Goal: Task Accomplishment & Management: Manage account settings

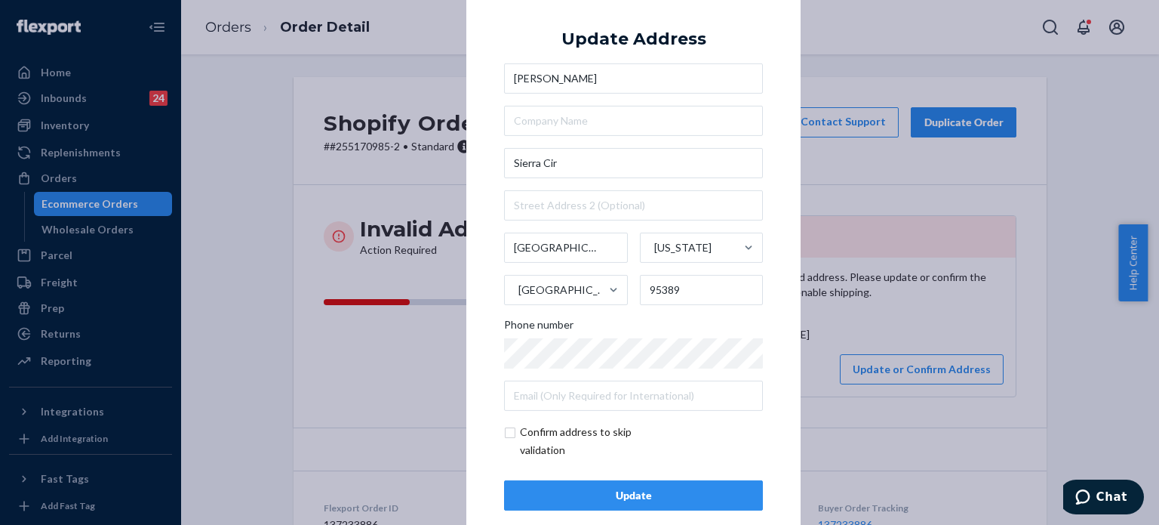
click at [291, 222] on div "× Update Address [PERSON_NAME] [GEOGRAPHIC_DATA][US_STATE] 95389 Phone number C…" at bounding box center [579, 262] width 1159 height 525
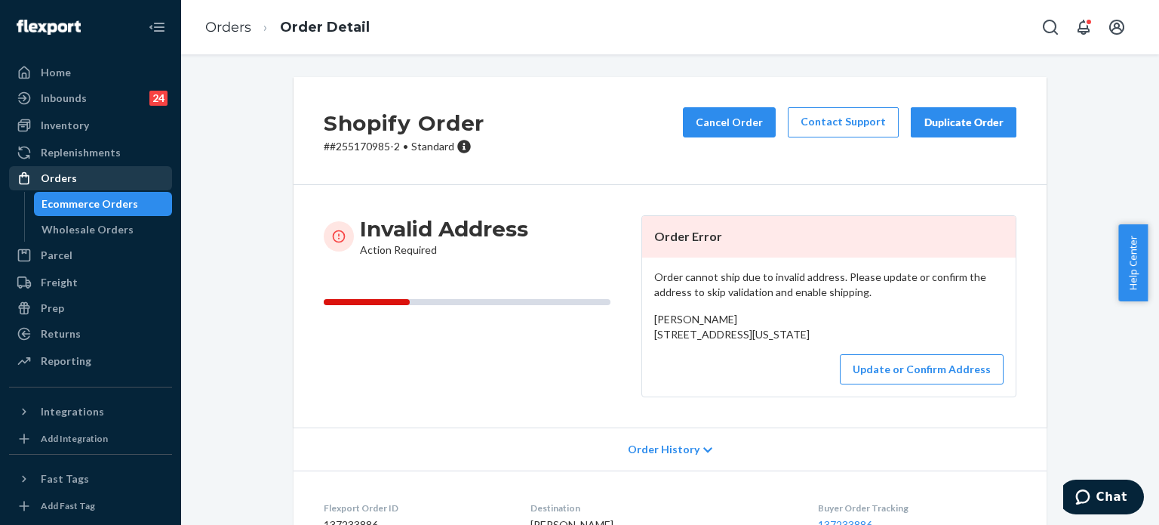
click at [60, 173] on div "Orders" at bounding box center [59, 178] width 36 height 15
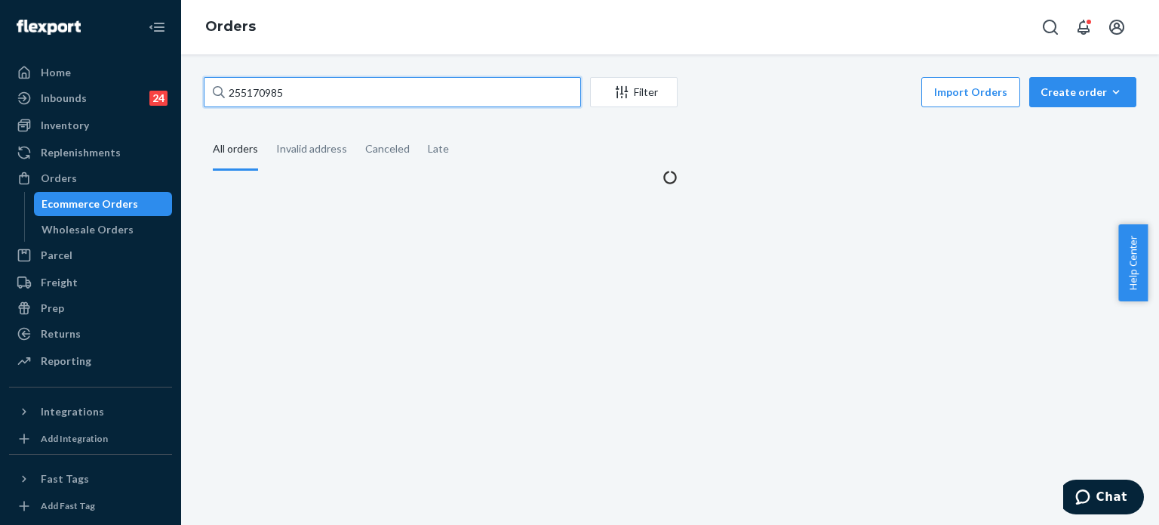
click at [308, 94] on input "255170985" at bounding box center [392, 92] width 377 height 30
paste input "120"
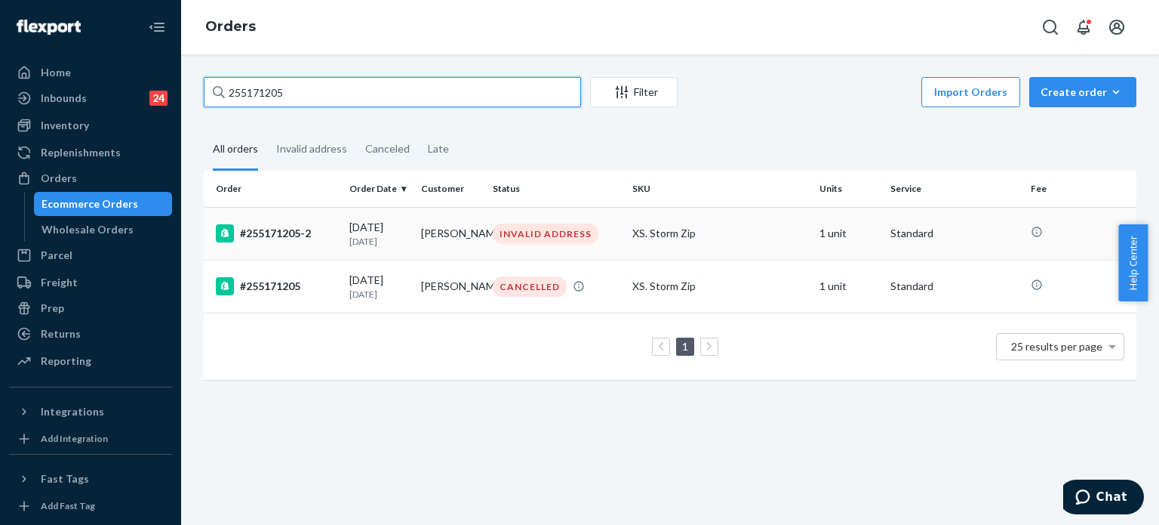
type input "255171205"
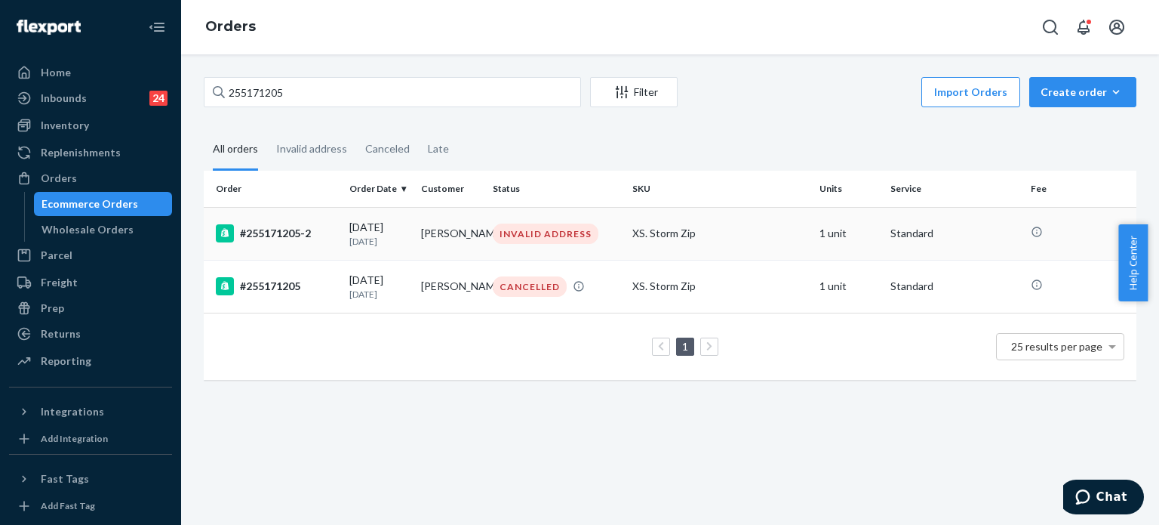
click at [332, 237] on div "#255171205-2" at bounding box center [277, 233] width 122 height 18
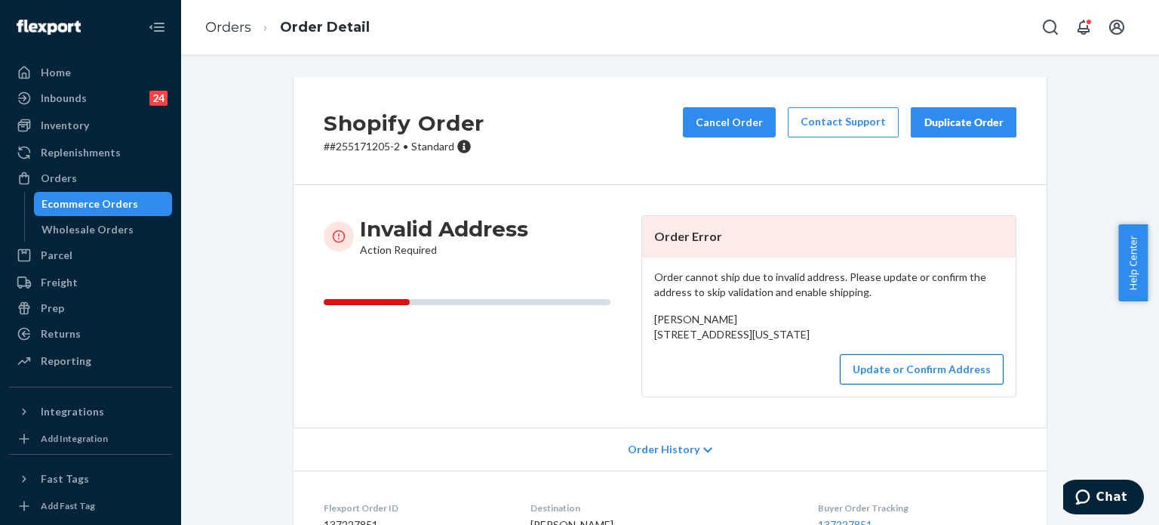
click at [893, 384] on button "Update or Confirm Address" at bounding box center [922, 369] width 164 height 30
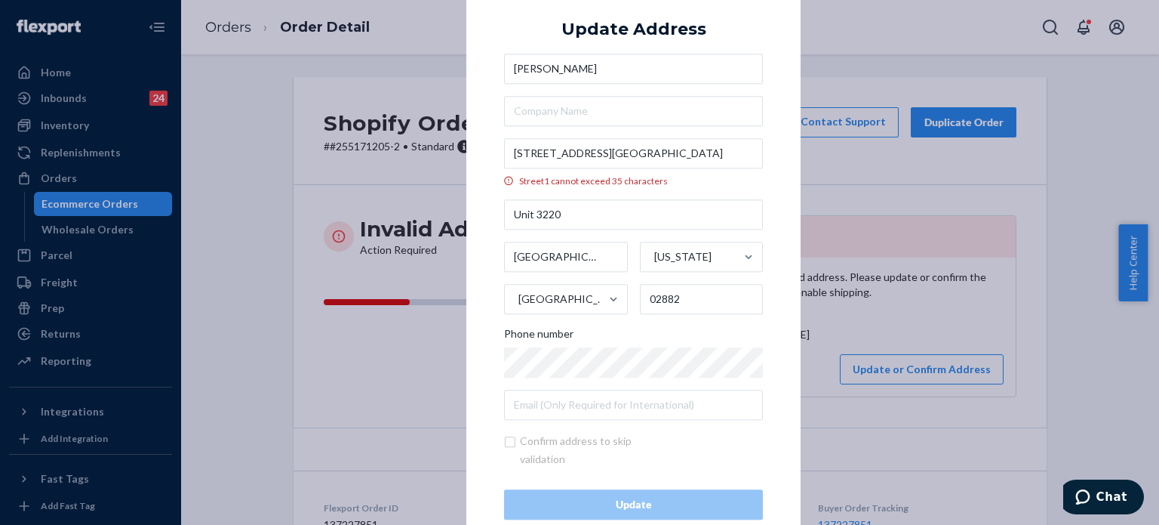
click at [862, 173] on div "× Update Address ellie scarsilloni 50 Lower College Road, Union Express Street1…" at bounding box center [579, 262] width 1159 height 525
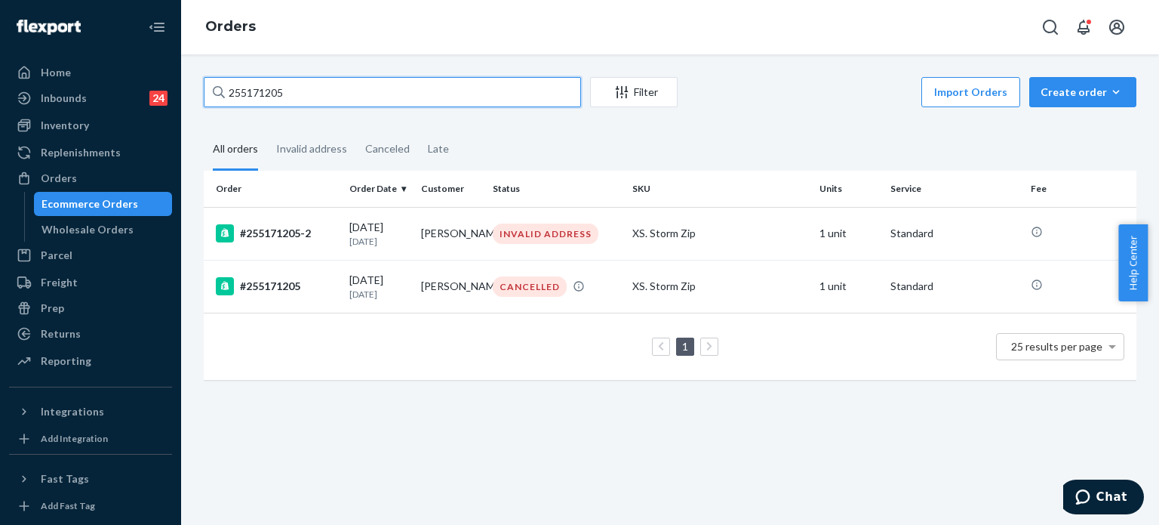
click at [278, 81] on input "255171205" at bounding box center [392, 92] width 377 height 30
paste input "68609"
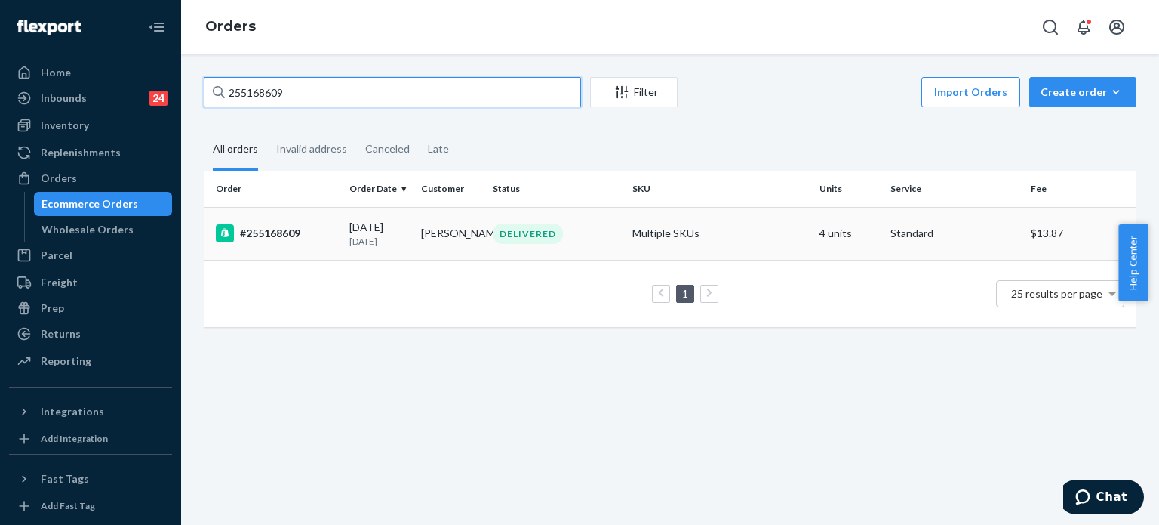
type input "255168609"
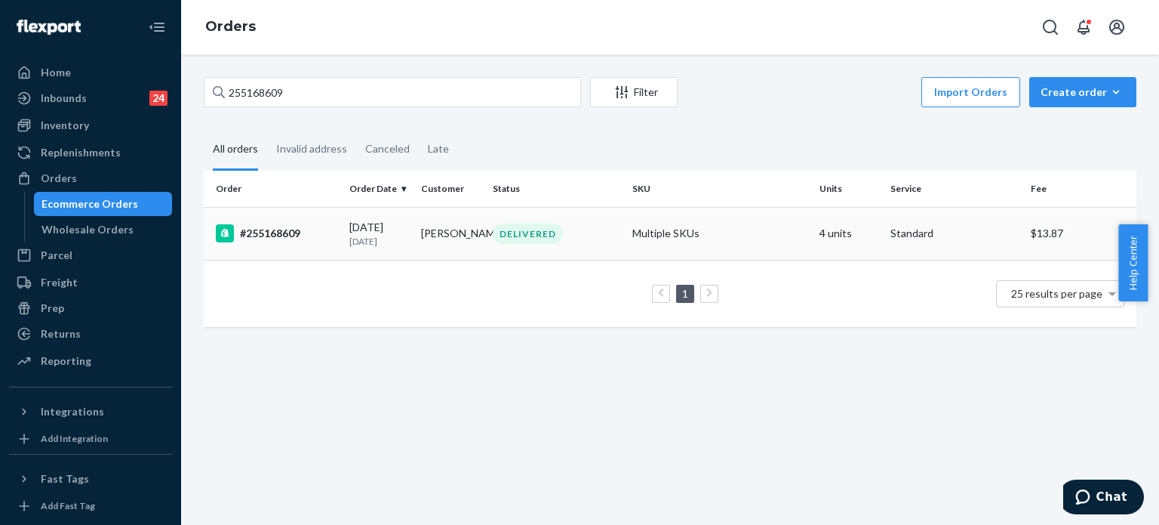
click at [542, 242] on div "DELIVERED" at bounding box center [528, 233] width 70 height 20
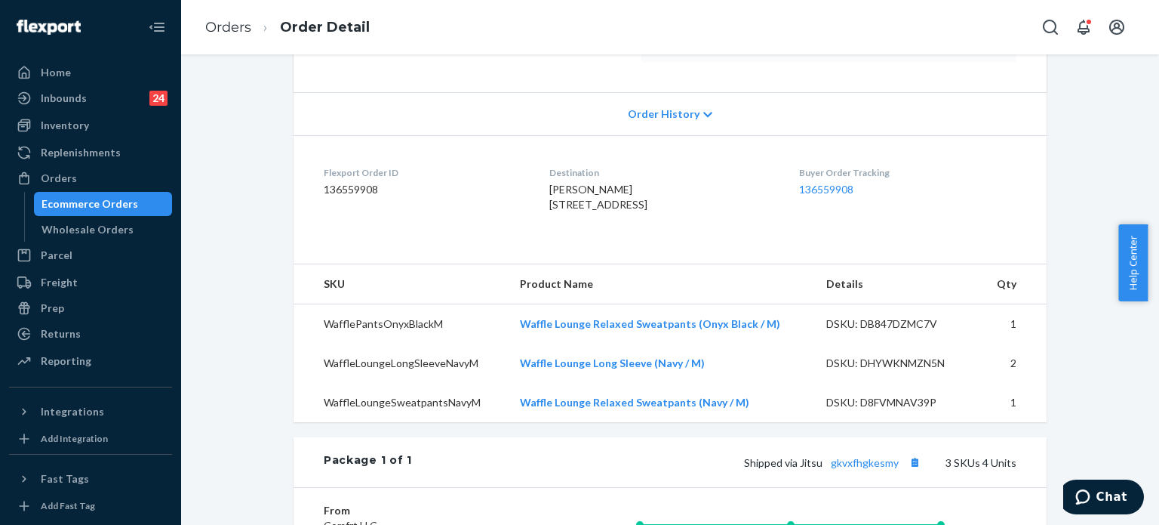
scroll to position [327, 0]
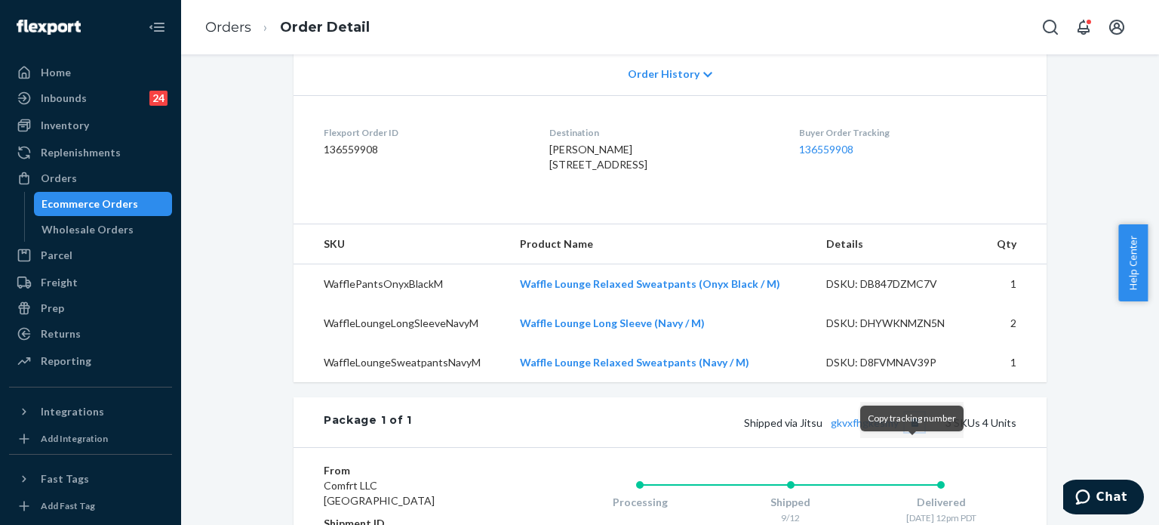
click at [909, 432] on button "Copy tracking number" at bounding box center [915, 422] width 20 height 20
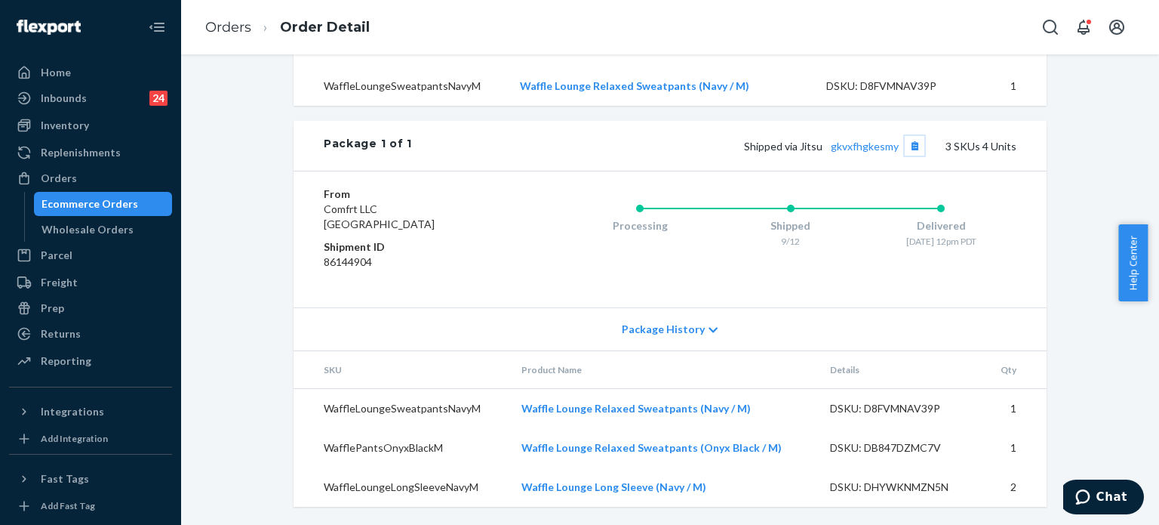
scroll to position [631, 0]
click at [60, 175] on div "Orders" at bounding box center [59, 178] width 36 height 15
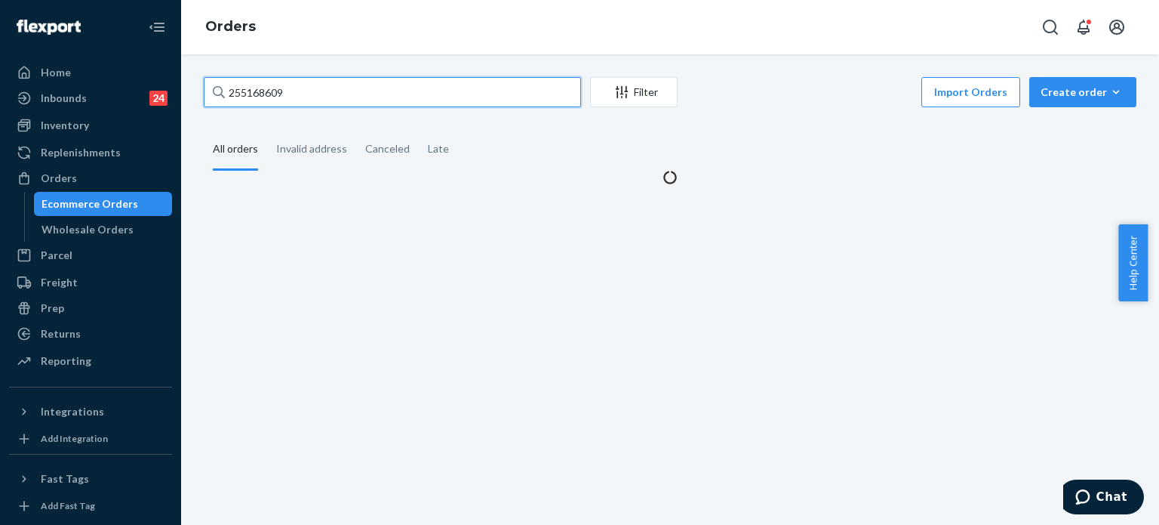
click at [263, 85] on input "255168609" at bounding box center [392, 92] width 377 height 30
paste input "70632"
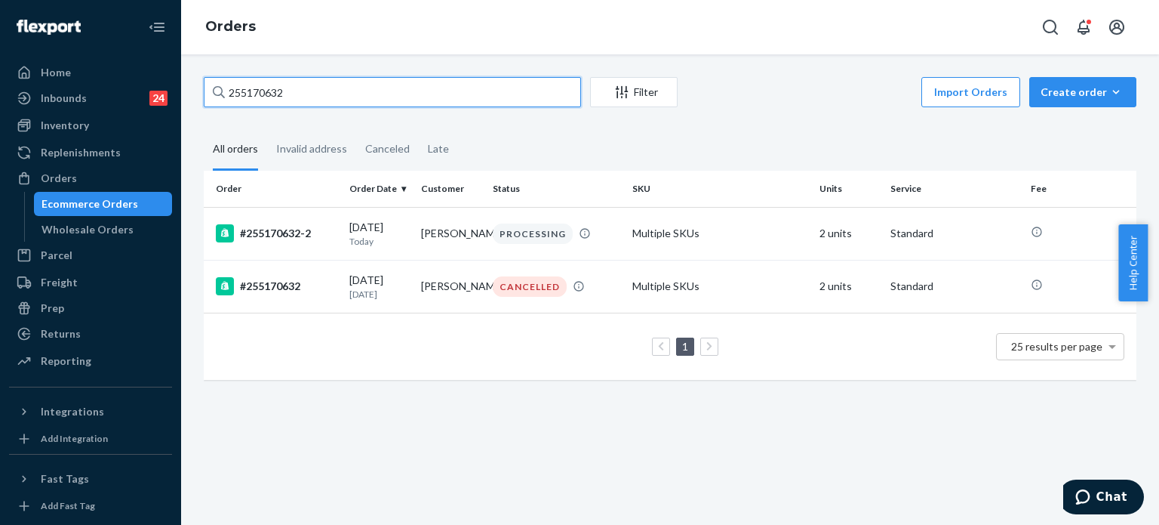
click at [281, 89] on input "255170632" at bounding box center [392, 92] width 377 height 30
paste input "81003"
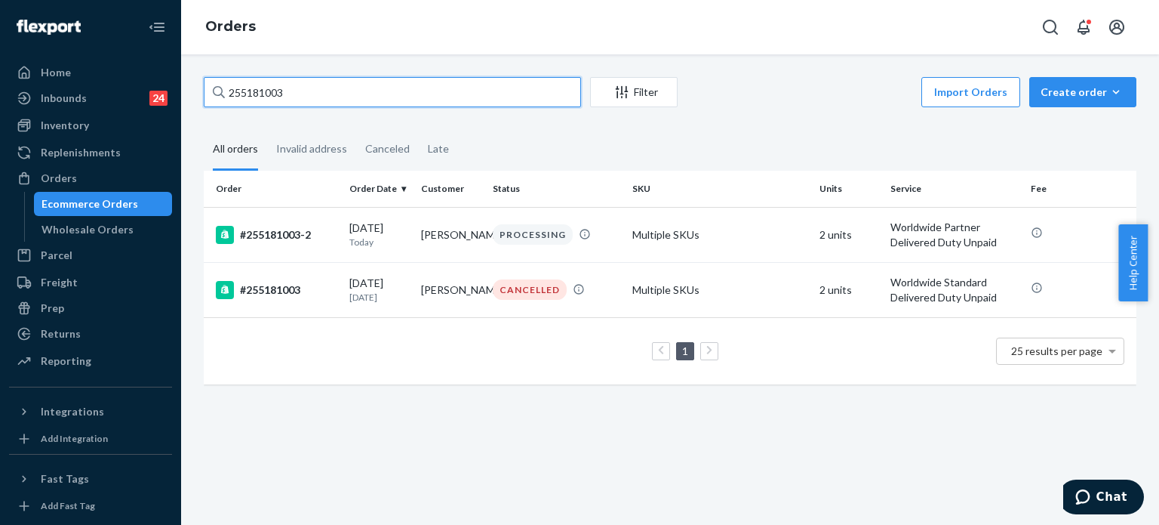
click at [318, 83] on input "255181003" at bounding box center [392, 92] width 377 height 30
paste input "0521"
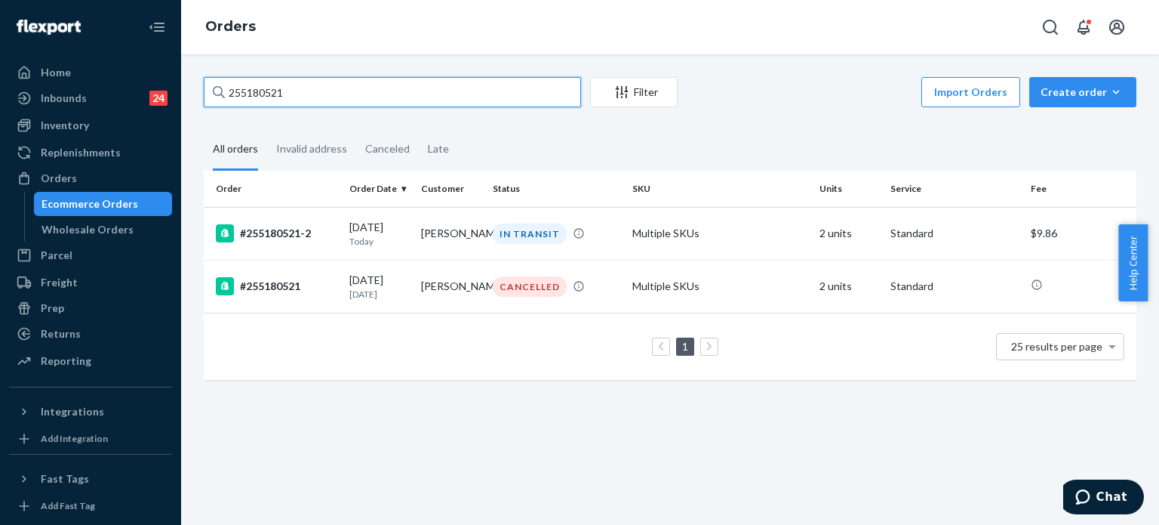
type input "255180521"
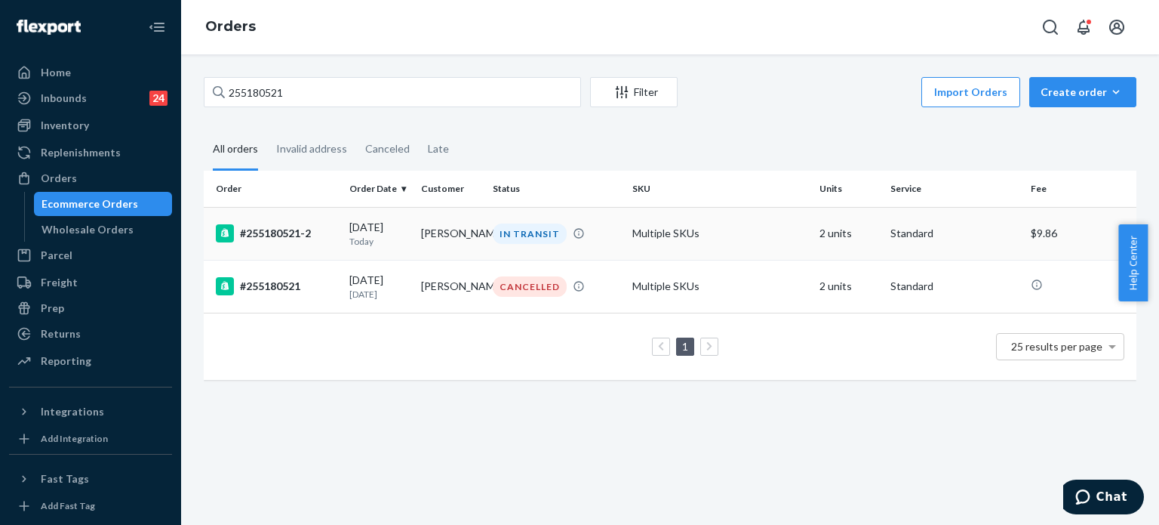
click at [768, 236] on td "Multiple SKUs" at bounding box center [720, 233] width 186 height 53
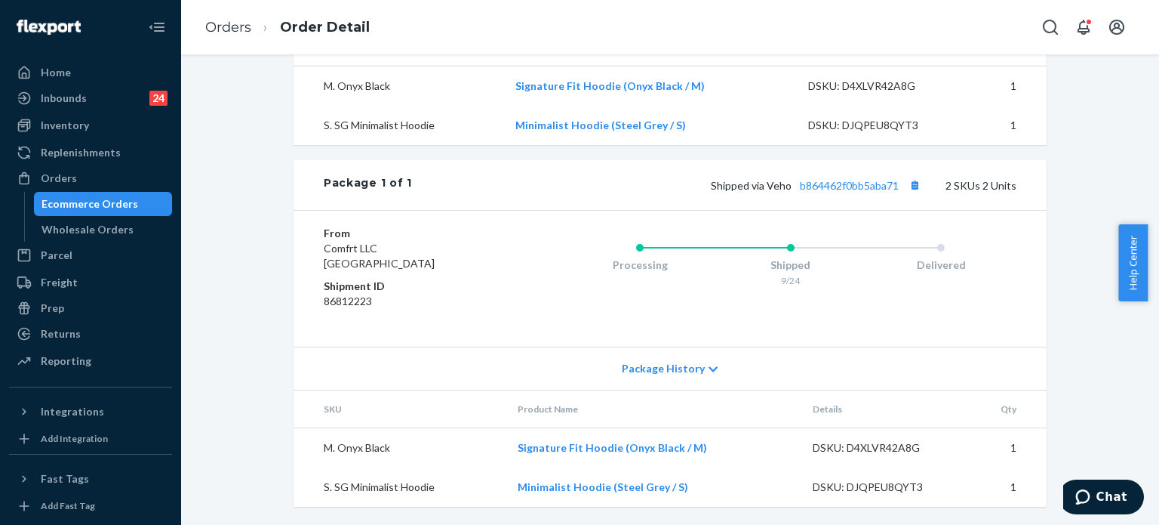
scroll to position [518, 0]
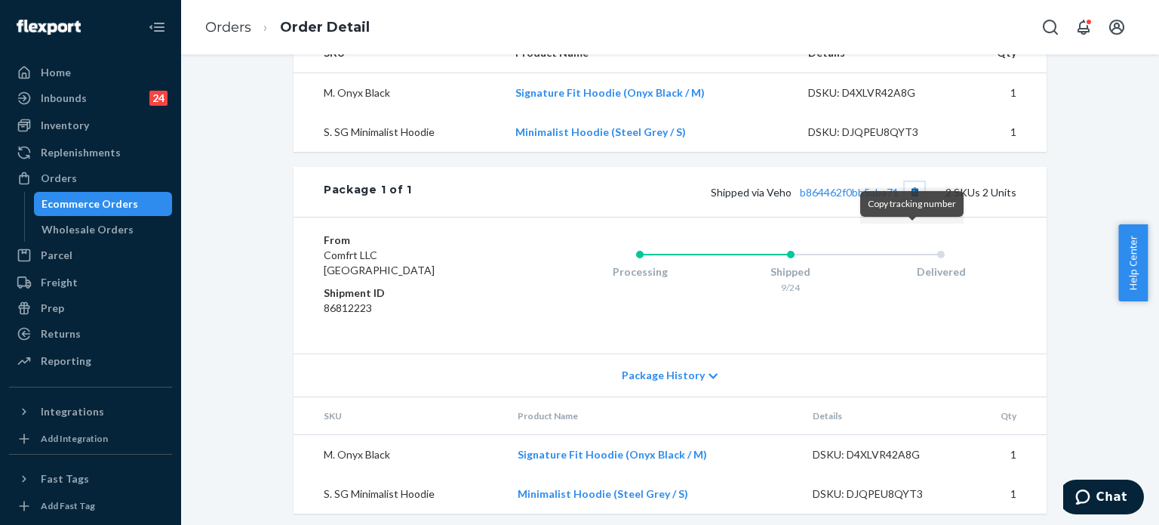
click at [907, 202] on button "Copy tracking number" at bounding box center [915, 192] width 20 height 20
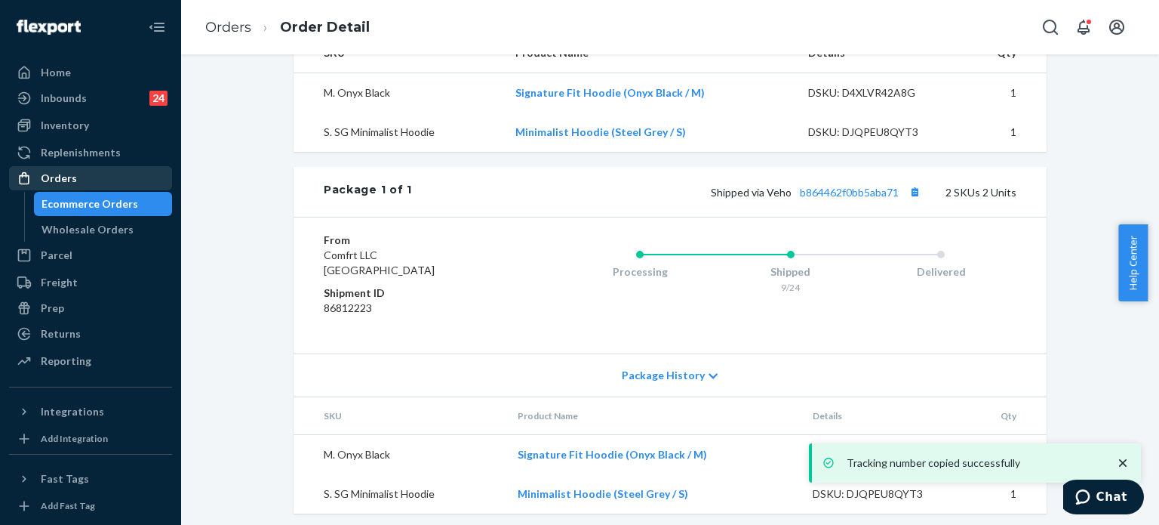
click at [113, 174] on div "Orders" at bounding box center [91, 178] width 160 height 21
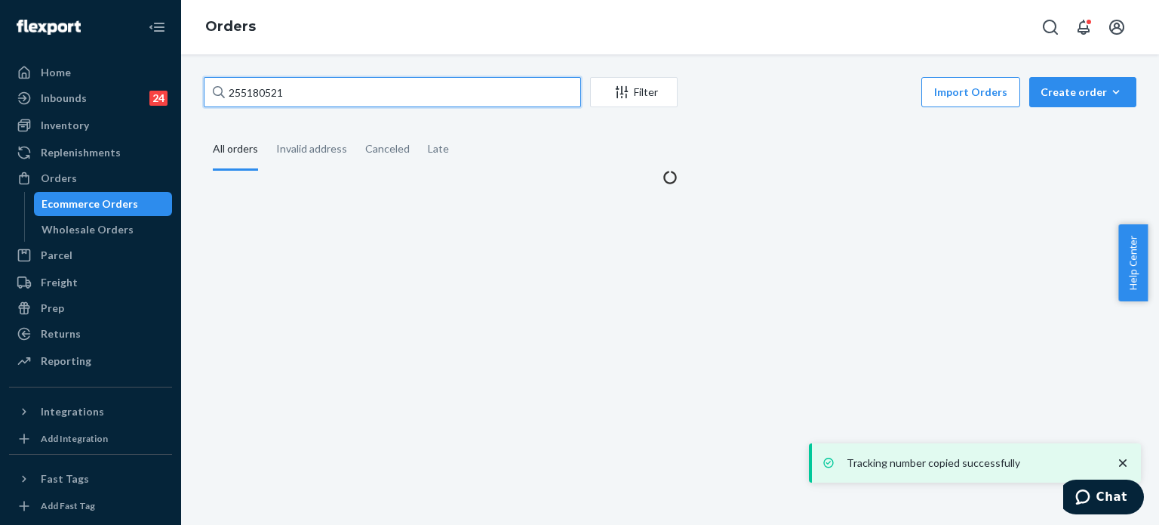
click at [420, 103] on input "255180521" at bounding box center [392, 92] width 377 height 30
click at [421, 103] on input "255180521" at bounding box center [392, 92] width 377 height 30
paste input "7914"
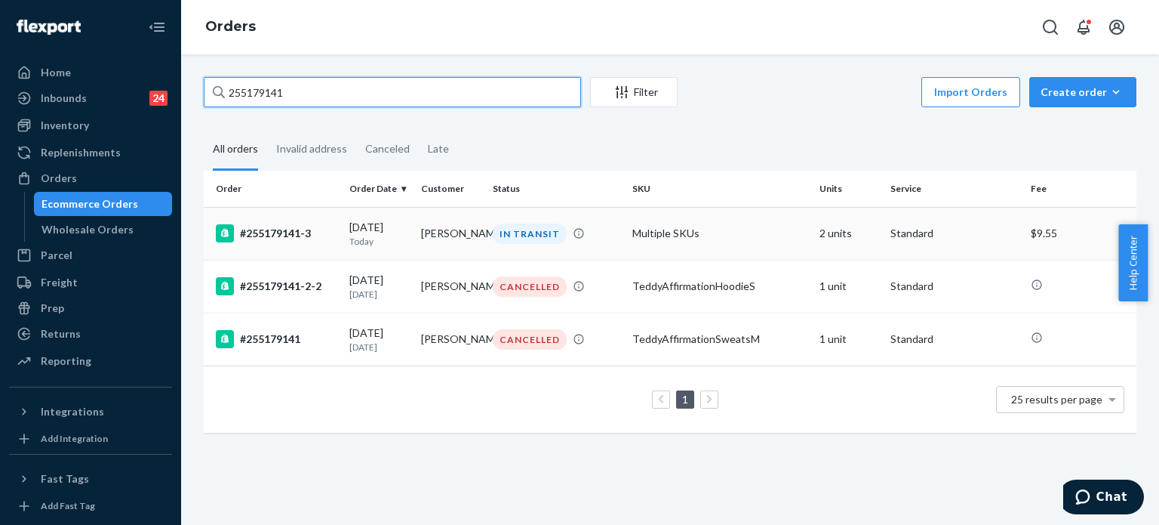
type input "255179141"
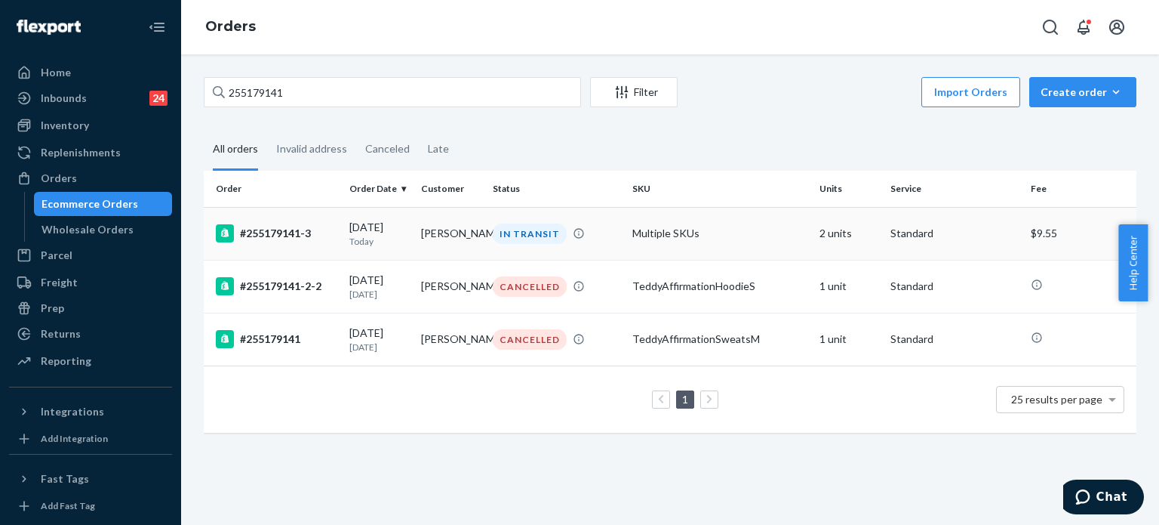
click at [359, 234] on div "09/24/2025 Today" at bounding box center [379, 234] width 60 height 28
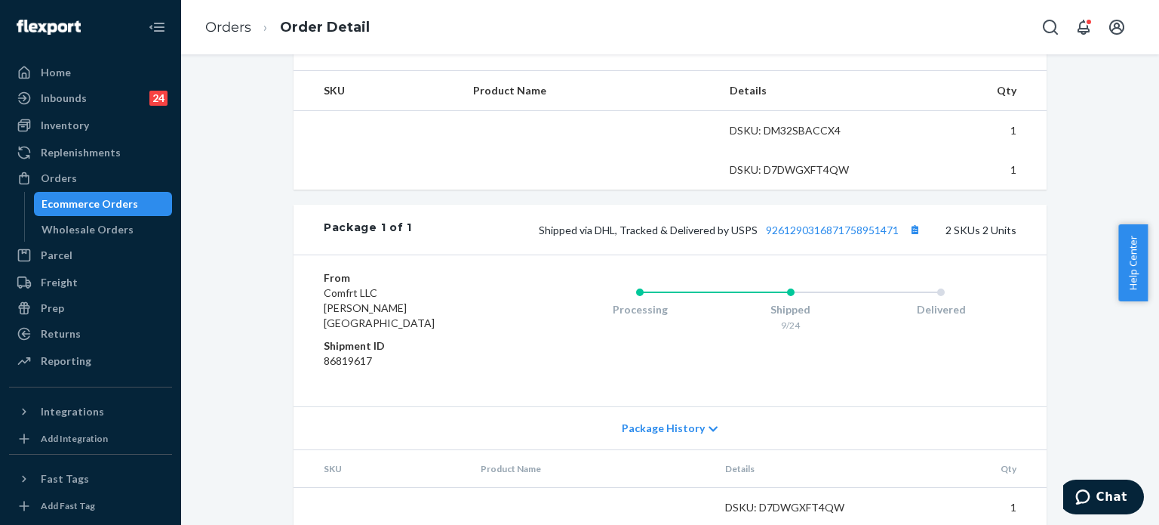
scroll to position [510, 0]
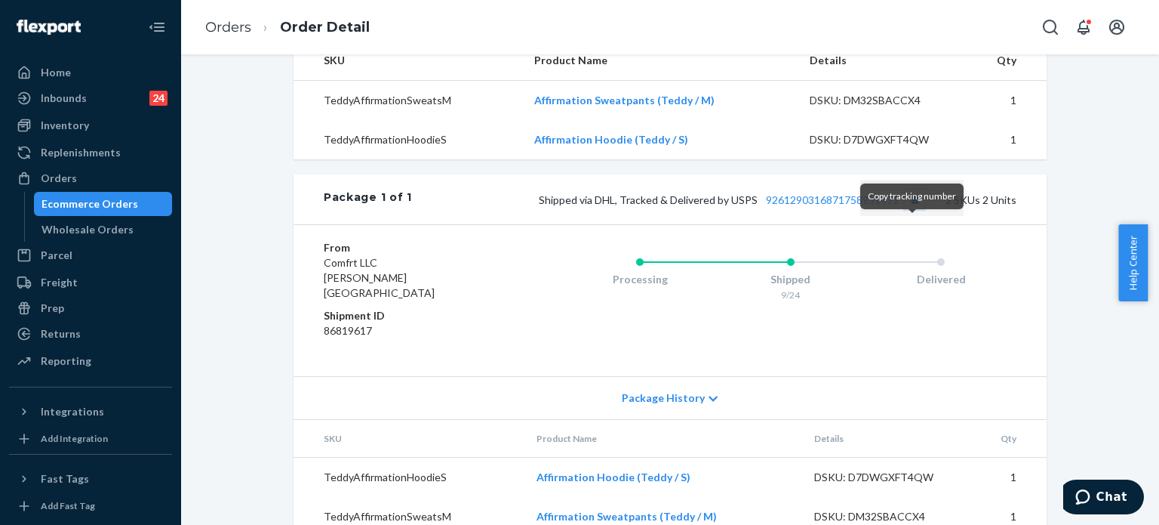
click at [907, 209] on button "Copy tracking number" at bounding box center [915, 199] width 20 height 20
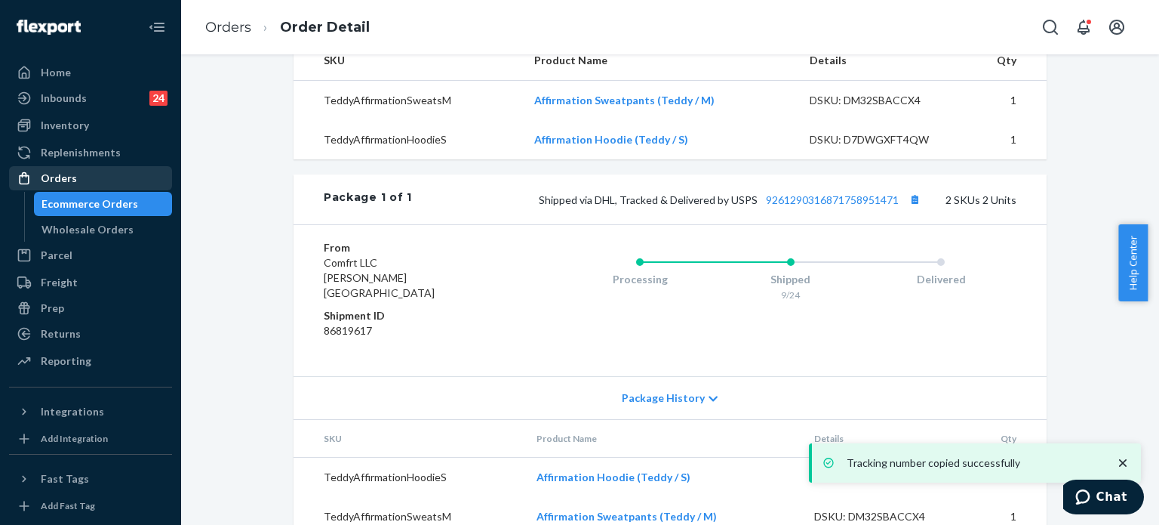
click at [131, 172] on div "Orders" at bounding box center [91, 178] width 160 height 21
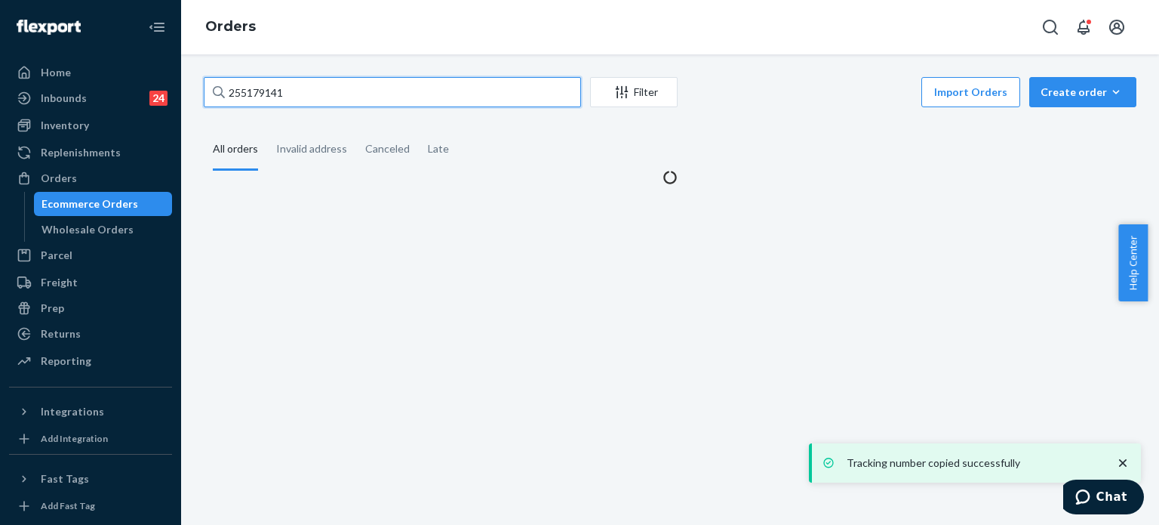
click at [317, 96] on input "255179141" at bounding box center [392, 92] width 377 height 30
paste input "312"
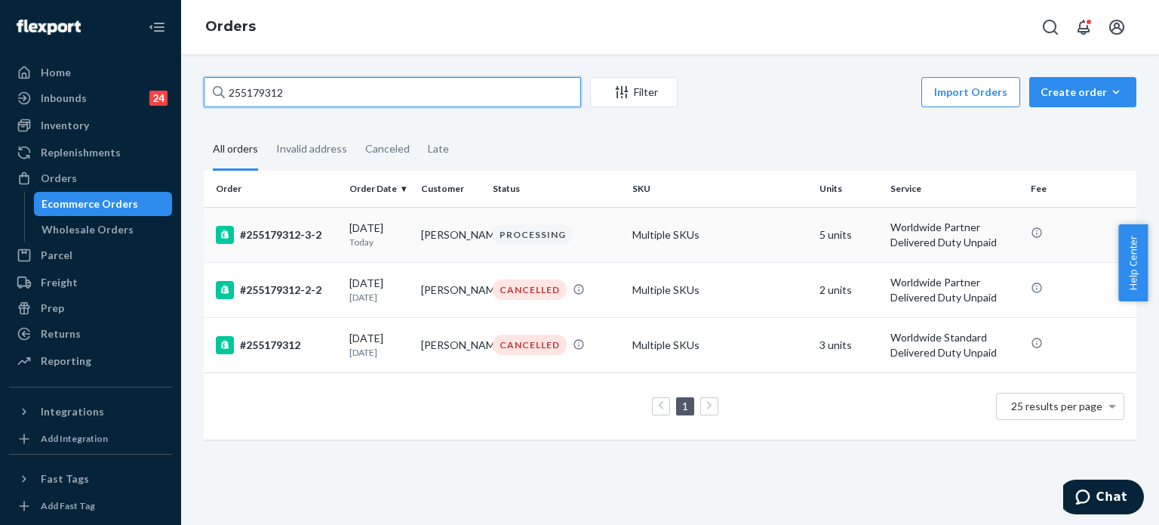
type input "255179312"
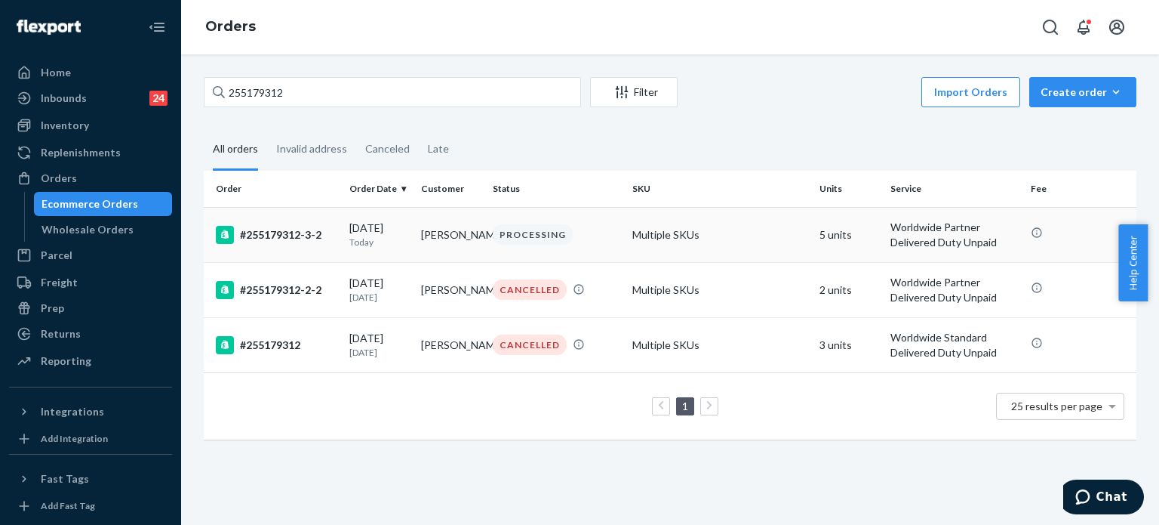
click at [541, 244] on div "PROCESSING" at bounding box center [533, 234] width 80 height 20
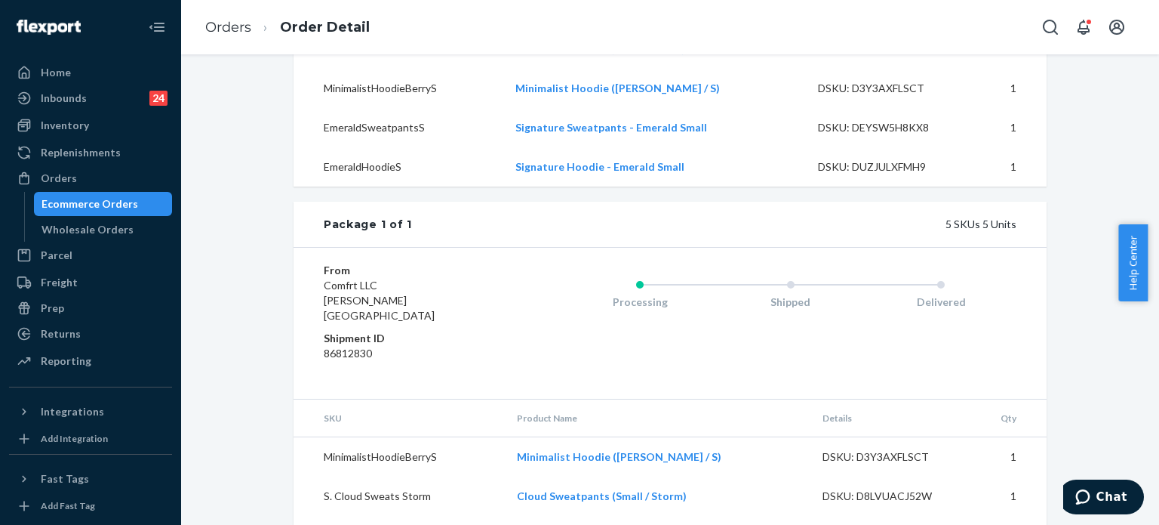
scroll to position [629, 0]
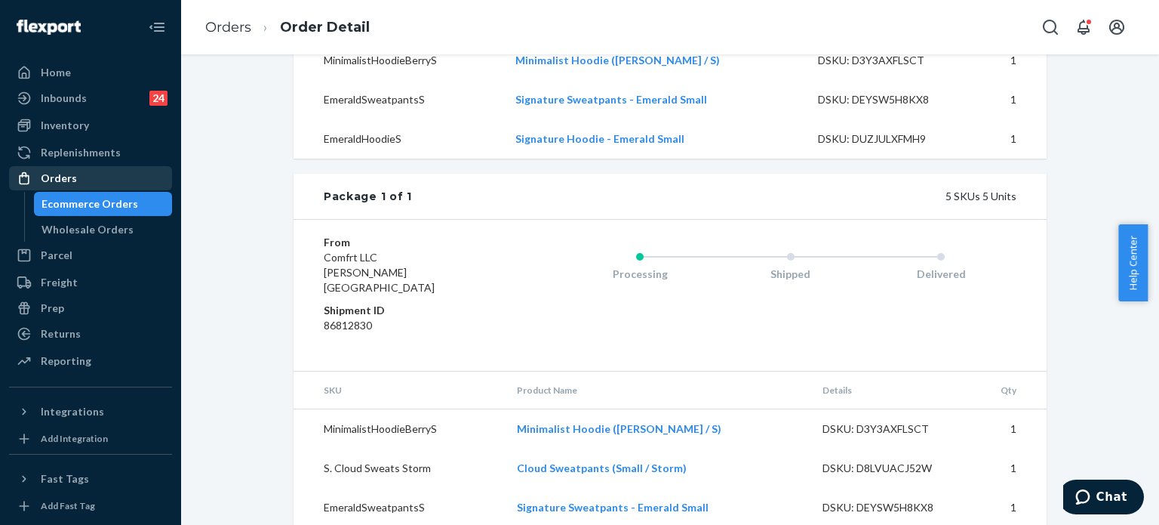
click at [109, 176] on div "Orders" at bounding box center [91, 178] width 160 height 21
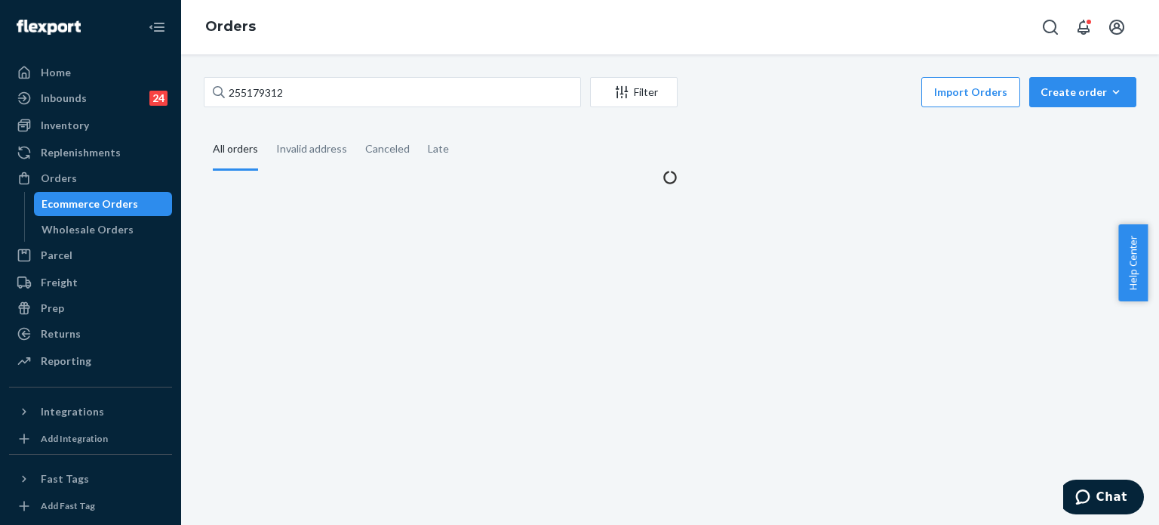
click at [409, 75] on div "255179312 Filter Import Orders Create order Ecommerce order Removal order All o…" at bounding box center [670, 289] width 978 height 470
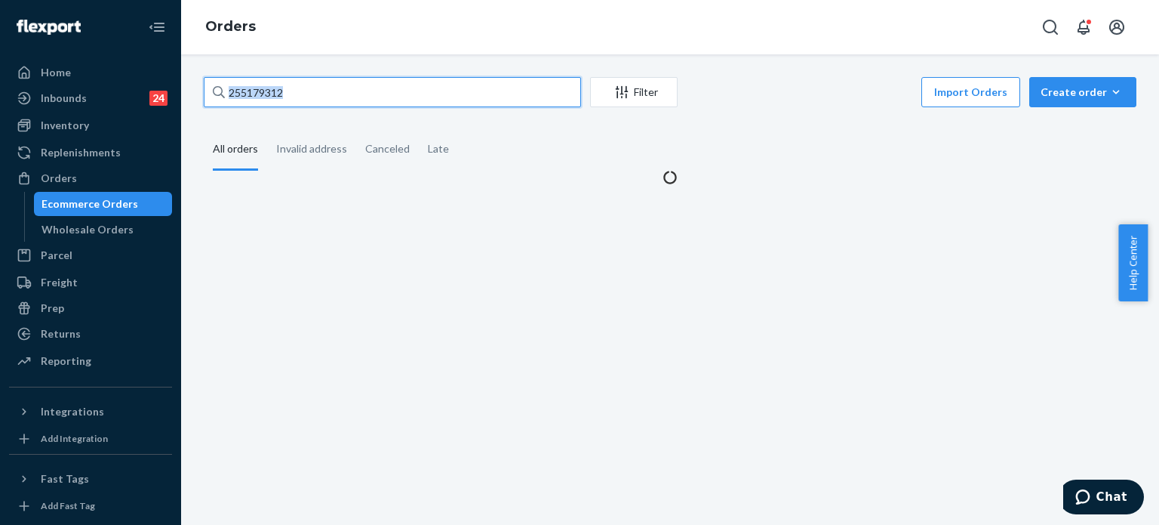
click at [397, 84] on input "255179312" at bounding box center [392, 92] width 377 height 30
paste input "8940"
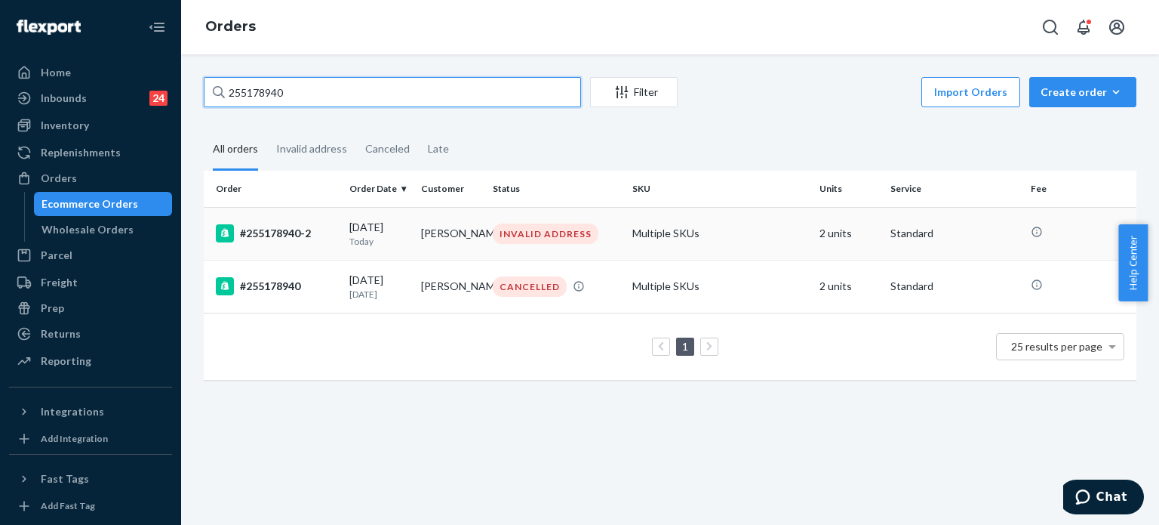
type input "255178940"
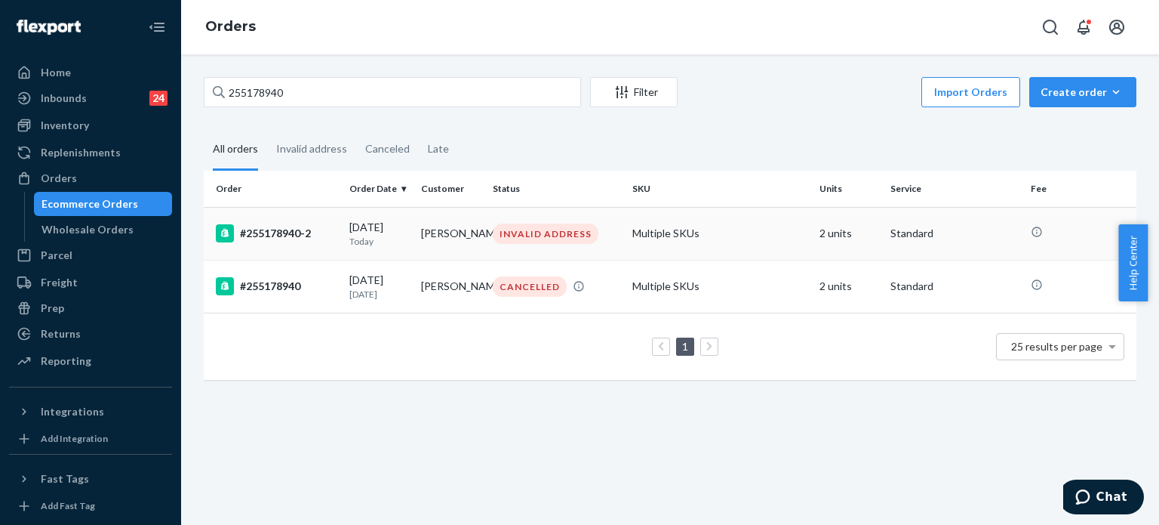
click at [532, 237] on div "INVALID ADDRESS" at bounding box center [546, 233] width 106 height 20
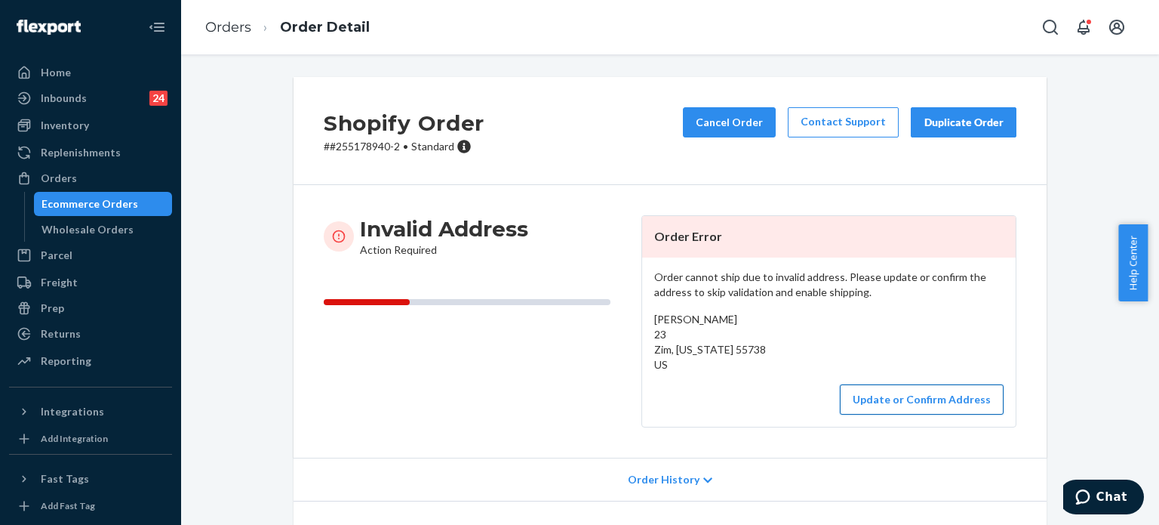
click at [936, 410] on button "Update or Confirm Address" at bounding box center [922, 399] width 164 height 30
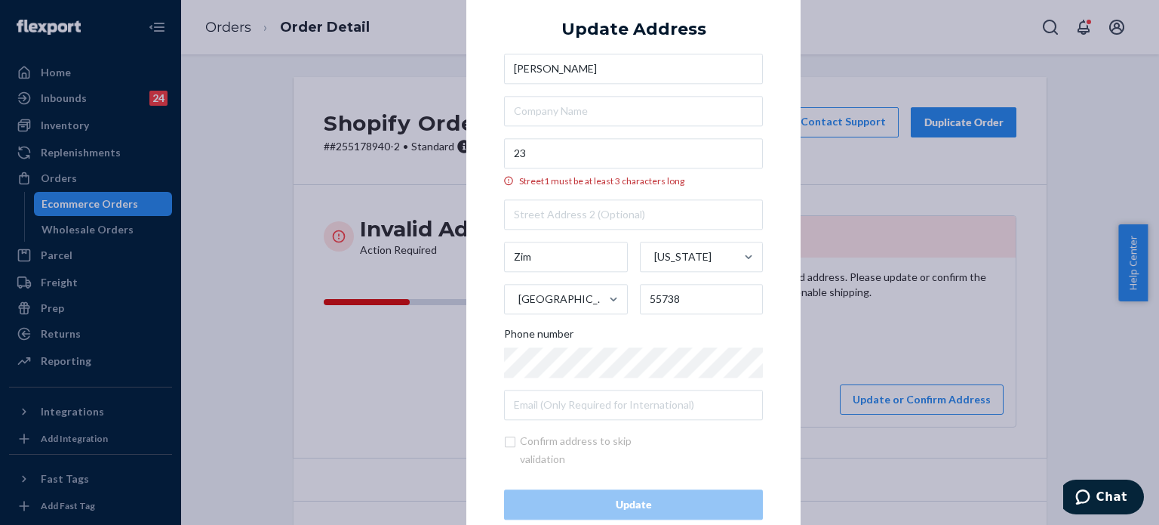
click at [580, 137] on div "Jennifer Koepke 23 Street1 must be at least 3 characters long Zim Minnesota Uni…" at bounding box center [633, 237] width 259 height 366
click at [580, 148] on input "23" at bounding box center [633, 153] width 259 height 30
paste input "9691 E Lindstrom Rd Zim, MN 55738"
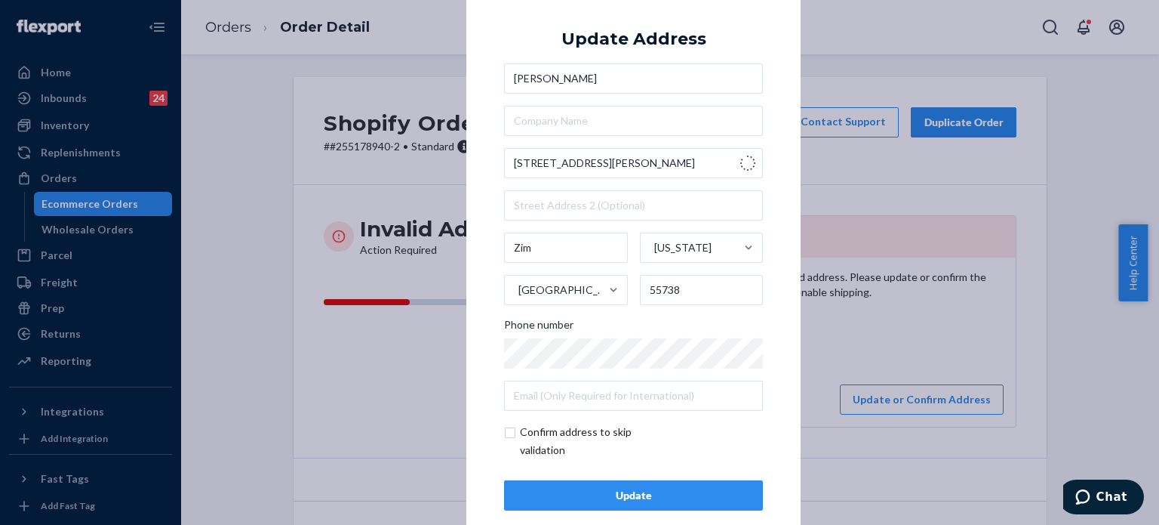
type input "9691 E Lindstrom Rd"
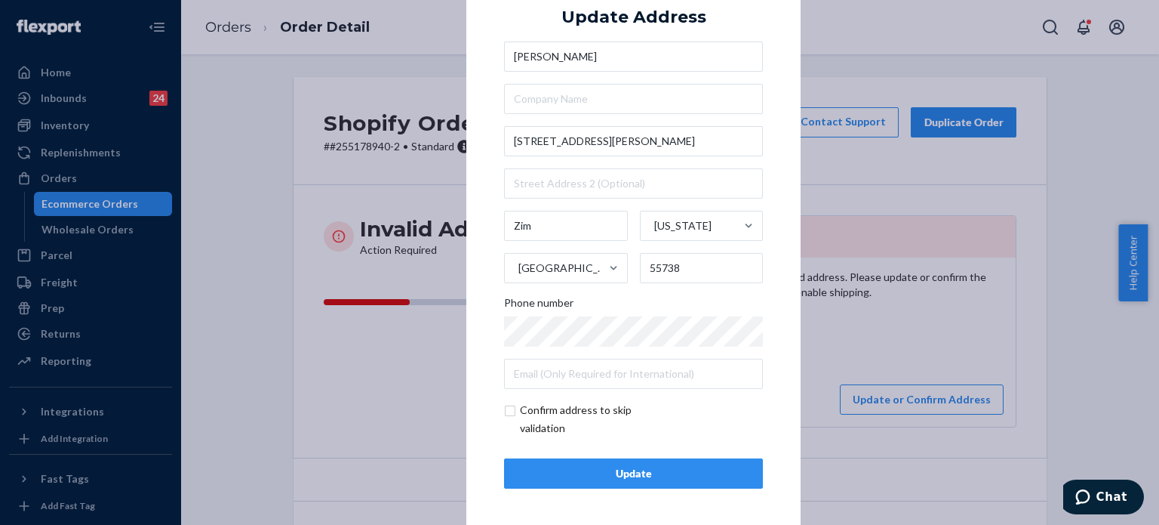
scroll to position [23, 0]
click at [653, 482] on button "Update" at bounding box center [633, 472] width 259 height 30
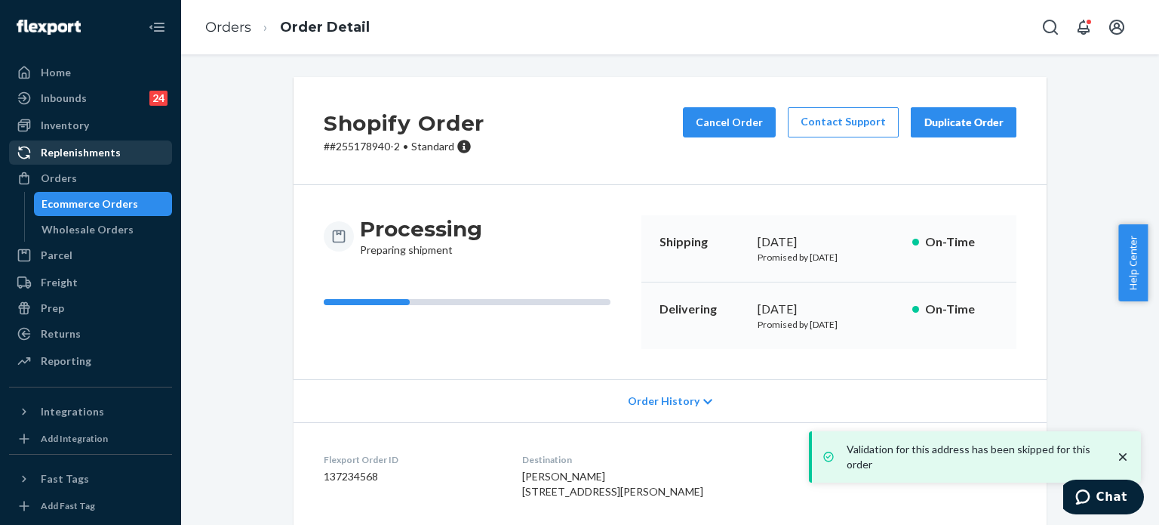
drag, startPoint x: 96, startPoint y: 171, endPoint x: 158, endPoint y: 157, distance: 63.5
click at [96, 171] on div "Orders" at bounding box center [91, 178] width 160 height 21
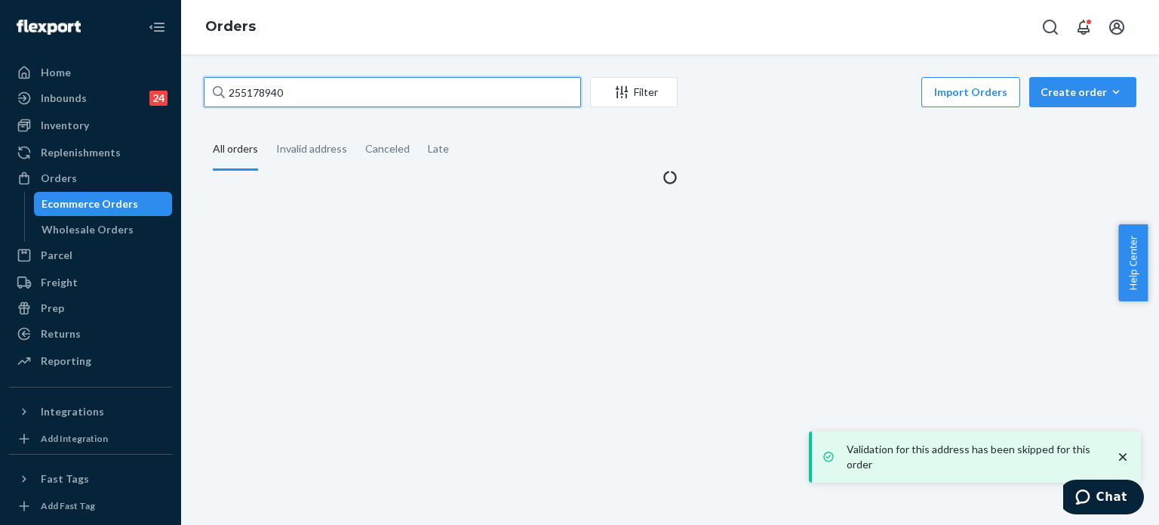
click at [281, 92] on input "255178940" at bounding box center [392, 92] width 377 height 30
paste input "3972339"
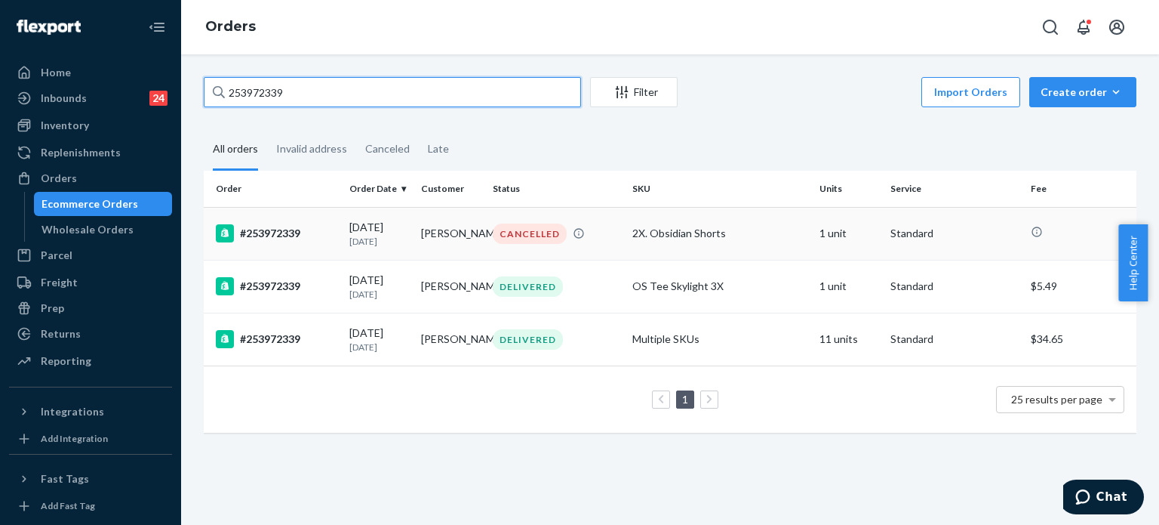
type input "253972339"
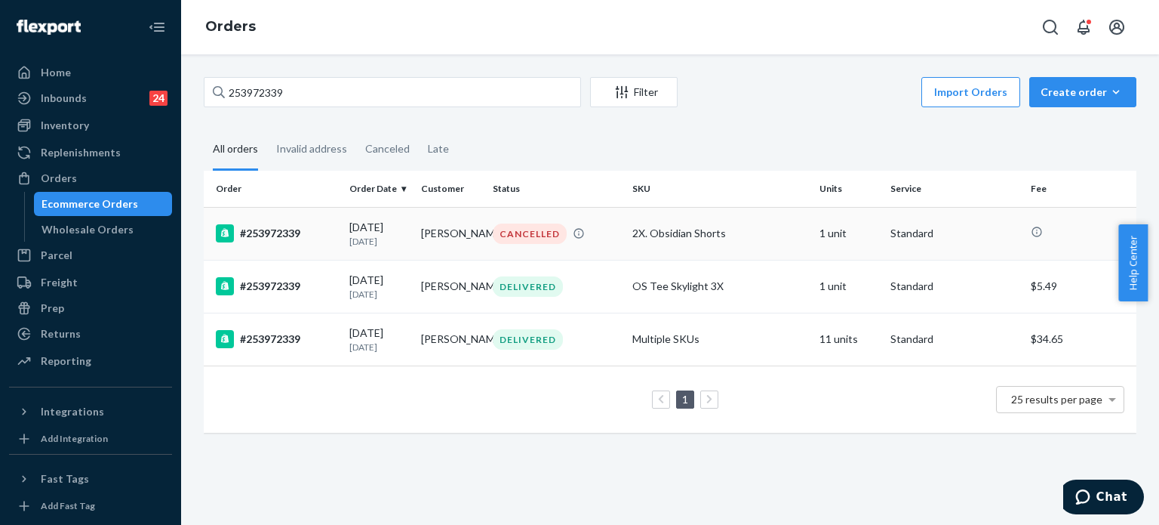
click at [605, 238] on div "CANCELLED" at bounding box center [557, 233] width 134 height 20
click at [728, 236] on div "2X. Obsidian Shorts" at bounding box center [720, 233] width 174 height 15
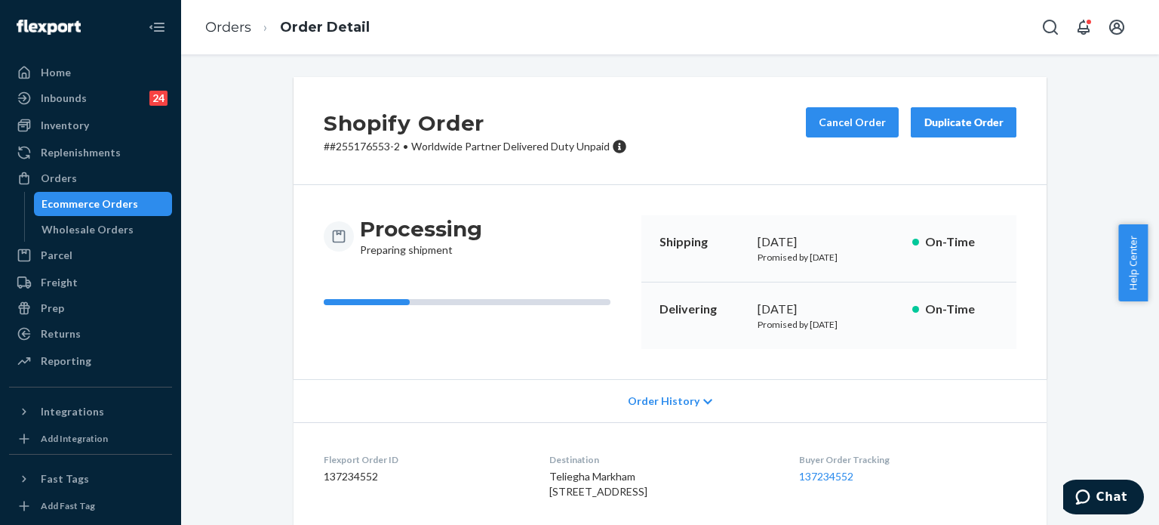
scroll to position [226, 0]
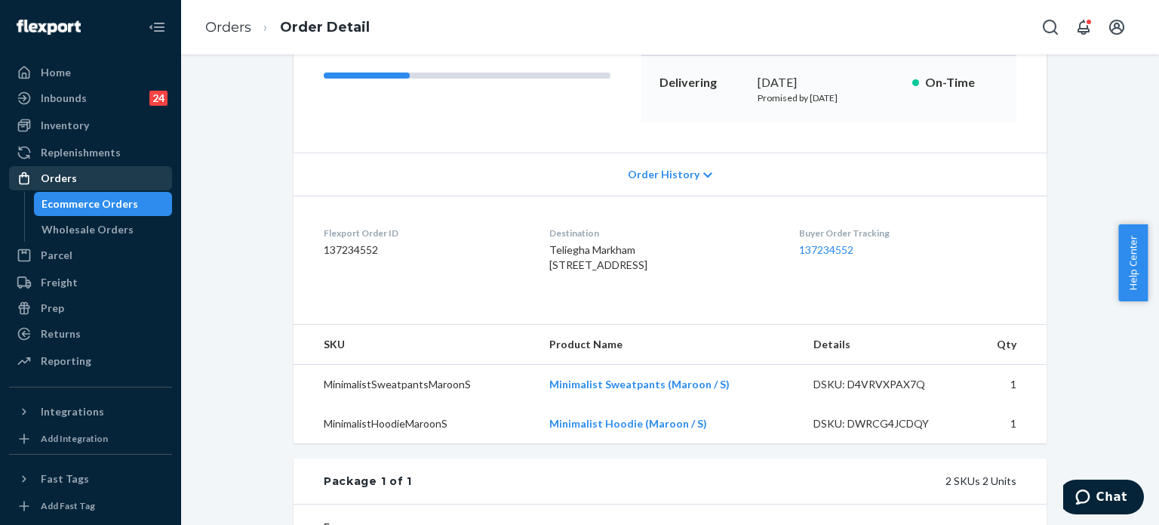
click at [115, 171] on div "Orders" at bounding box center [91, 178] width 160 height 21
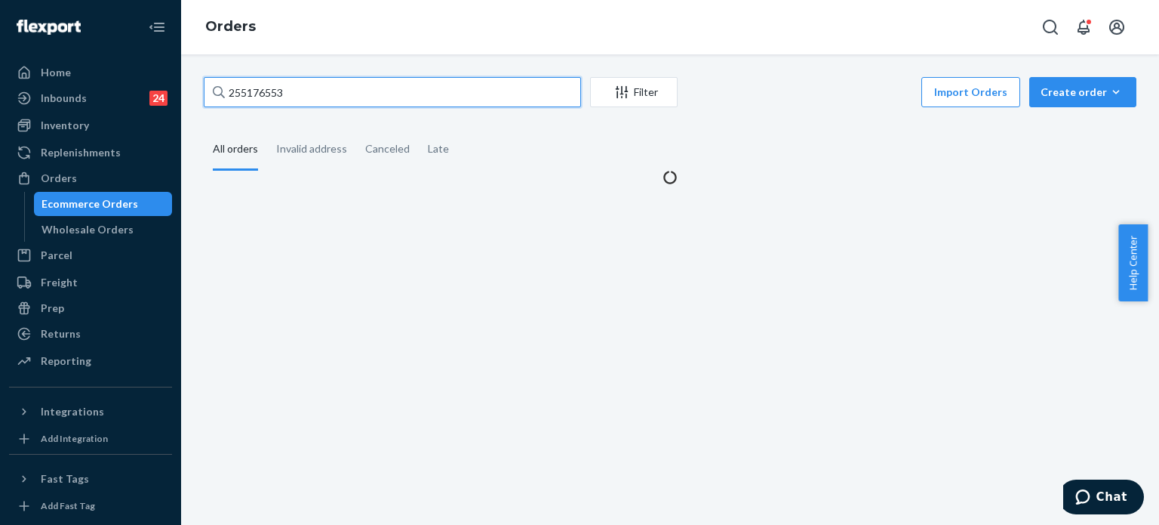
click at [387, 91] on input "255176553" at bounding box center [392, 92] width 377 height 30
click at [387, 90] on input "255176553" at bounding box center [392, 92] width 377 height 30
paste input "3913492"
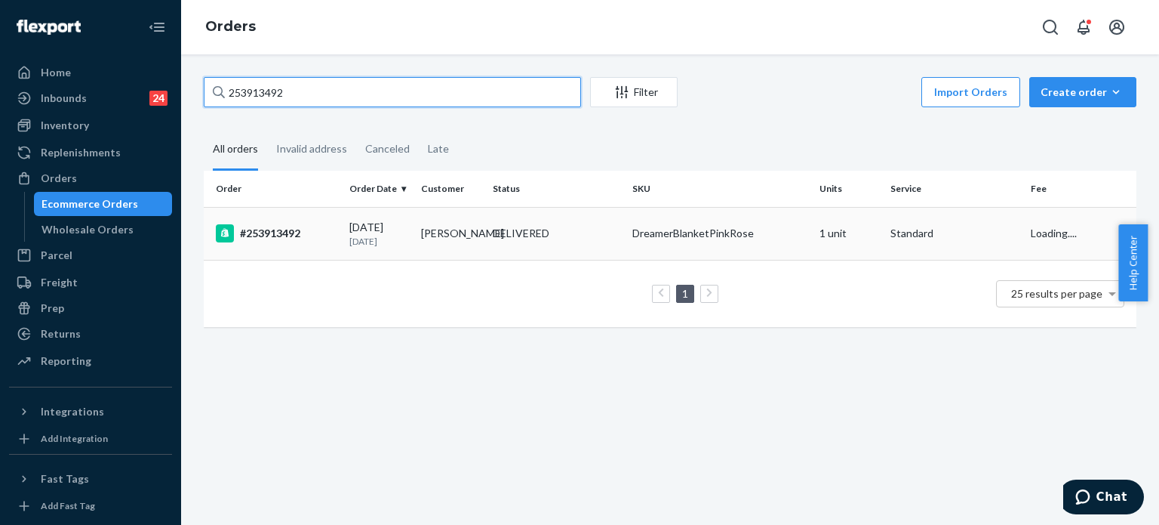
type input "253913492"
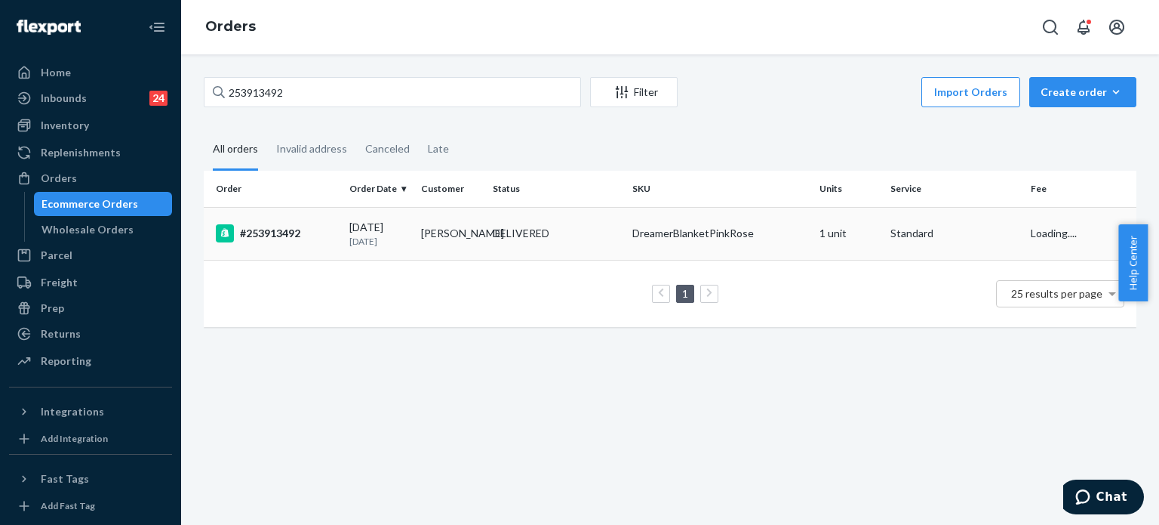
click at [525, 238] on div "DELIVERED" at bounding box center [521, 233] width 57 height 15
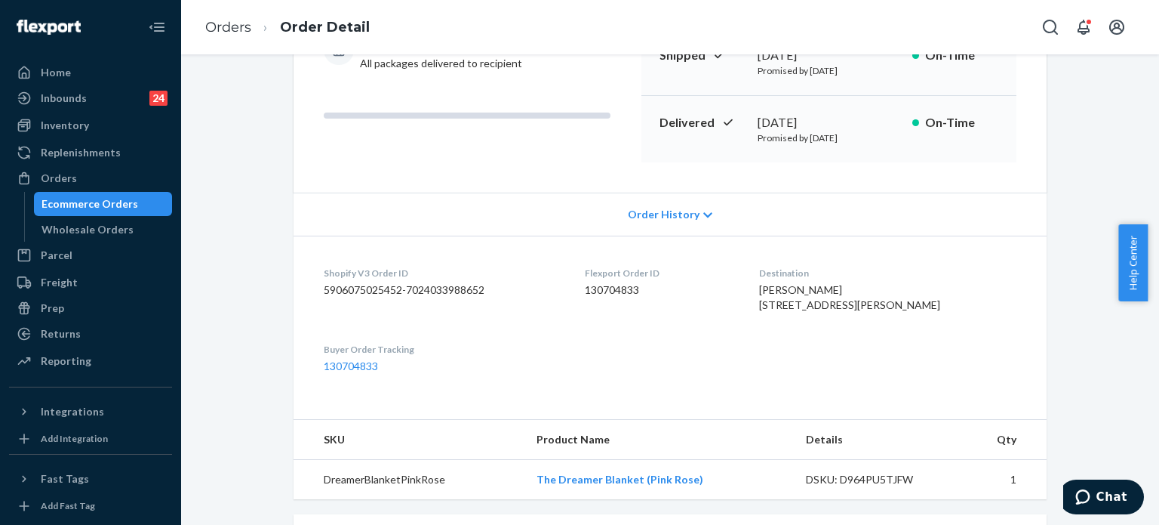
scroll to position [201, 0]
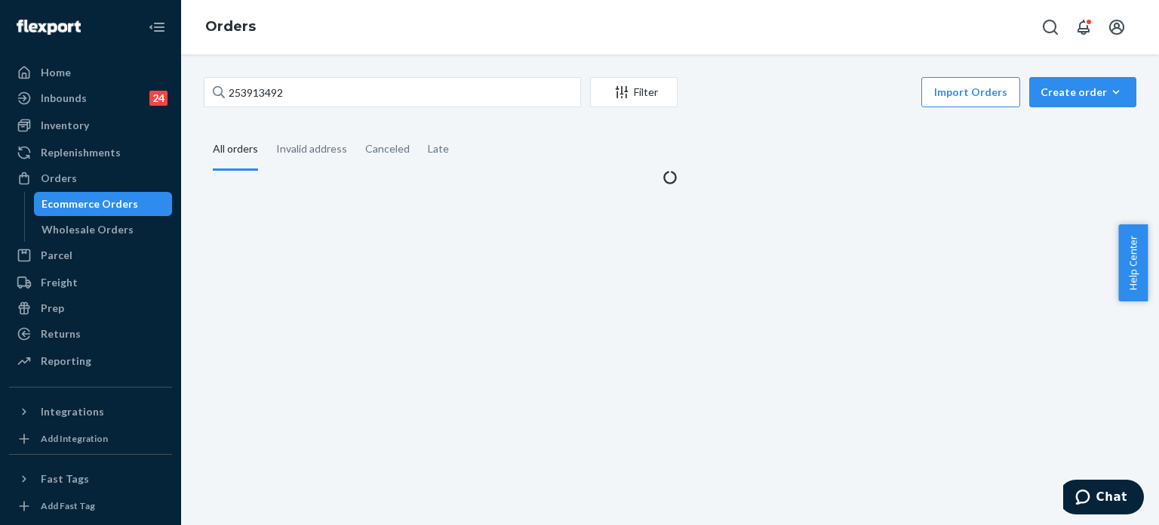
click at [340, 75] on div "253913492 Filter Import Orders Create order Ecommerce order Removal order All o…" at bounding box center [670, 289] width 978 height 470
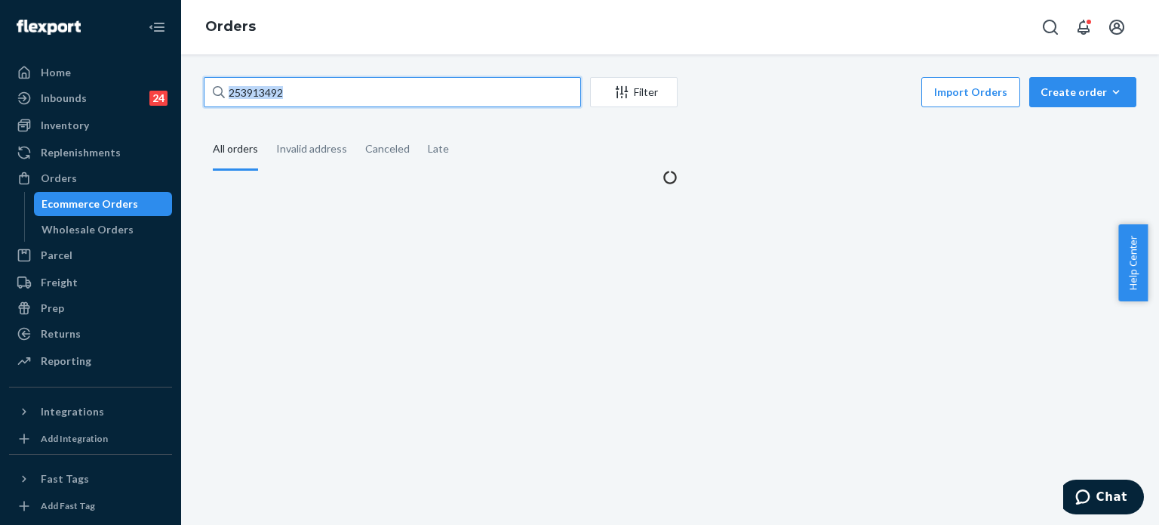
click at [341, 97] on input "253913492" at bounding box center [392, 92] width 377 height 30
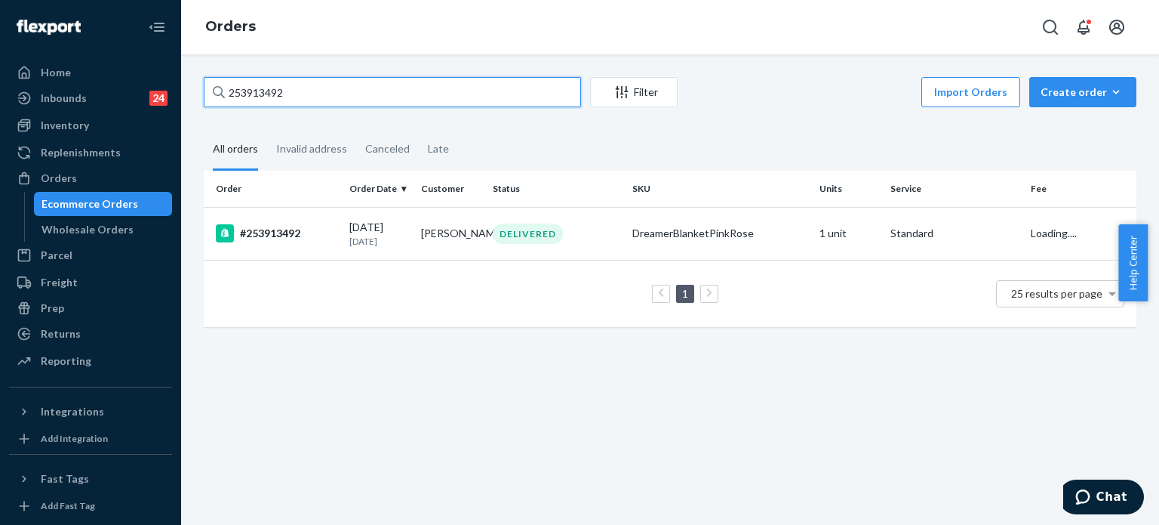
click at [341, 97] on input "253913492" at bounding box center [392, 92] width 377 height 30
type input "254565273"
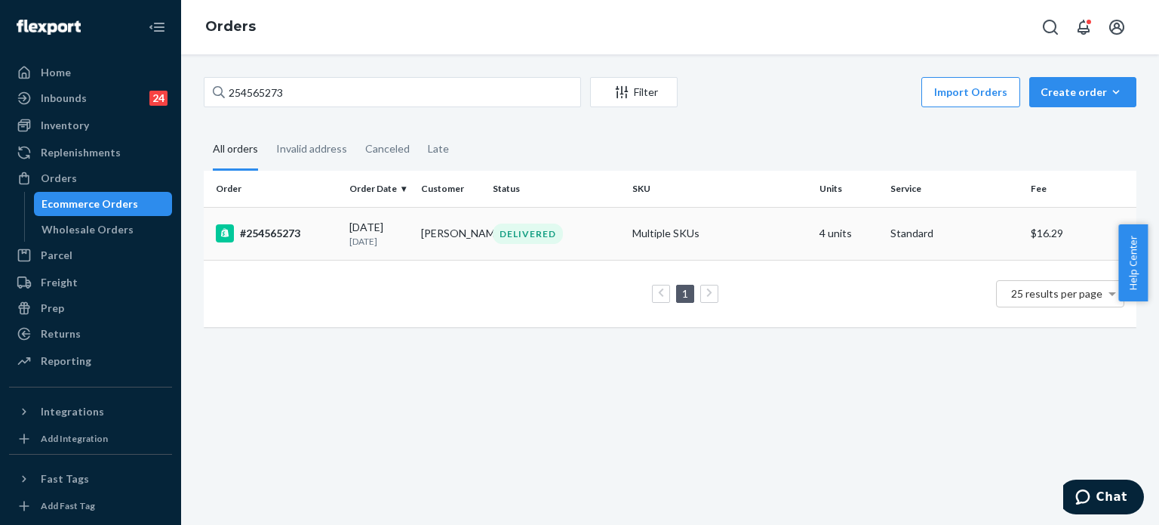
click at [323, 229] on div "#254565273" at bounding box center [277, 233] width 122 height 18
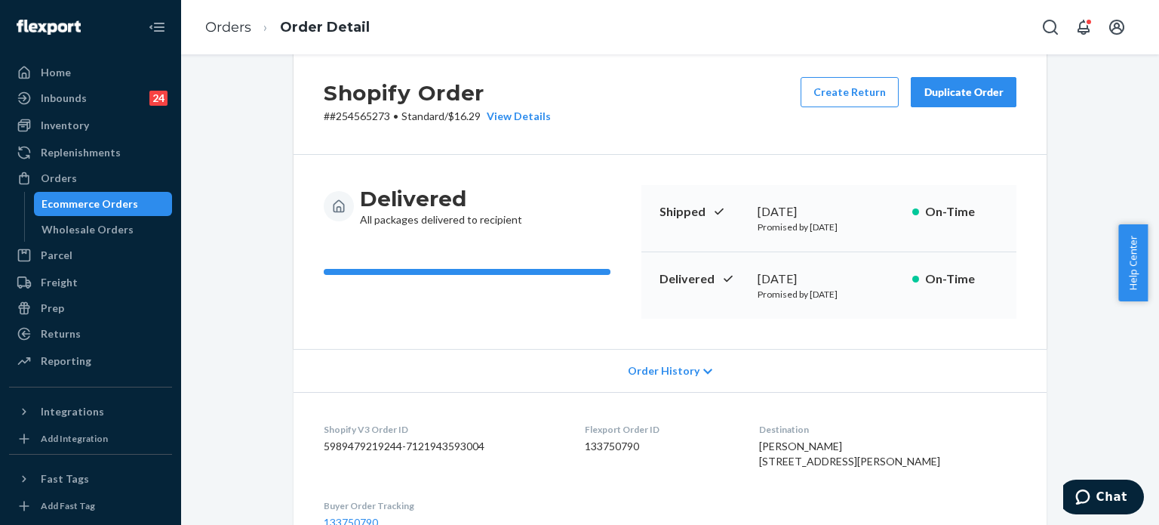
scroll to position [125, 0]
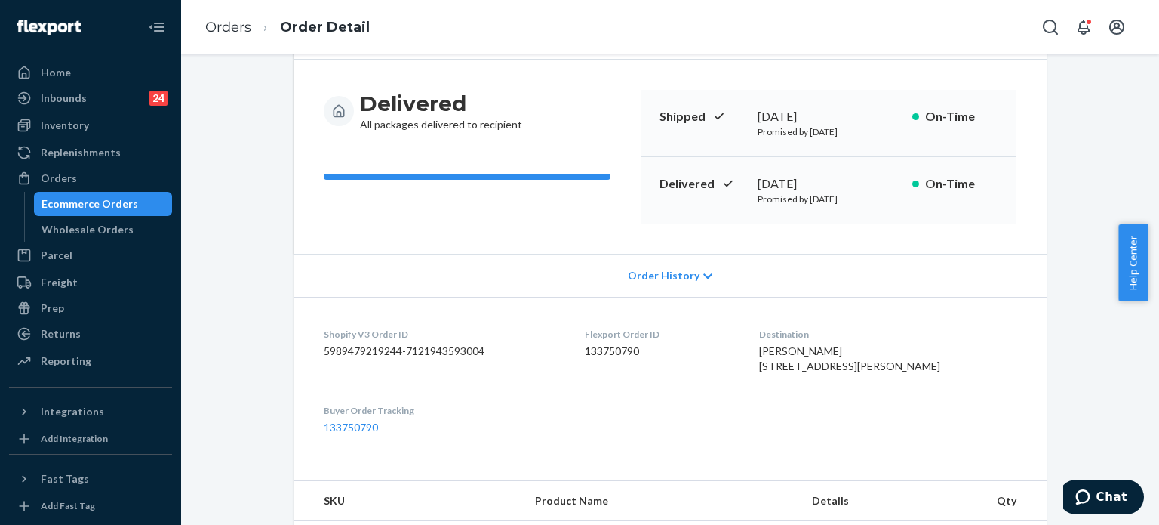
drag, startPoint x: 803, startPoint y: 366, endPoint x: 879, endPoint y: 377, distance: 77.0
click at [879, 377] on dl "Shopify V3 Order ID 5989479219244-7121943593004 Flexport Order ID 133750790 Des…" at bounding box center [670, 381] width 753 height 168
copy span "9691 E Lindstrom Rd Zim, MN 55738"
click at [112, 179] on div "Orders" at bounding box center [91, 178] width 160 height 21
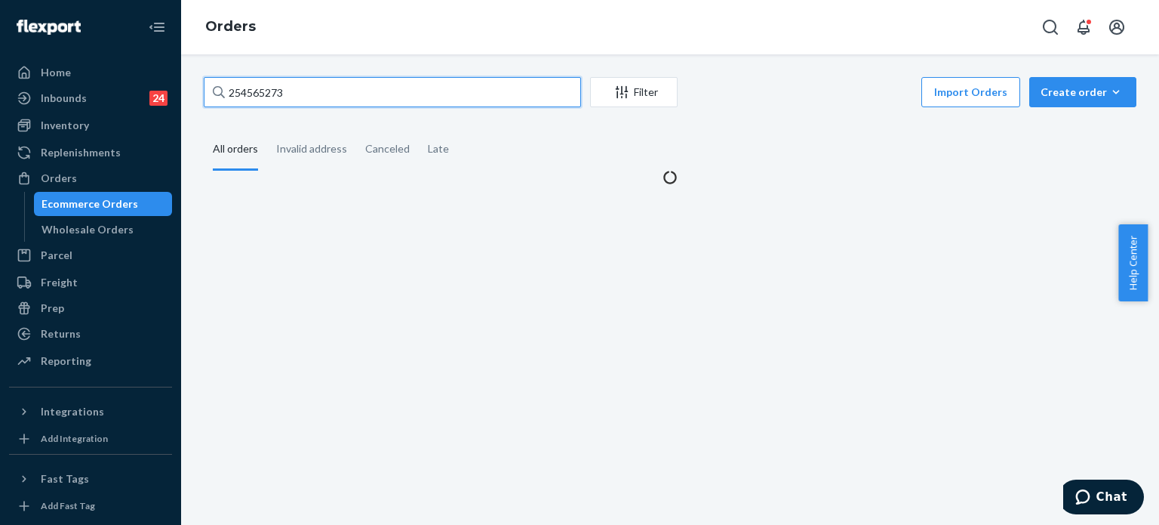
click at [283, 100] on input "254565273" at bounding box center [392, 92] width 377 height 30
paste input "3972339"
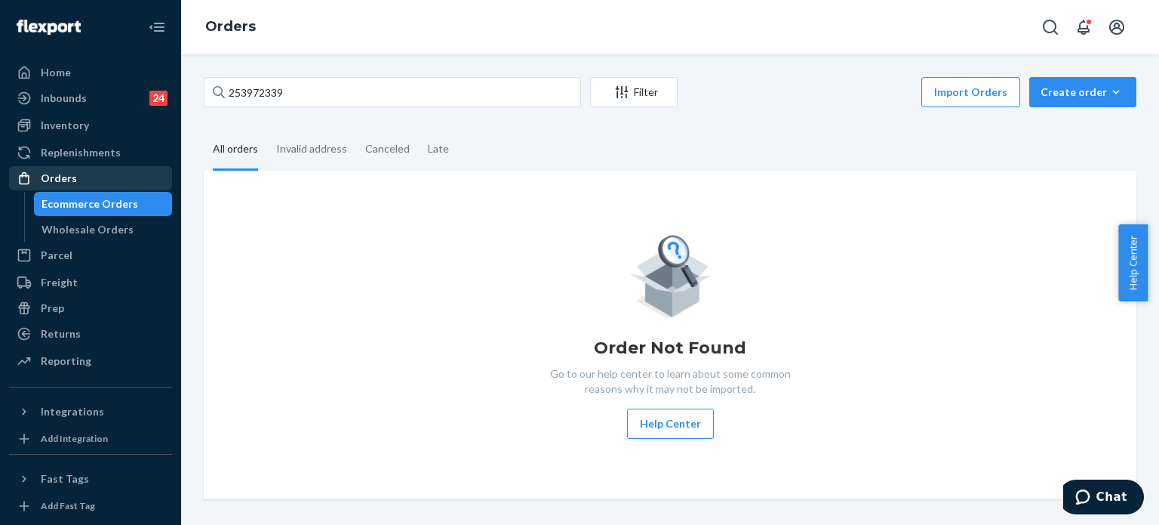
click at [133, 175] on div "Orders" at bounding box center [91, 178] width 160 height 21
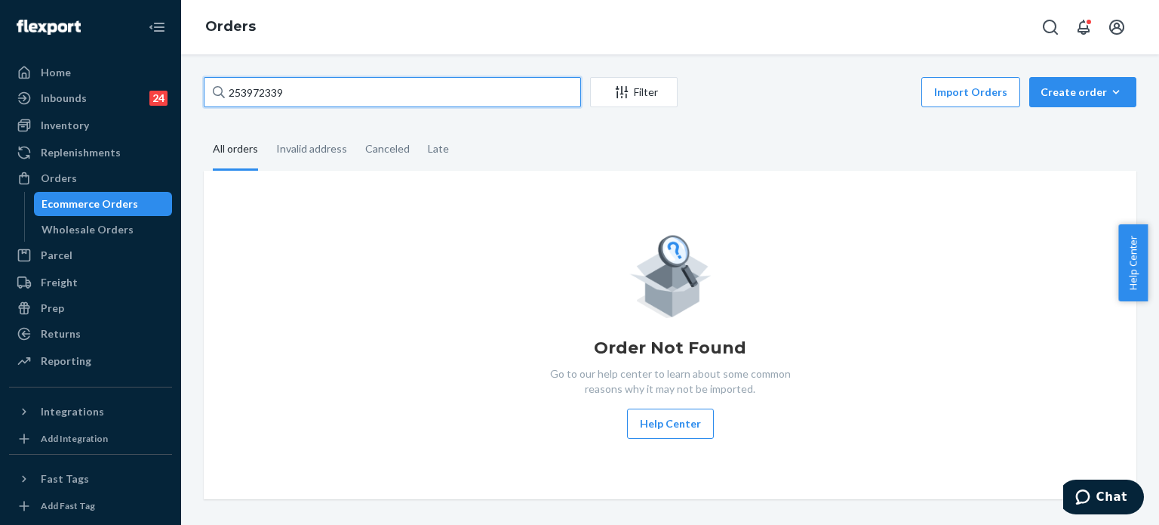
click at [298, 92] on input "253972339" at bounding box center [392, 92] width 377 height 30
click at [298, 91] on input "253972339" at bounding box center [392, 92] width 377 height 30
paste input "08940"
type input "253908940"
click at [298, 91] on input "253908940" at bounding box center [392, 92] width 377 height 30
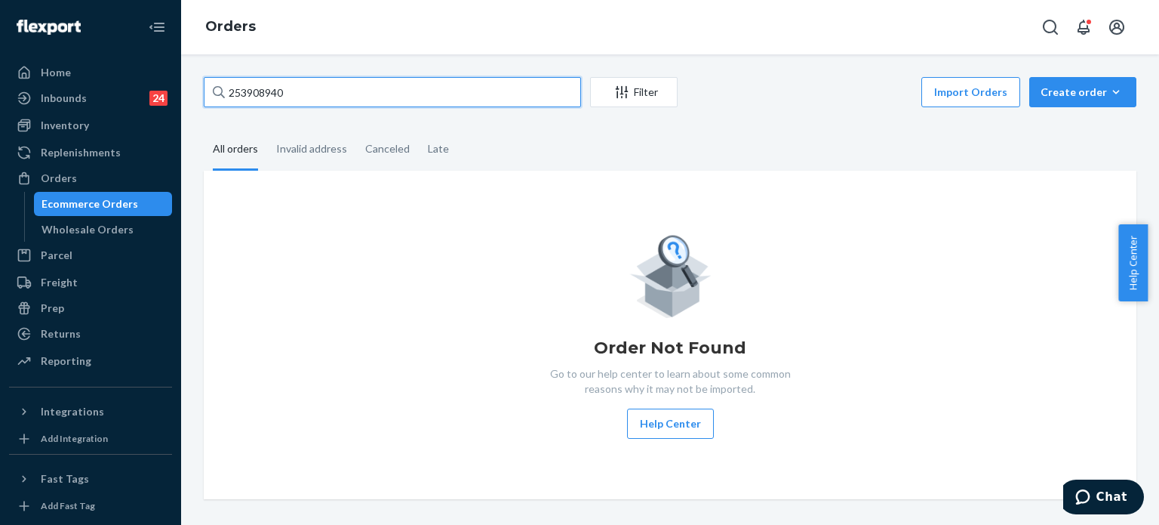
click at [298, 91] on input "253908940" at bounding box center [392, 92] width 377 height 30
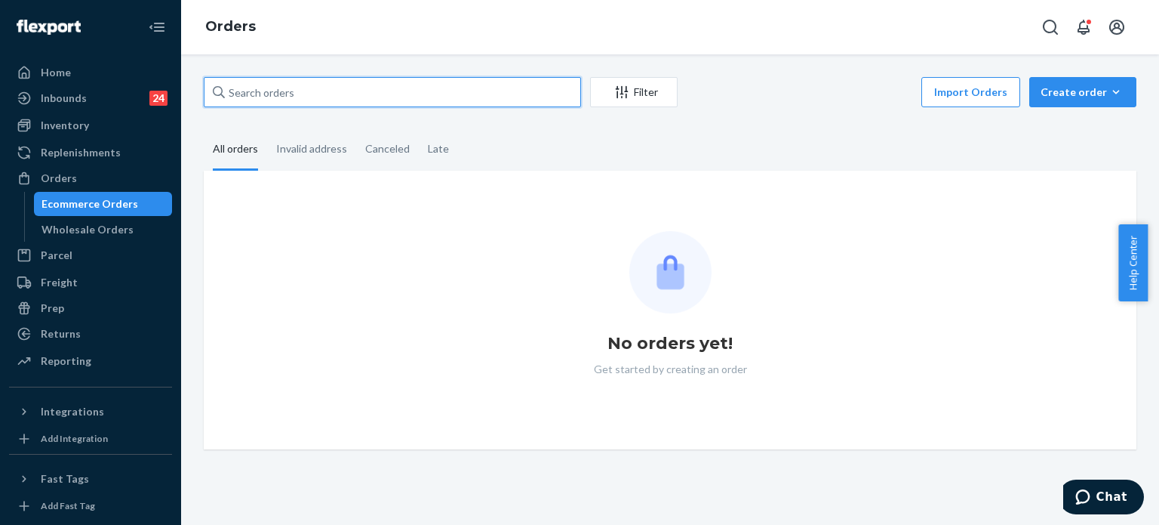
paste input "253908940"
type input "253908940"
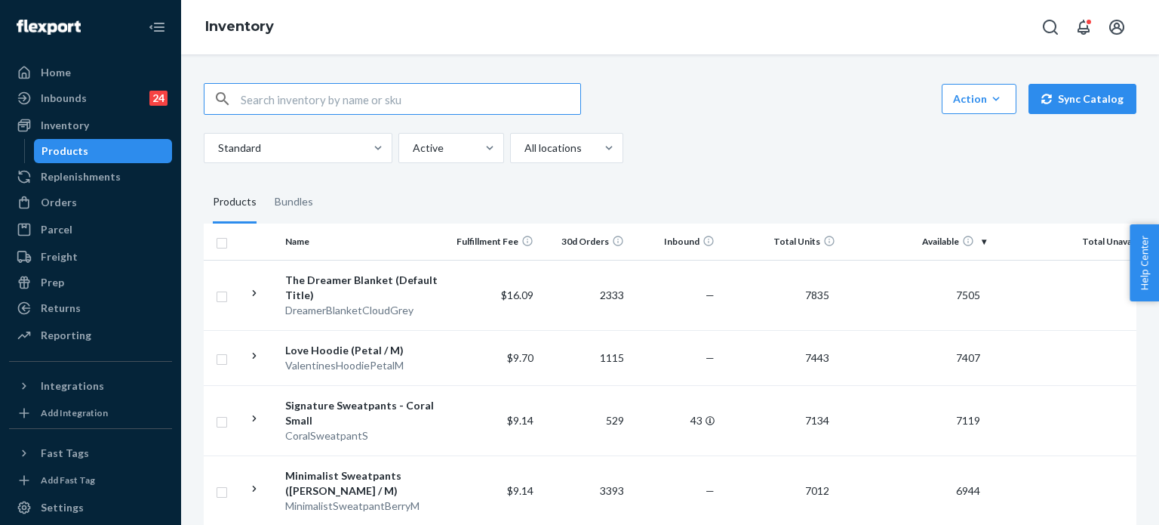
paste input "253320124"
type input "253320124"
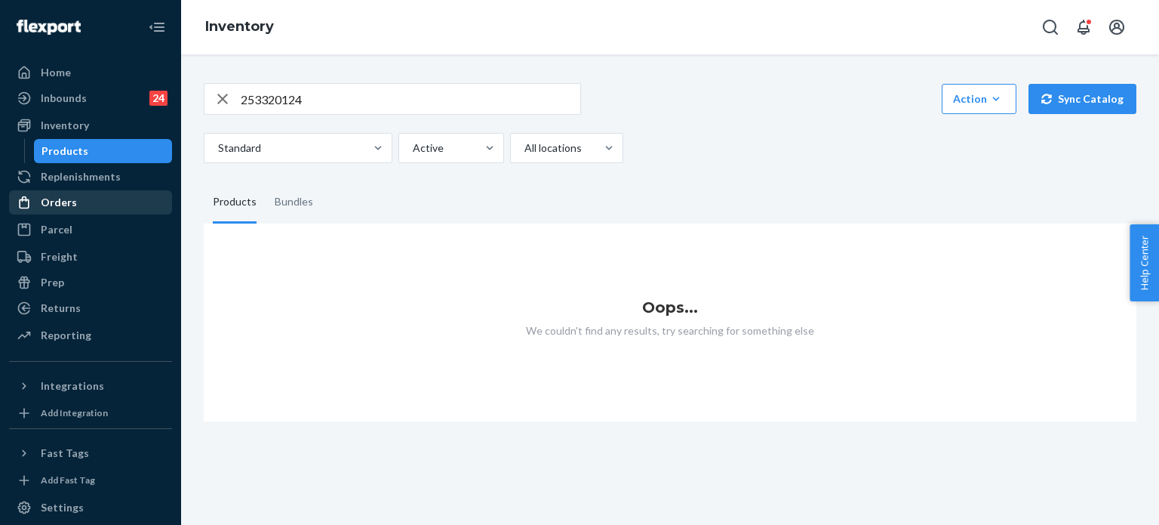
click at [75, 198] on div "Orders" at bounding box center [91, 202] width 160 height 21
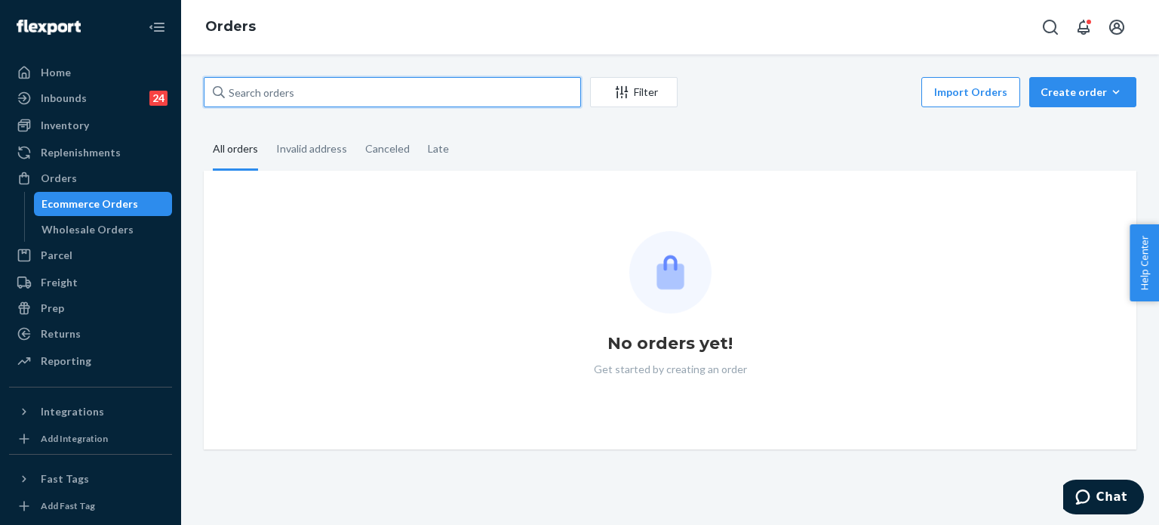
click at [323, 99] on input "text" at bounding box center [392, 92] width 377 height 30
paste input "253320124"
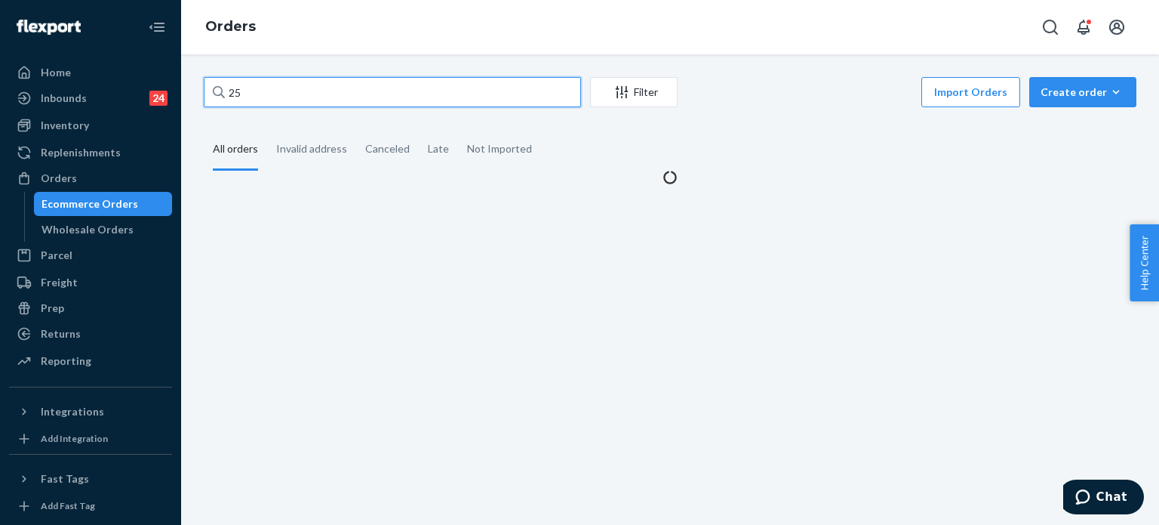
type input "2"
paste input "253320124"
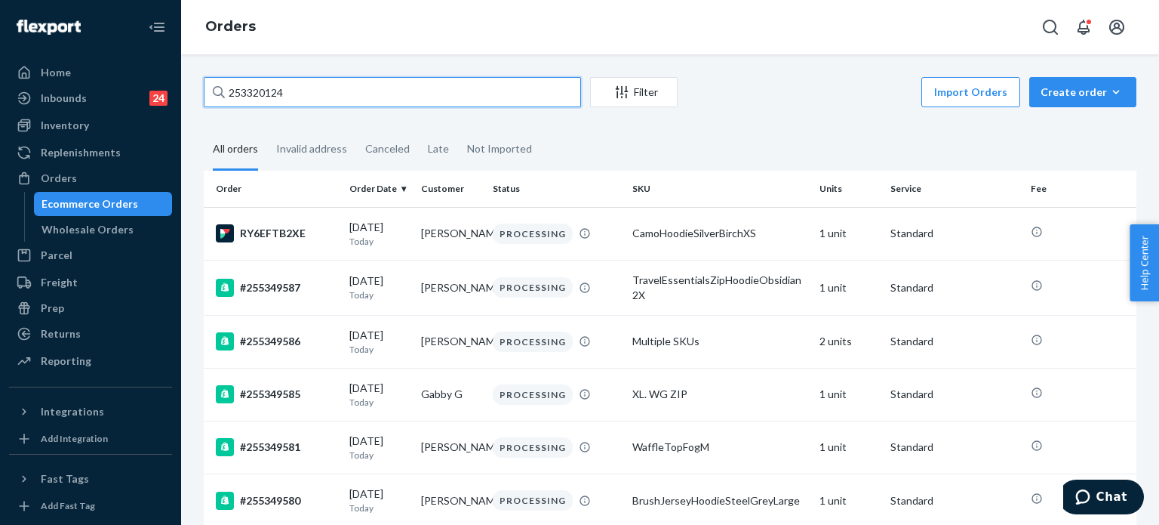
click at [280, 89] on input "253320124" at bounding box center [392, 92] width 377 height 30
paste input "168379"
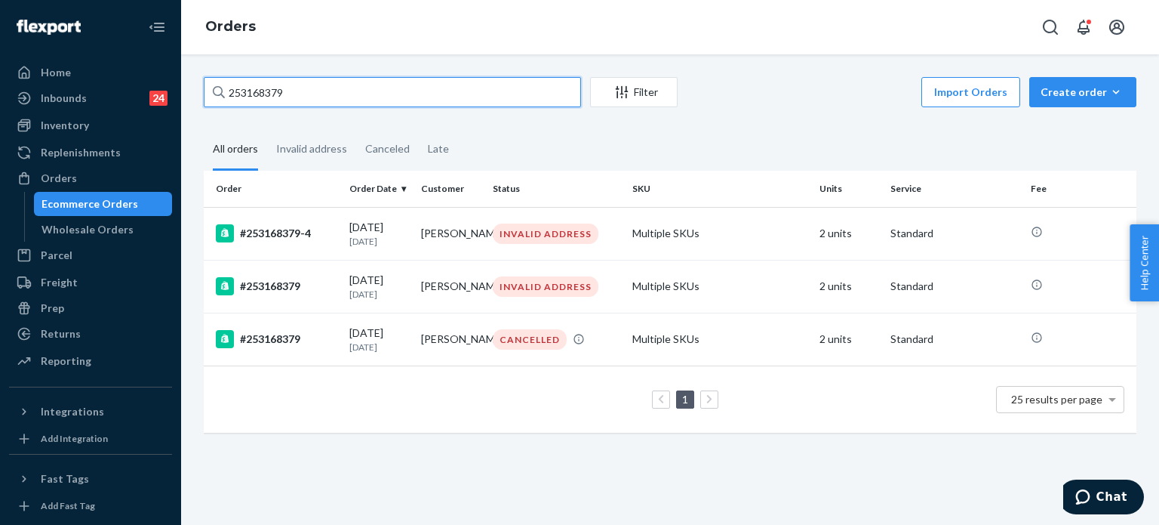
click at [264, 91] on input "253168379" at bounding box center [392, 92] width 377 height 30
paste input "765786"
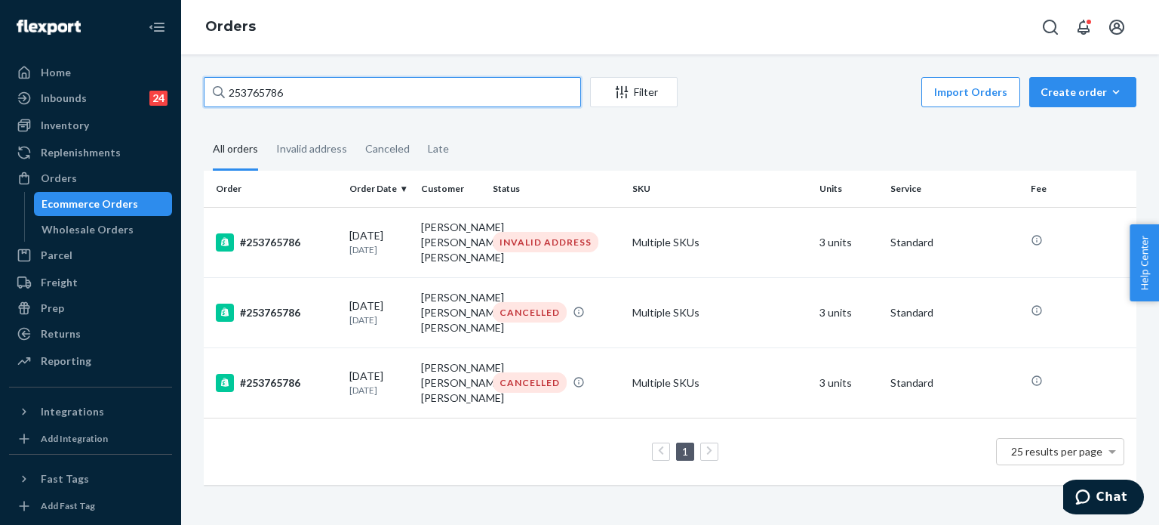
click at [279, 93] on input "253765786" at bounding box center [392, 92] width 377 height 30
paste input "814212"
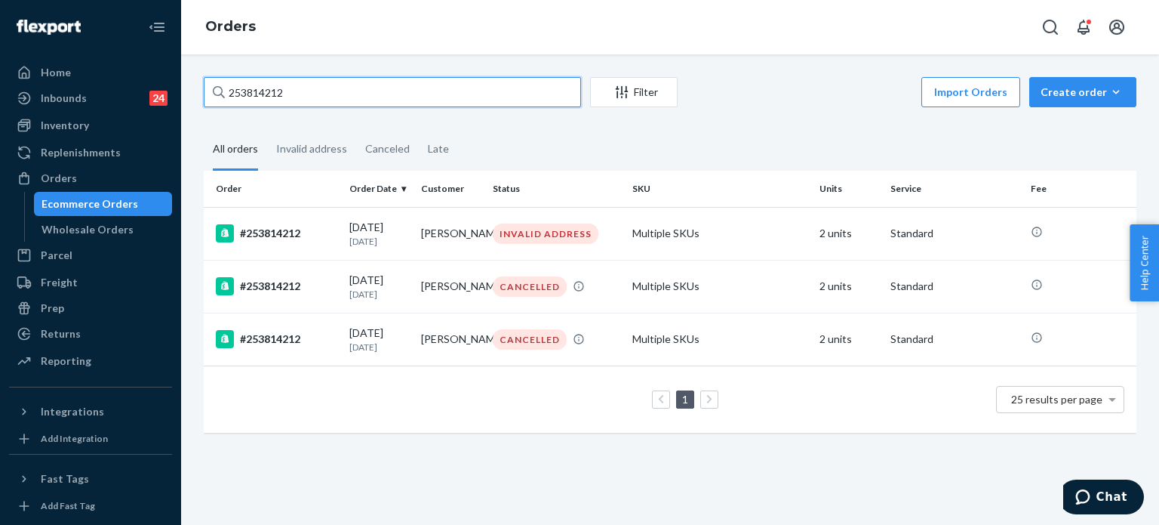
click at [266, 96] on input "253814212" at bounding box center [392, 92] width 377 height 30
paste input "38497"
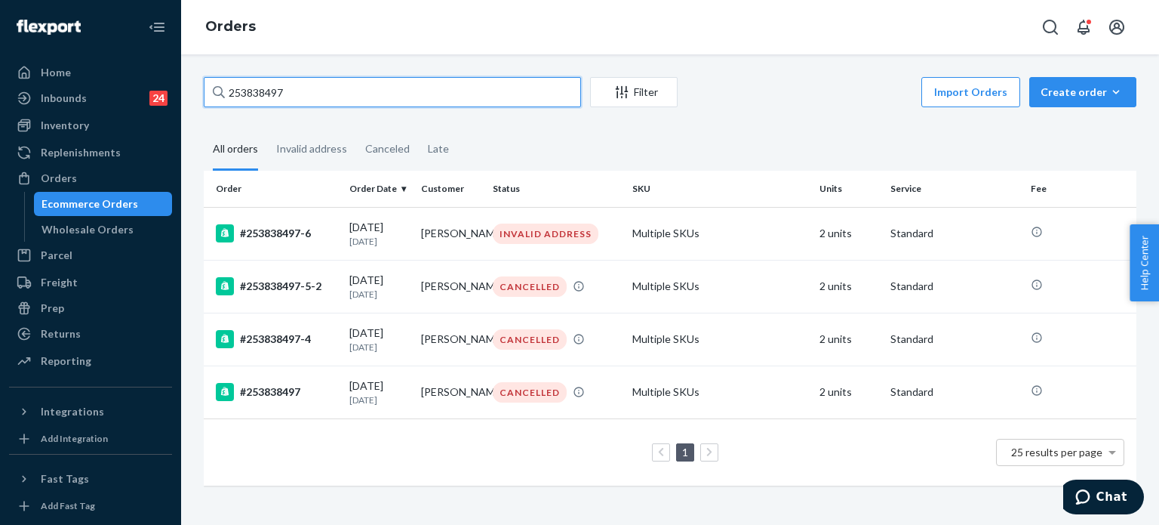
click at [338, 91] on input "253838497" at bounding box center [392, 92] width 377 height 30
click at [348, 102] on input "253838497" at bounding box center [392, 92] width 377 height 30
click at [348, 101] on input "253838497" at bounding box center [392, 92] width 377 height 30
paste input "908940"
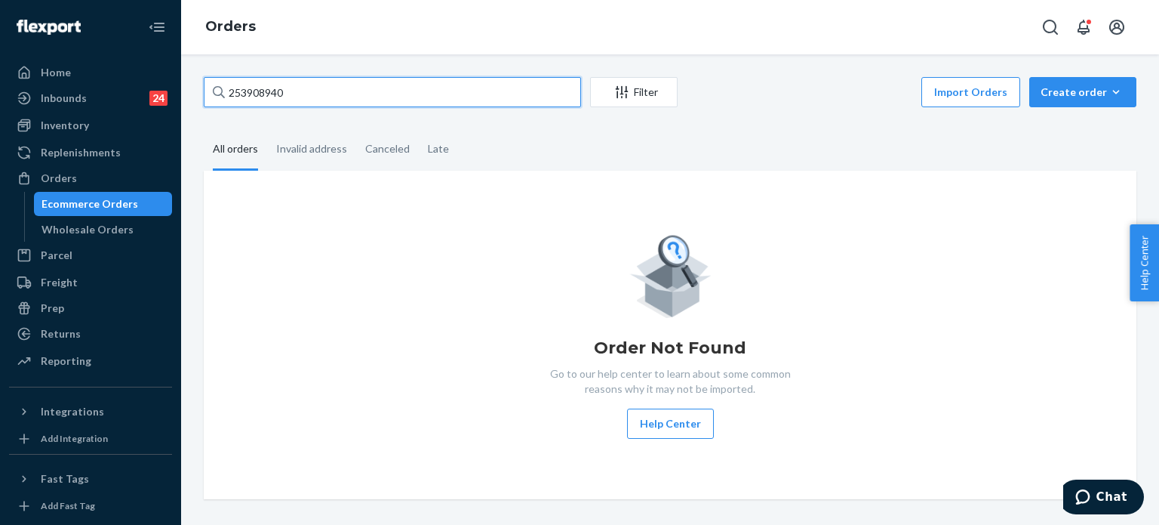
click at [348, 101] on input "253908940" at bounding box center [392, 92] width 377 height 30
type input "253908940"
click at [272, 93] on input "253908940" at bounding box center [392, 92] width 377 height 30
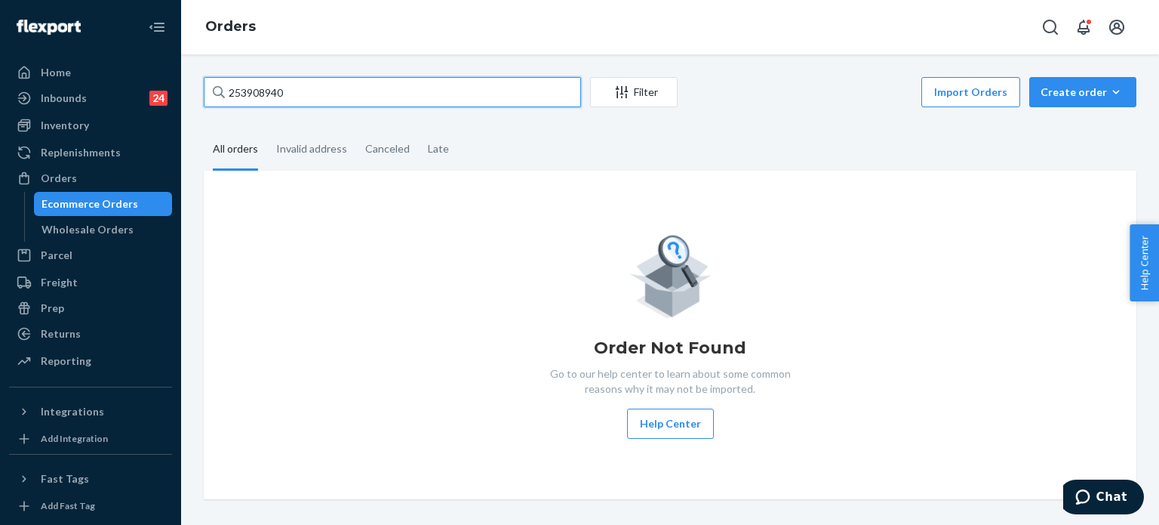
paste input "text"
click at [433, 106] on input "253908940" at bounding box center [392, 92] width 377 height 30
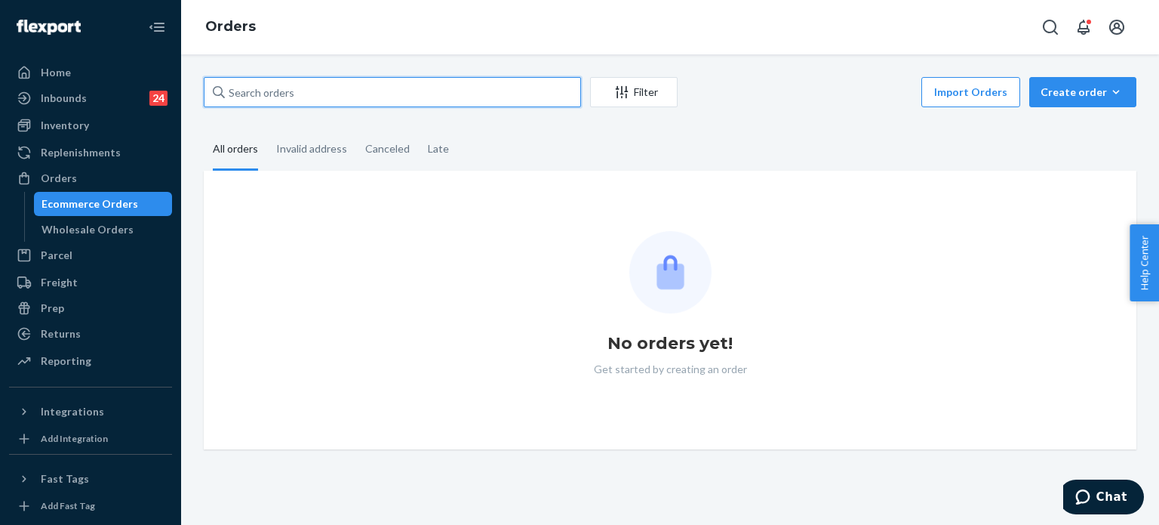
paste input "253908940"
type input "253908940"
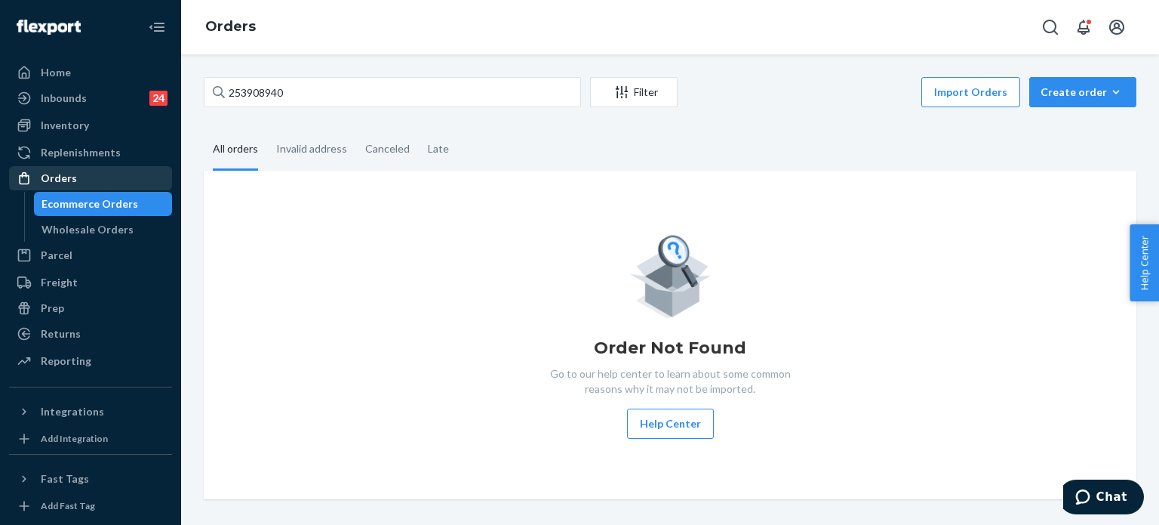
click at [46, 177] on div "Orders" at bounding box center [59, 178] width 36 height 15
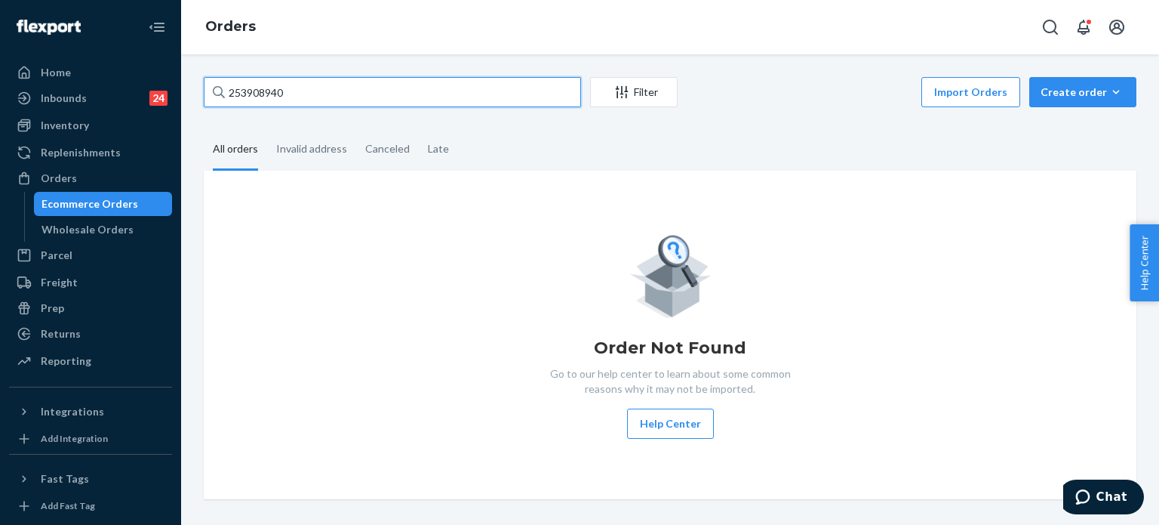
click at [348, 90] on input "253908940" at bounding box center [392, 92] width 377 height 30
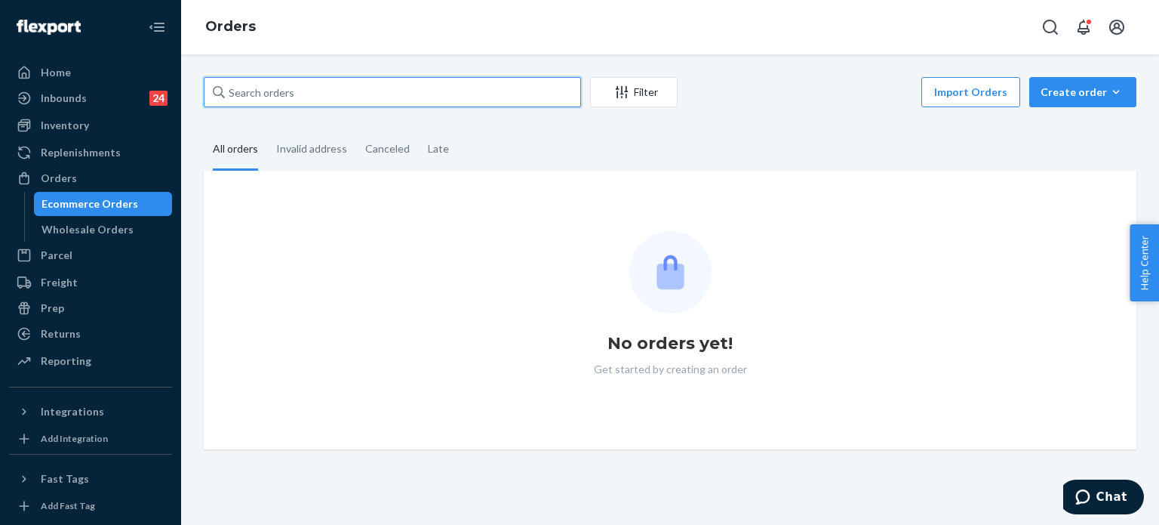
paste input "253908940"
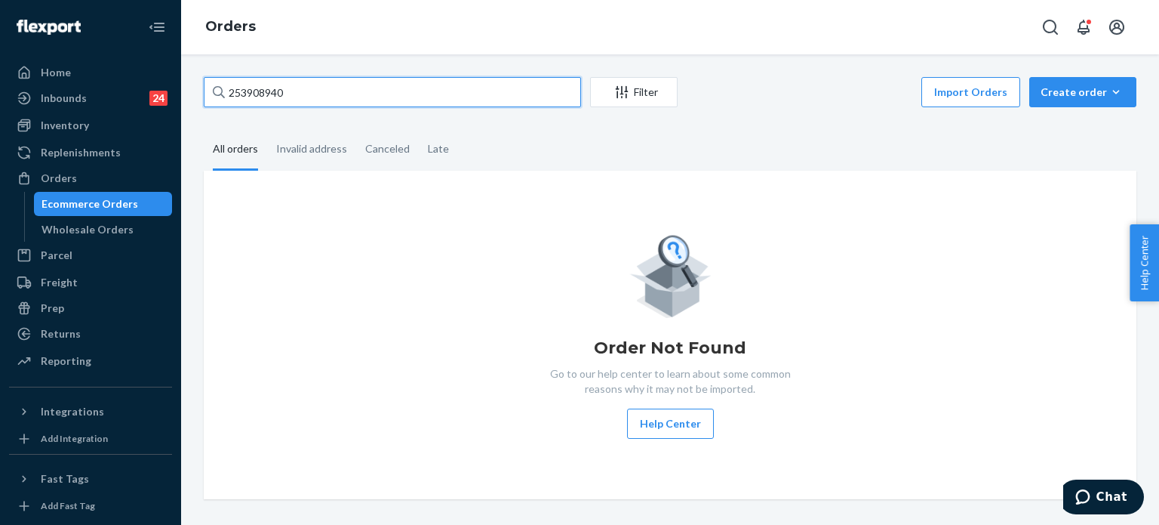
click at [254, 99] on input "253908940" at bounding box center [392, 92] width 377 height 30
paste input "4189"
type input "253941890"
click at [267, 89] on input "253941890" at bounding box center [392, 92] width 377 height 30
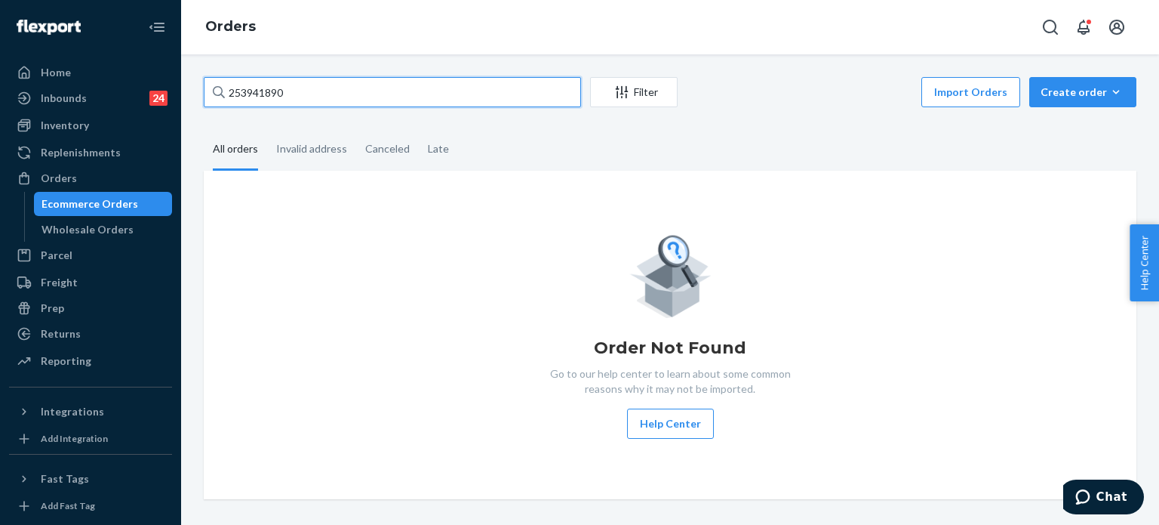
click at [267, 89] on input "253941890" at bounding box center [392, 92] width 377 height 30
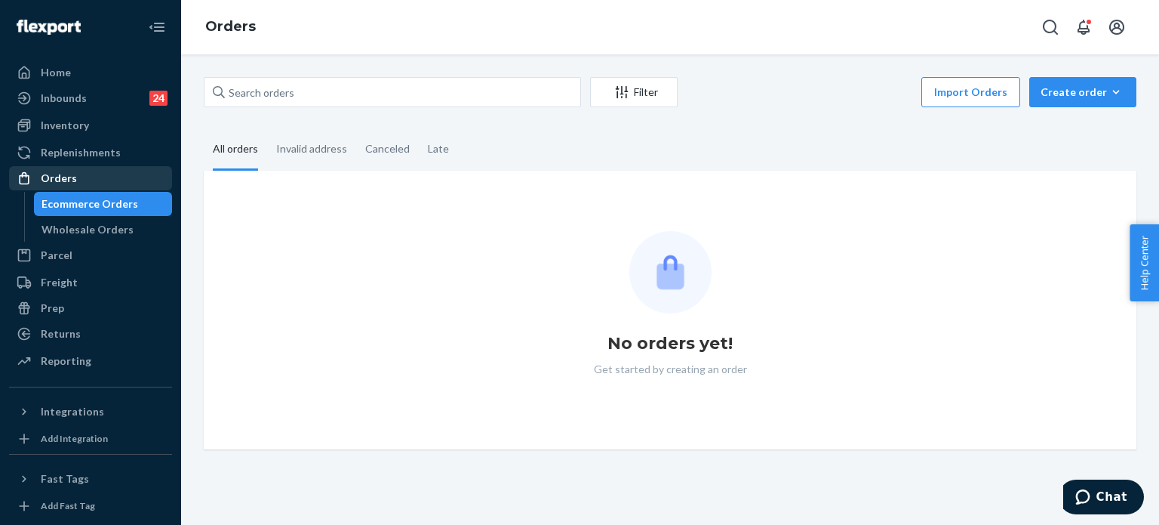
click at [106, 173] on div "Orders" at bounding box center [91, 178] width 160 height 21
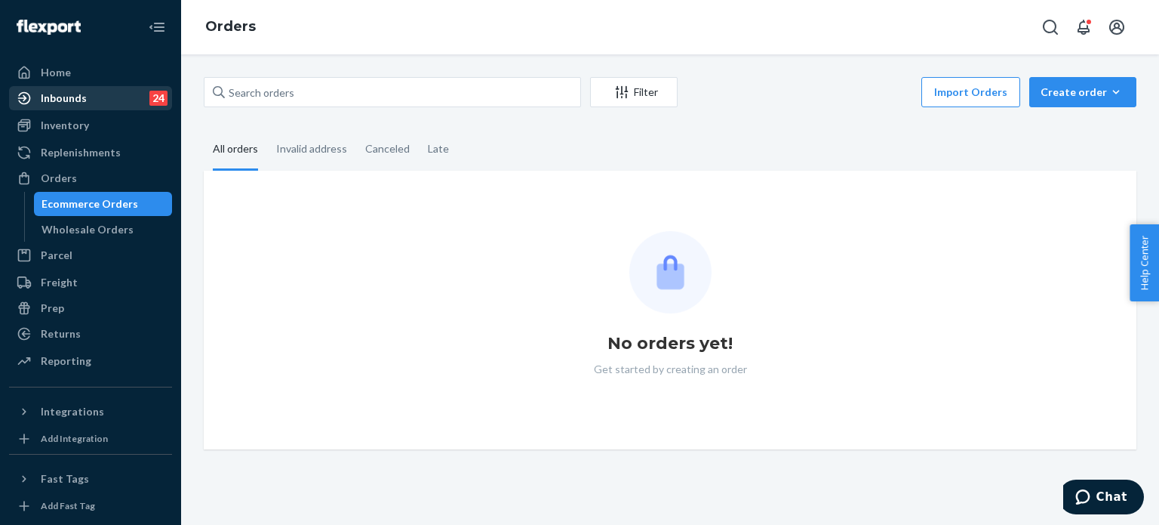
click at [95, 105] on div "Inbounds 24" at bounding box center [91, 98] width 160 height 21
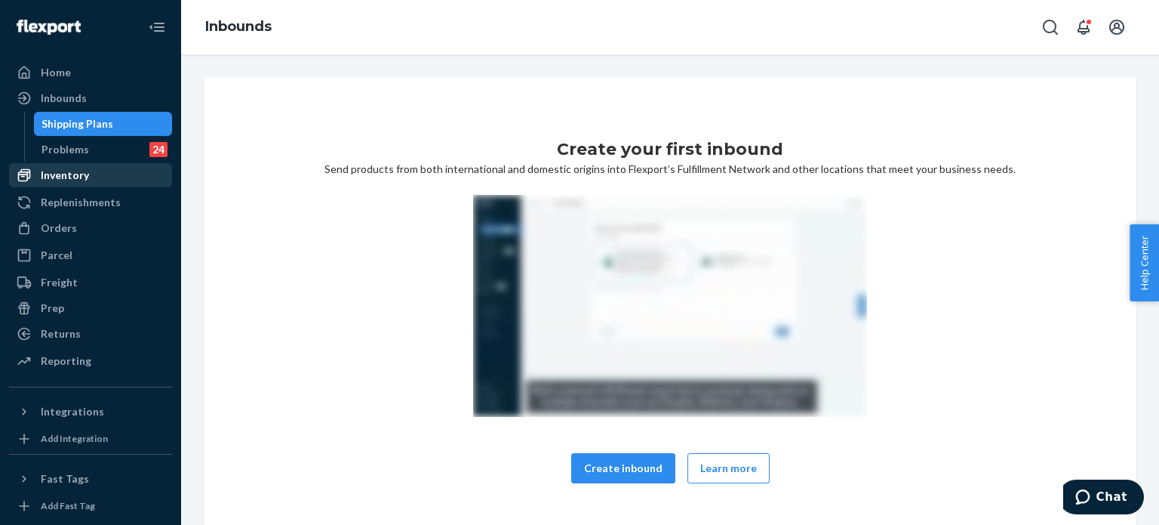
click at [93, 166] on div "Inventory" at bounding box center [91, 175] width 160 height 21
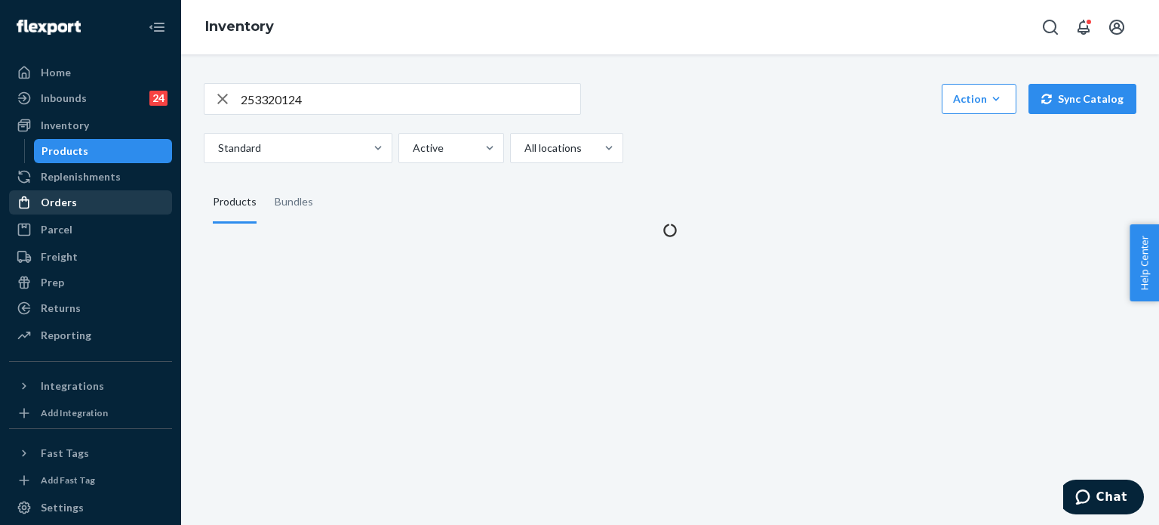
click at [80, 205] on div "Orders" at bounding box center [91, 202] width 160 height 21
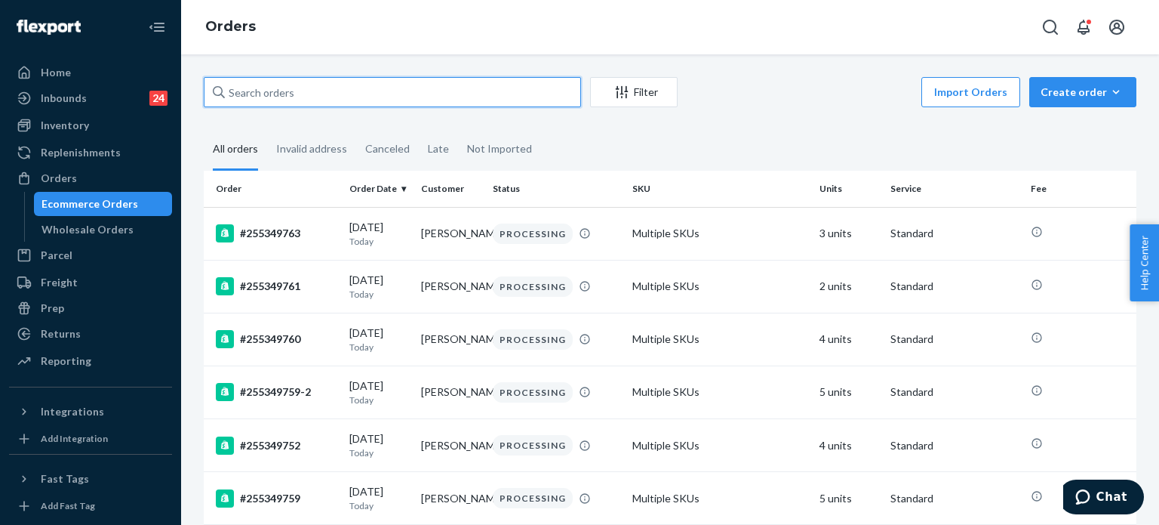
click at [292, 99] on input "text" at bounding box center [392, 92] width 377 height 30
paste input "253941890"
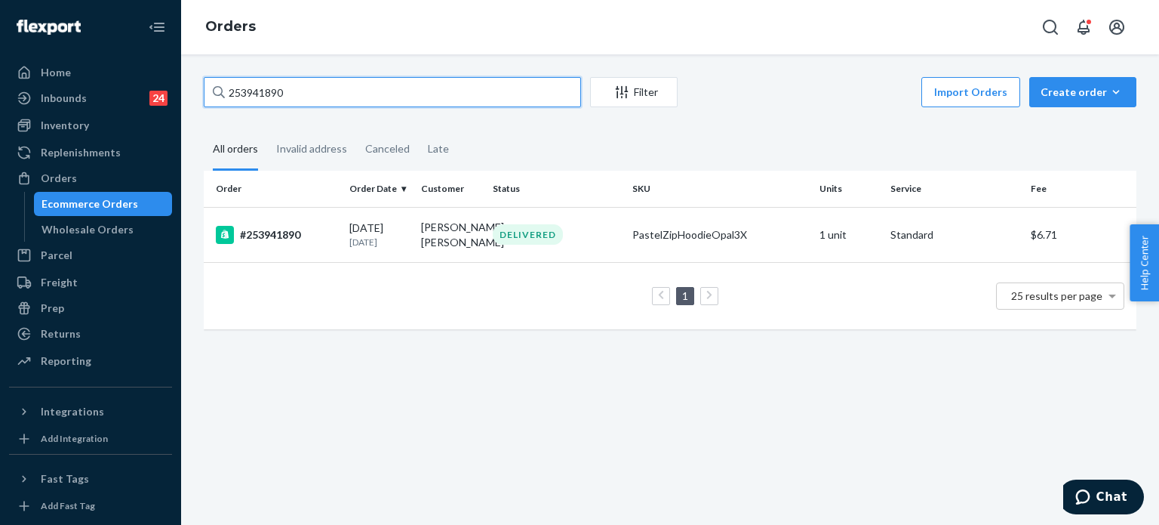
click at [309, 92] on input "253941890" at bounding box center [392, 92] width 377 height 30
paste input "0894"
type input "253908940"
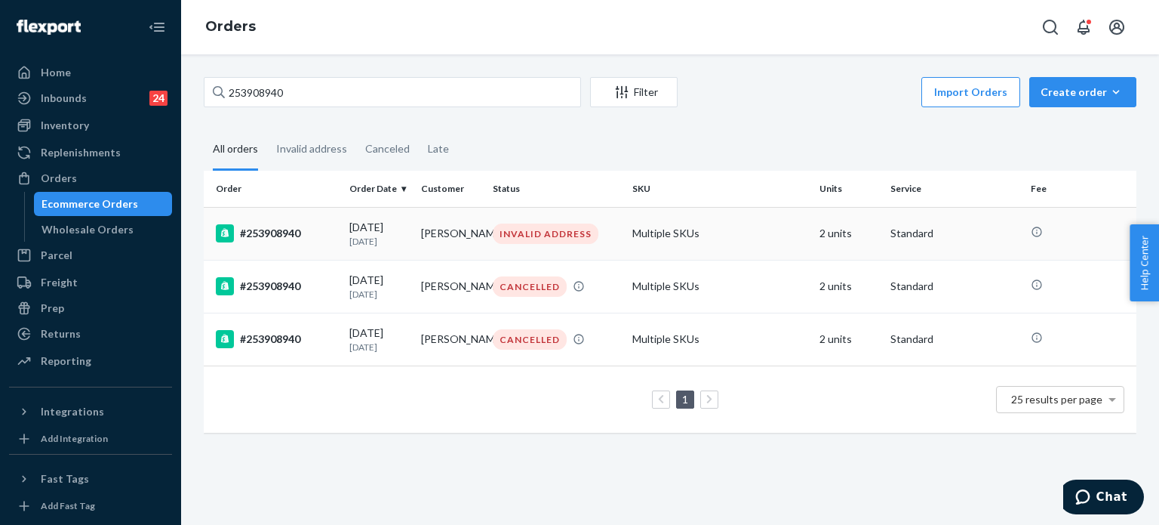
click at [400, 233] on div "08/25/2025 1 month ago" at bounding box center [379, 234] width 60 height 28
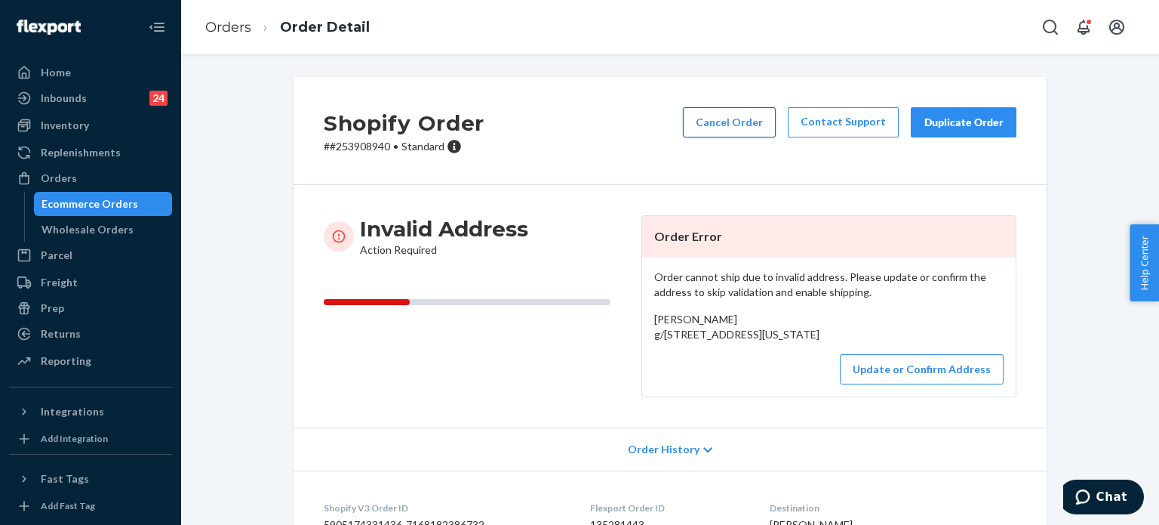
click at [728, 122] on button "Cancel Order" at bounding box center [729, 122] width 93 height 30
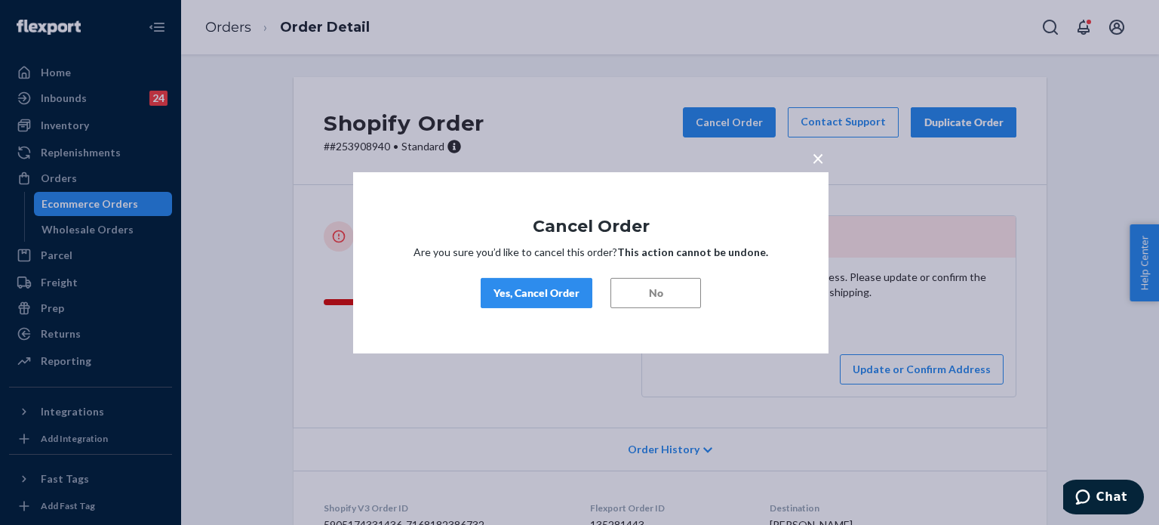
click at [565, 295] on div "Yes, Cancel Order" at bounding box center [537, 292] width 86 height 15
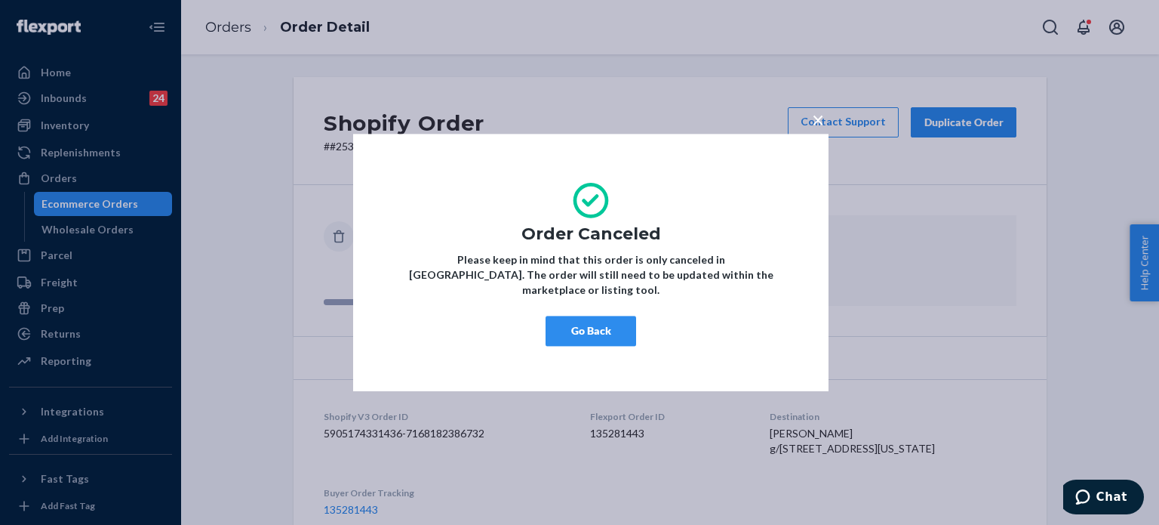
drag, startPoint x: 607, startPoint y: 328, endPoint x: 558, endPoint y: 322, distance: 49.3
click at [607, 327] on button "Go Back" at bounding box center [591, 331] width 91 height 30
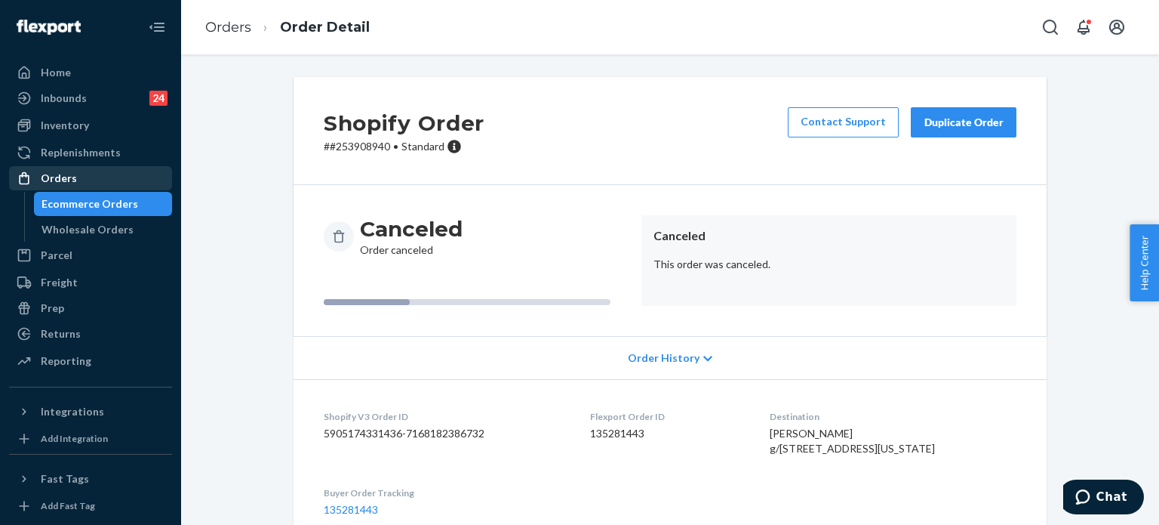
click at [131, 170] on div "Orders" at bounding box center [91, 178] width 160 height 21
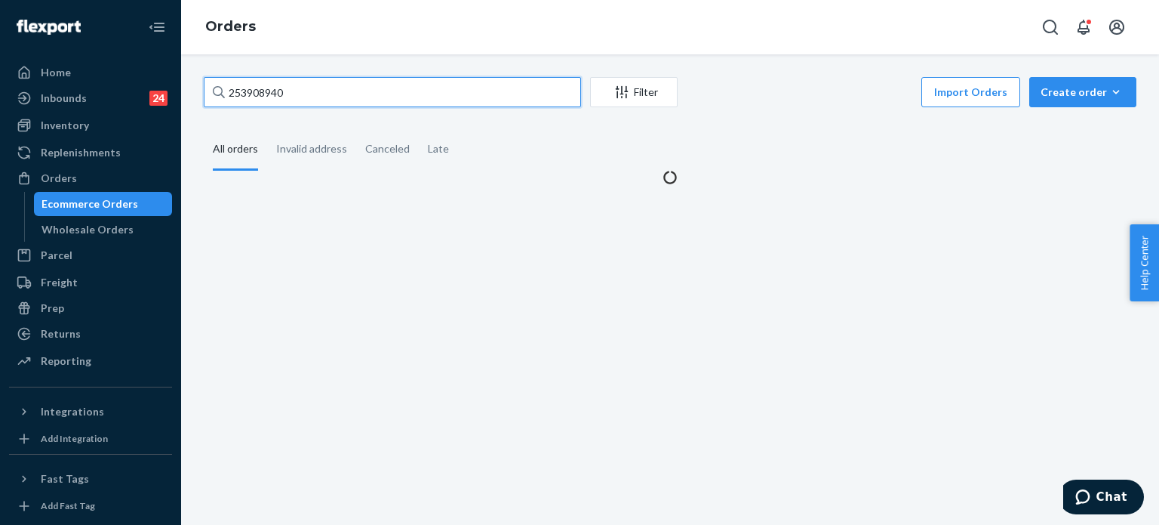
click at [307, 90] on input "253908940" at bounding box center [392, 92] width 377 height 30
paste input "93537"
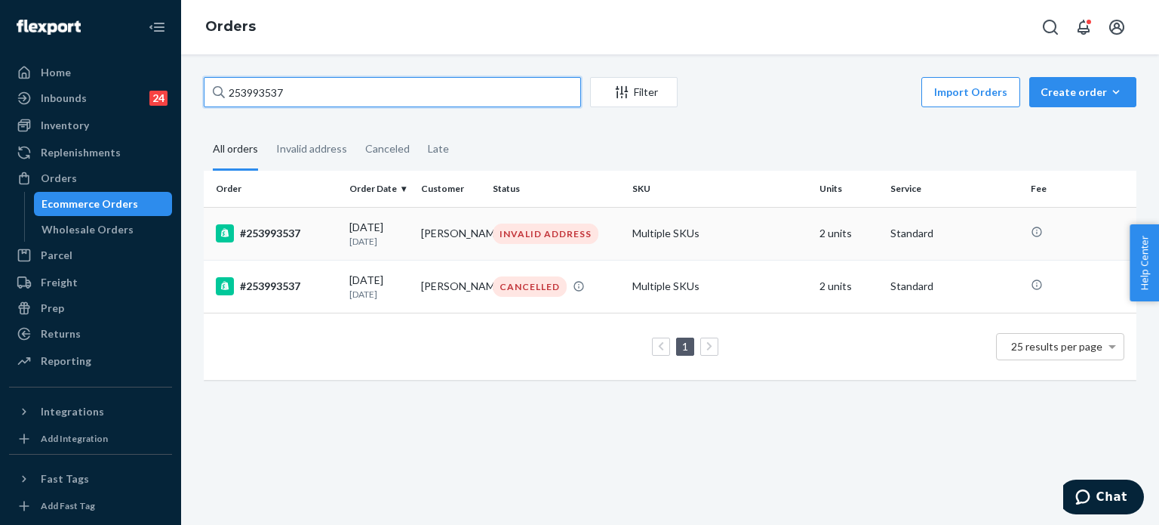
type input "253993537"
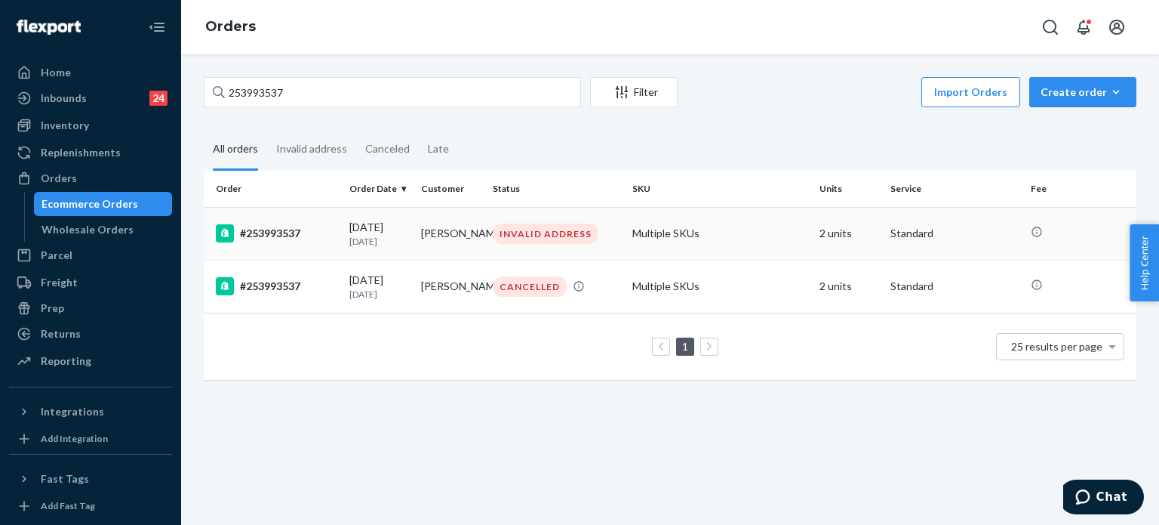
click at [363, 238] on p "1 month ago" at bounding box center [379, 241] width 60 height 13
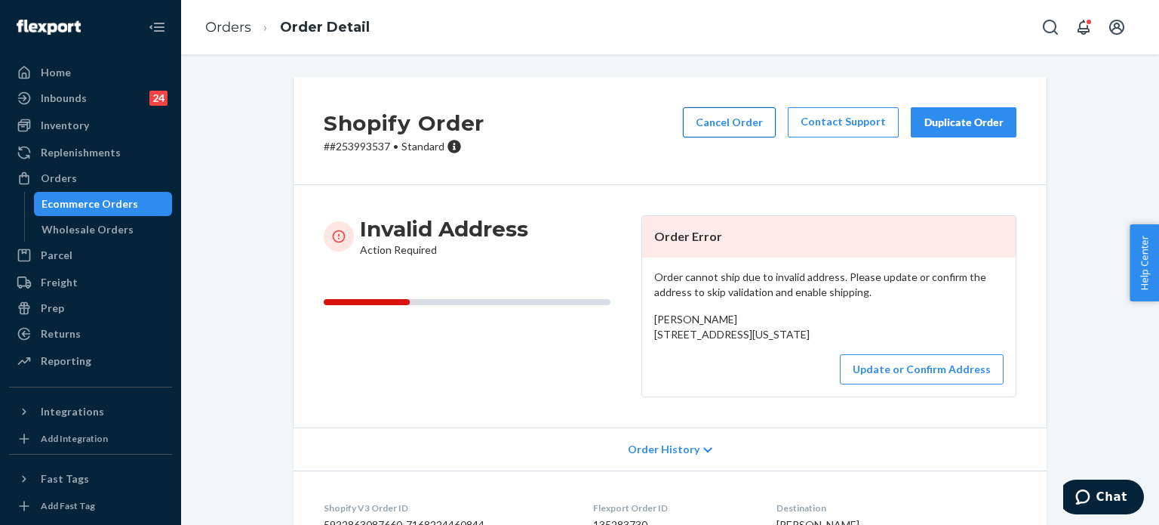
click at [729, 126] on button "Cancel Order" at bounding box center [729, 122] width 93 height 30
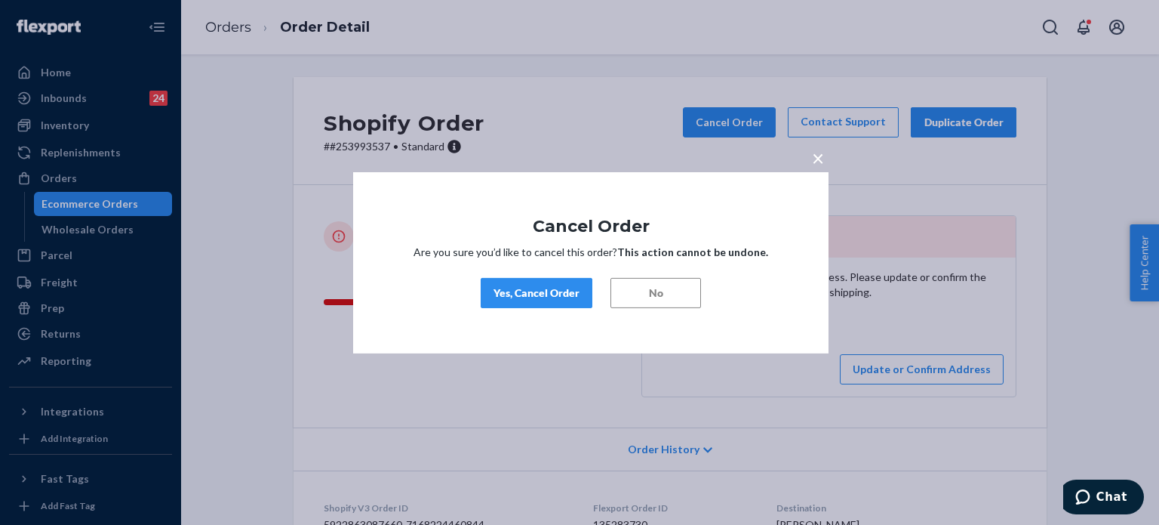
click at [562, 294] on div "Yes, Cancel Order" at bounding box center [537, 292] width 86 height 15
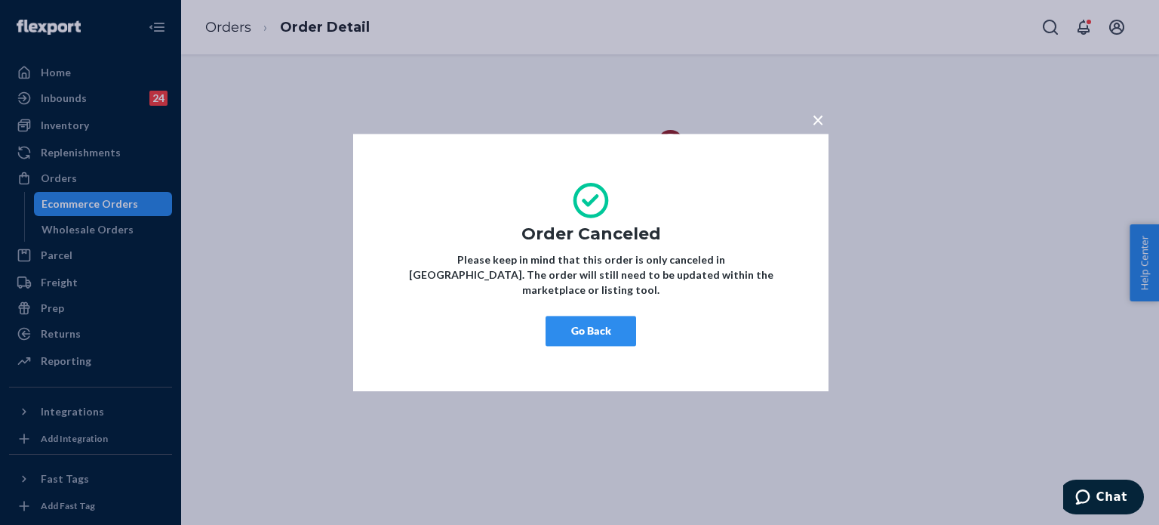
click at [598, 326] on button "Go Back" at bounding box center [591, 331] width 91 height 30
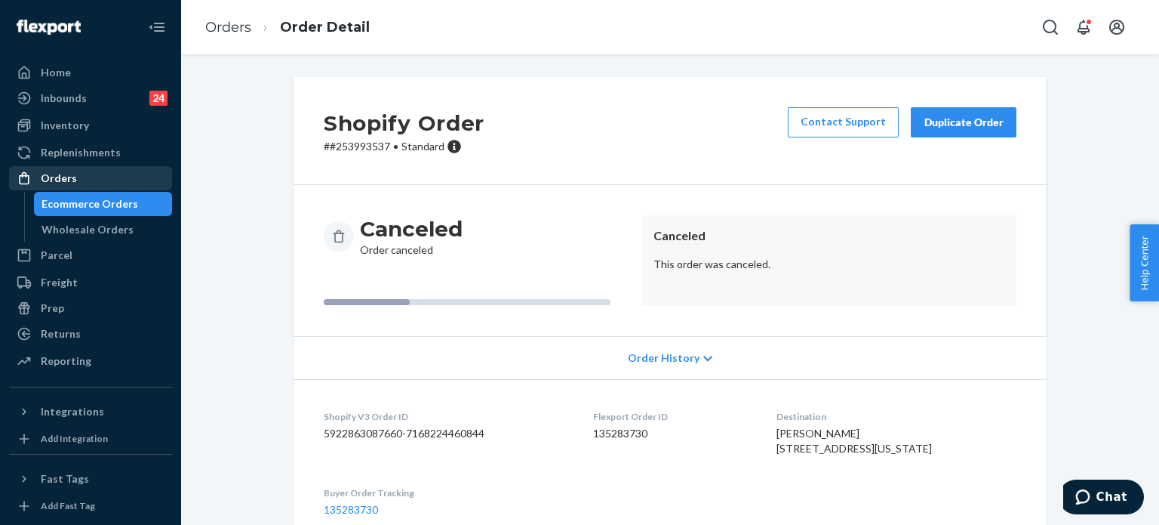
click at [126, 171] on div "Orders" at bounding box center [91, 178] width 160 height 21
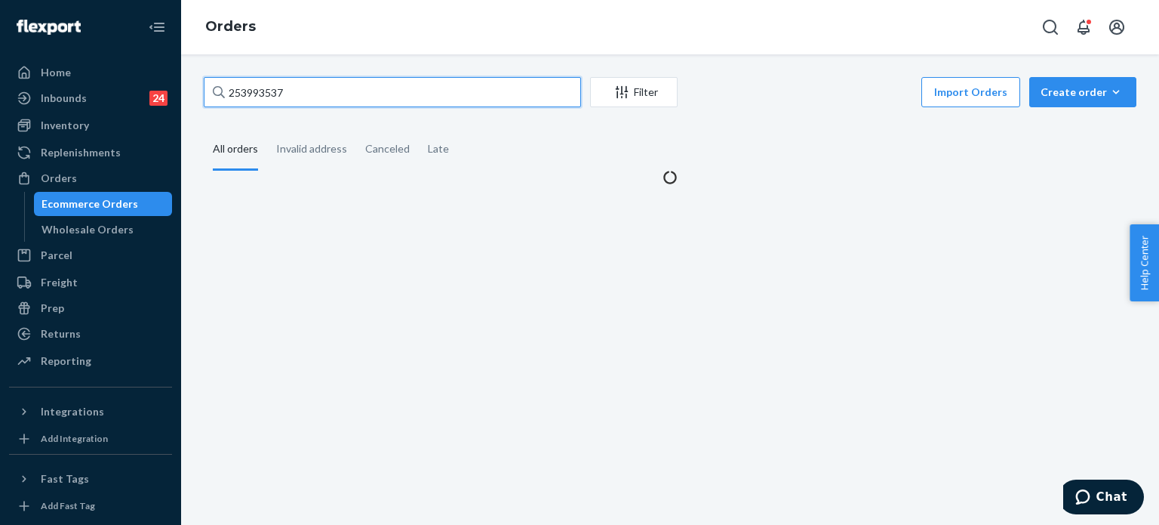
click at [307, 91] on input "253993537" at bounding box center [392, 92] width 377 height 30
paste input "54394"
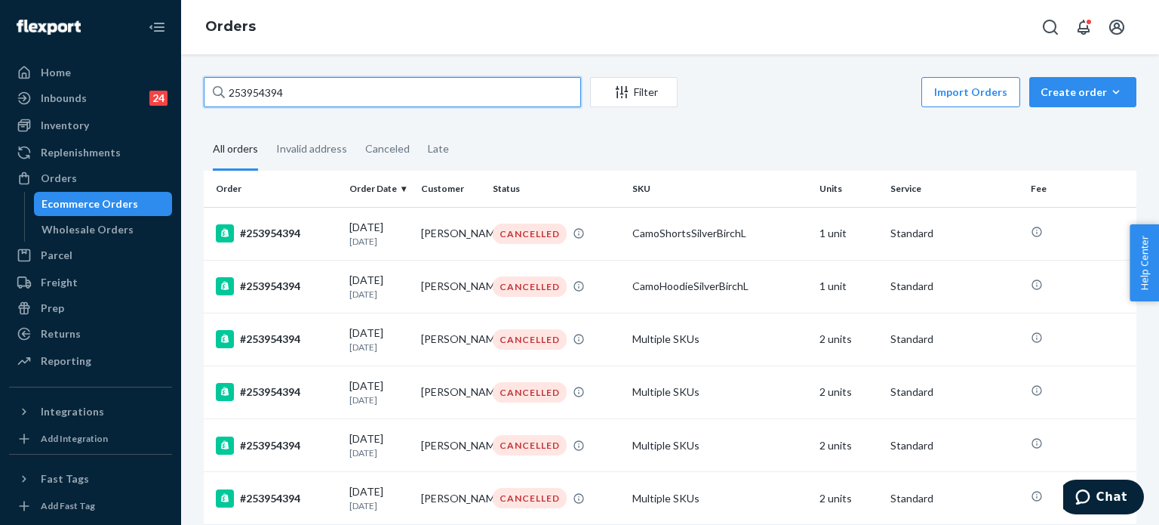
click at [264, 96] on input "253954394" at bounding box center [392, 92] width 377 height 30
paste input "422206"
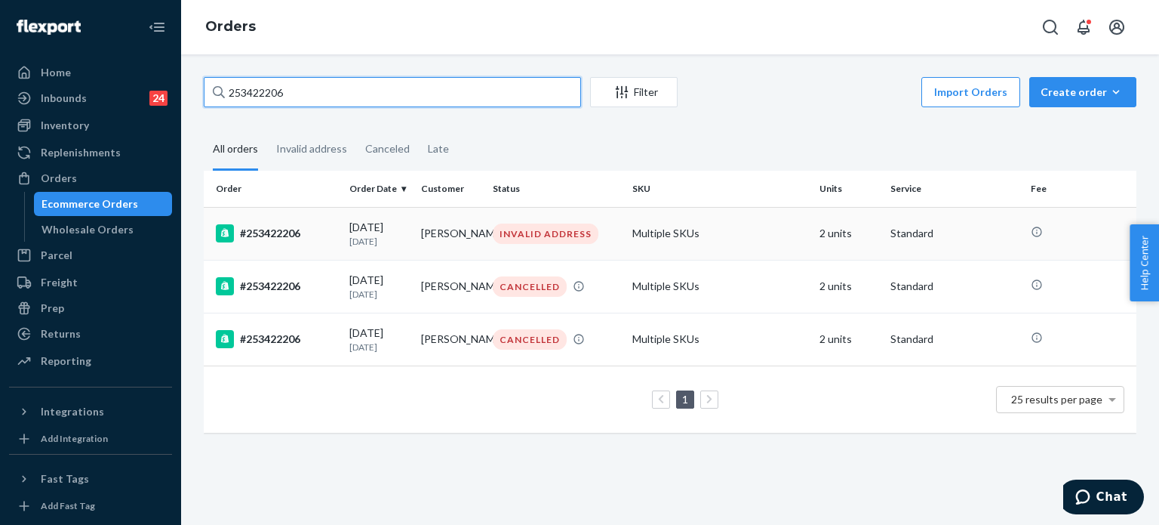
type input "253422206"
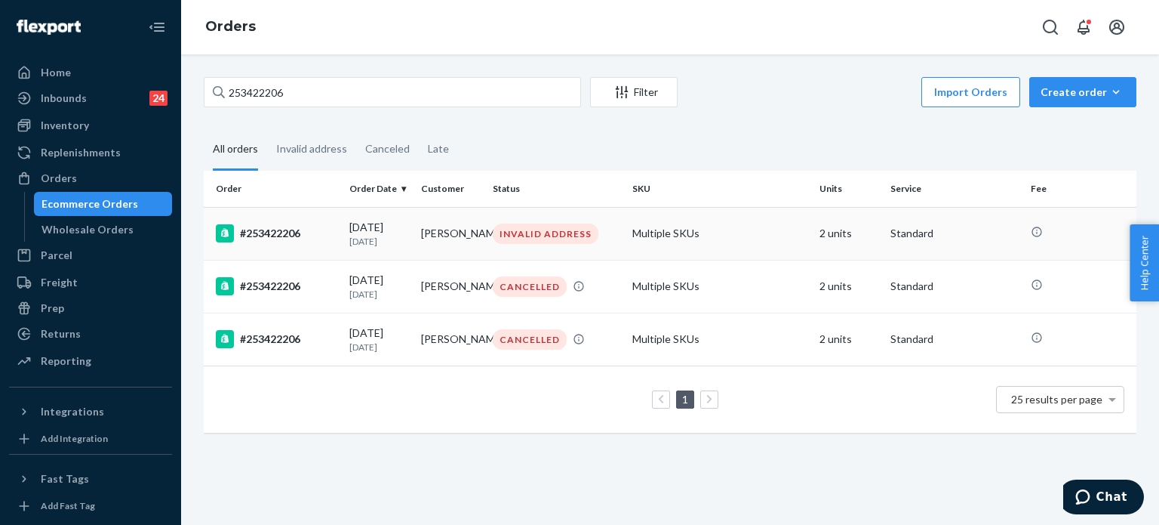
click at [473, 250] on td "Jasmin Smith" at bounding box center [451, 233] width 72 height 53
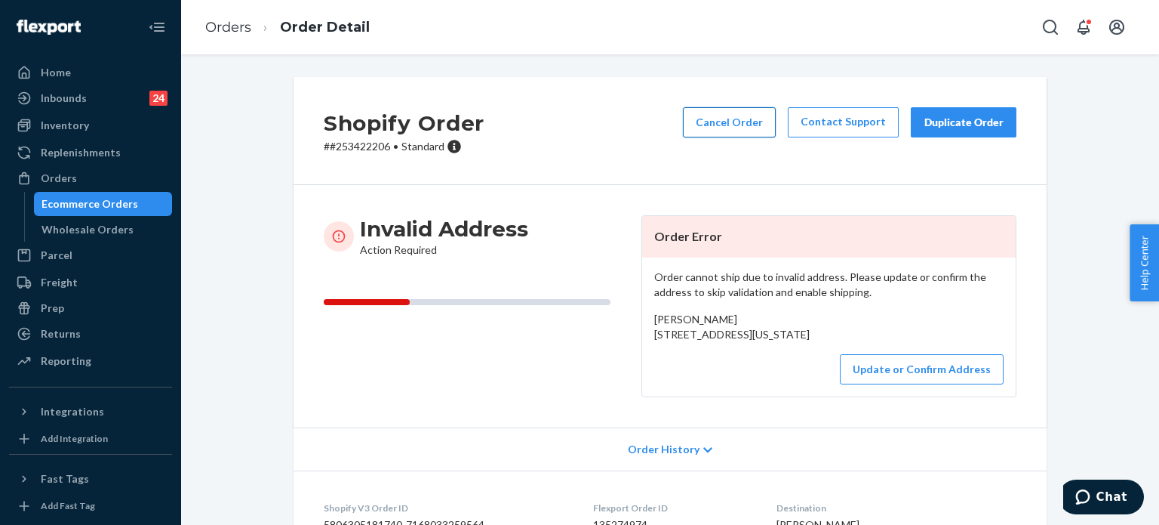
click at [722, 121] on button "Cancel Order" at bounding box center [729, 122] width 93 height 30
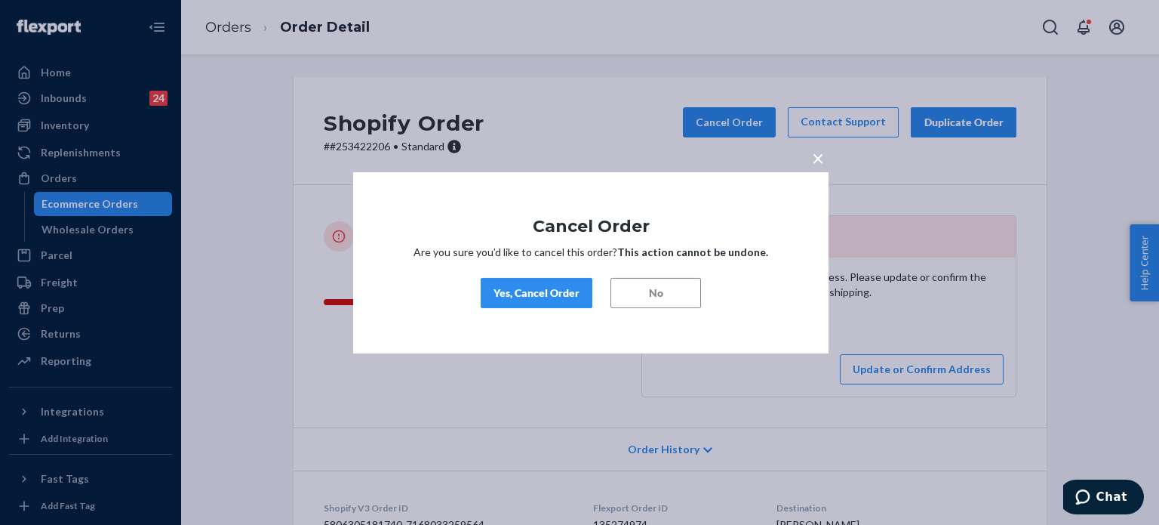
click at [543, 292] on div "Yes, Cancel Order" at bounding box center [537, 292] width 86 height 15
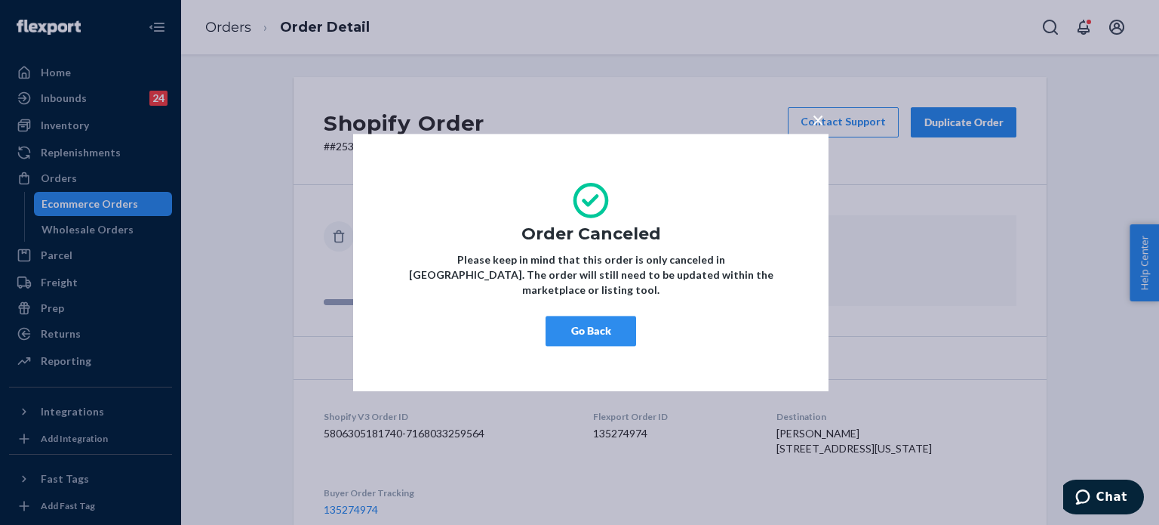
click at [596, 316] on button "Go Back" at bounding box center [591, 331] width 91 height 30
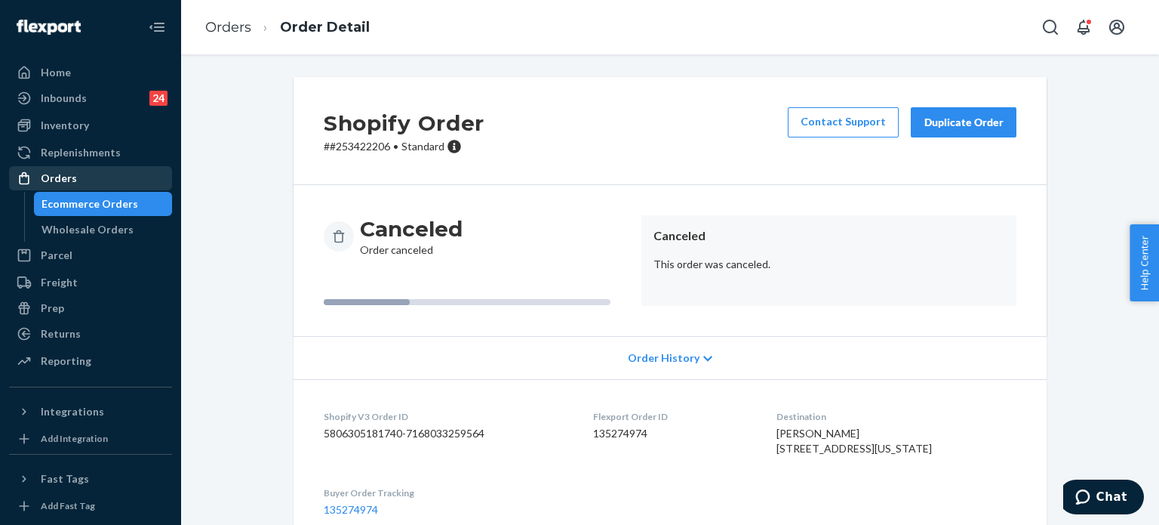
click at [128, 174] on div "Orders" at bounding box center [91, 178] width 160 height 21
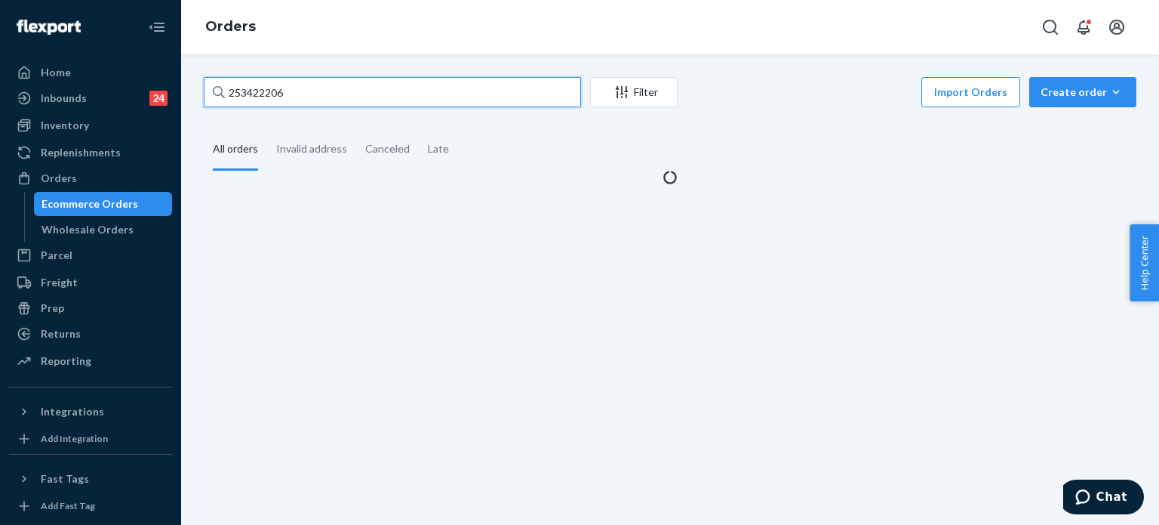
click at [381, 93] on input "253422206" at bounding box center [392, 92] width 377 height 30
click at [381, 92] on input "253422206" at bounding box center [392, 92] width 377 height 30
paste input "4170935"
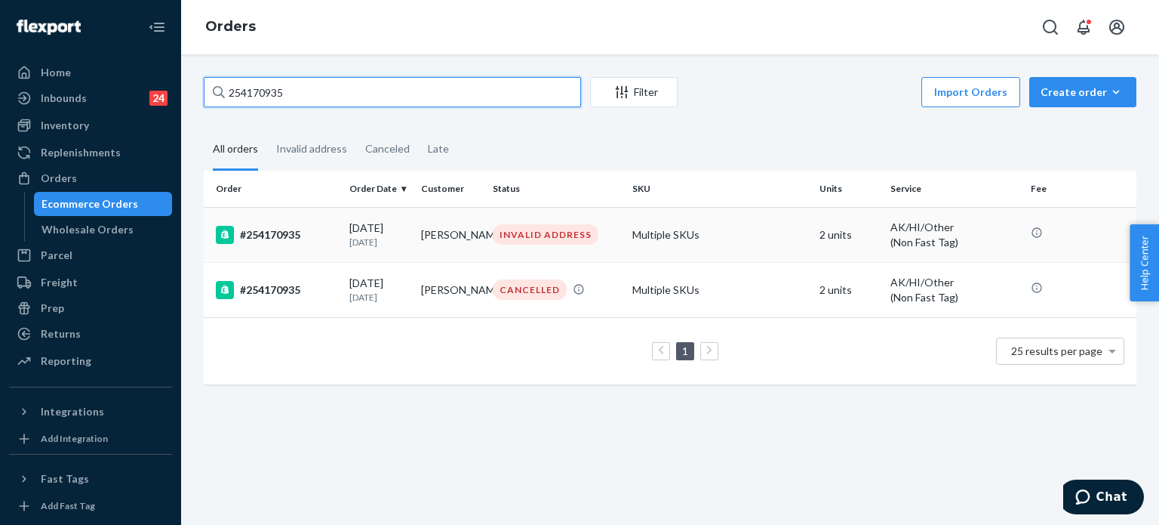
type input "254170935"
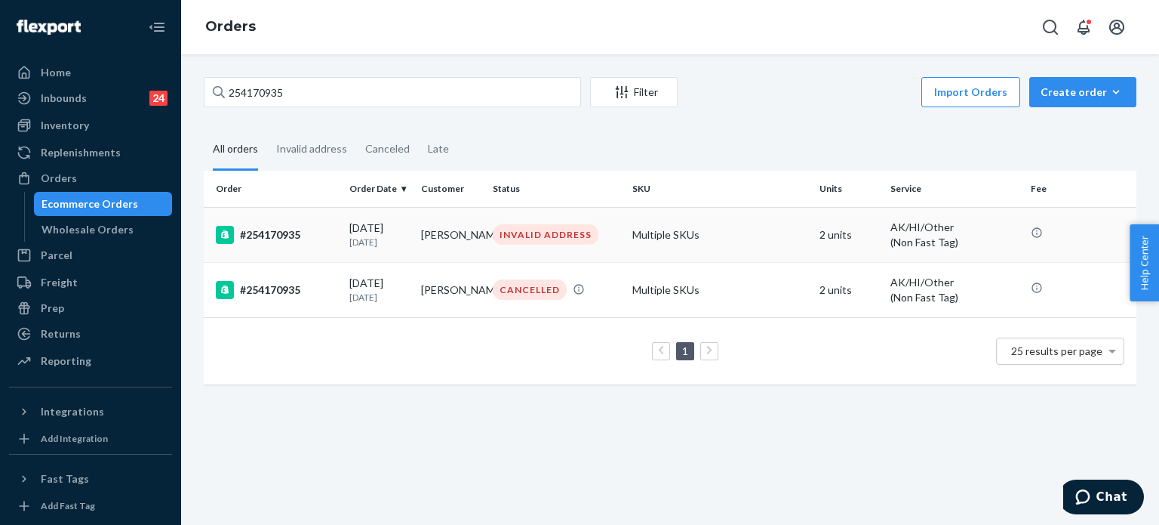
click at [319, 238] on div "#254170935" at bounding box center [277, 235] width 122 height 18
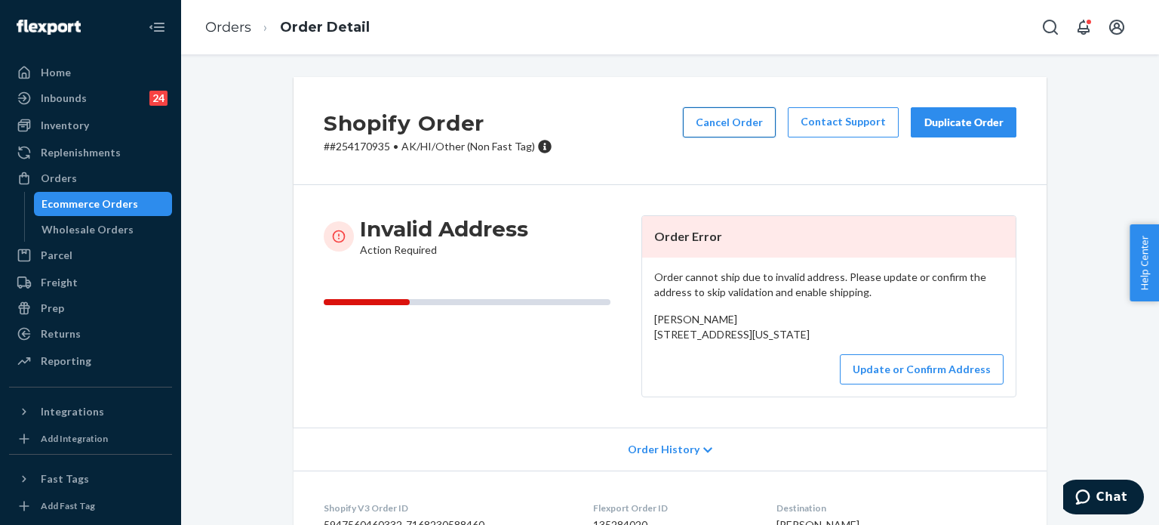
click at [728, 126] on button "Cancel Order" at bounding box center [729, 122] width 93 height 30
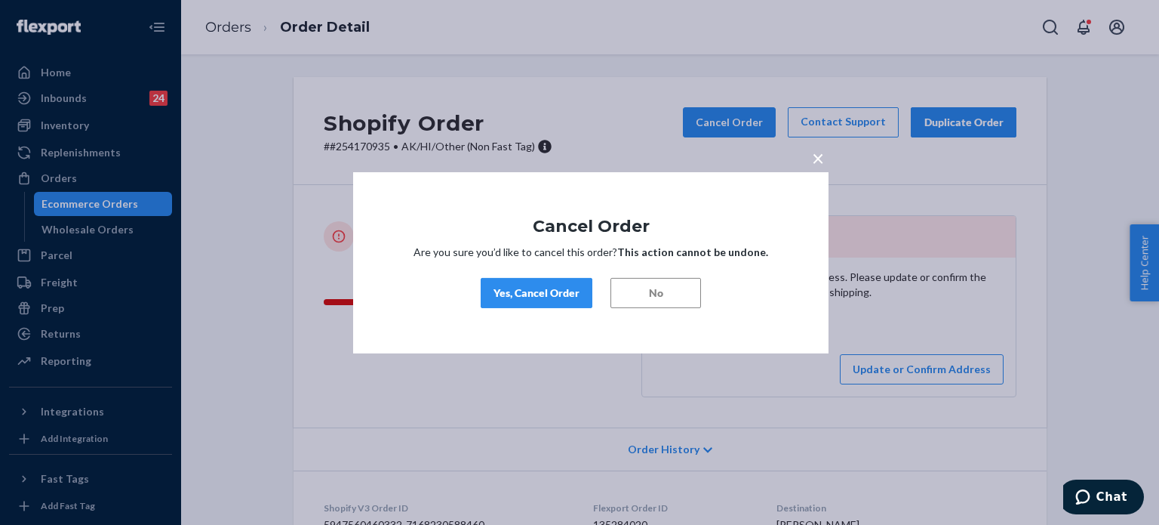
click at [547, 291] on div "Yes, Cancel Order" at bounding box center [537, 292] width 86 height 15
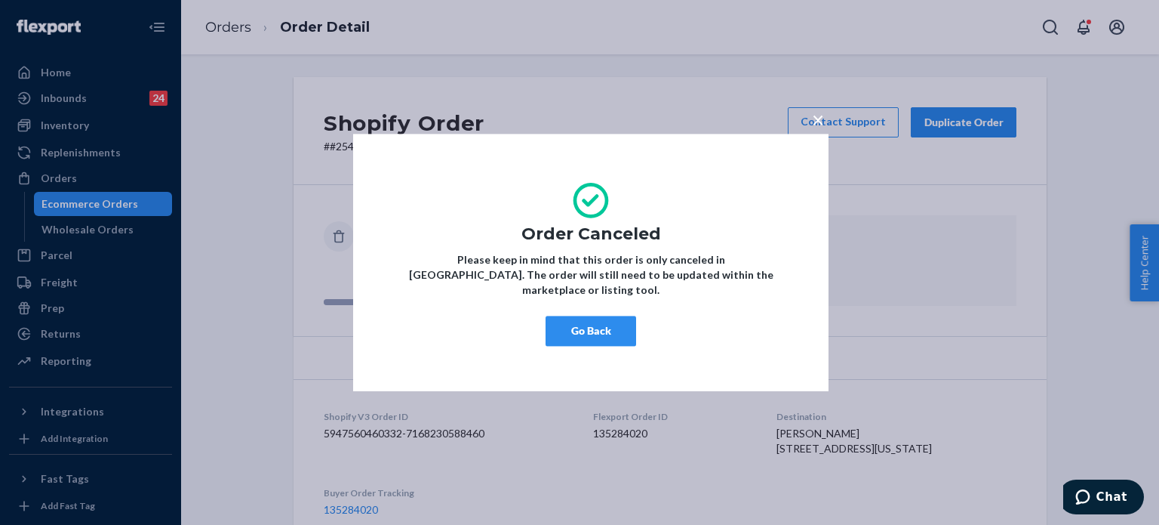
click at [583, 316] on button "Go Back" at bounding box center [591, 331] width 91 height 30
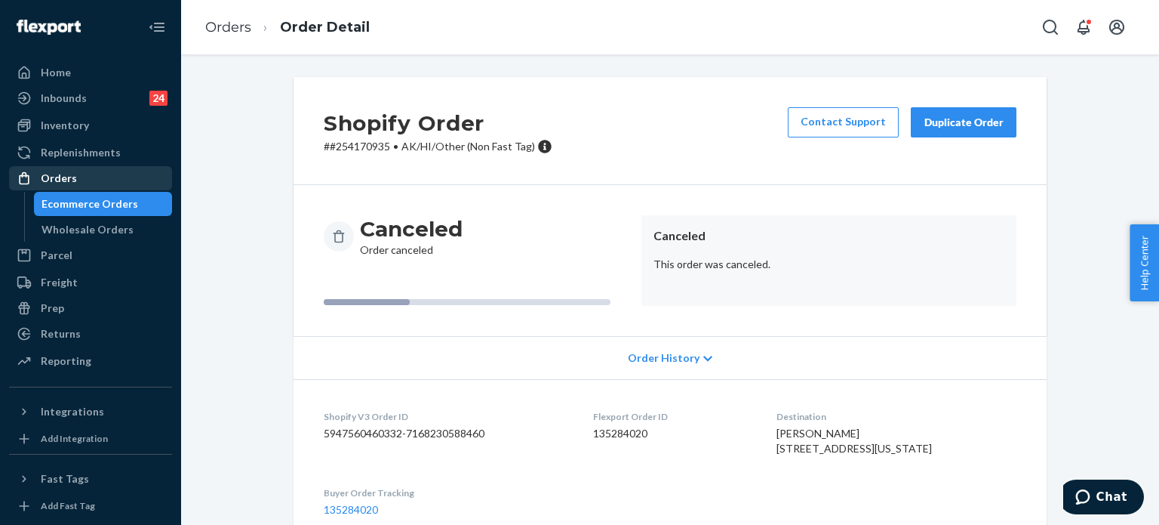
click at [119, 168] on div "Orders" at bounding box center [91, 178] width 160 height 21
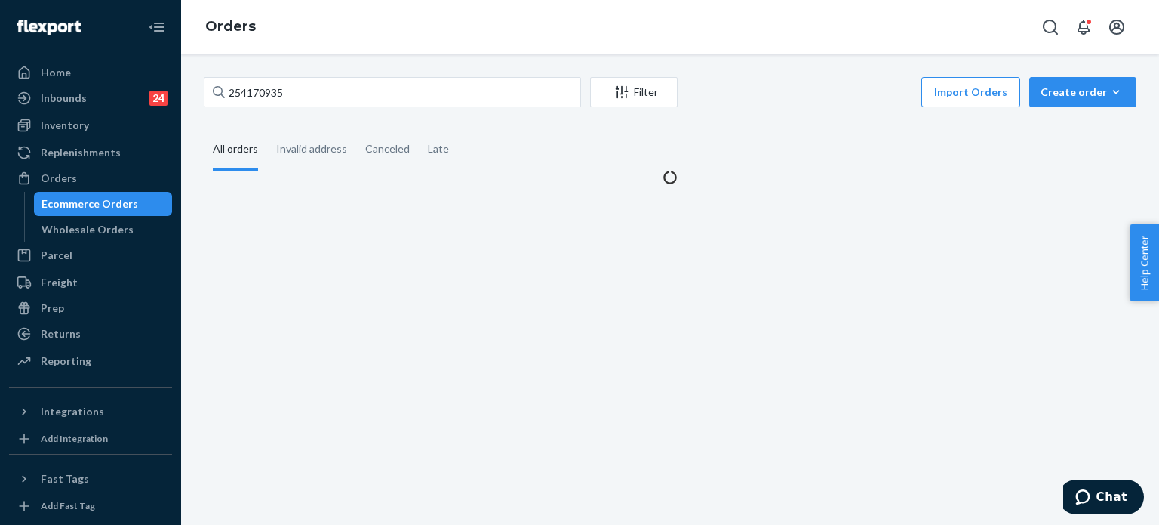
click at [362, 58] on div "254170935 Filter Import Orders Create order Ecommerce order Removal order All o…" at bounding box center [670, 289] width 978 height 470
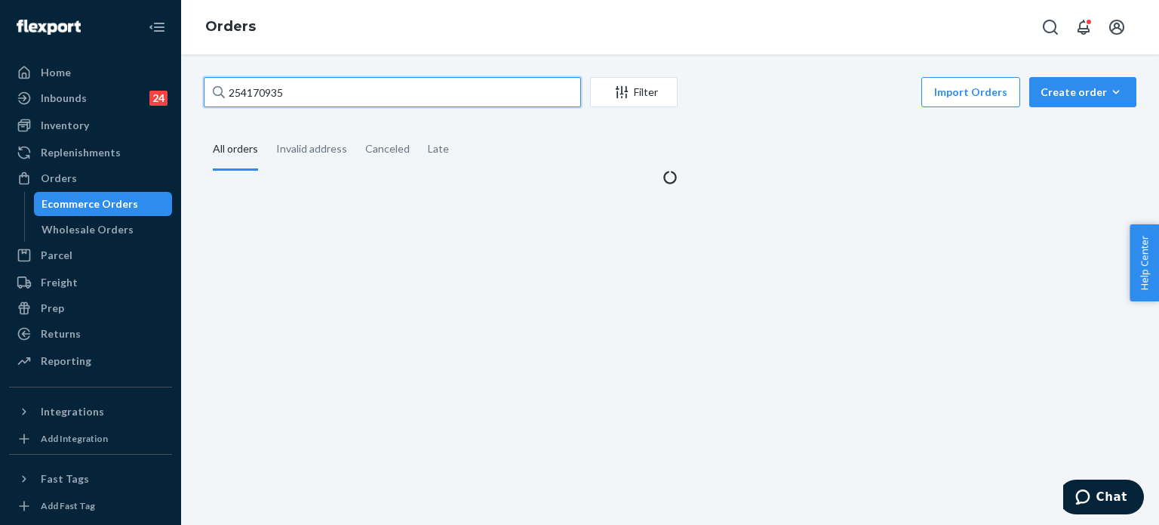
click at [346, 99] on input "254170935" at bounding box center [392, 92] width 377 height 30
paste input "61697"
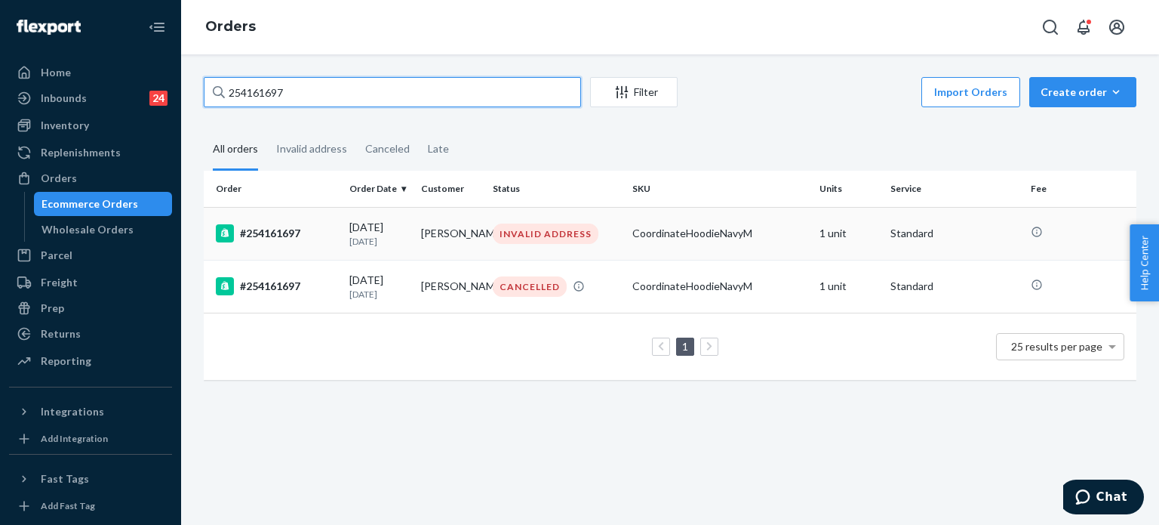
type input "254161697"
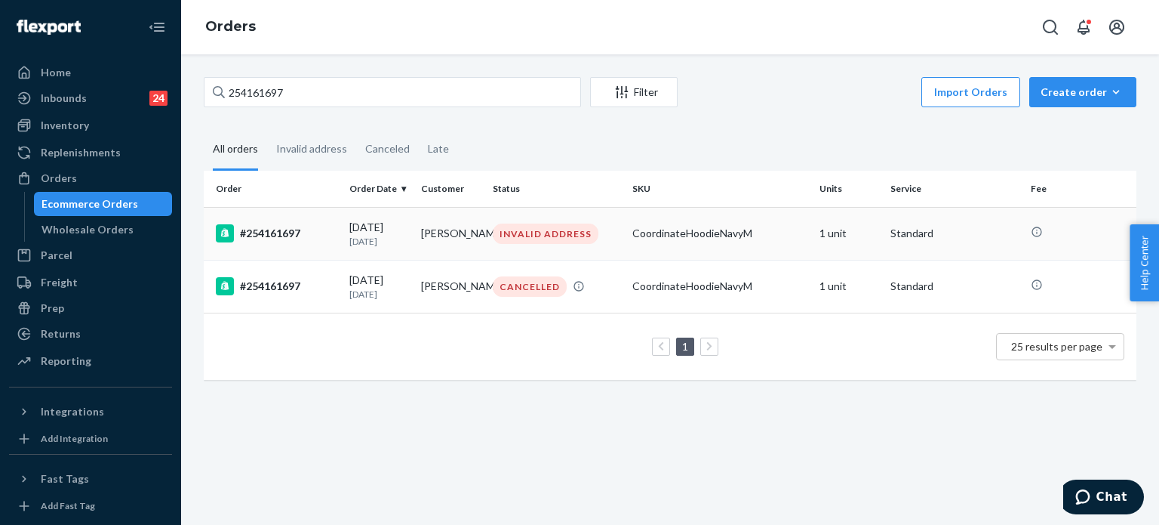
click at [349, 233] on div "08/25/2025 1 month ago" at bounding box center [379, 234] width 60 height 28
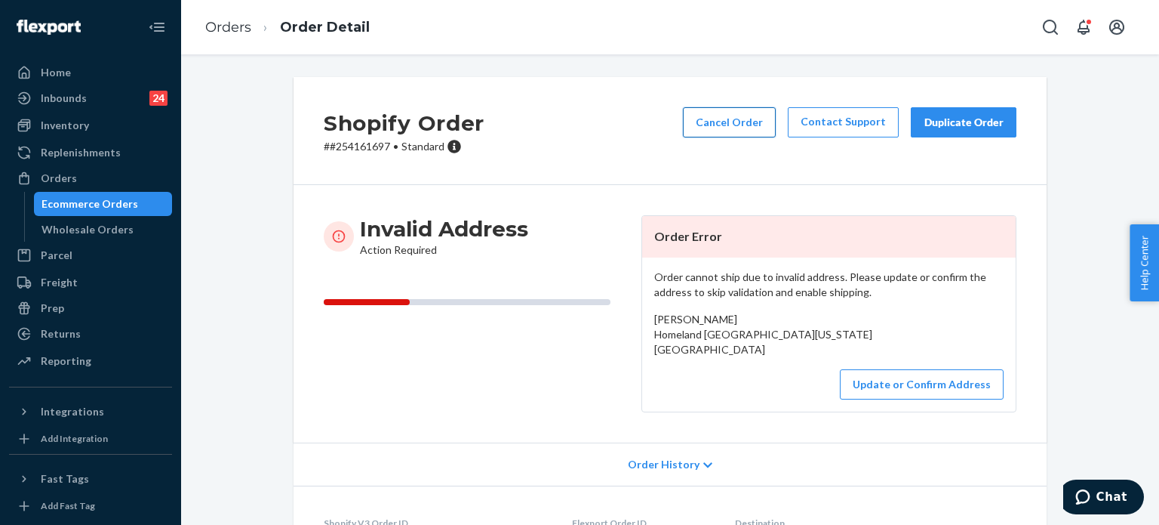
click at [752, 128] on button "Cancel Order" at bounding box center [729, 122] width 93 height 30
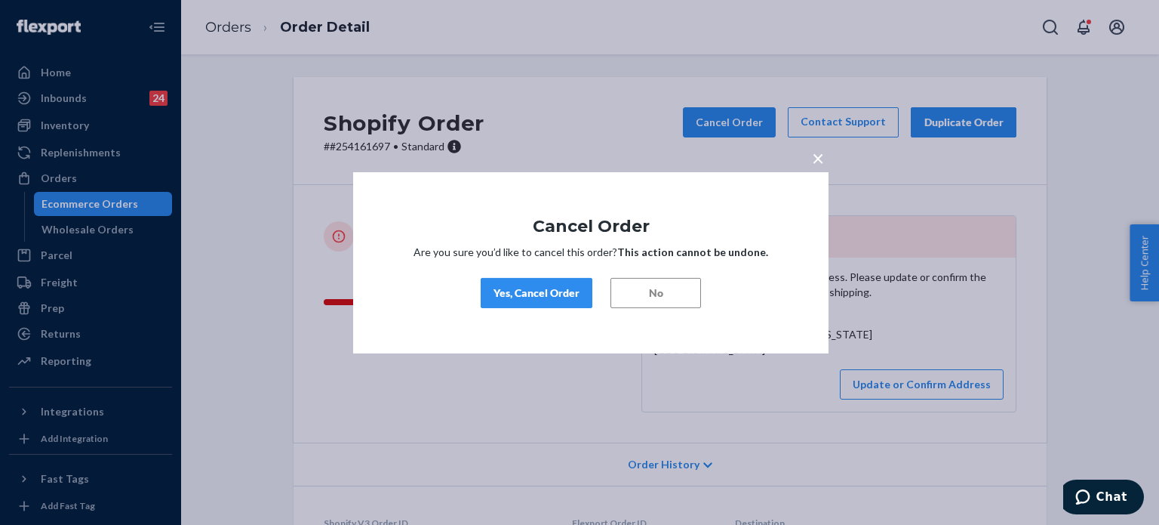
click at [579, 282] on button "Yes, Cancel Order" at bounding box center [537, 293] width 112 height 30
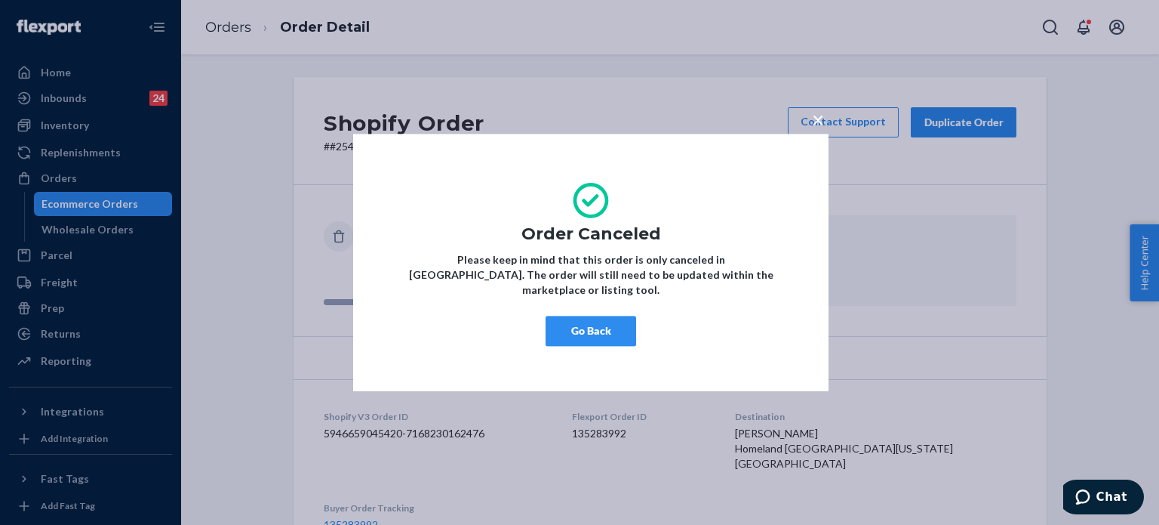
click at [560, 324] on button "Go Back" at bounding box center [591, 331] width 91 height 30
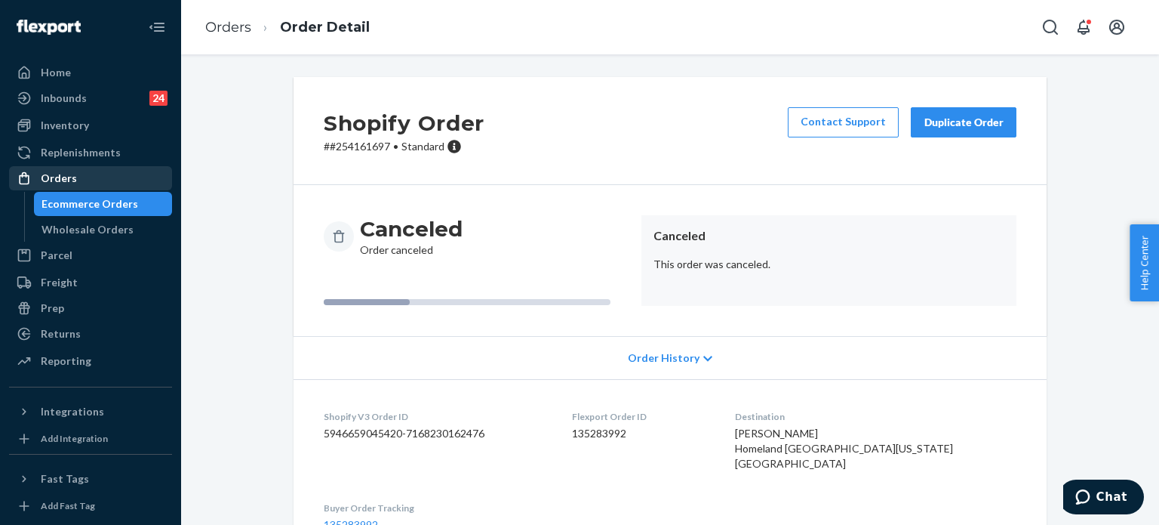
click at [107, 166] on link "Orders" at bounding box center [90, 178] width 163 height 24
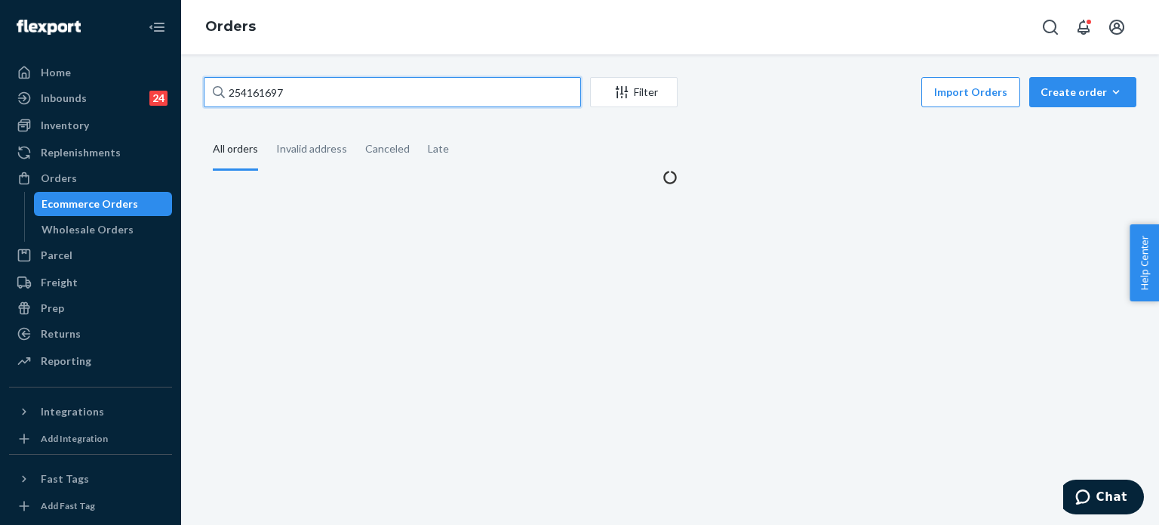
click at [320, 86] on input "254161697" at bounding box center [392, 92] width 377 height 30
paste input "21511"
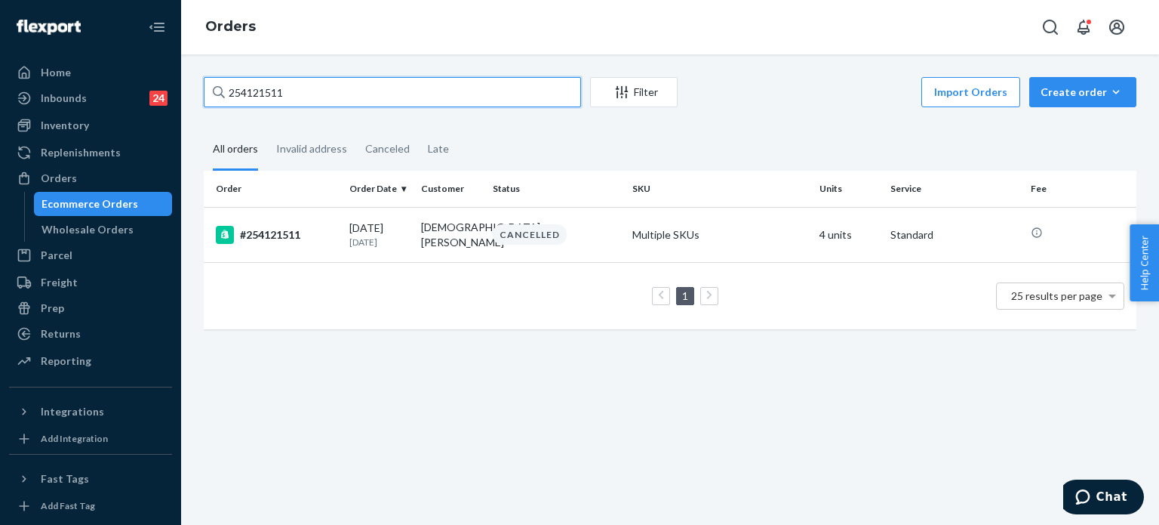
click at [316, 98] on input "254121511" at bounding box center [392, 92] width 377 height 30
paste input "18830"
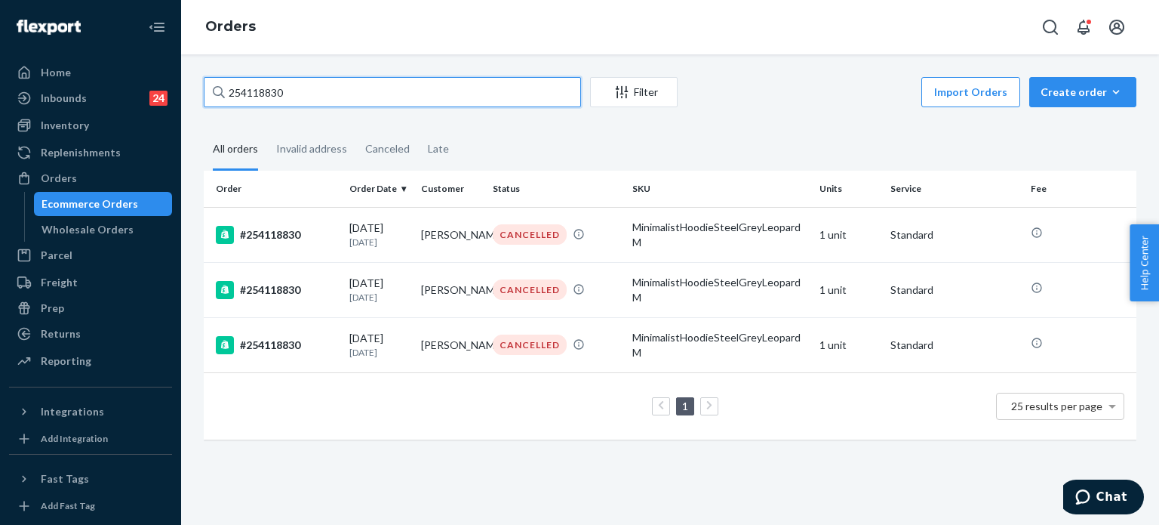
click at [387, 96] on input "254118830" at bounding box center [392, 92] width 377 height 30
paste input "81604"
type input "254181604"
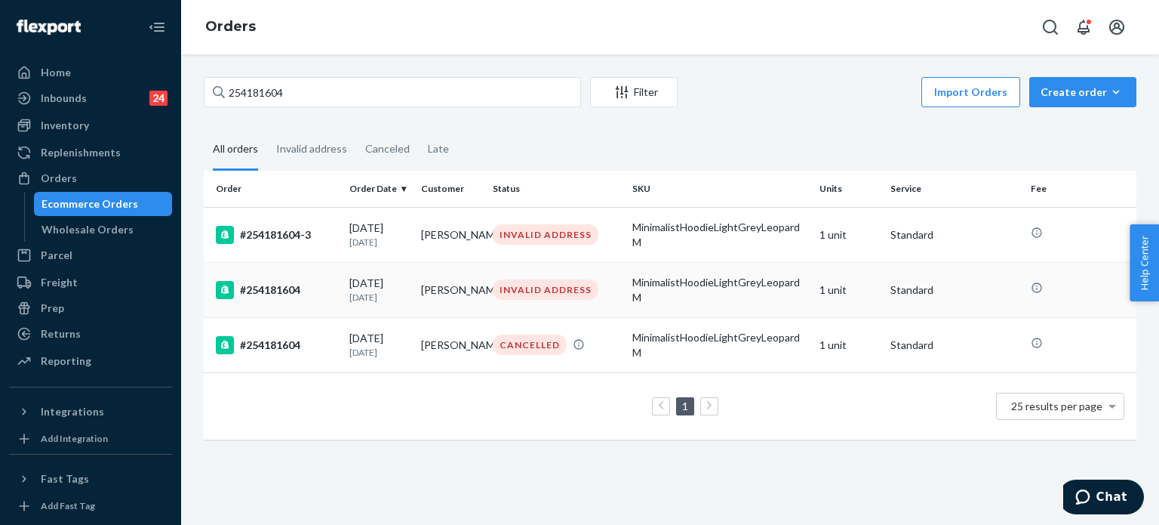
click at [347, 286] on td "08/28/2025 27 days ago" at bounding box center [379, 289] width 72 height 55
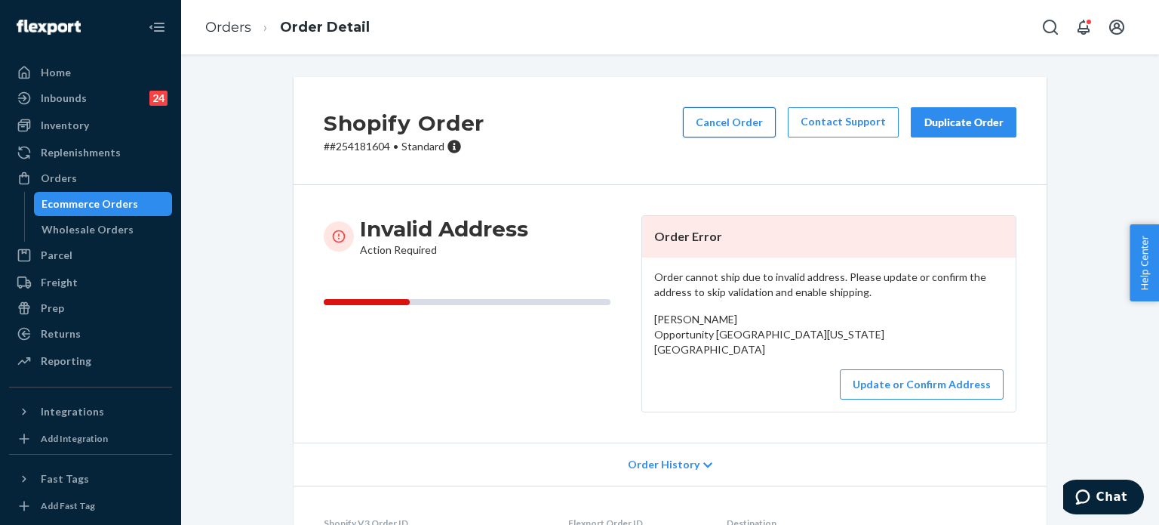
click at [730, 118] on button "Cancel Order" at bounding box center [729, 122] width 93 height 30
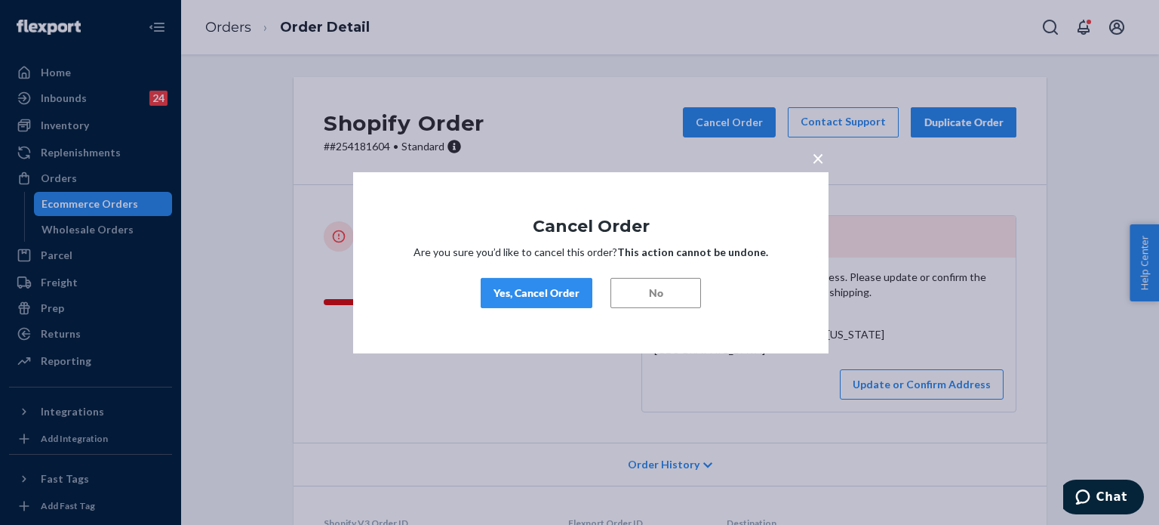
click at [550, 299] on div "Yes, Cancel Order" at bounding box center [537, 292] width 86 height 15
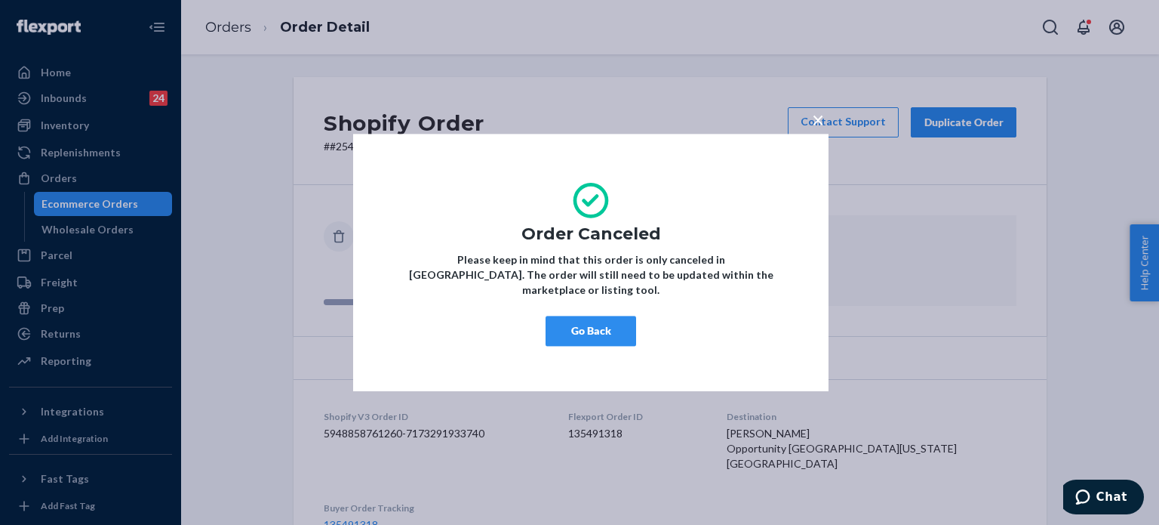
click at [595, 325] on button "Go Back" at bounding box center [591, 331] width 91 height 30
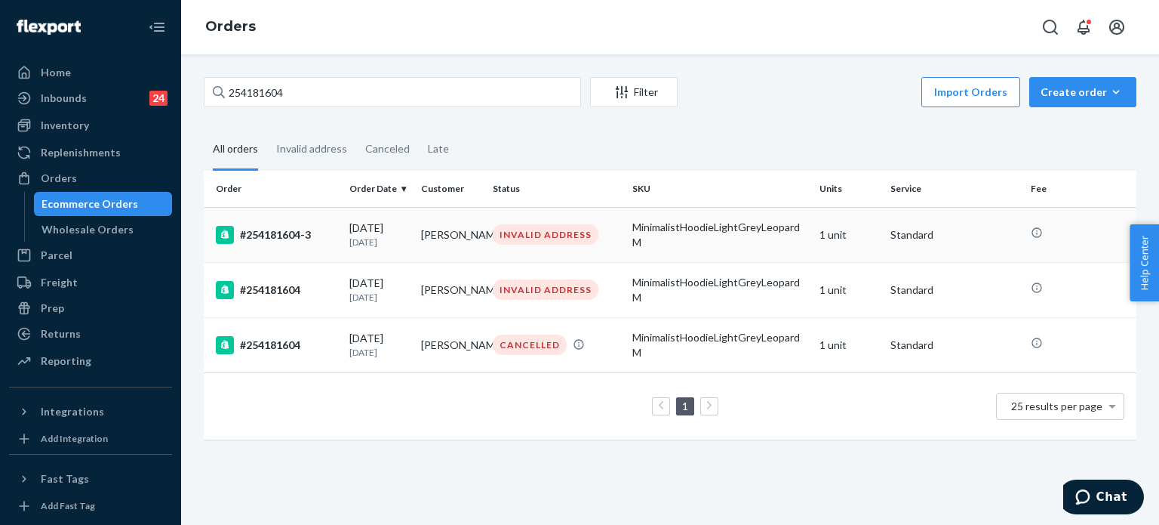
click at [415, 220] on td "Seojin Kim" at bounding box center [451, 234] width 72 height 55
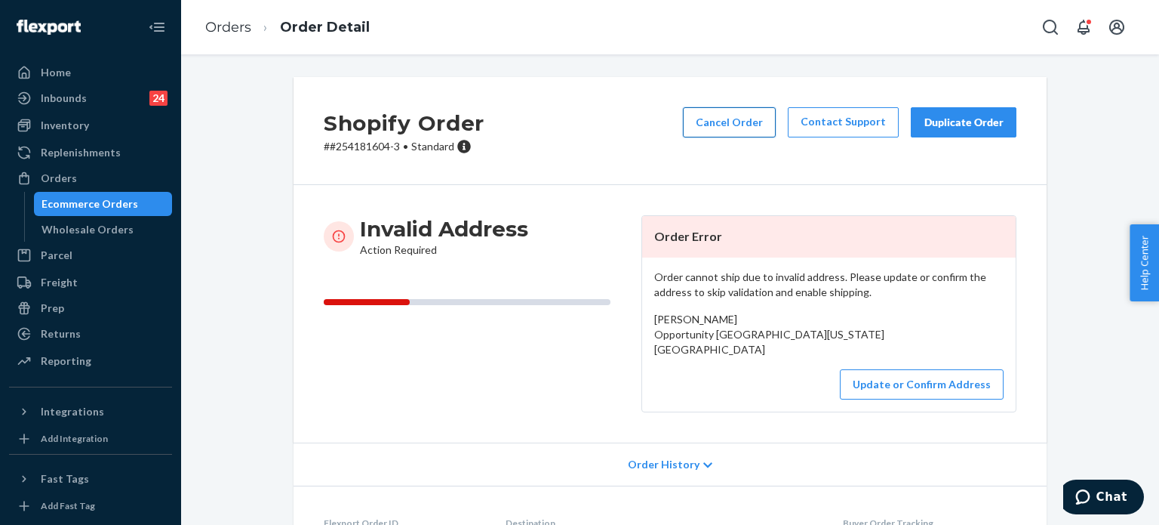
click at [719, 113] on button "Cancel Order" at bounding box center [729, 122] width 93 height 30
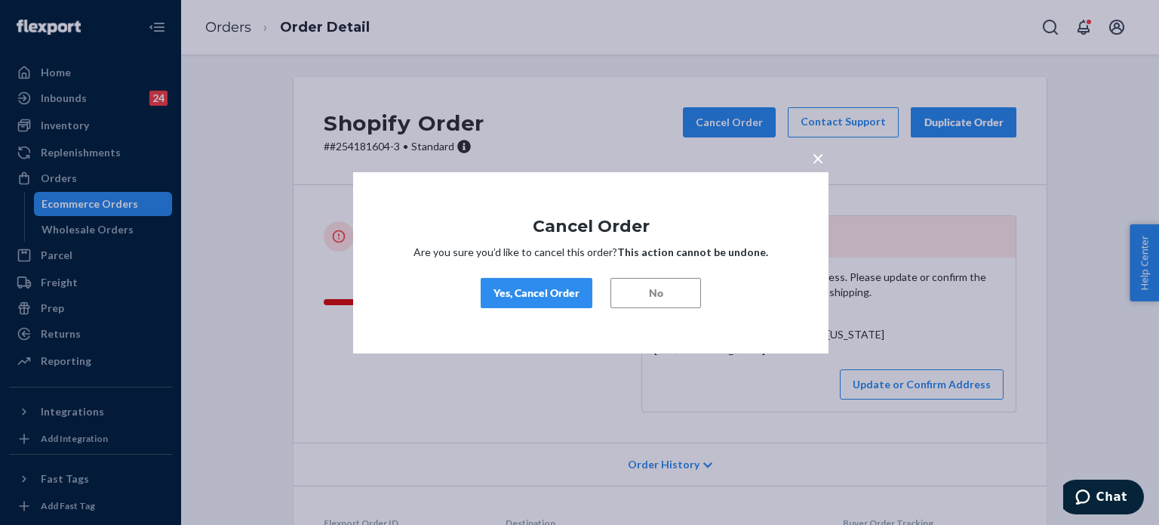
click at [545, 286] on div "Yes, Cancel Order" at bounding box center [537, 292] width 86 height 15
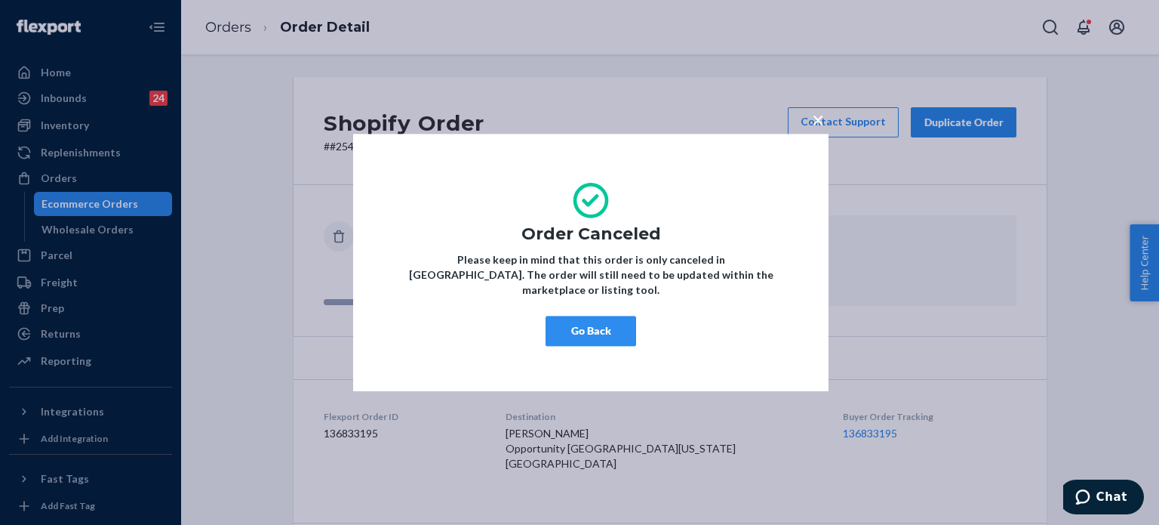
click at [585, 325] on button "Go Back" at bounding box center [591, 331] width 91 height 30
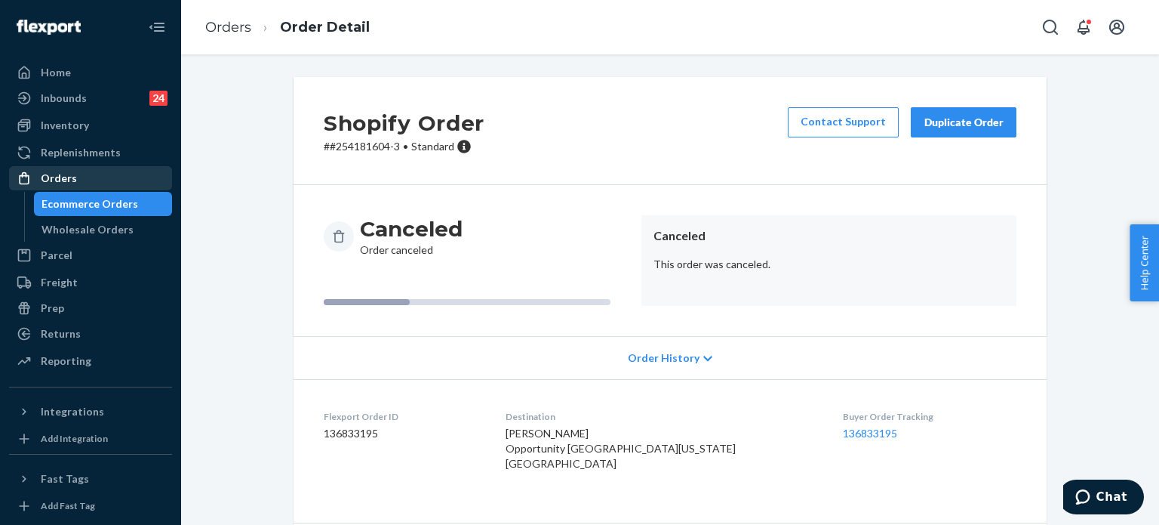
drag, startPoint x: 122, startPoint y: 189, endPoint x: 160, endPoint y: 168, distance: 43.6
click at [122, 189] on link "Orders" at bounding box center [90, 178] width 163 height 24
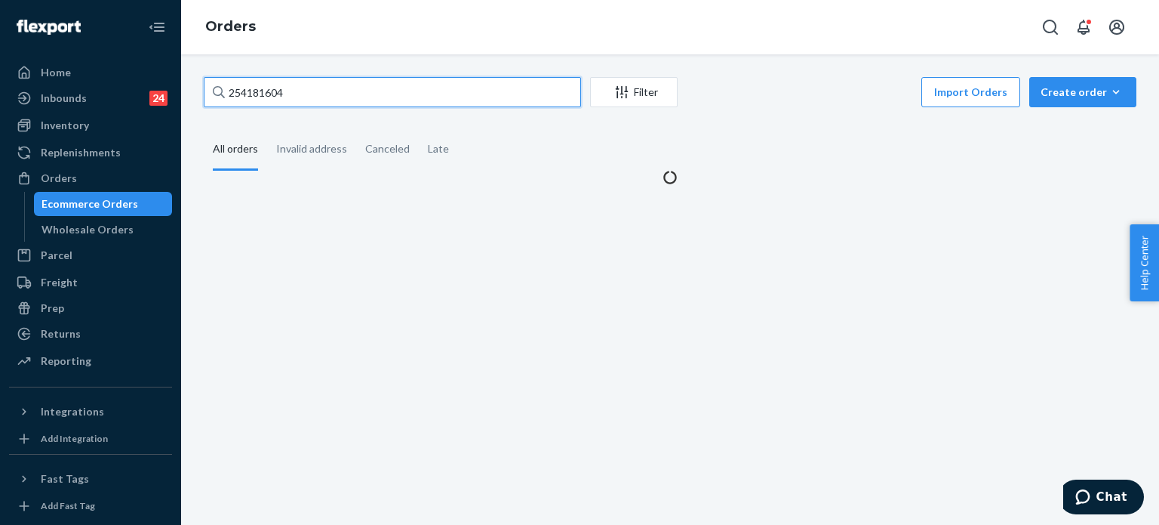
click at [294, 81] on input "254181604" at bounding box center [392, 92] width 377 height 30
paste input "204483"
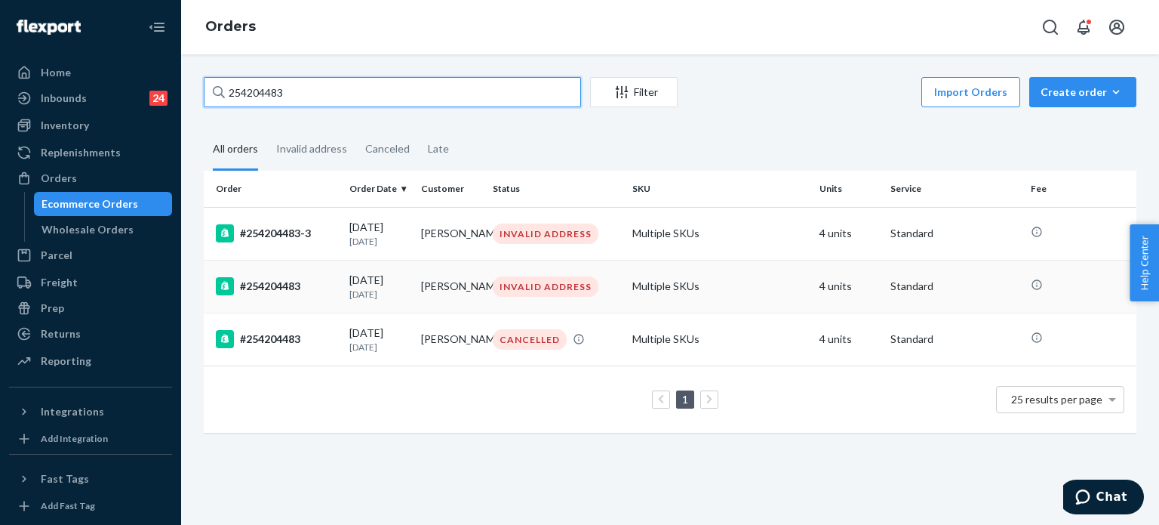
type input "254204483"
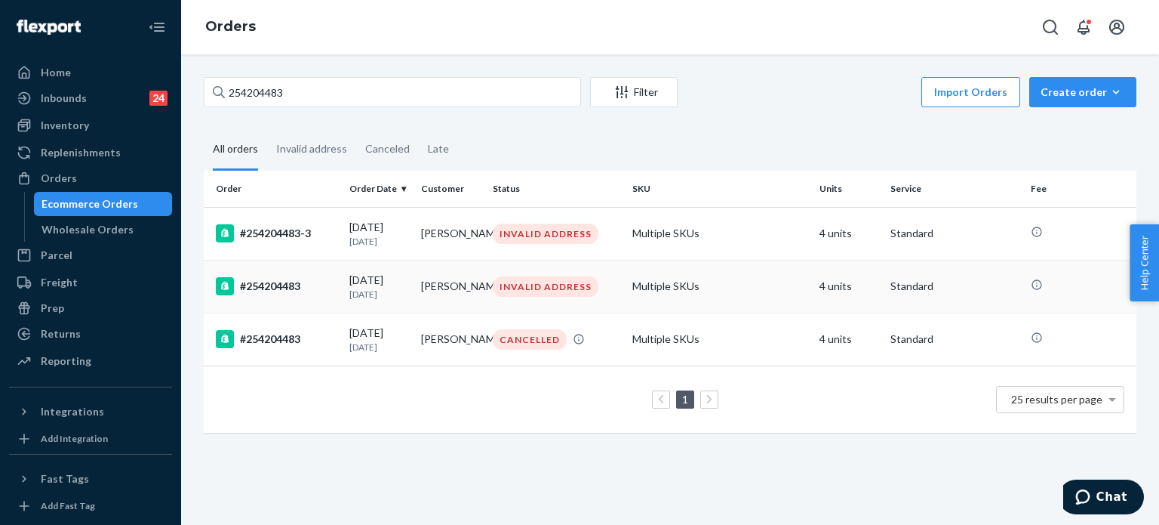
click at [299, 304] on td "#254204483" at bounding box center [274, 286] width 140 height 53
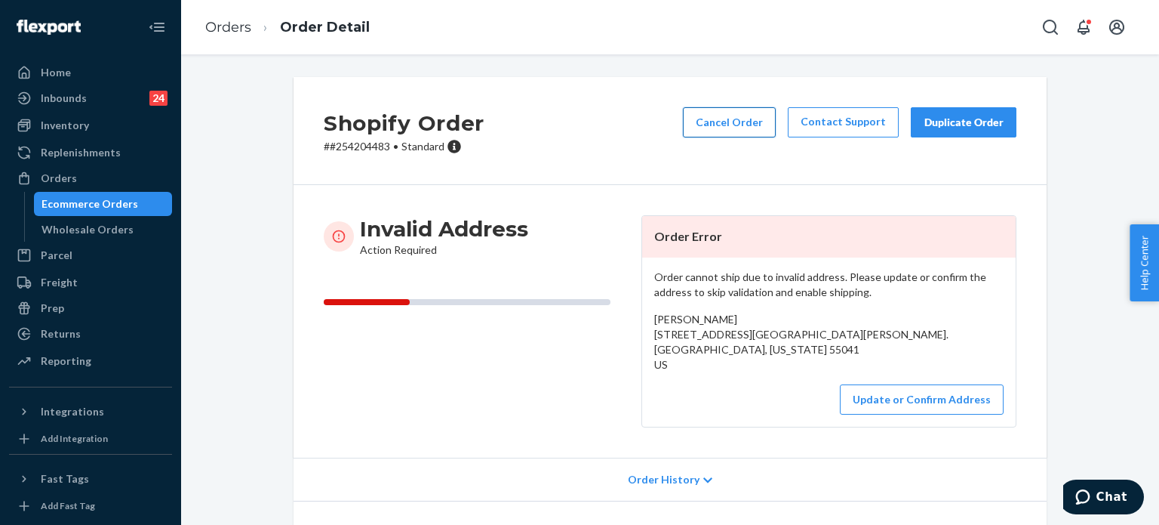
click at [726, 123] on button "Cancel Order" at bounding box center [729, 122] width 93 height 30
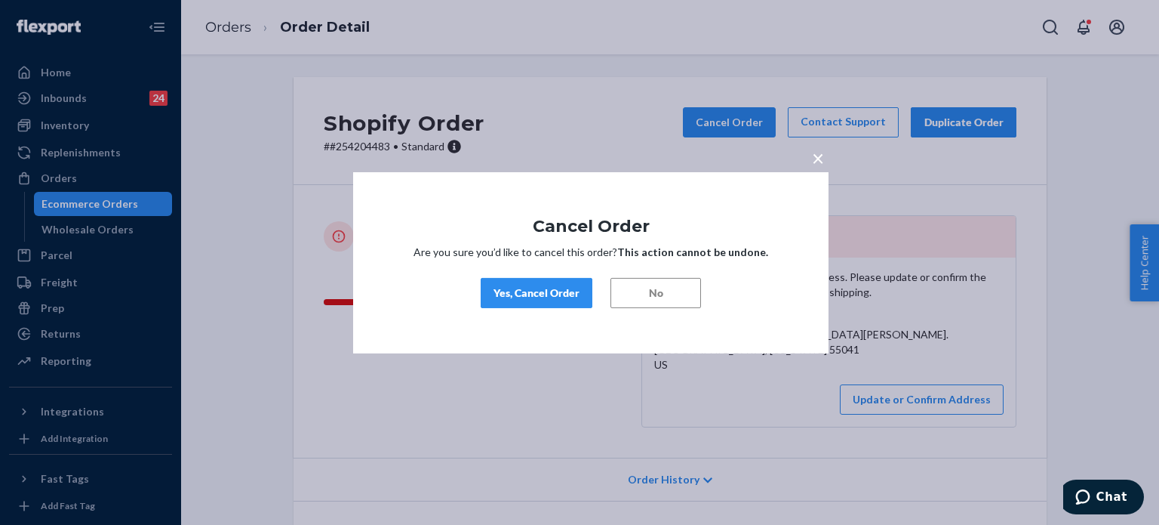
click at [547, 284] on button "Yes, Cancel Order" at bounding box center [537, 293] width 112 height 30
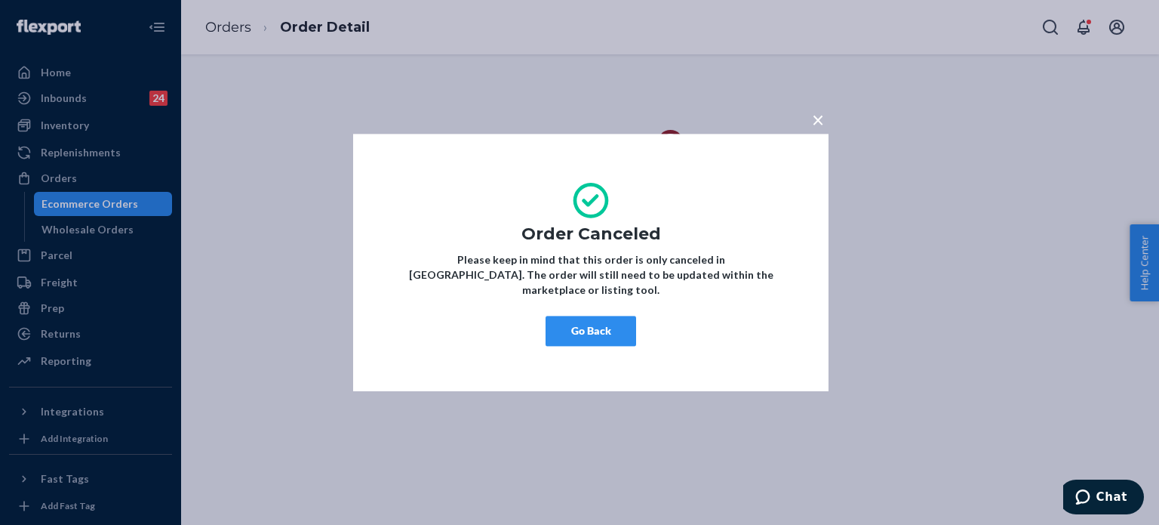
click at [592, 319] on button "Go Back" at bounding box center [591, 331] width 91 height 30
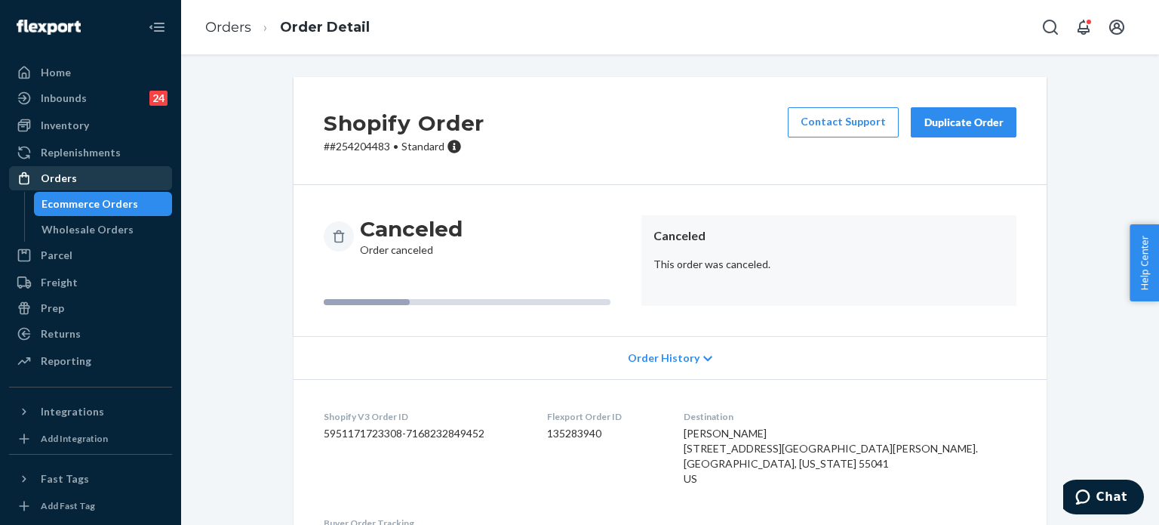
click at [91, 178] on div "Orders" at bounding box center [91, 178] width 160 height 21
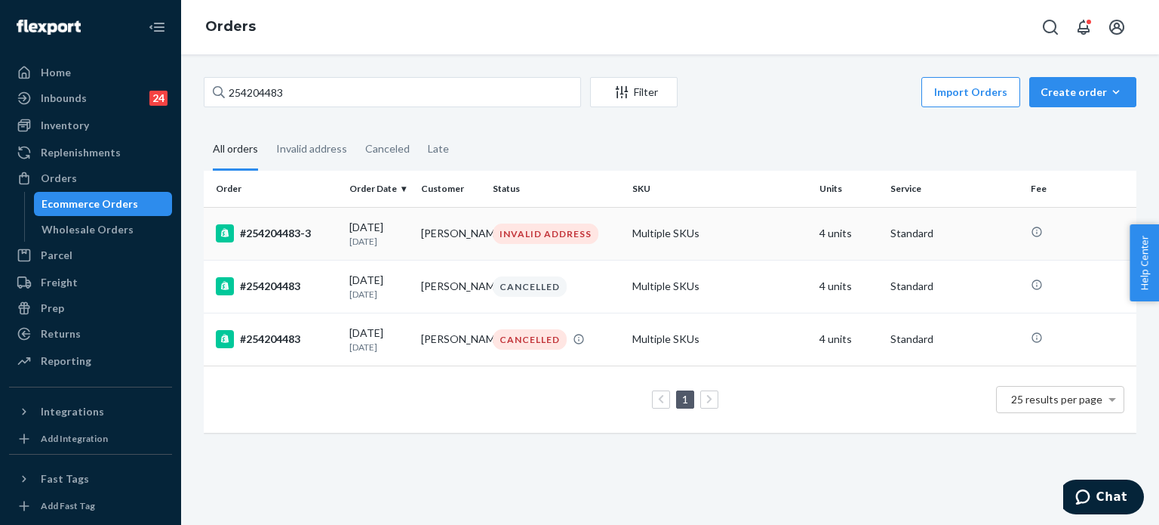
click at [576, 233] on div "INVALID ADDRESS" at bounding box center [546, 233] width 106 height 20
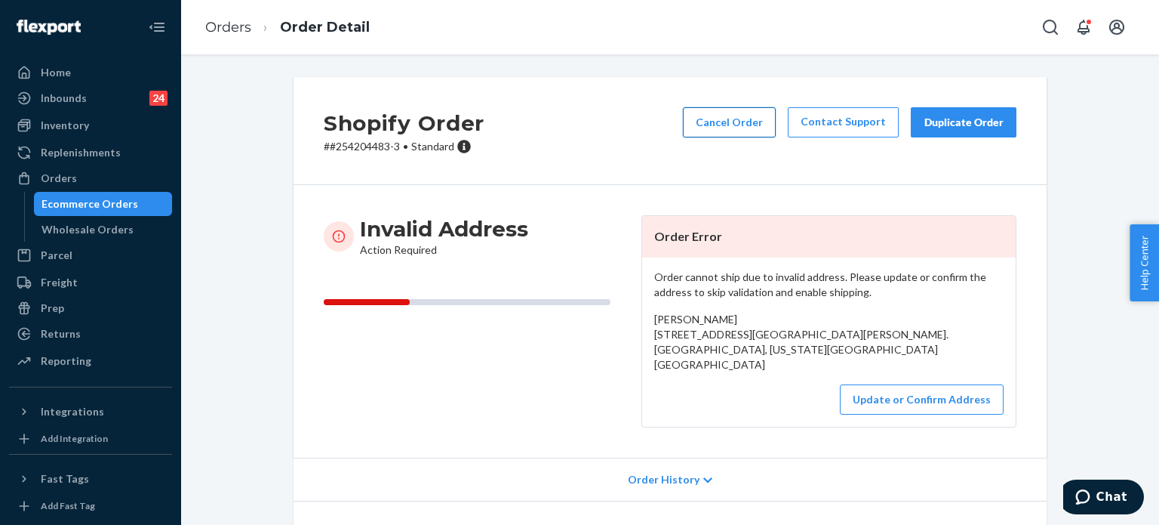
click at [707, 124] on button "Cancel Order" at bounding box center [729, 122] width 93 height 30
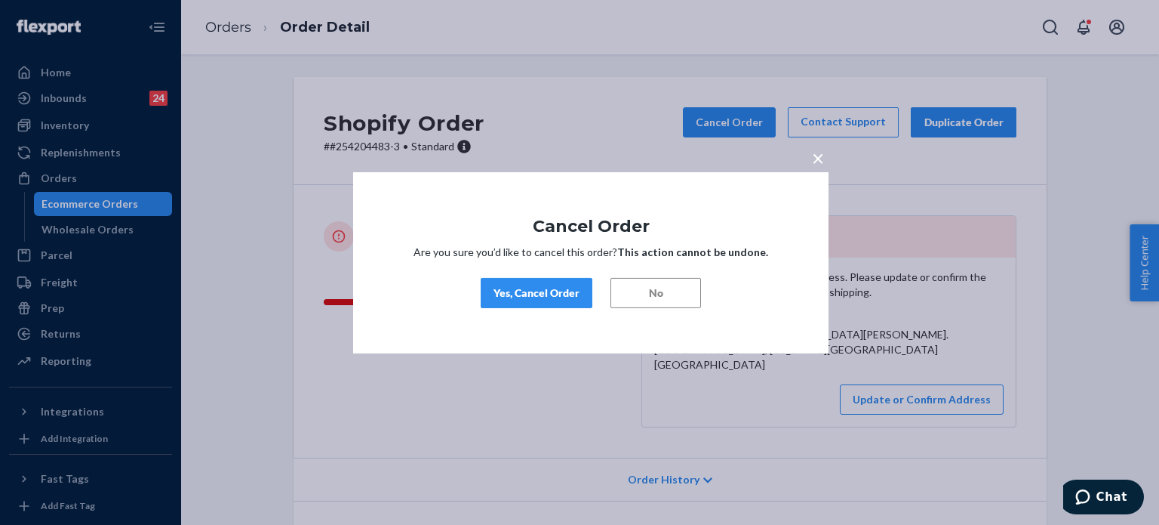
click at [541, 295] on div "Yes, Cancel Order" at bounding box center [537, 292] width 86 height 15
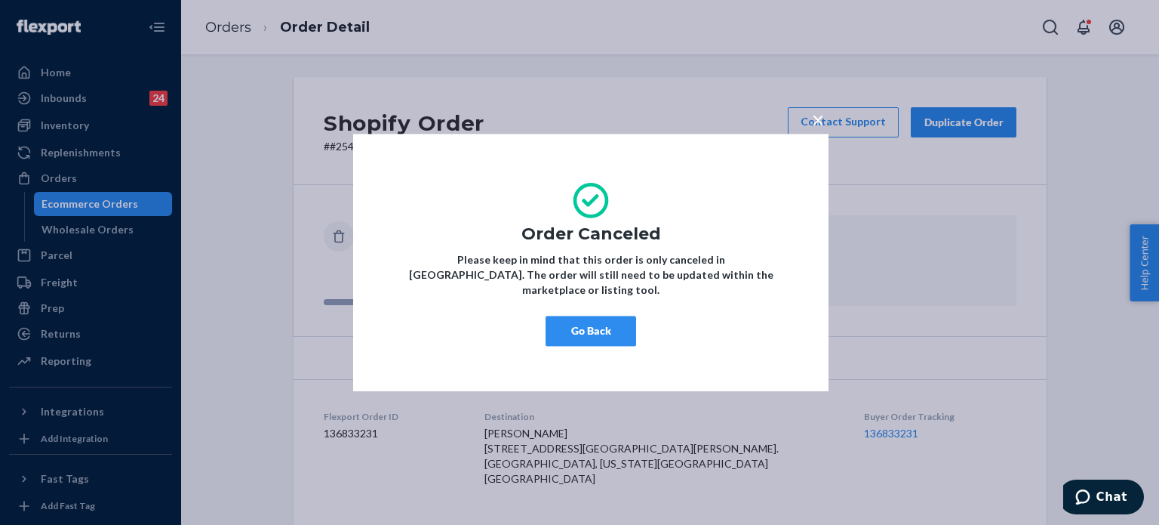
click at [574, 328] on button "Go Back" at bounding box center [591, 331] width 91 height 30
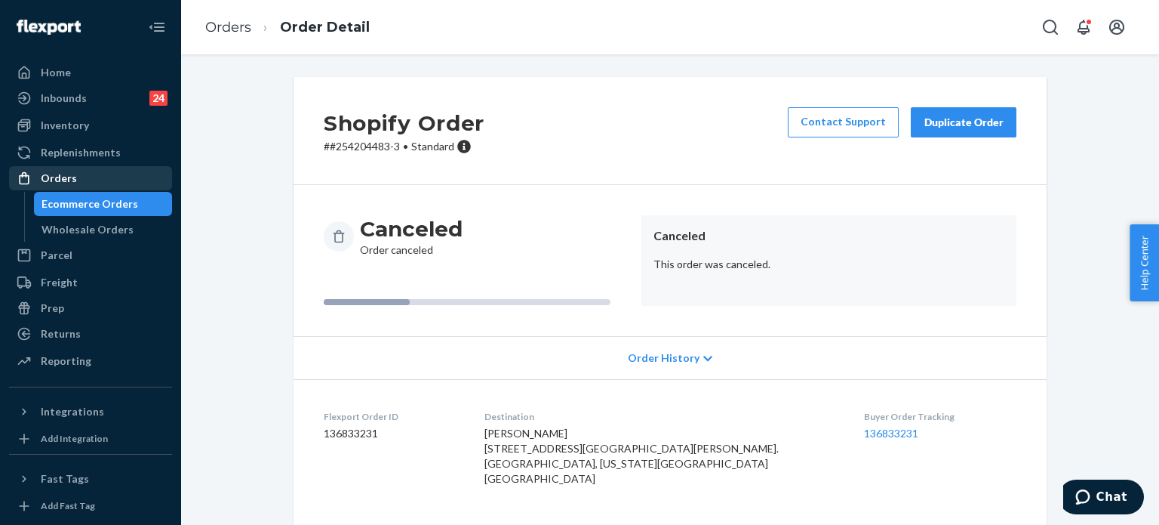
click at [121, 183] on div "Orders" at bounding box center [91, 178] width 160 height 21
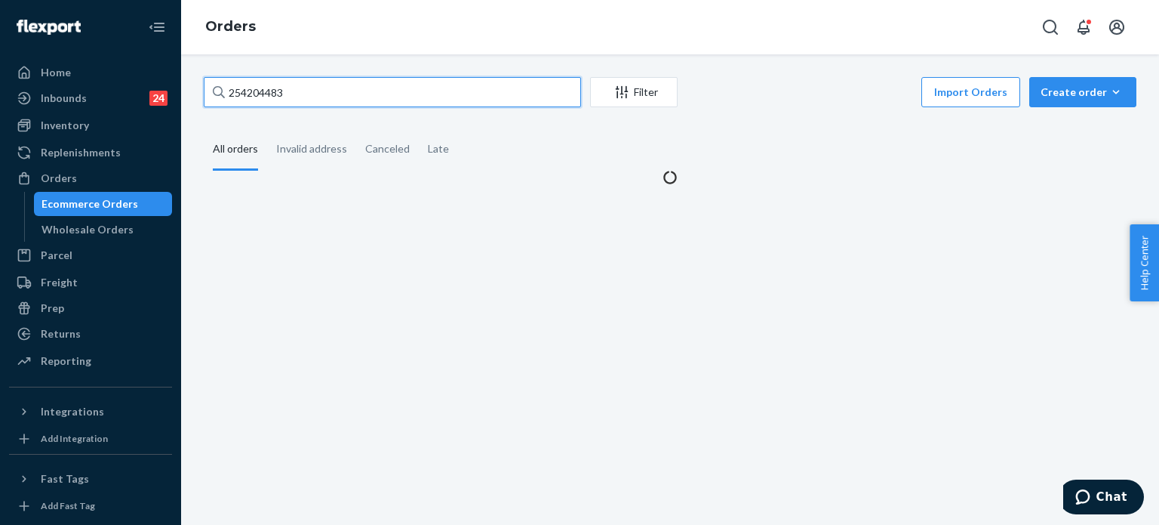
click at [331, 91] on input "254204483" at bounding box center [392, 92] width 377 height 30
paste input "19818"
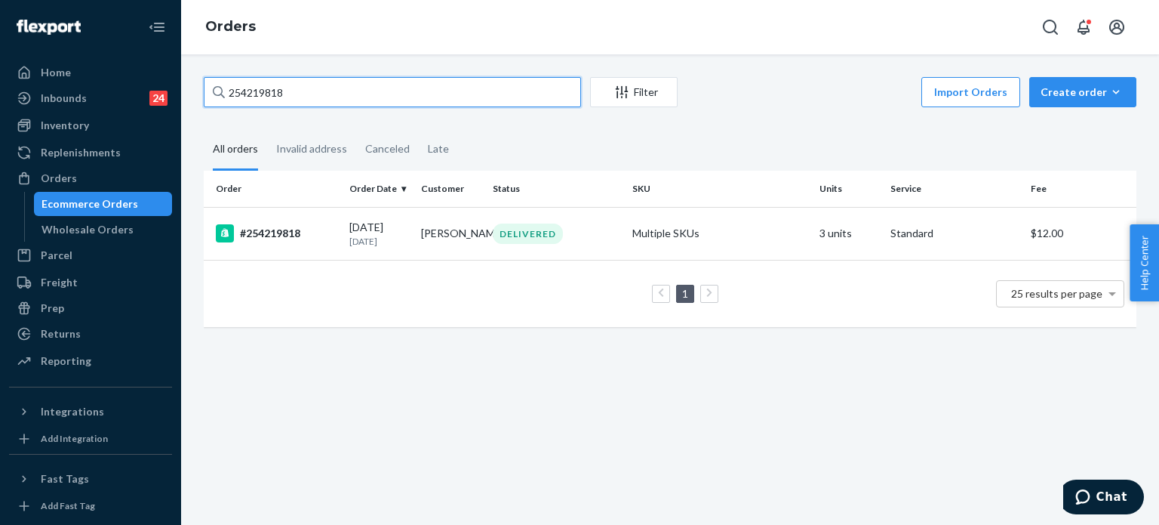
click at [281, 94] on input "254219818" at bounding box center [392, 92] width 377 height 30
paste input "4407"
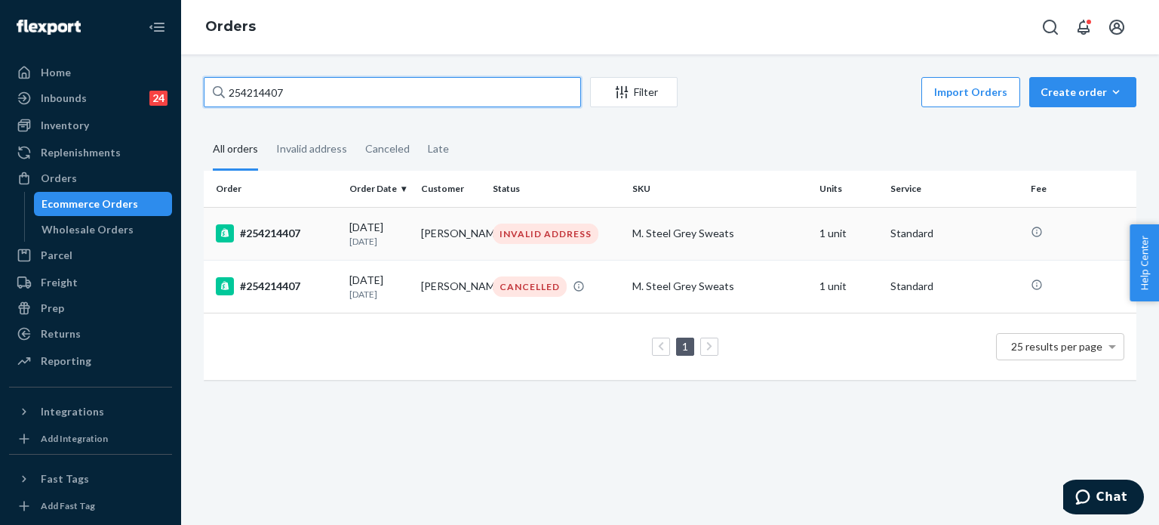
type input "254214407"
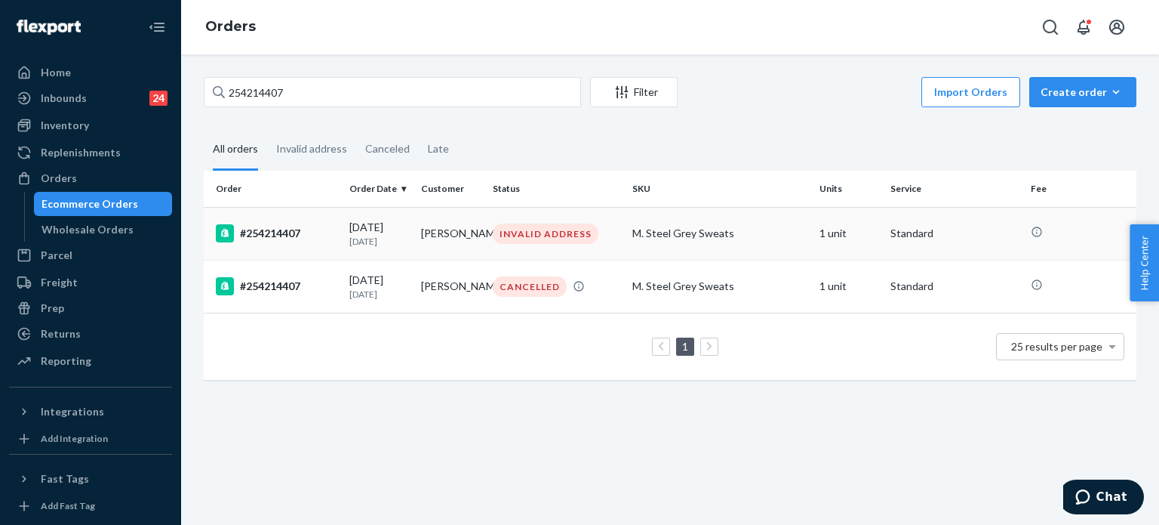
click at [324, 237] on div "#254214407" at bounding box center [277, 233] width 122 height 18
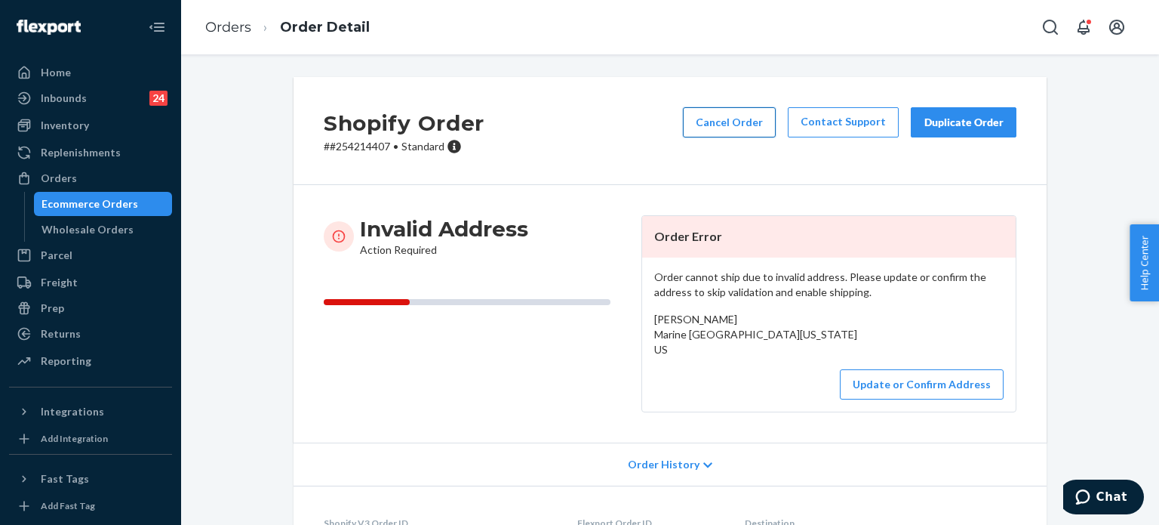
click at [762, 123] on button "Cancel Order" at bounding box center [729, 122] width 93 height 30
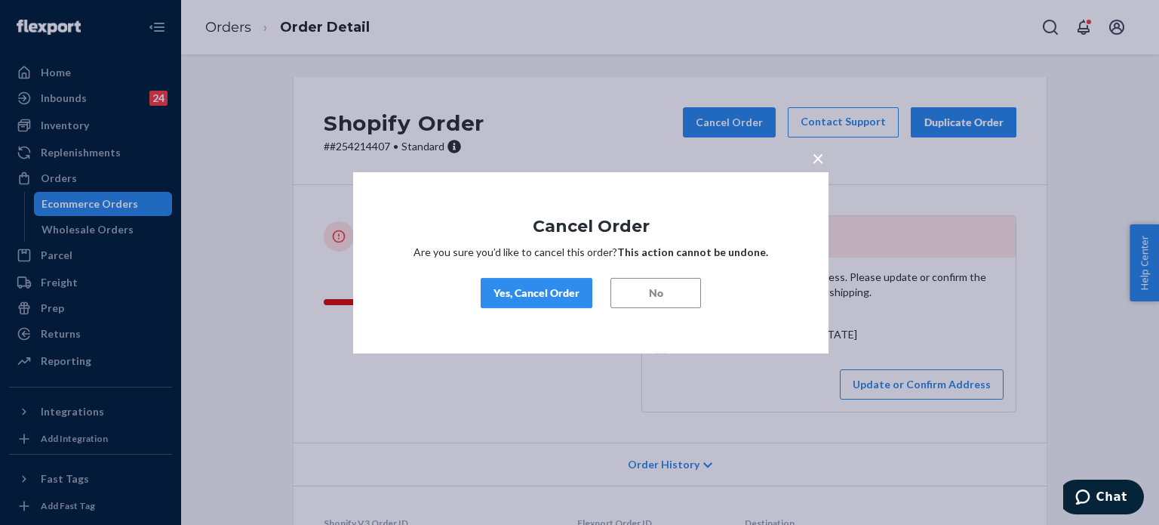
click at [529, 289] on div "Yes, Cancel Order" at bounding box center [537, 292] width 86 height 15
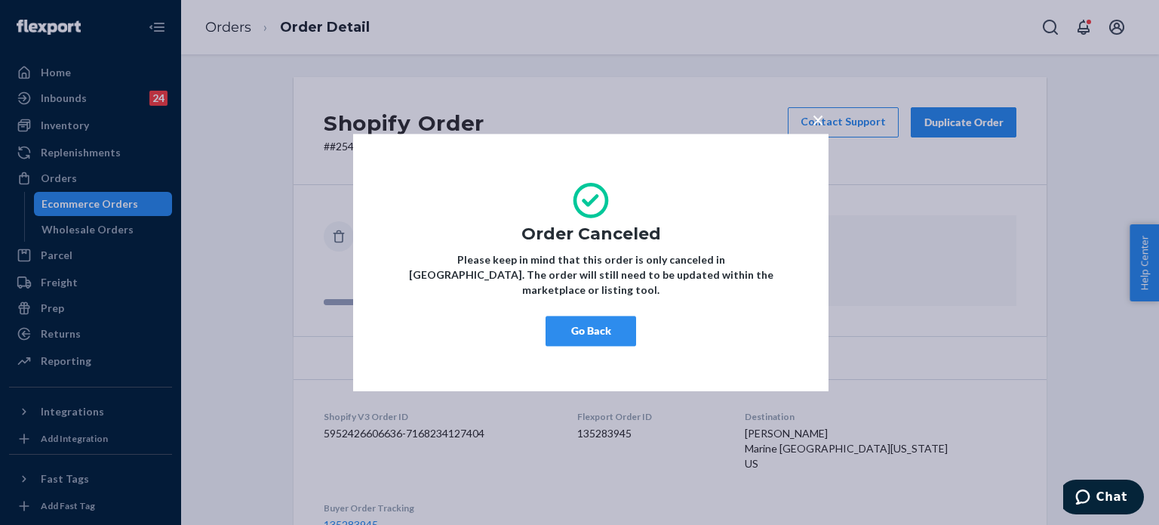
click at [601, 316] on button "Go Back" at bounding box center [591, 331] width 91 height 30
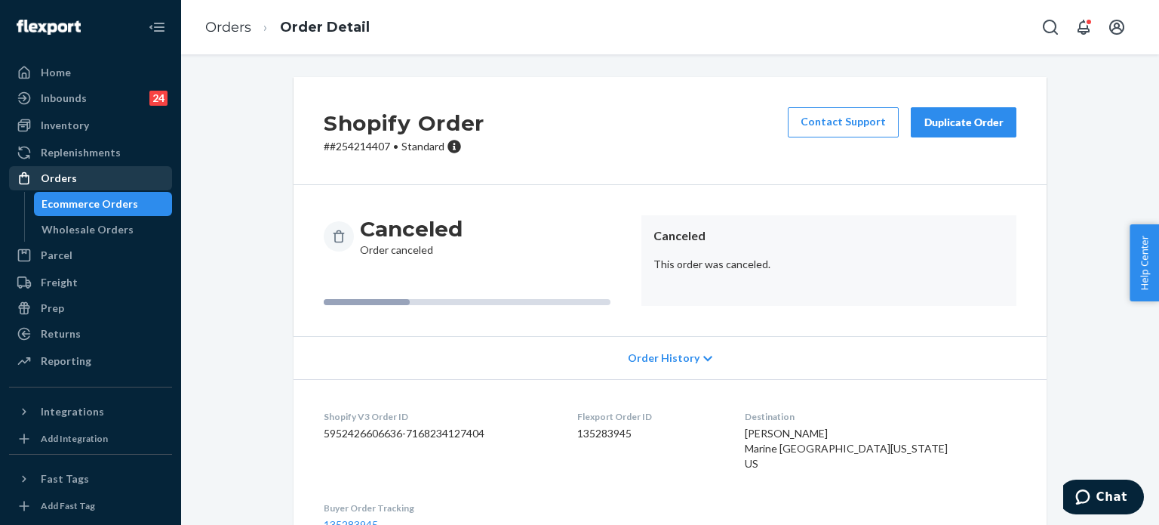
click at [97, 176] on div "Orders" at bounding box center [91, 178] width 160 height 21
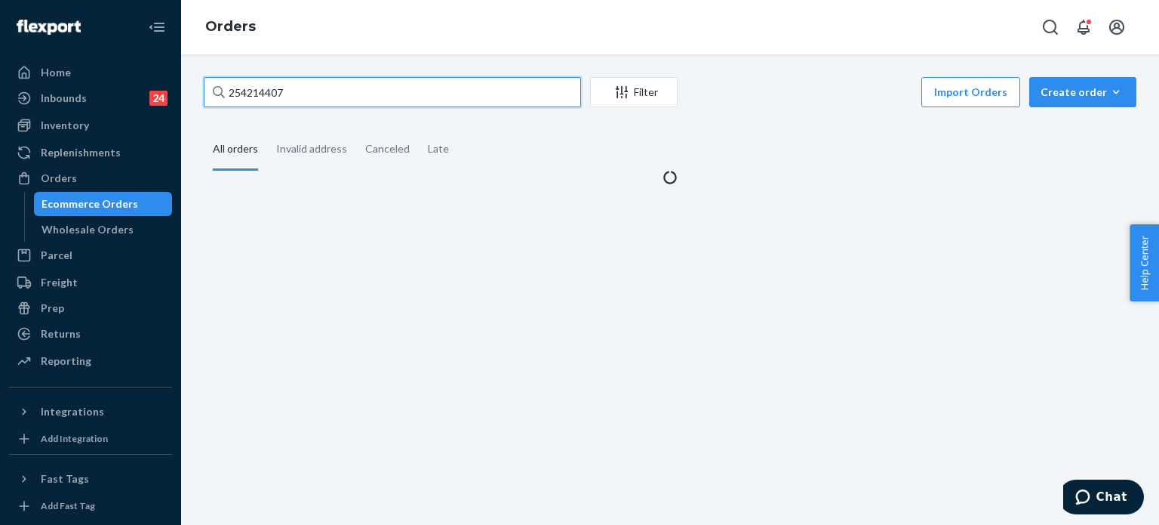
click at [288, 93] on input "254214407" at bounding box center [392, 92] width 377 height 30
paste input "310824"
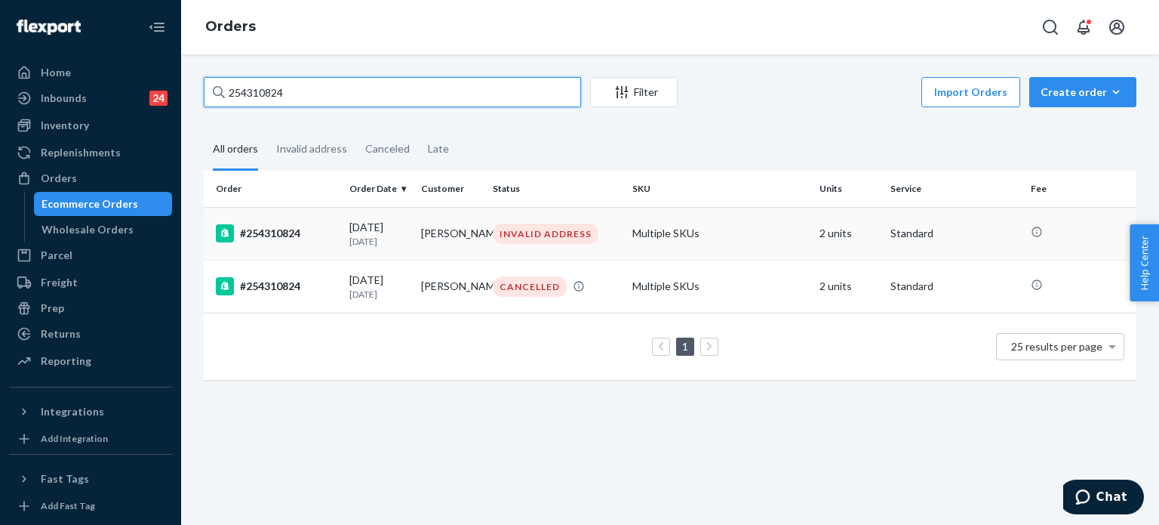
type input "254310824"
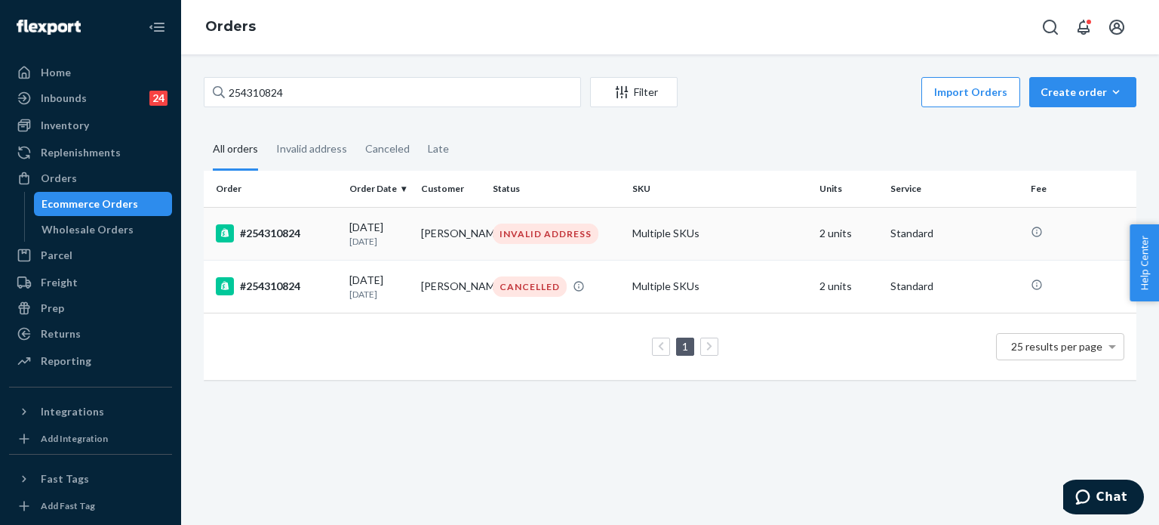
click at [331, 235] on div "#254310824" at bounding box center [277, 233] width 122 height 18
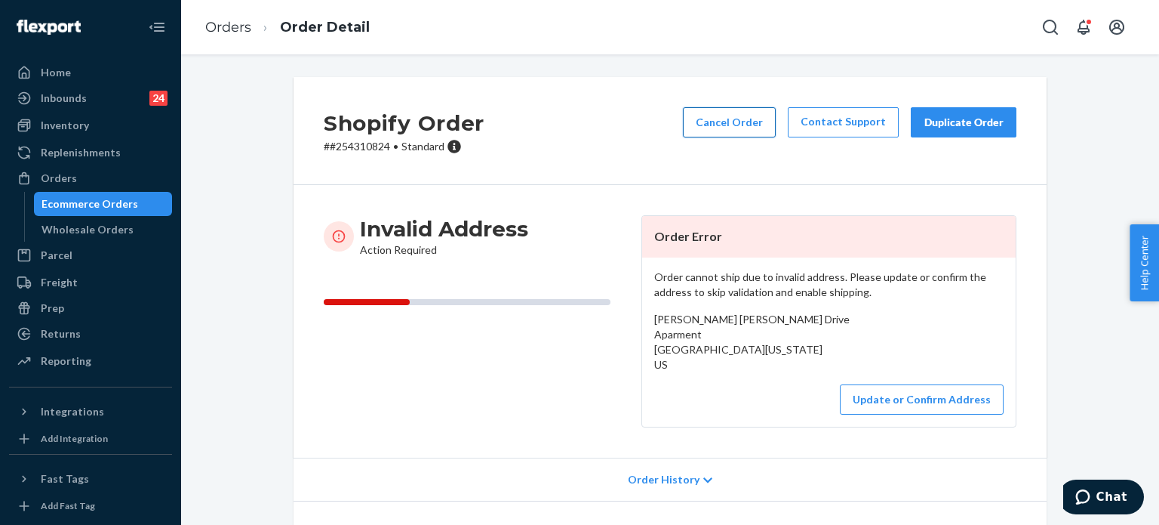
click at [721, 114] on button "Cancel Order" at bounding box center [729, 122] width 93 height 30
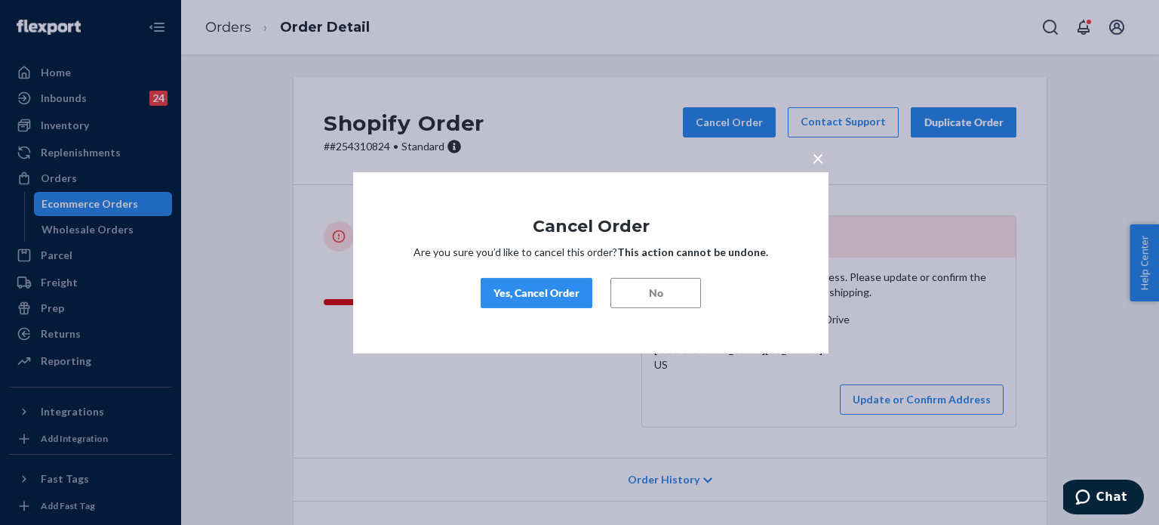
click at [501, 303] on button "Yes, Cancel Order" at bounding box center [537, 293] width 112 height 30
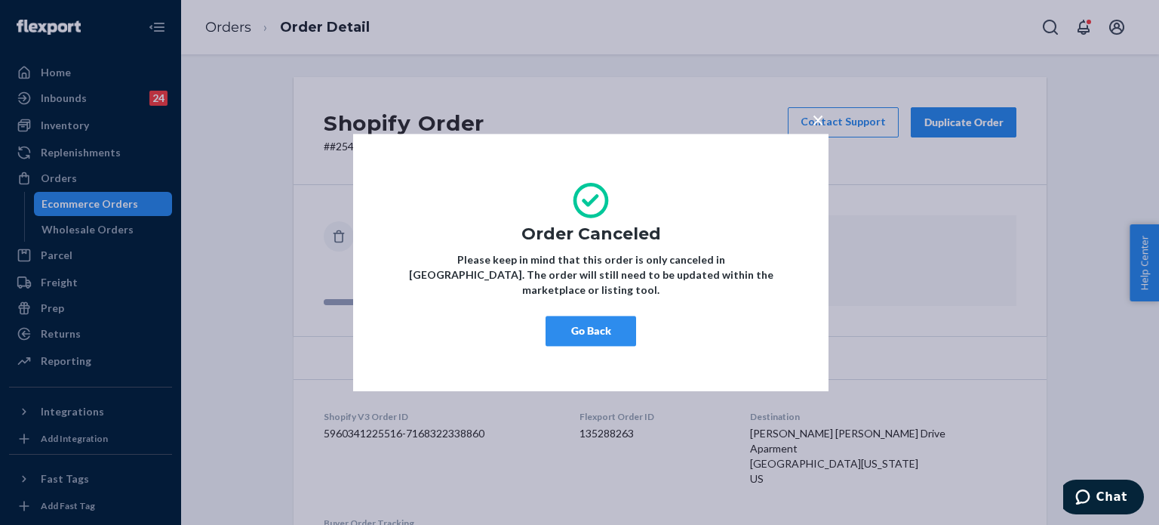
click at [596, 319] on button "Go Back" at bounding box center [591, 331] width 91 height 30
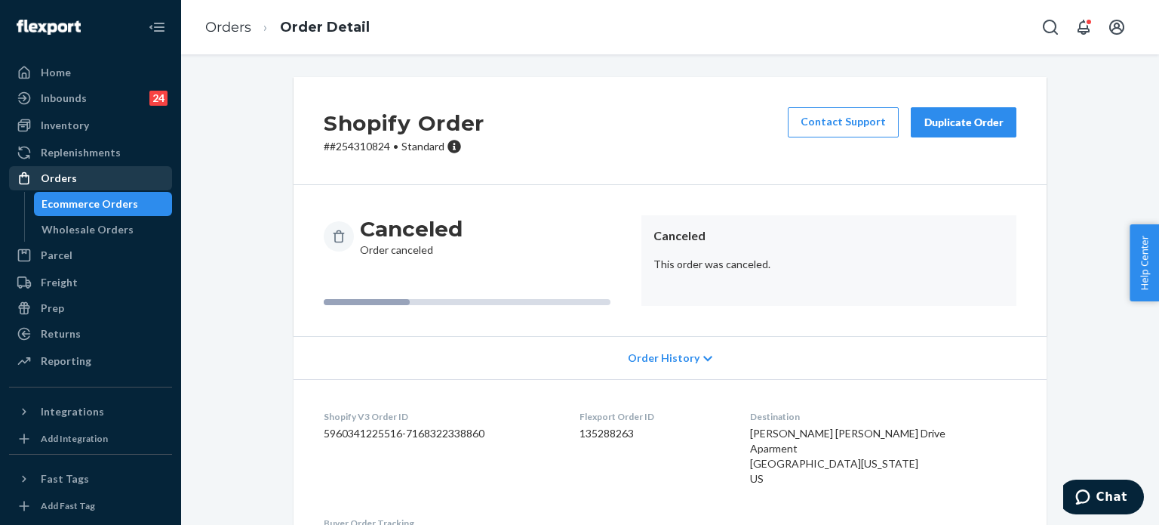
click at [123, 174] on div "Orders" at bounding box center [91, 178] width 160 height 21
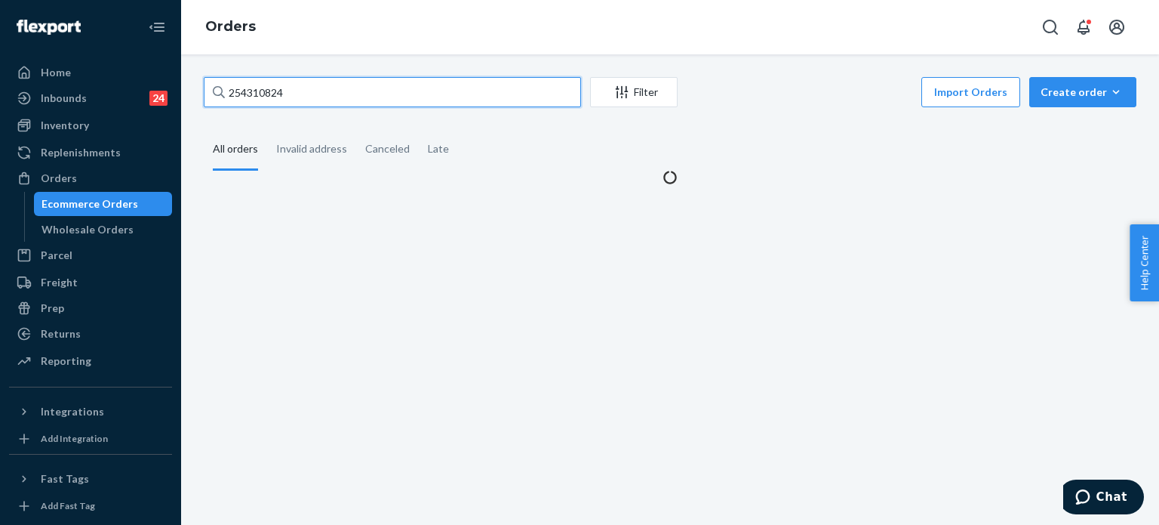
click at [319, 99] on input "254310824" at bounding box center [392, 92] width 377 height 30
drag, startPoint x: 184, startPoint y: 146, endPoint x: 319, endPoint y: 99, distance: 143.2
click at [319, 99] on input "254310824" at bounding box center [392, 92] width 377 height 30
paste input "06063"
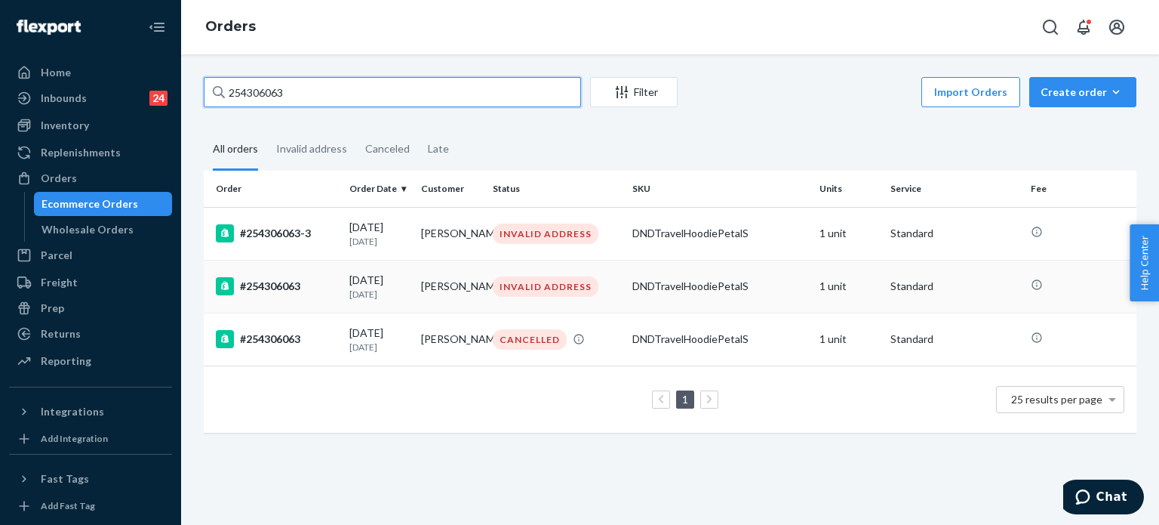
type input "254306063"
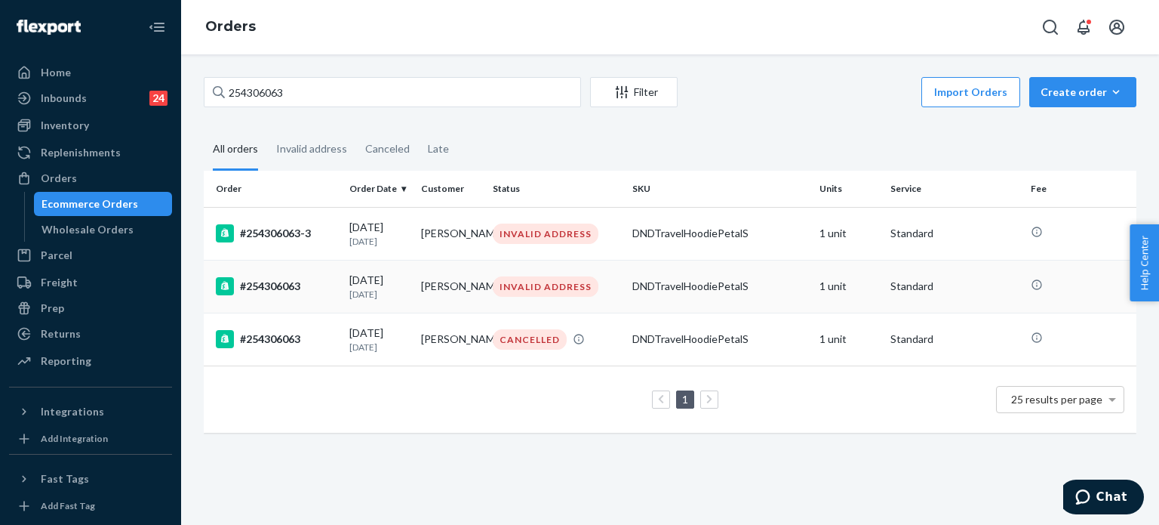
click at [317, 294] on div "#254306063" at bounding box center [277, 286] width 122 height 18
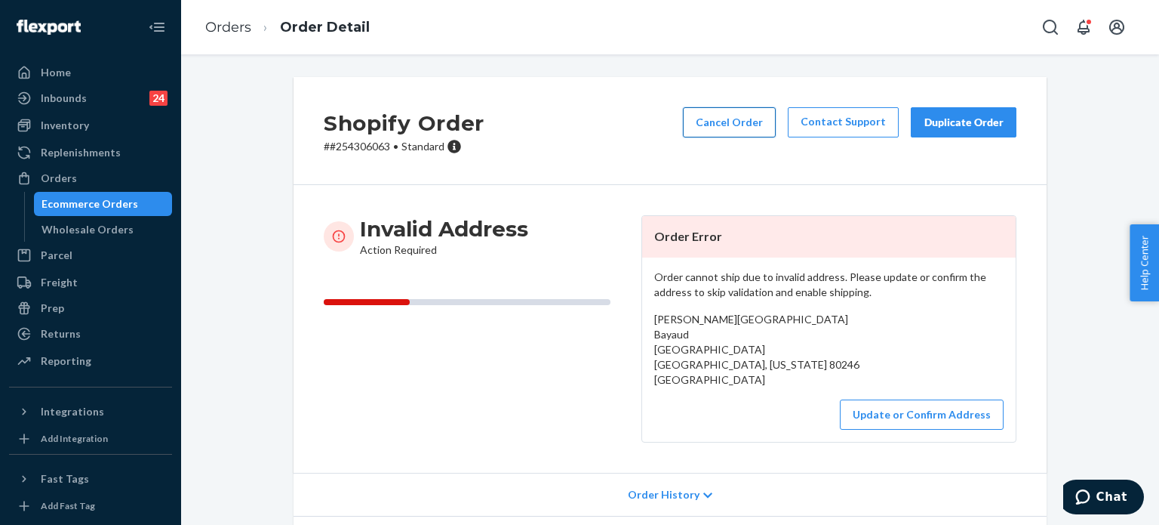
click at [707, 124] on button "Cancel Order" at bounding box center [729, 122] width 93 height 30
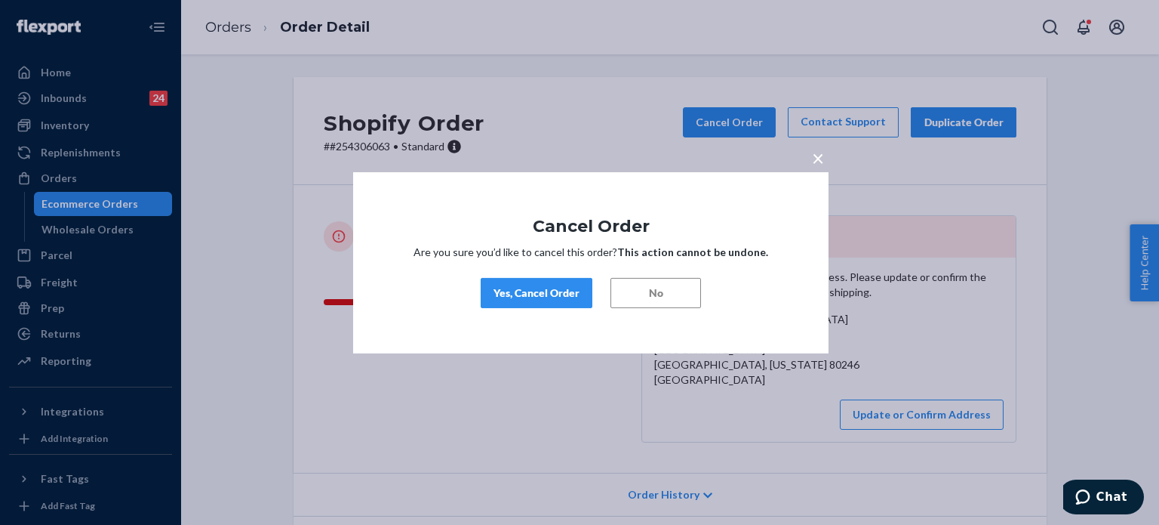
click at [524, 306] on button "Yes, Cancel Order" at bounding box center [537, 293] width 112 height 30
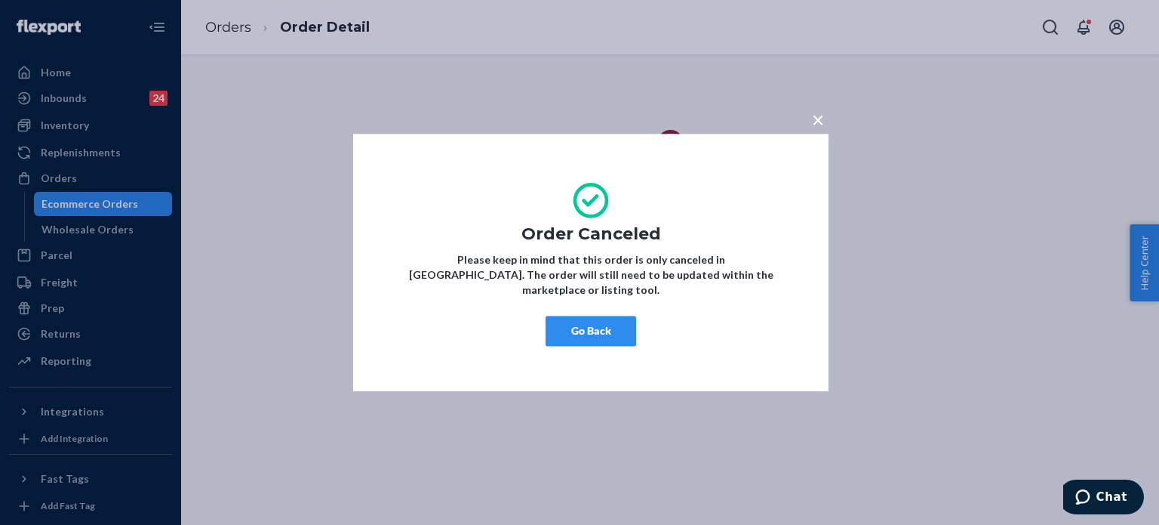
click at [574, 328] on button "Go Back" at bounding box center [591, 331] width 91 height 30
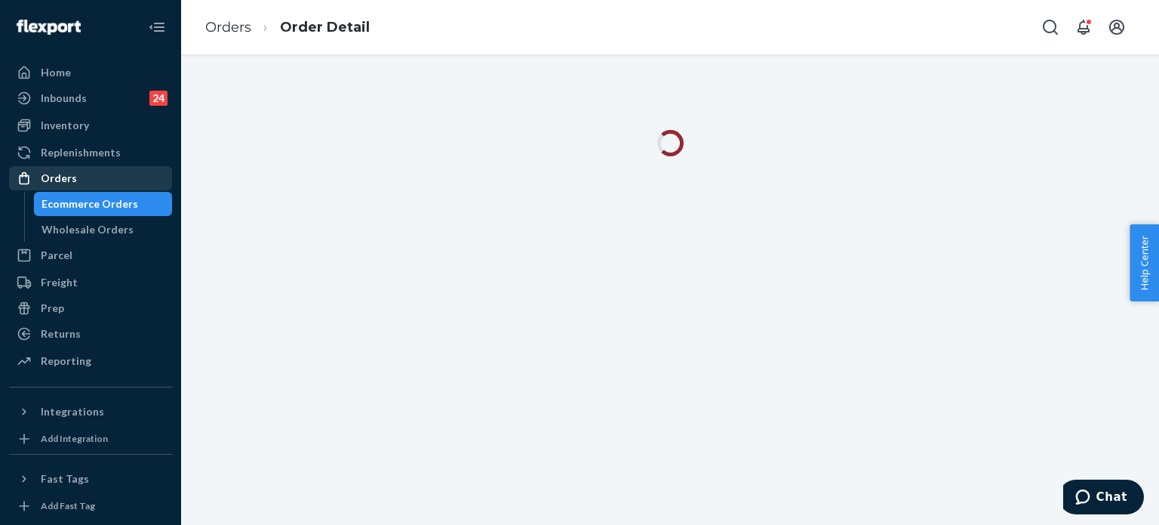
click at [103, 180] on div "Orders" at bounding box center [91, 178] width 160 height 21
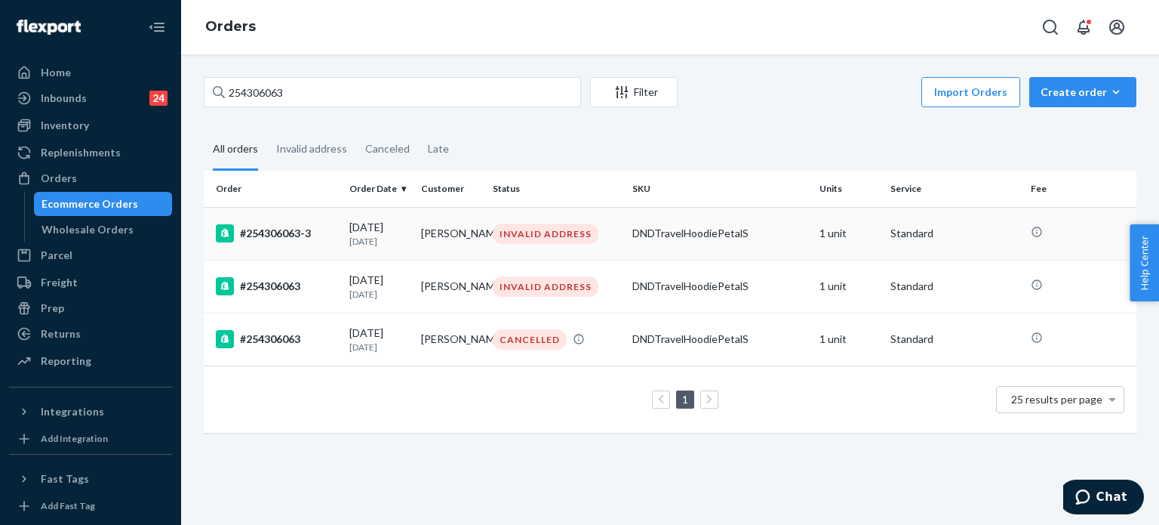
click at [551, 229] on div "INVALID ADDRESS" at bounding box center [546, 233] width 106 height 20
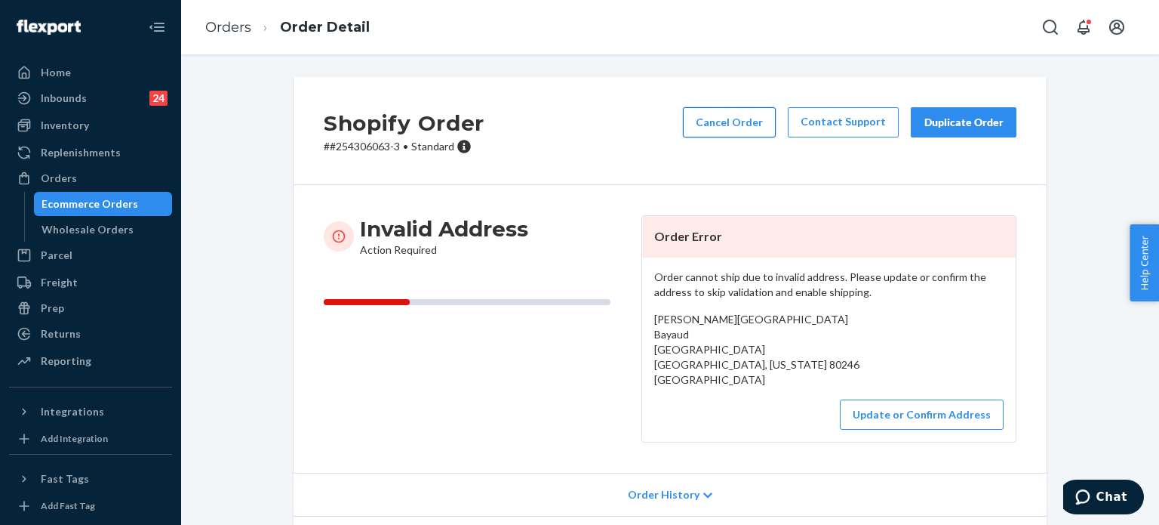
click at [717, 120] on button "Cancel Order" at bounding box center [729, 122] width 93 height 30
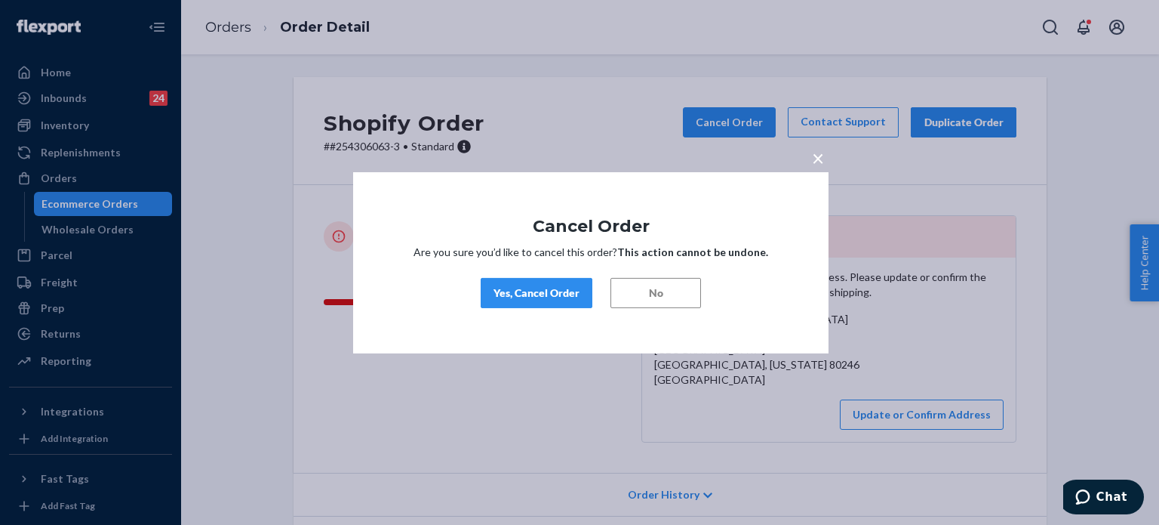
click at [560, 292] on div "Yes, Cancel Order" at bounding box center [537, 292] width 86 height 15
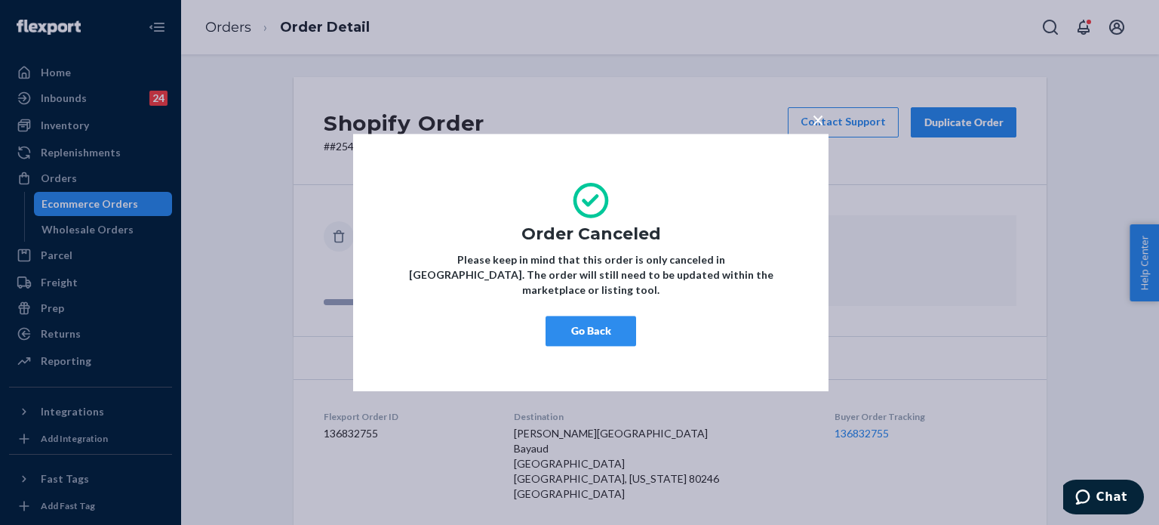
click at [583, 322] on button "Go Back" at bounding box center [591, 331] width 91 height 30
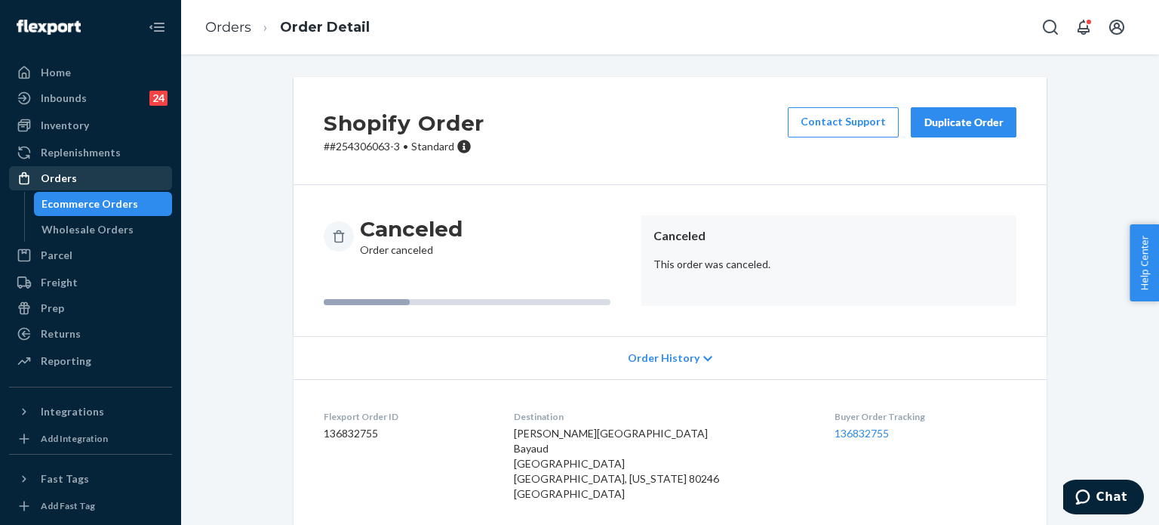
click at [92, 180] on div "Orders" at bounding box center [91, 178] width 160 height 21
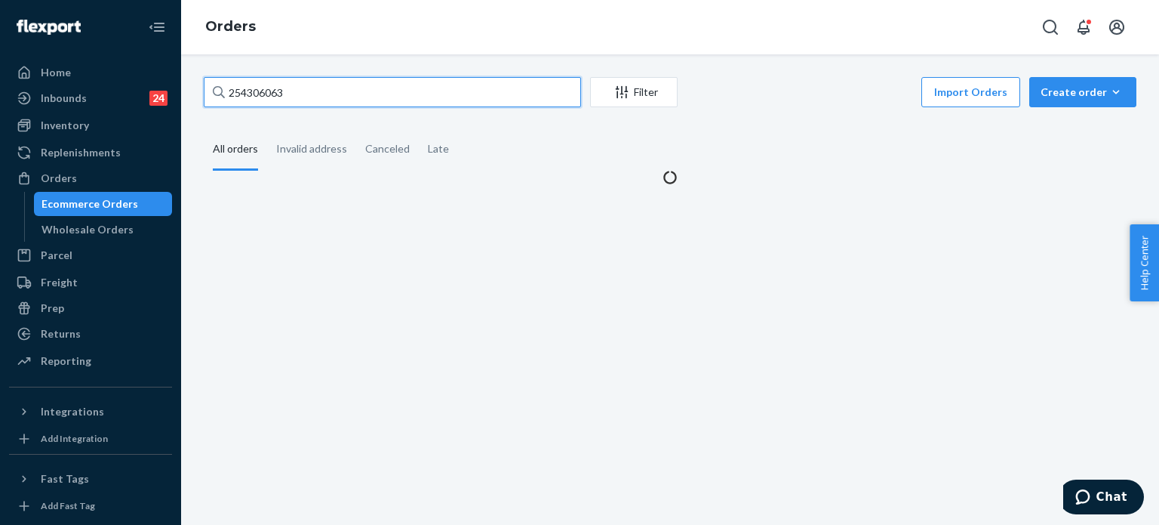
click at [334, 93] on input "254306063" at bounding box center [392, 92] width 377 height 30
click at [334, 92] on input "254306063" at bounding box center [392, 92] width 377 height 30
paste input "5997"
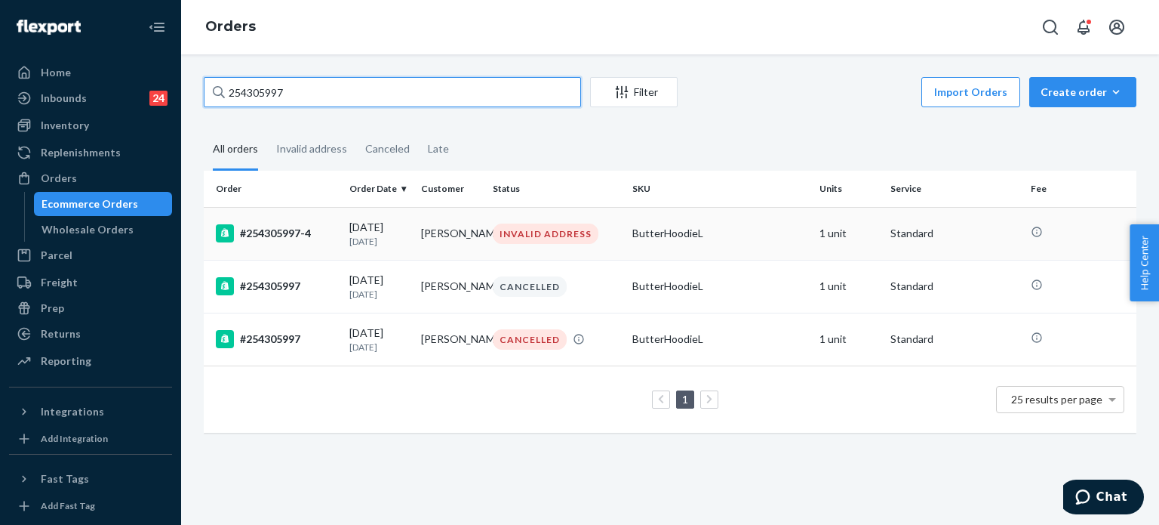
type input "254305997"
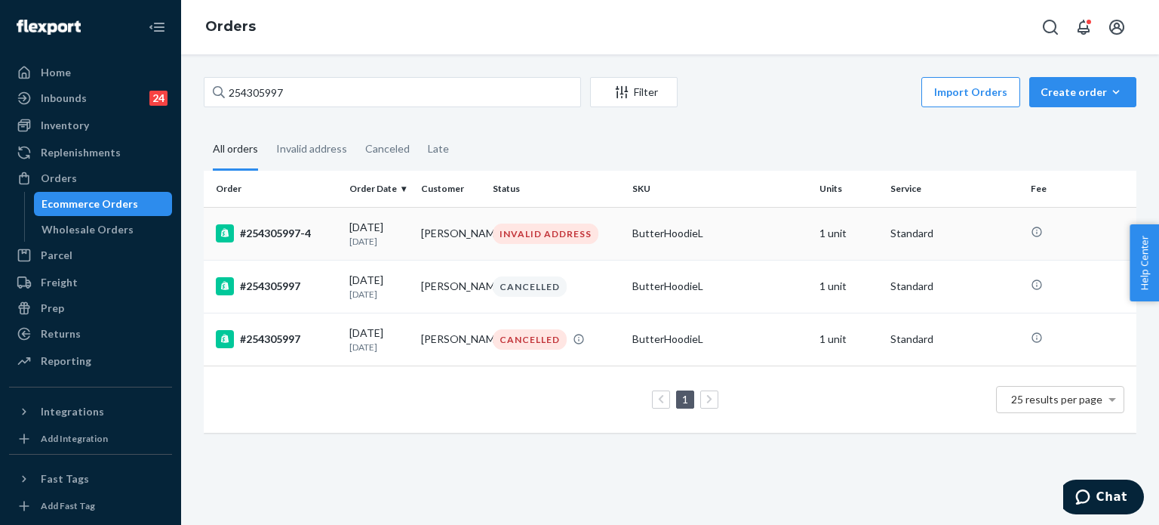
click at [318, 238] on div "#254305997-4" at bounding box center [277, 233] width 122 height 18
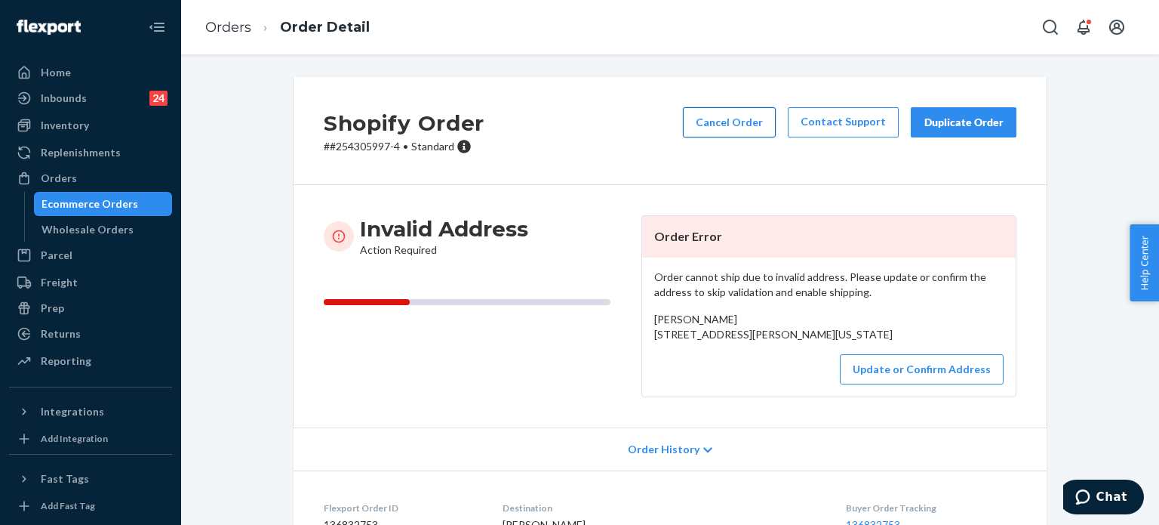
click at [748, 118] on button "Cancel Order" at bounding box center [729, 122] width 93 height 30
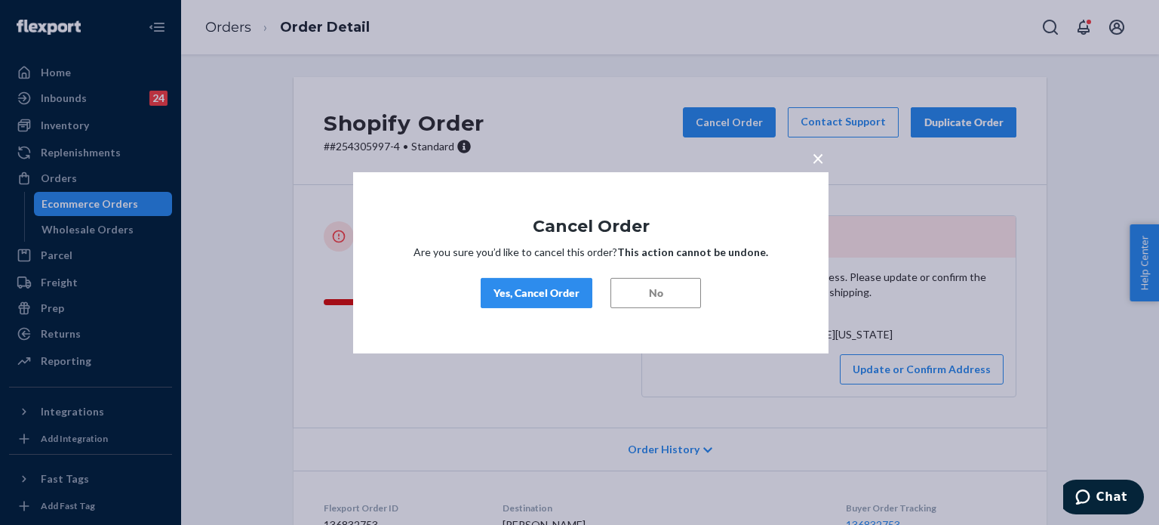
click at [524, 292] on div "Yes, Cancel Order" at bounding box center [537, 292] width 86 height 15
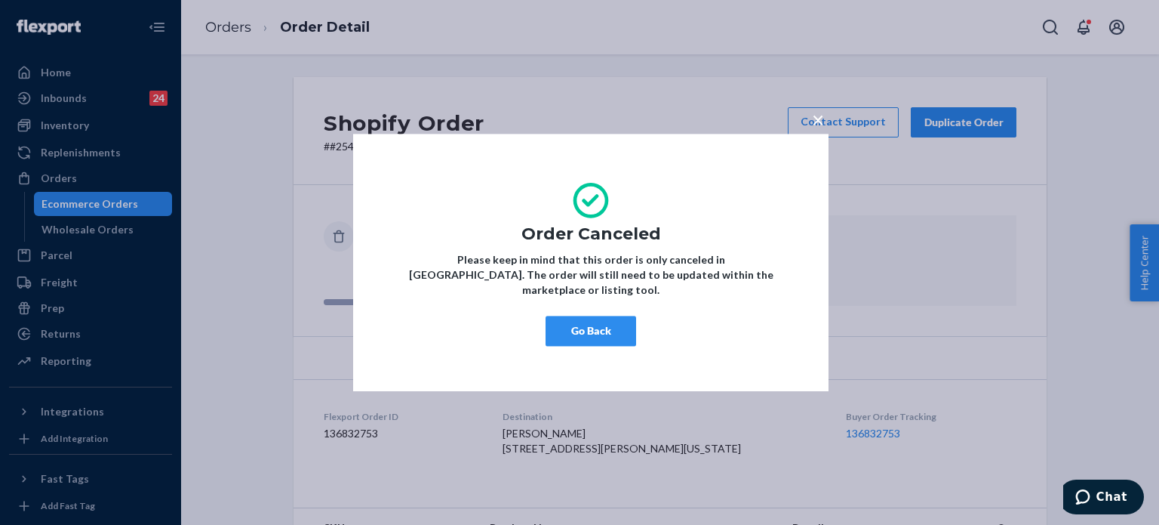
click at [98, 181] on div "× Order Canceled Please keep in mind that this order is only canceled in Flexpo…" at bounding box center [579, 262] width 1159 height 525
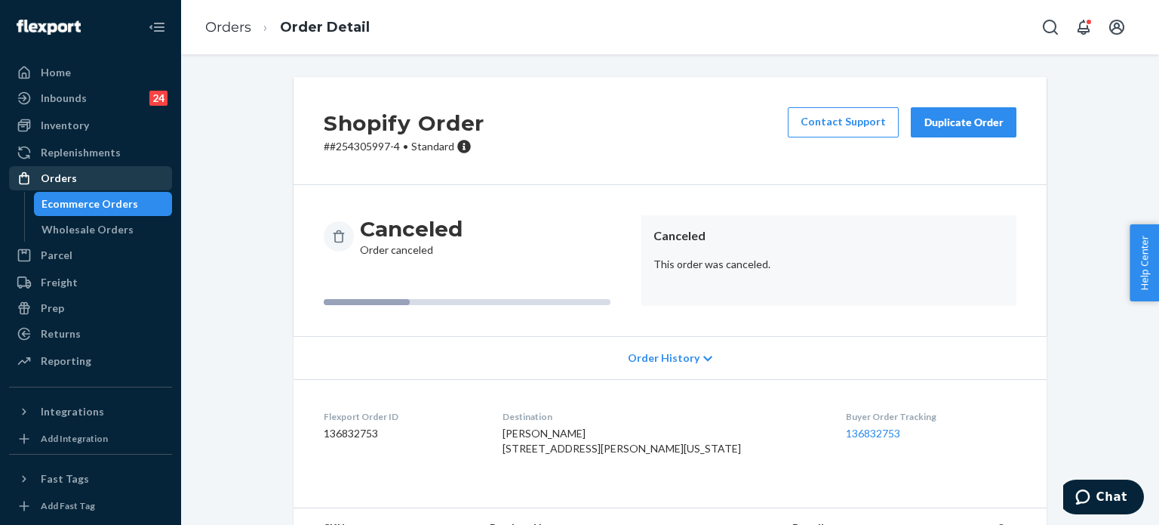
click at [151, 174] on div "Orders" at bounding box center [91, 178] width 160 height 21
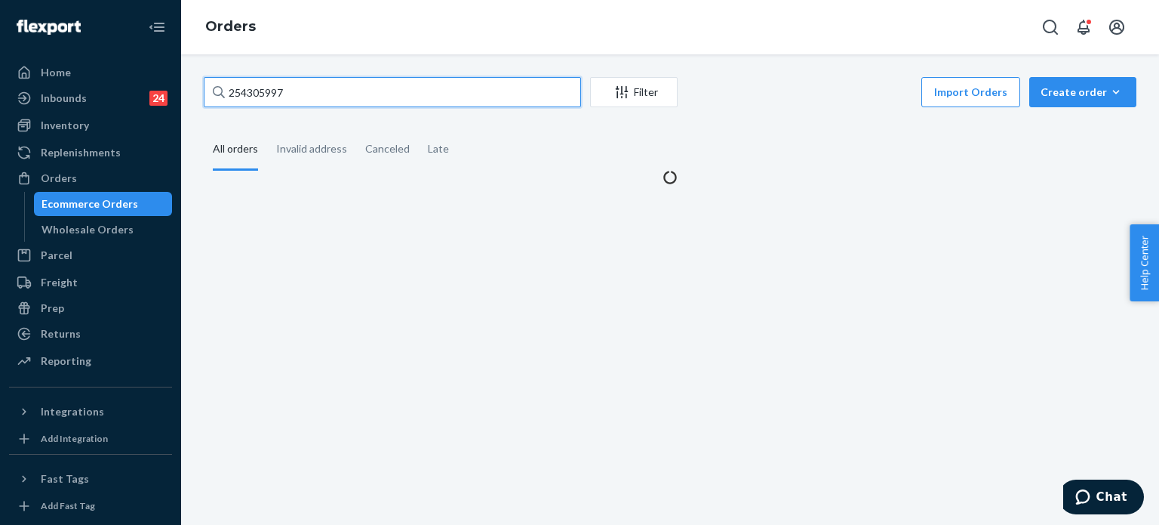
click at [333, 93] on input "254305997" at bounding box center [392, 92] width 377 height 30
paste input "4401"
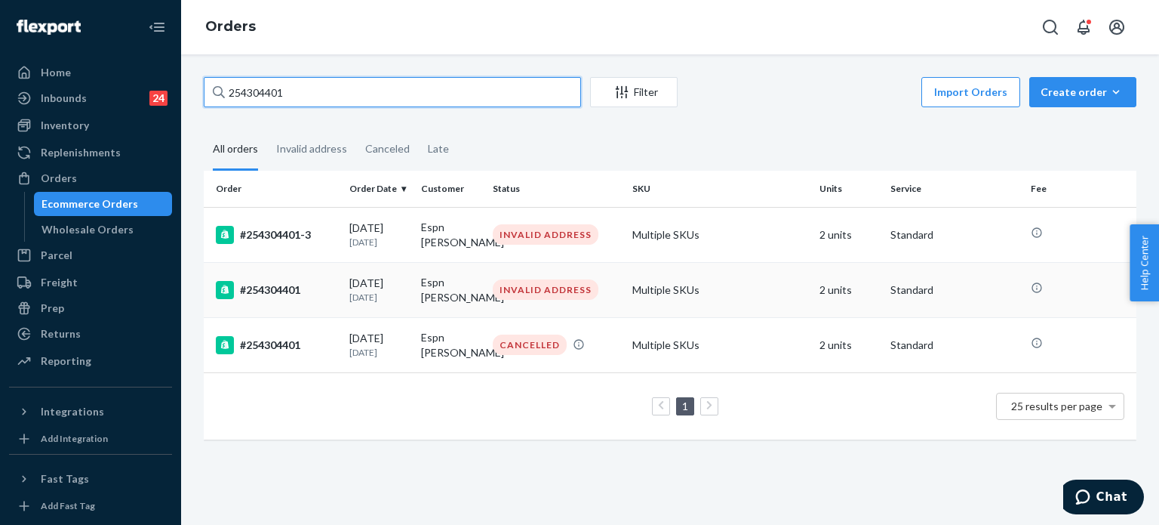
type input "254304401"
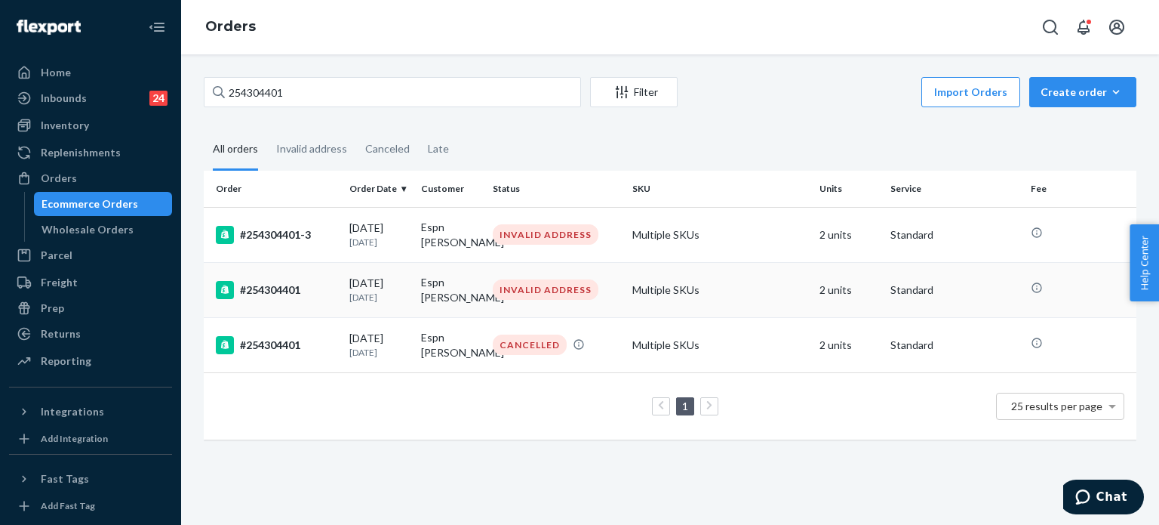
click at [303, 297] on div "#254304401" at bounding box center [277, 290] width 122 height 18
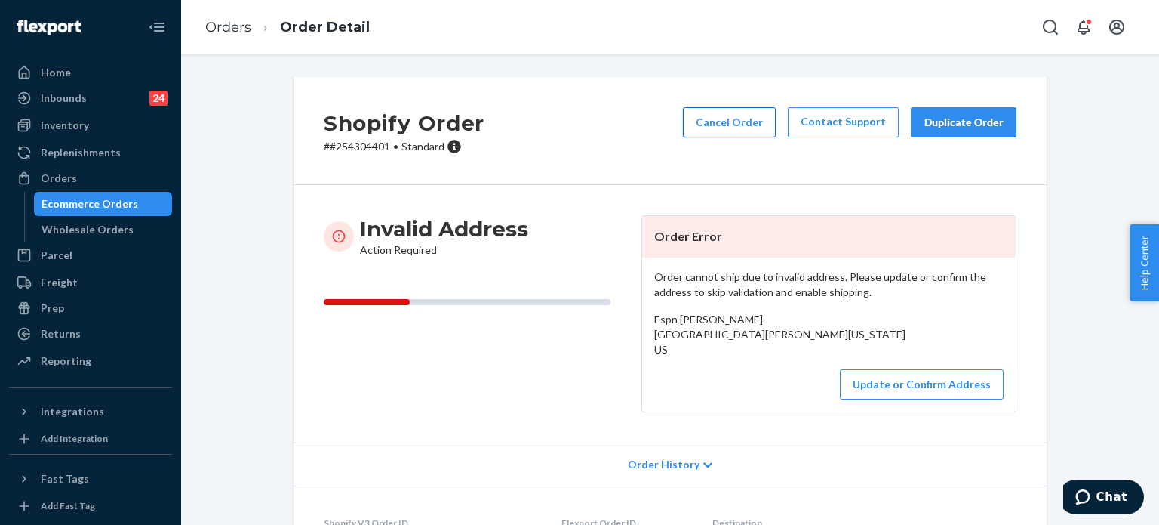
click at [730, 120] on button "Cancel Order" at bounding box center [729, 122] width 93 height 30
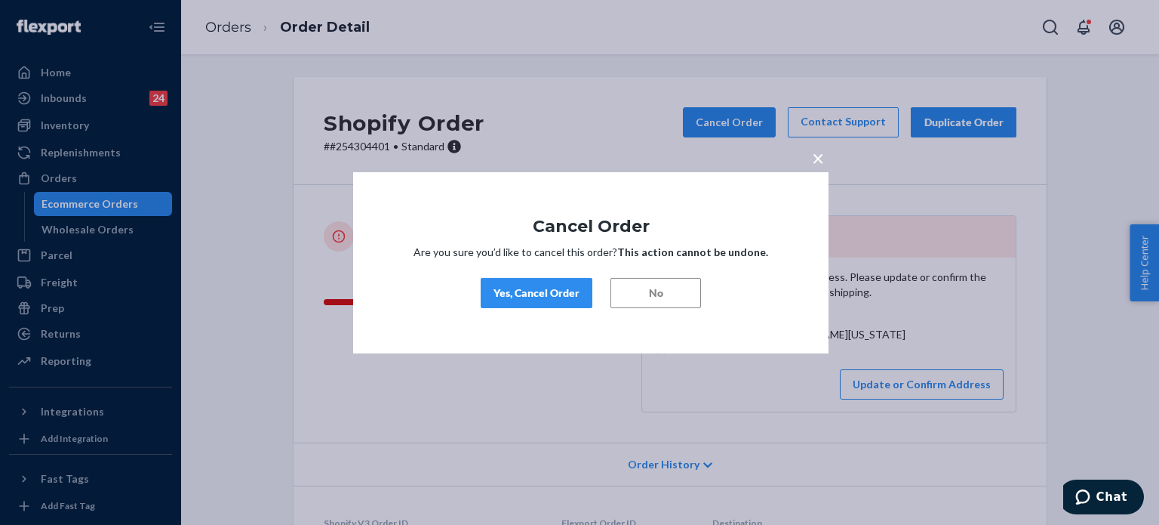
click at [561, 291] on div "Yes, Cancel Order" at bounding box center [537, 292] width 86 height 15
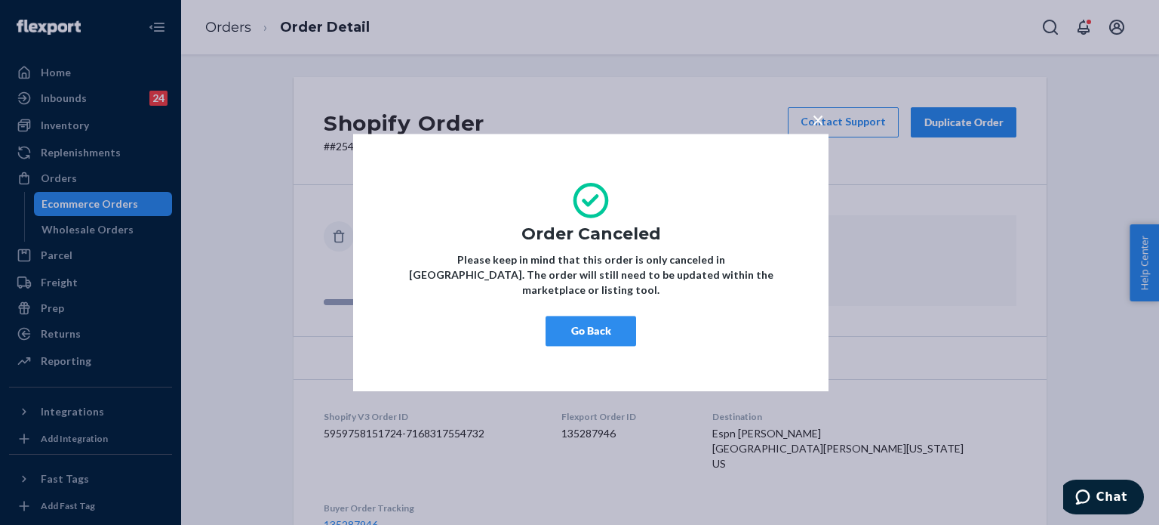
click at [607, 326] on button "Go Back" at bounding box center [591, 331] width 91 height 30
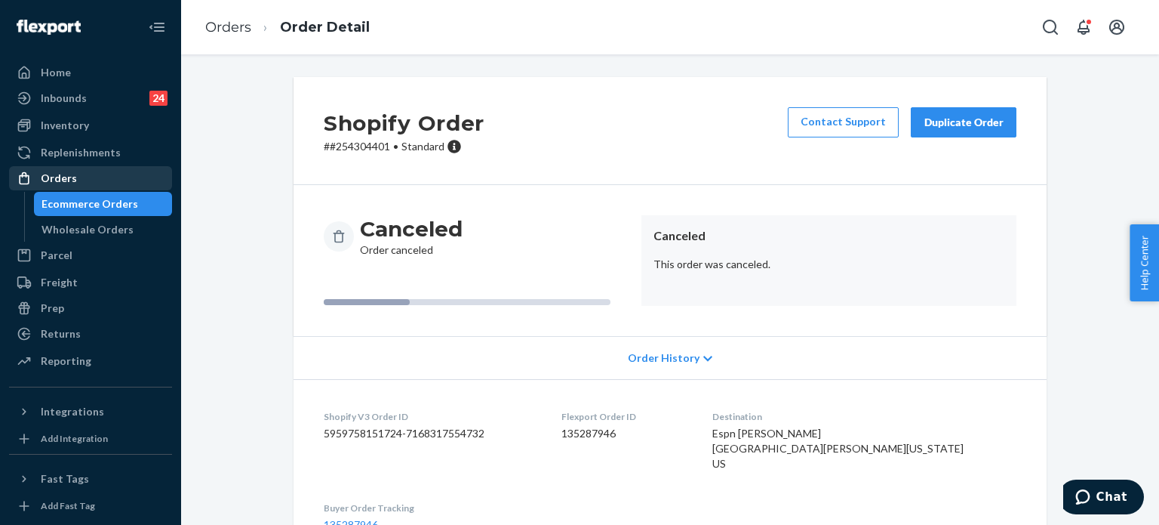
click at [112, 179] on div "Orders" at bounding box center [91, 178] width 160 height 21
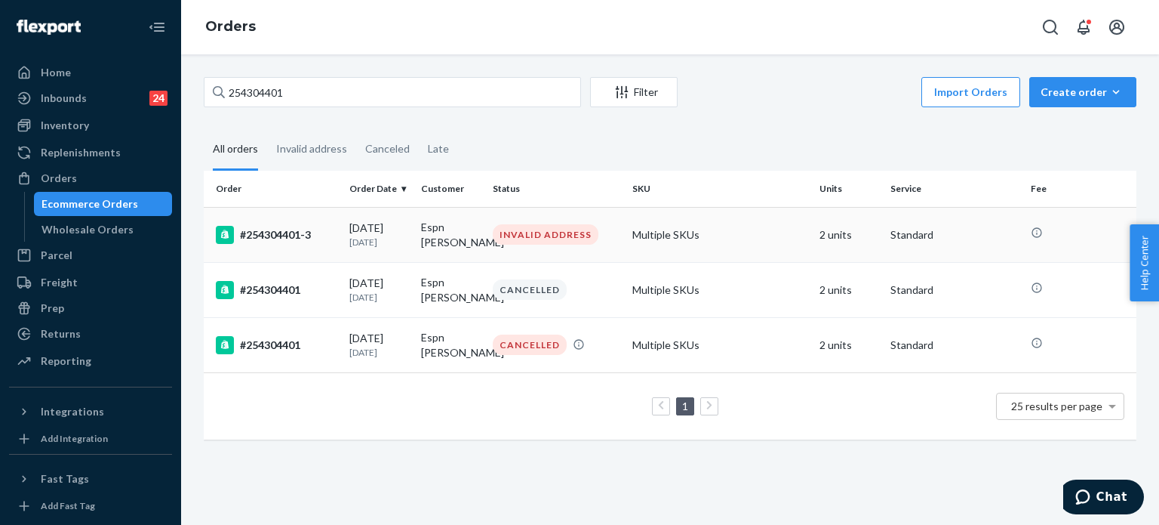
click at [503, 232] on div "INVALID ADDRESS" at bounding box center [546, 234] width 106 height 20
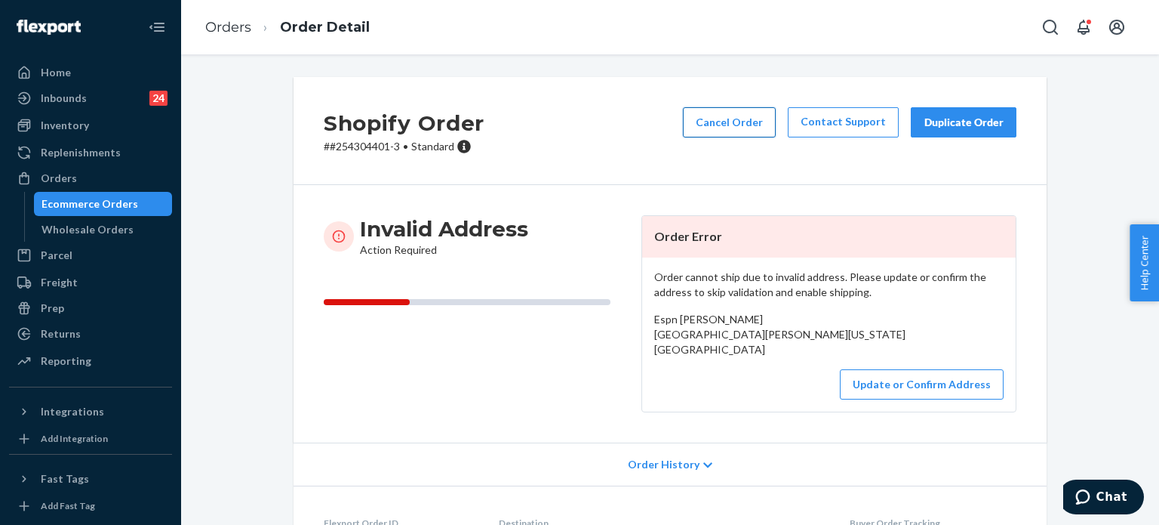
click at [743, 128] on button "Cancel Order" at bounding box center [729, 122] width 93 height 30
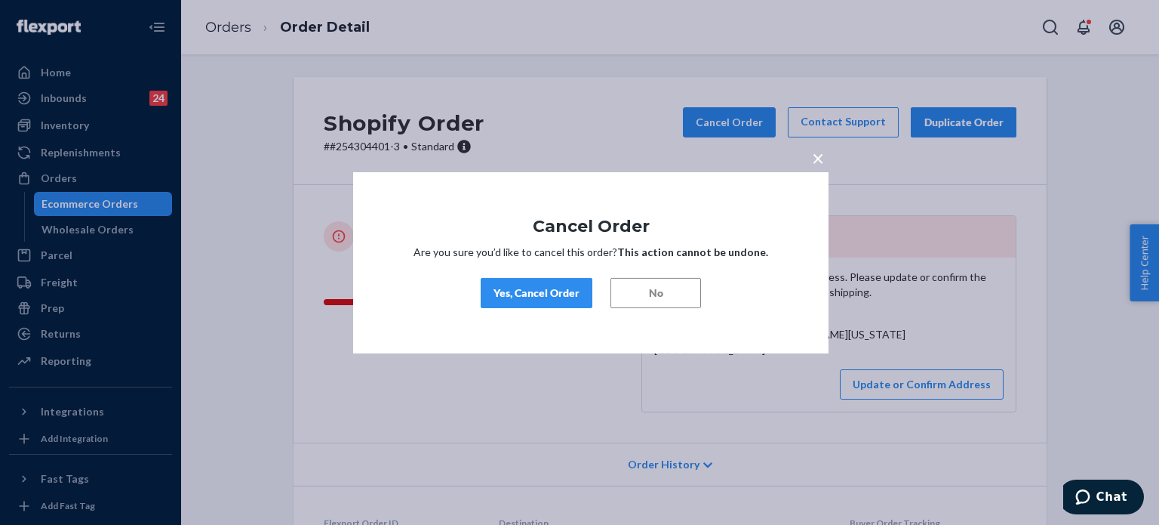
click at [547, 289] on div "Yes, Cancel Order" at bounding box center [537, 292] width 86 height 15
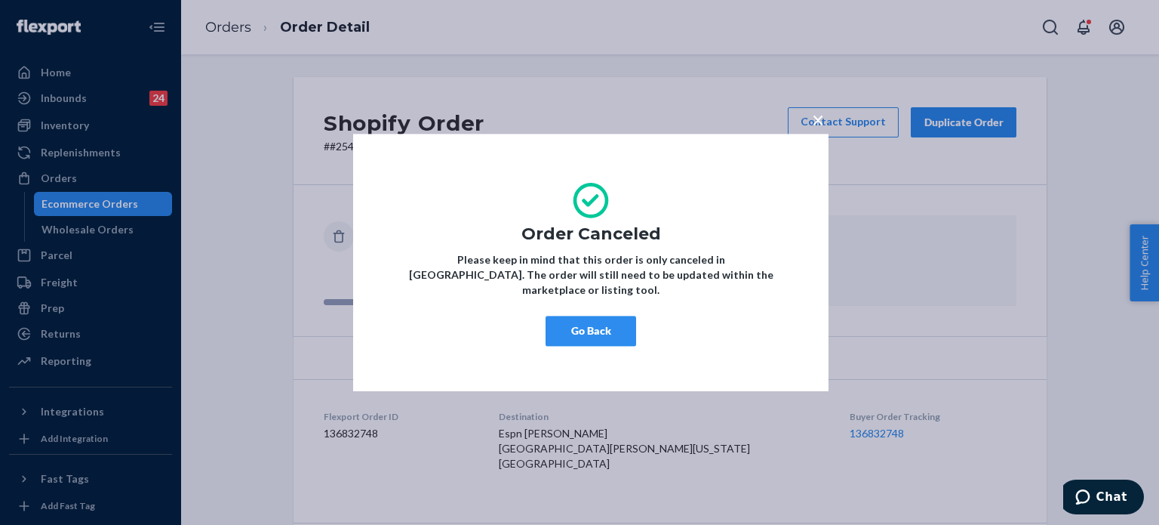
drag, startPoint x: 593, startPoint y: 322, endPoint x: 279, endPoint y: 260, distance: 320.1
click at [594, 322] on button "Go Back" at bounding box center [591, 331] width 91 height 30
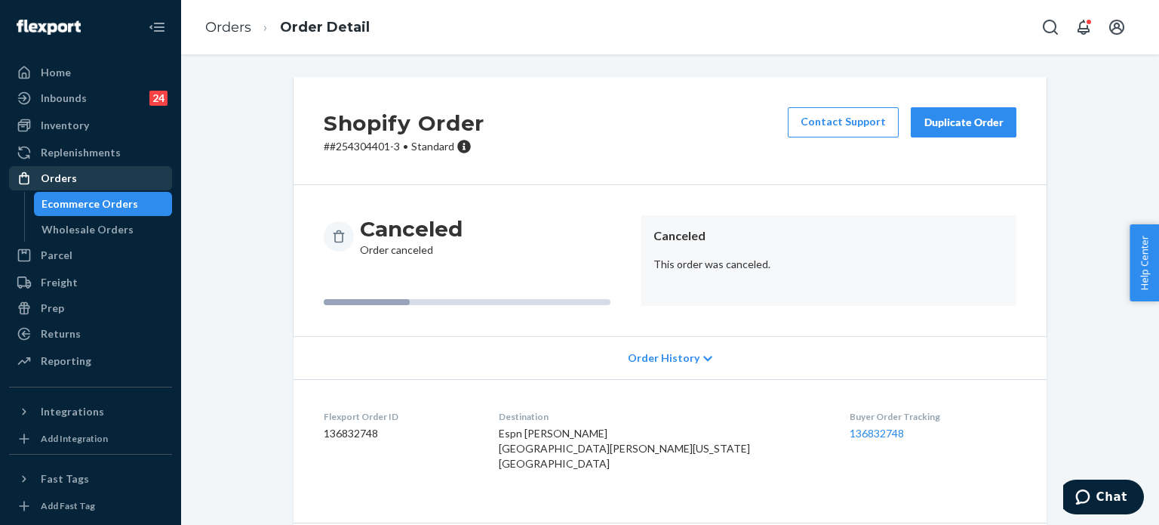
click at [124, 187] on div "Orders" at bounding box center [91, 178] width 160 height 21
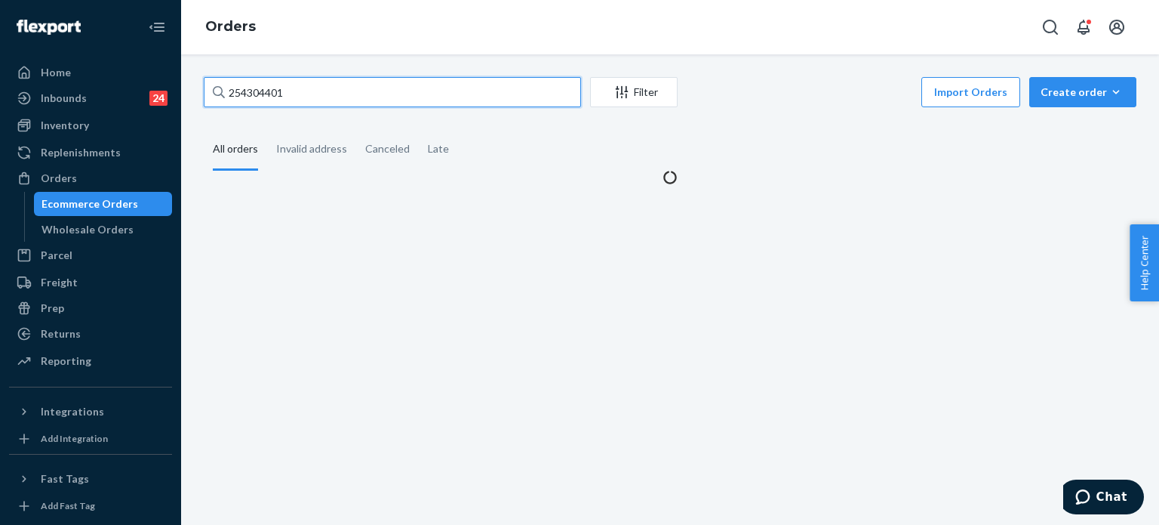
click at [307, 94] on input "254304401" at bounding box center [392, 92] width 377 height 30
paste input "3972339"
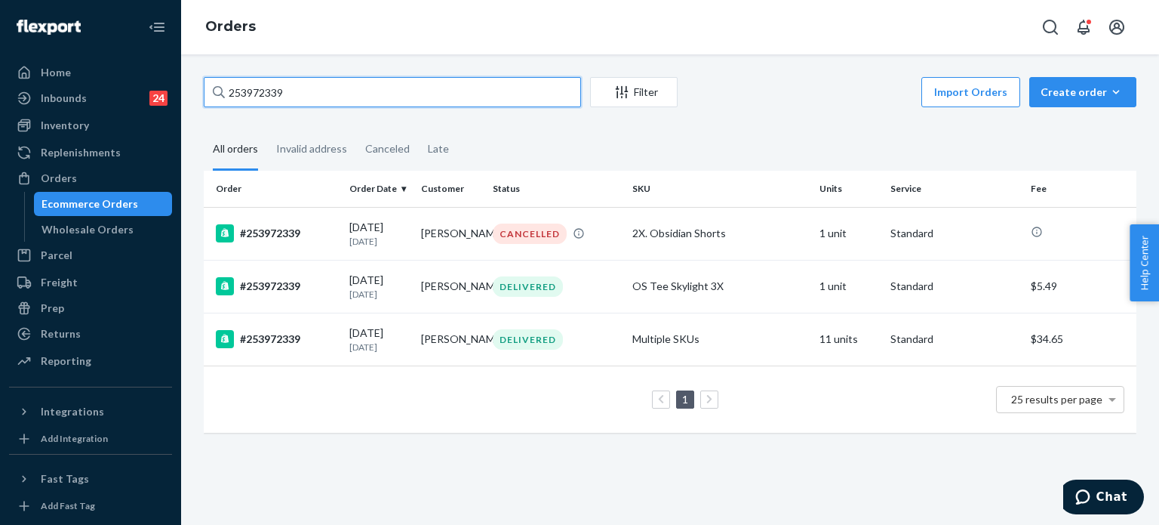
click at [299, 97] on input "253972339" at bounding box center [392, 92] width 377 height 30
paste input "5224583"
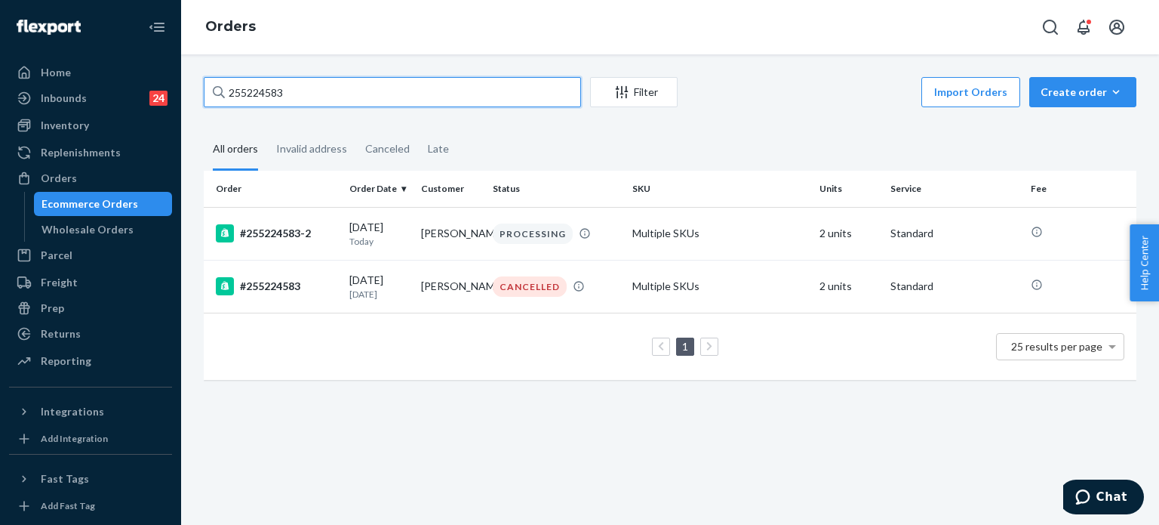
type input "255224583"
click at [340, 94] on input "255224583" at bounding box center [392, 92] width 377 height 30
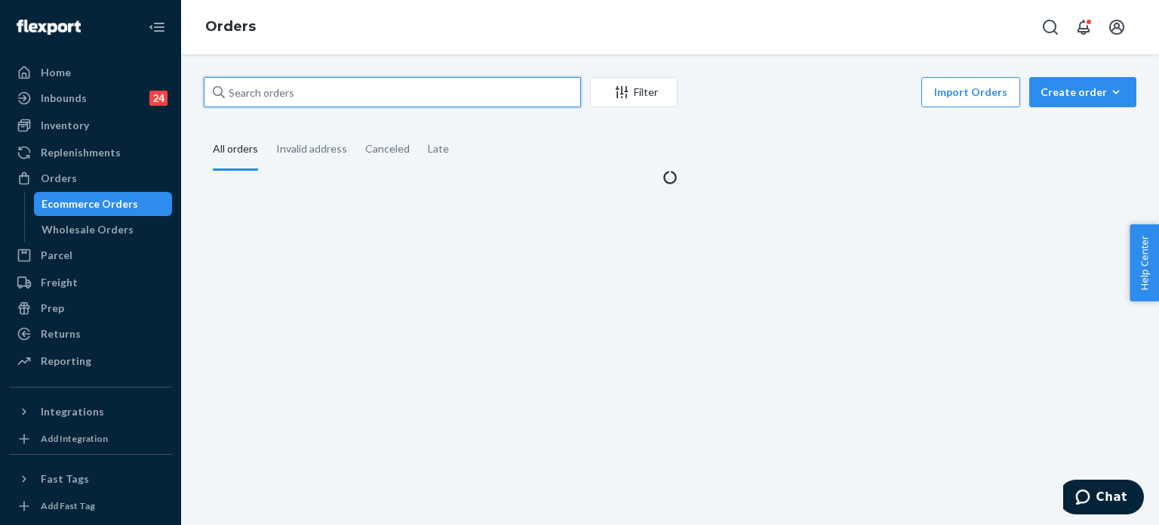
paste input "255223733"
type input "255223733"
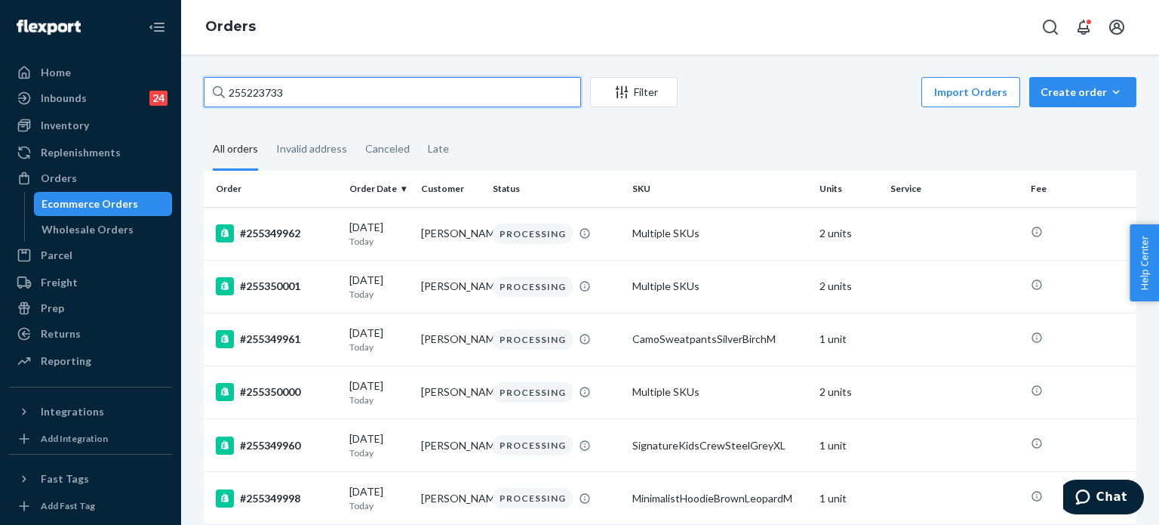
click at [404, 98] on input "255223733" at bounding box center [392, 92] width 377 height 30
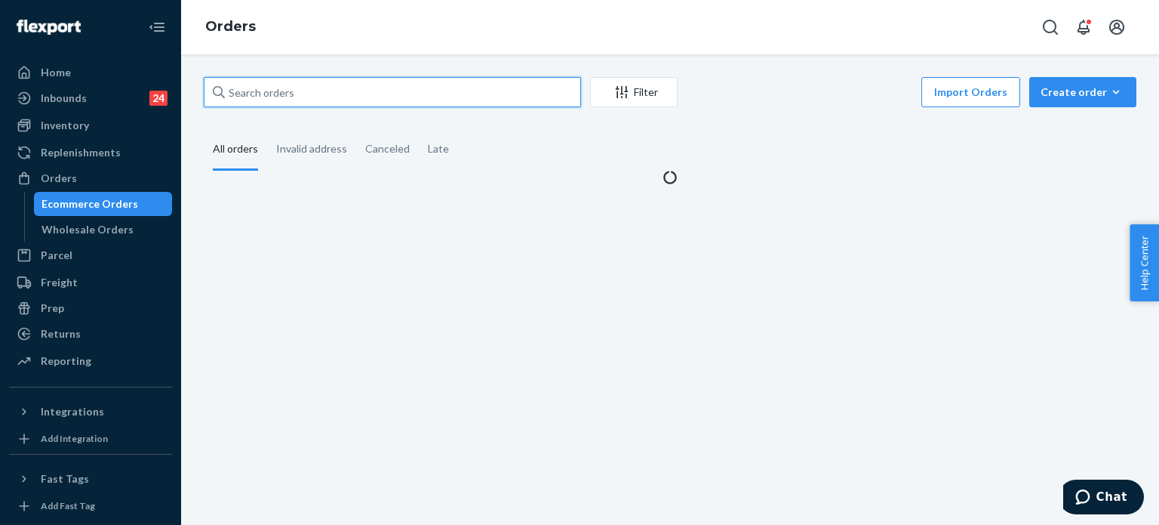
paste input "255223733"
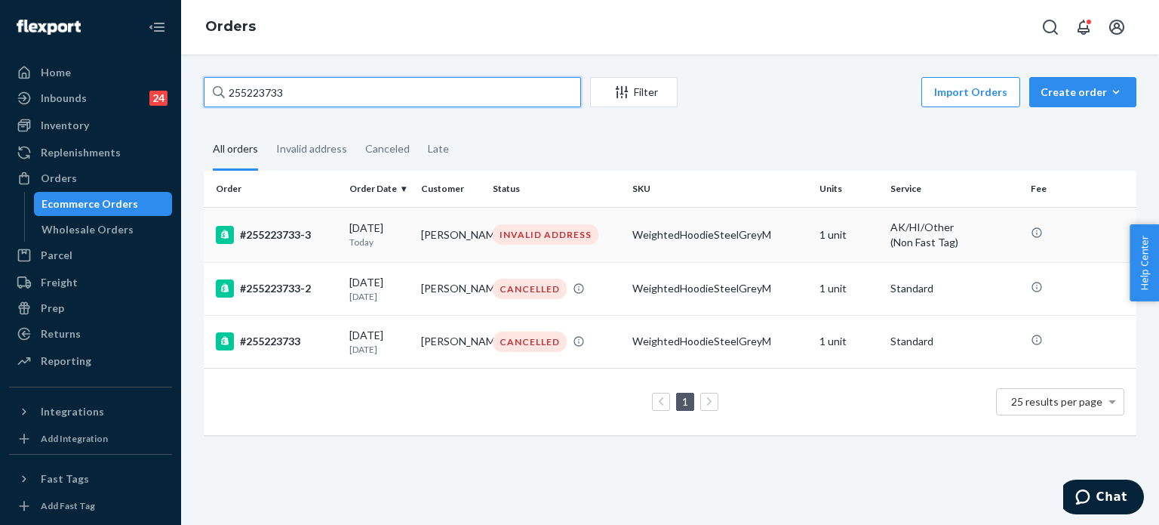
type input "255223733"
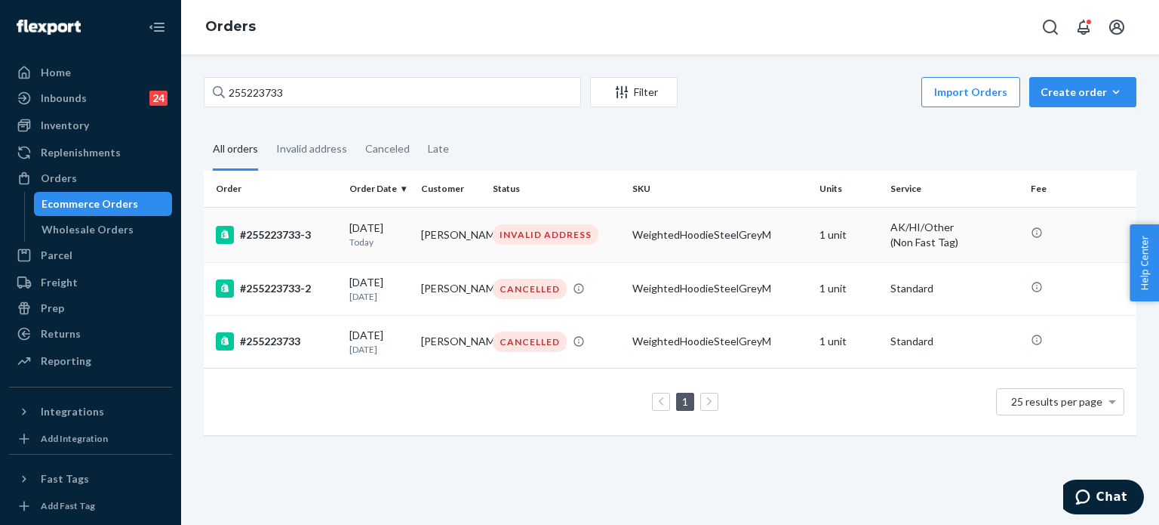
click at [641, 248] on td "WeightedHoodieSteelGreyM" at bounding box center [720, 234] width 186 height 55
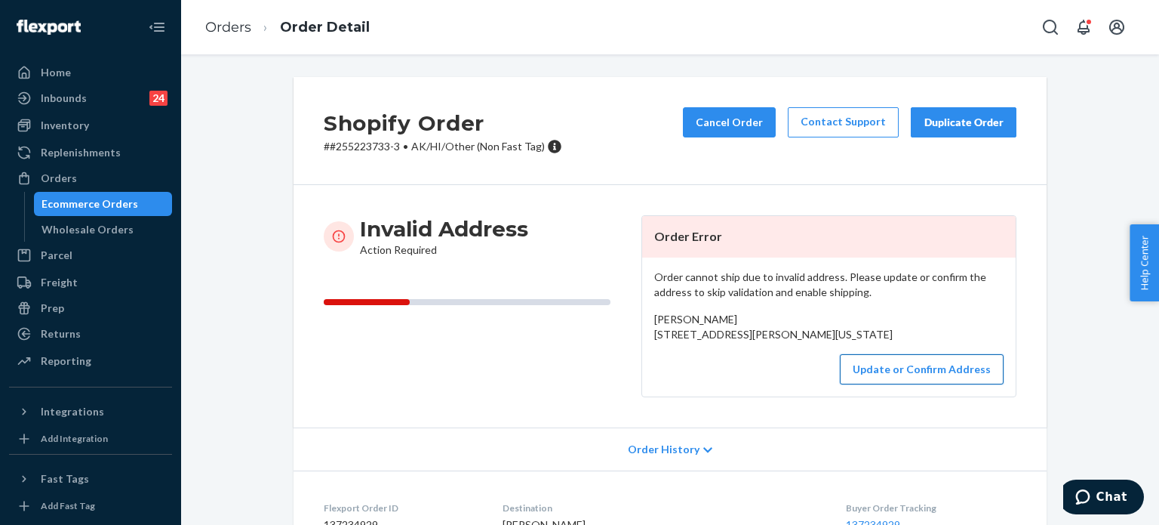
click at [889, 384] on button "Update or Confirm Address" at bounding box center [922, 369] width 164 height 30
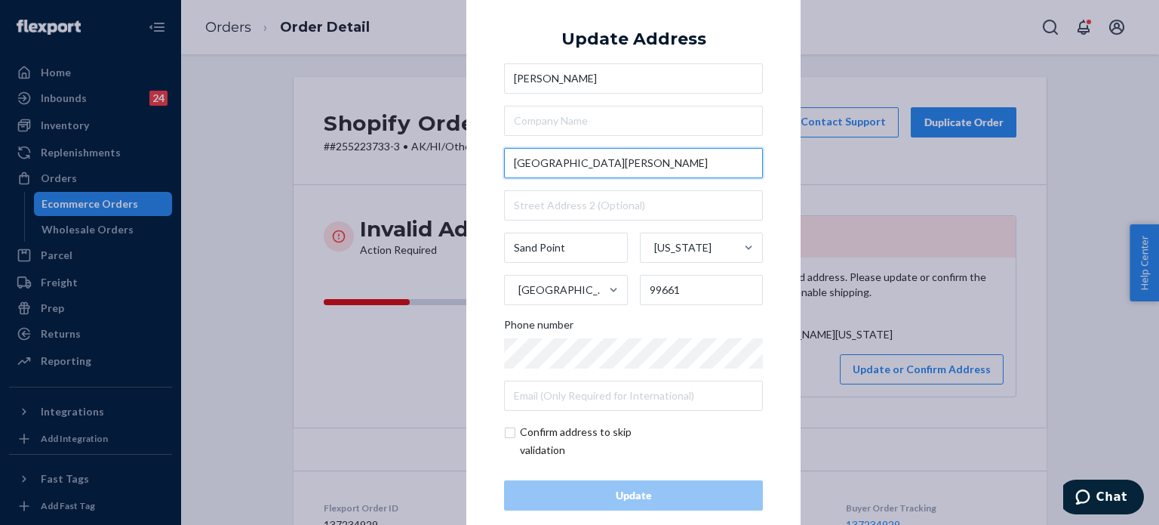
click at [562, 156] on input "1015 Karpa Street" at bounding box center [633, 163] width 259 height 30
paste input "Sand Point AK 99661 United States"
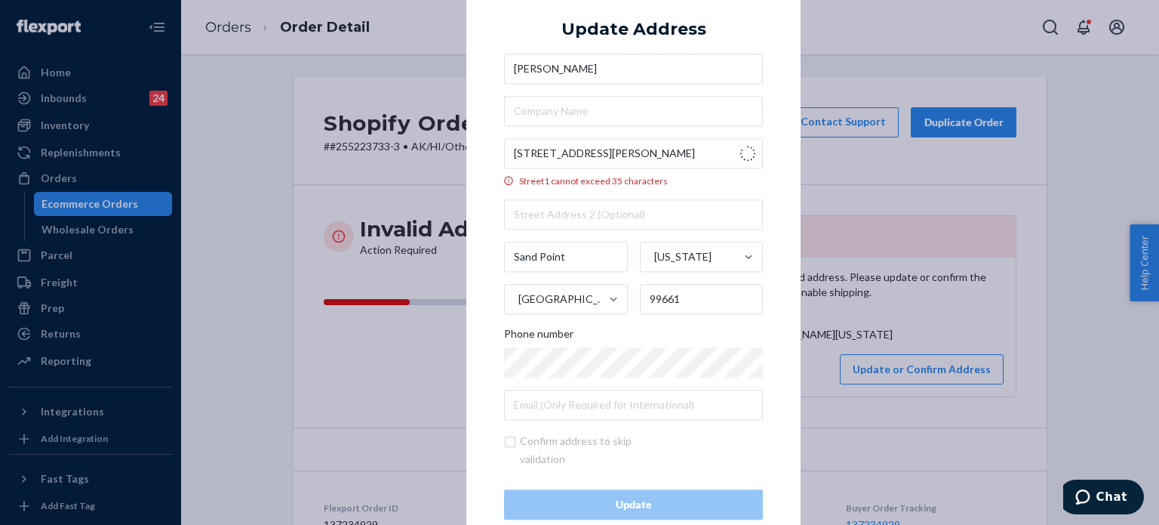
type input "Karpa St"
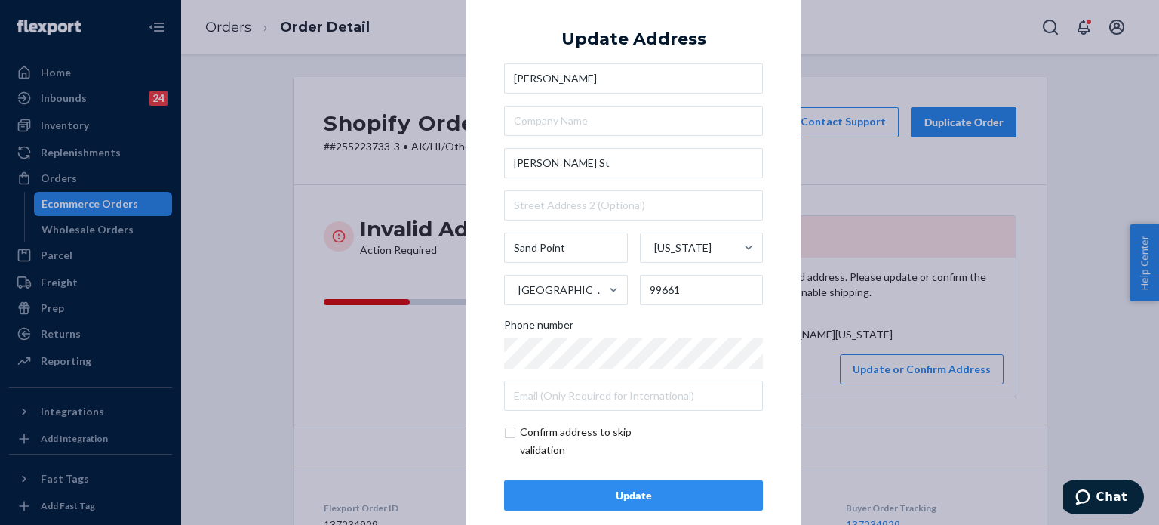
click at [380, 386] on div "× Update Address Bobbi Dushkin Karpa St Sand Point Alaska United States 99661 P…" at bounding box center [579, 262] width 1159 height 525
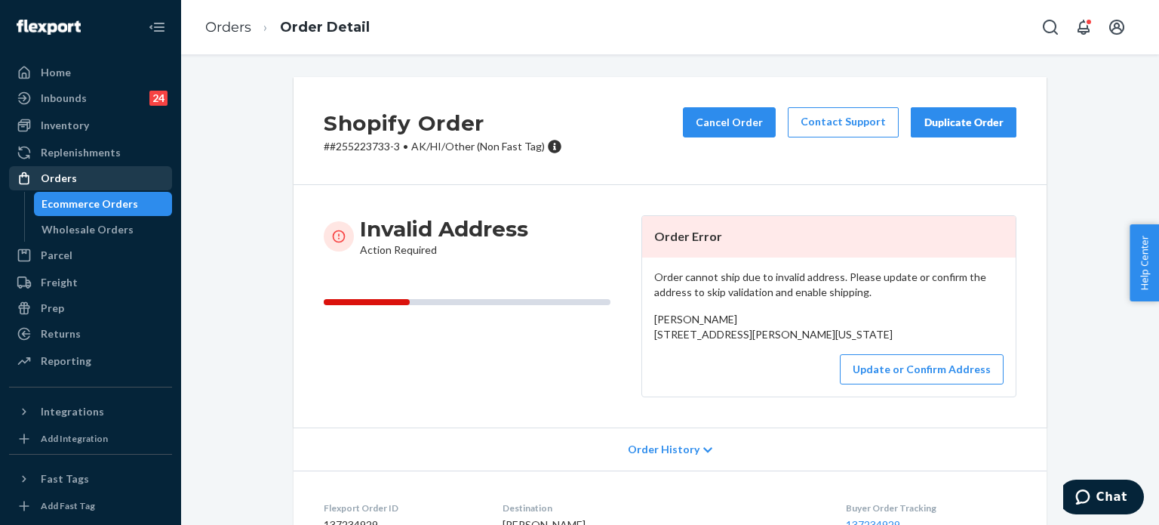
click at [112, 177] on div "Orders" at bounding box center [91, 178] width 160 height 21
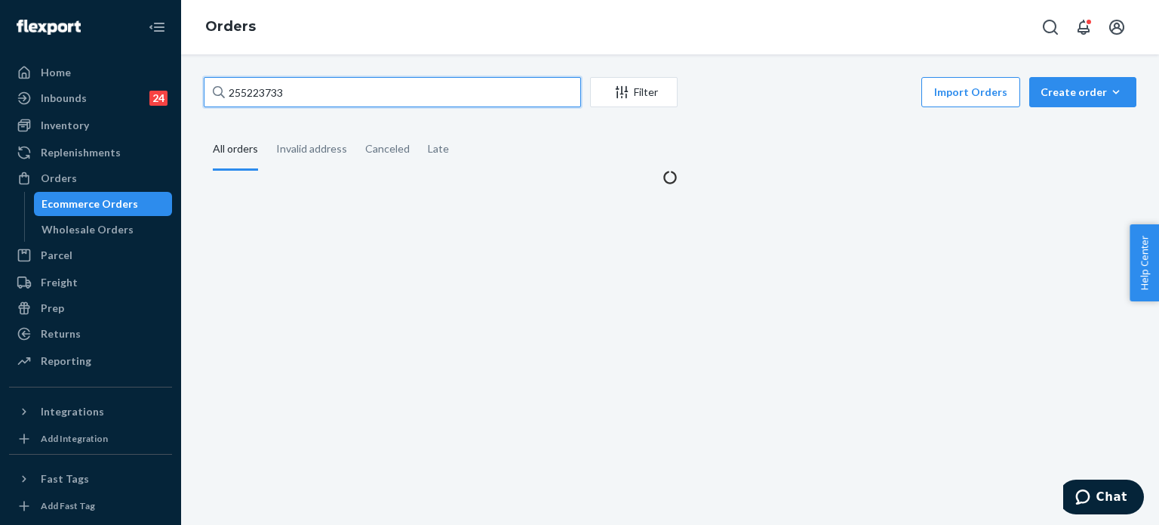
click at [339, 81] on input "255223733" at bounding box center [392, 92] width 377 height 30
paste input "0506"
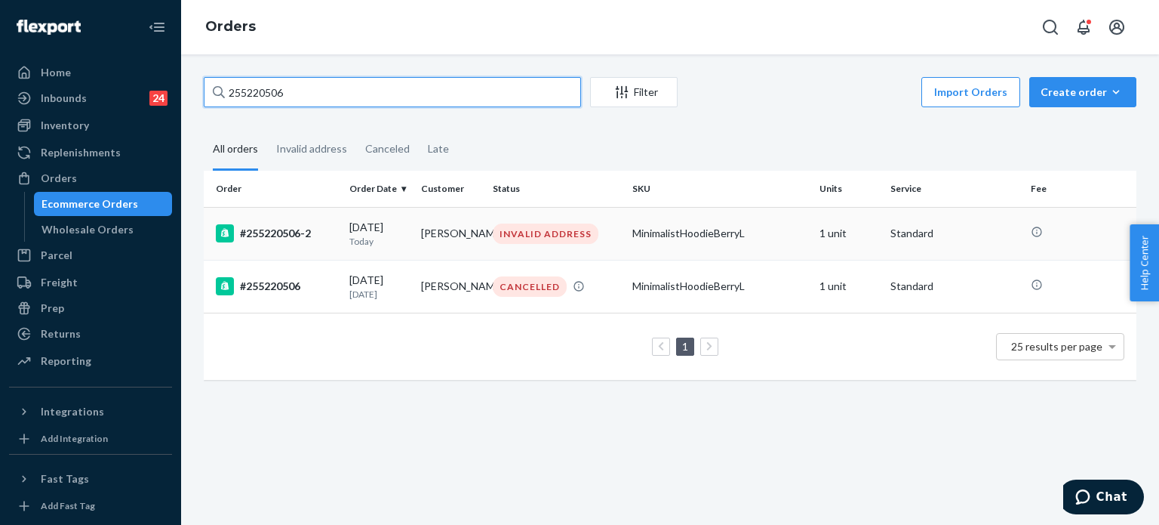
type input "255220506"
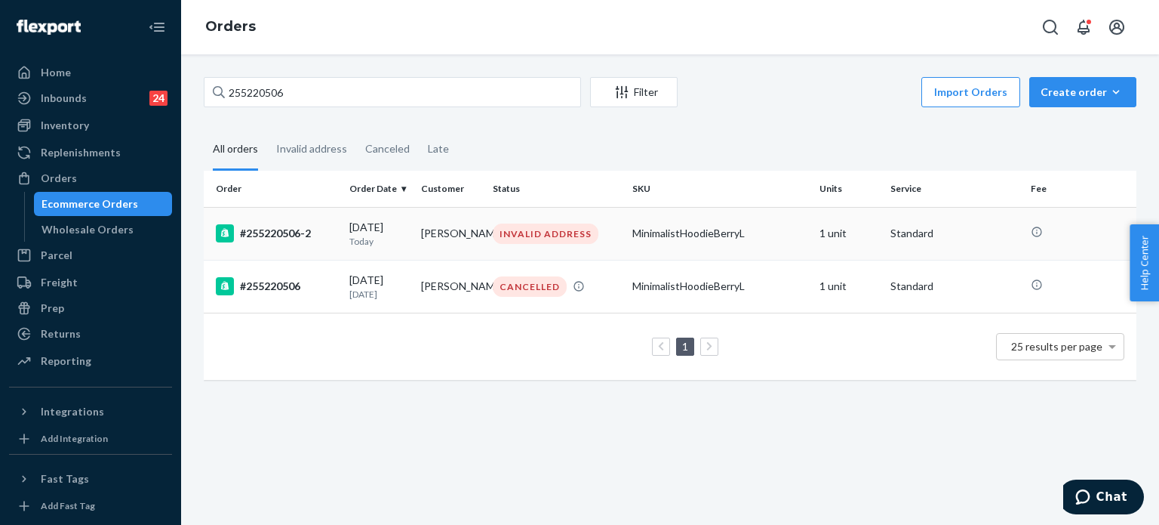
click at [338, 245] on td "#255220506-2" at bounding box center [274, 233] width 140 height 53
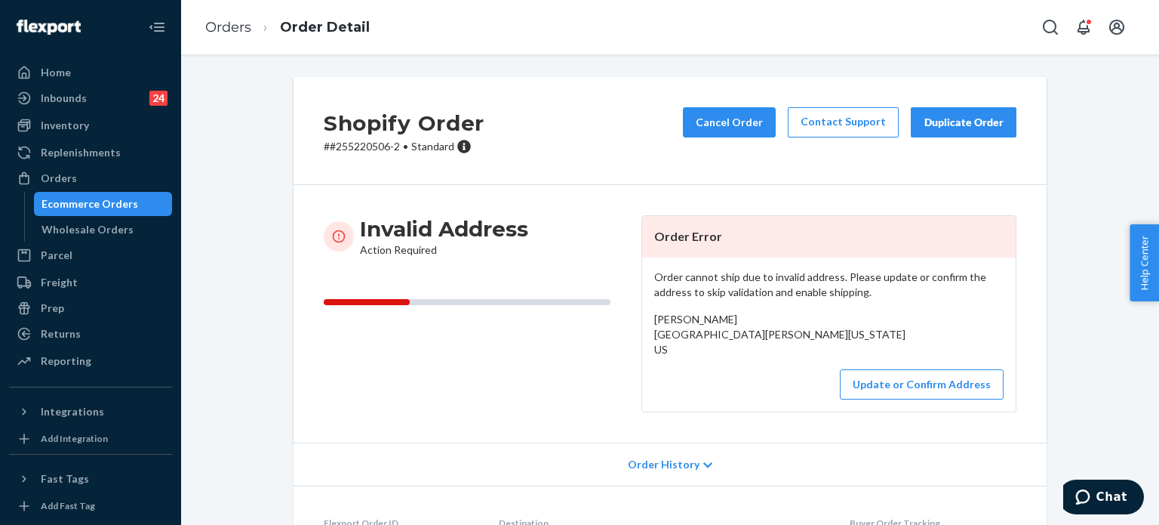
click at [882, 382] on div "Order cannot ship due to invalid address. Please update or confirm the address …" at bounding box center [829, 334] width 374 height 154
click at [881, 393] on button "Update or Confirm Address" at bounding box center [922, 384] width 164 height 30
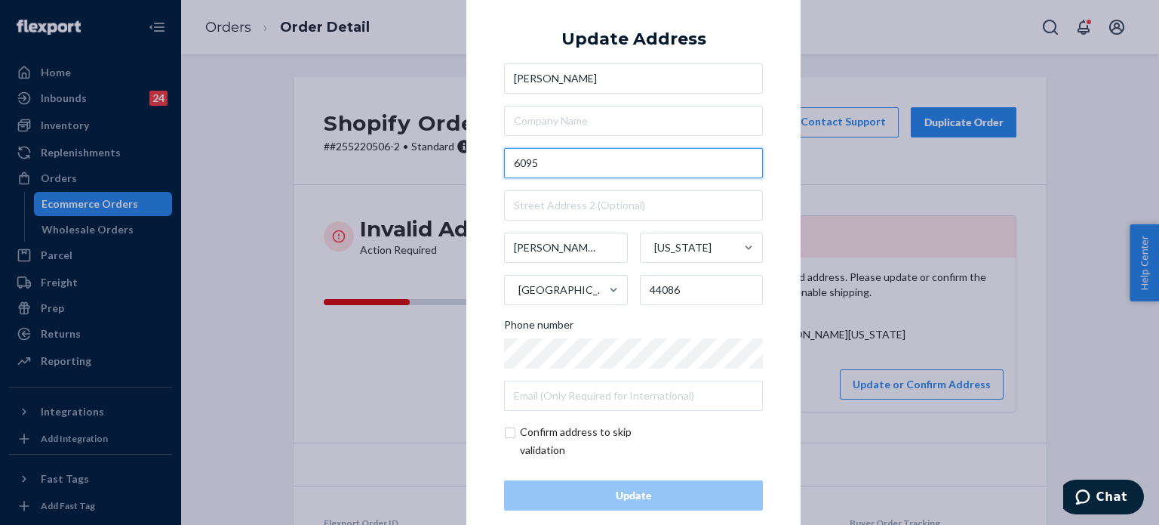
click at [574, 165] on input "6095" at bounding box center [633, 163] width 259 height 30
paste input "Thompson OH 44086 United States"
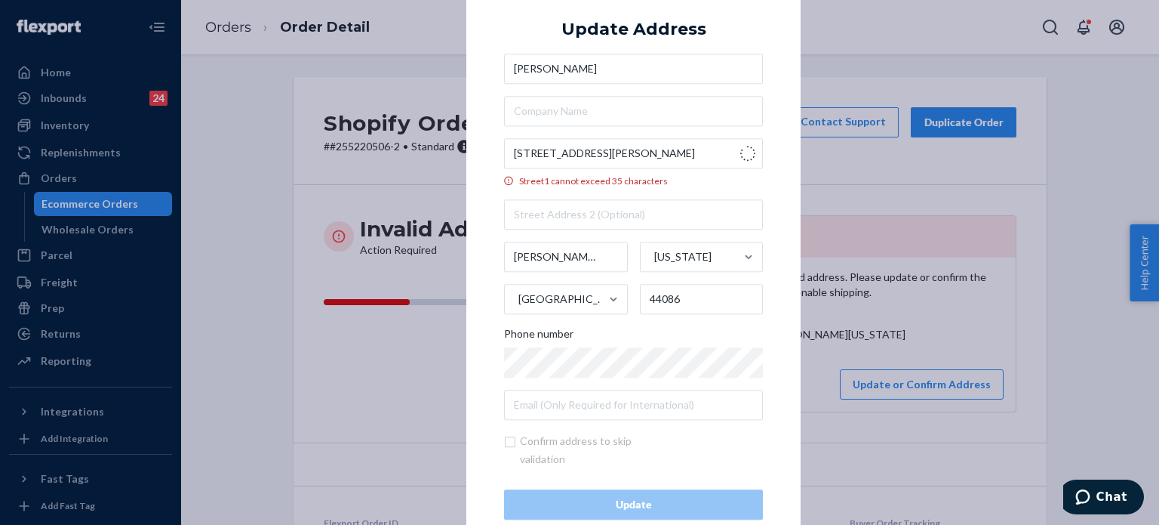
type input "6095 Thompson Rd"
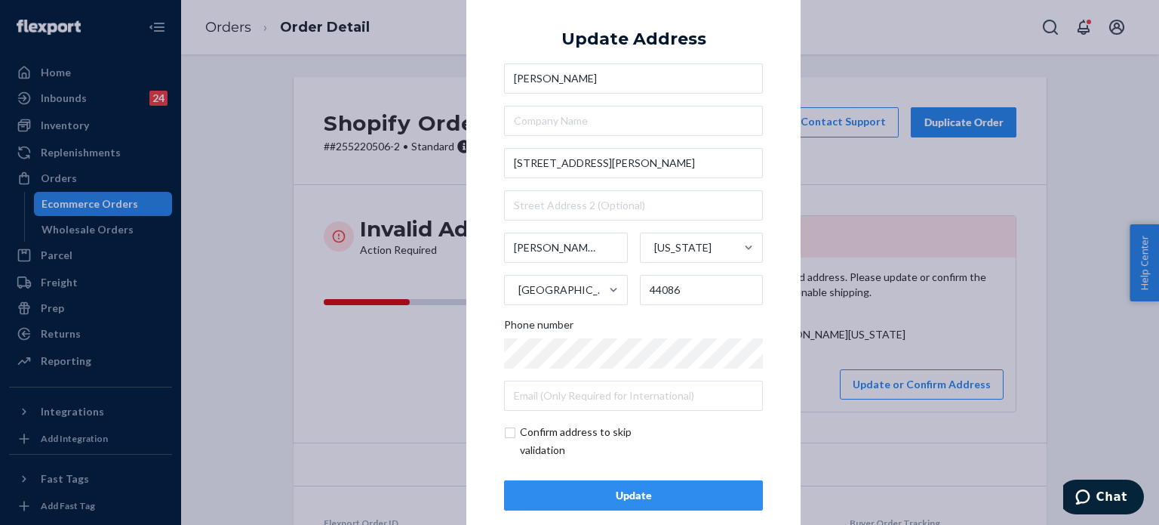
click at [648, 494] on div "Update" at bounding box center [633, 495] width 233 height 15
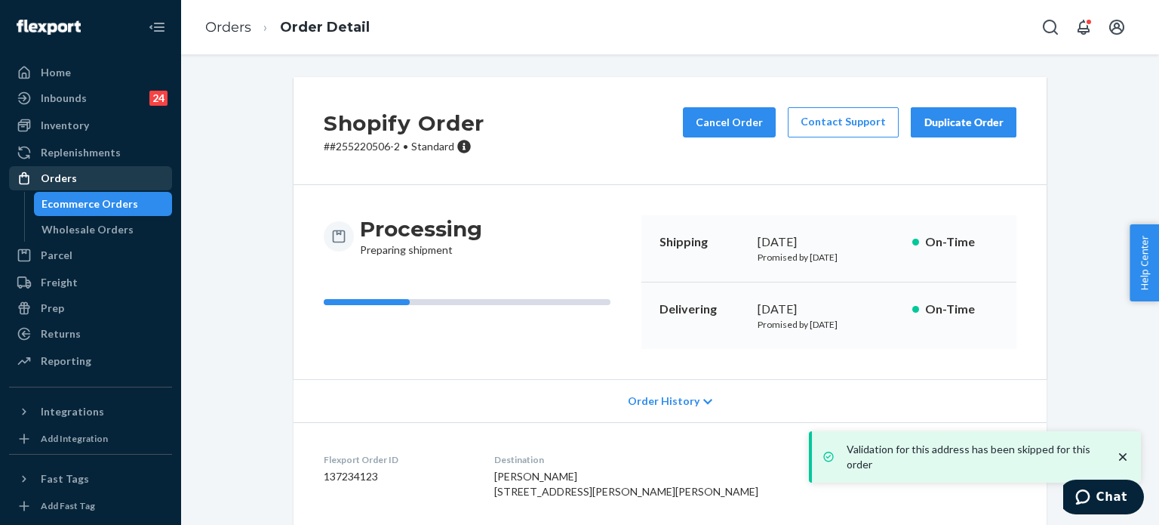
click at [108, 172] on div "Orders" at bounding box center [91, 178] width 160 height 21
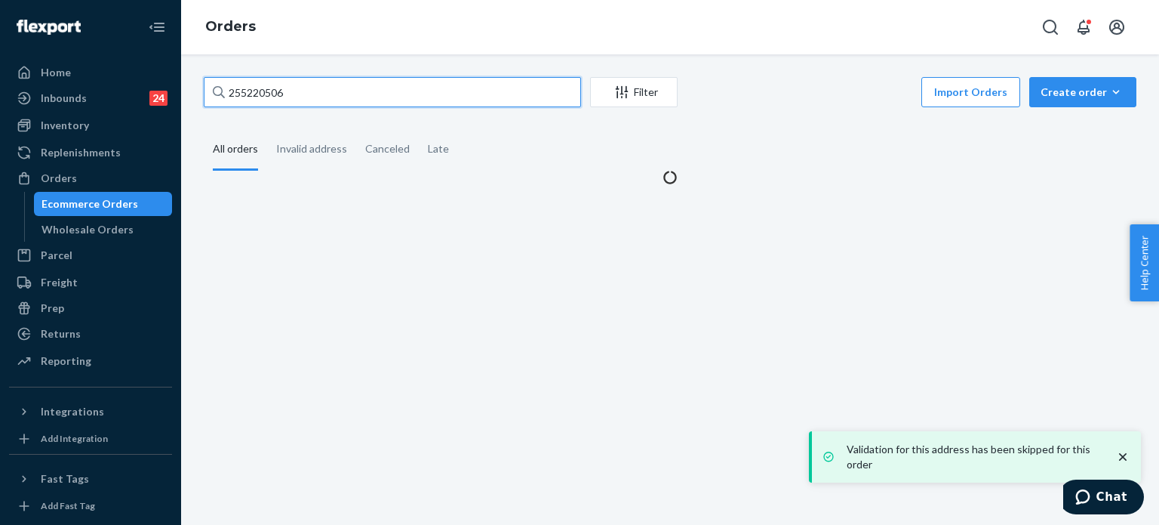
click at [312, 104] on input "255220506" at bounding box center [392, 92] width 377 height 30
paste input "125"
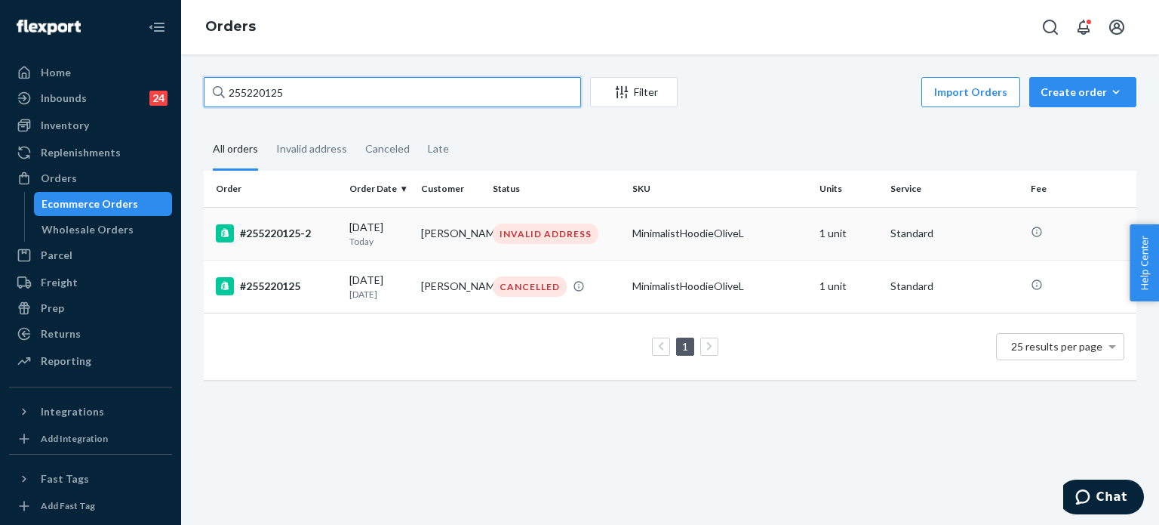
type input "255220125"
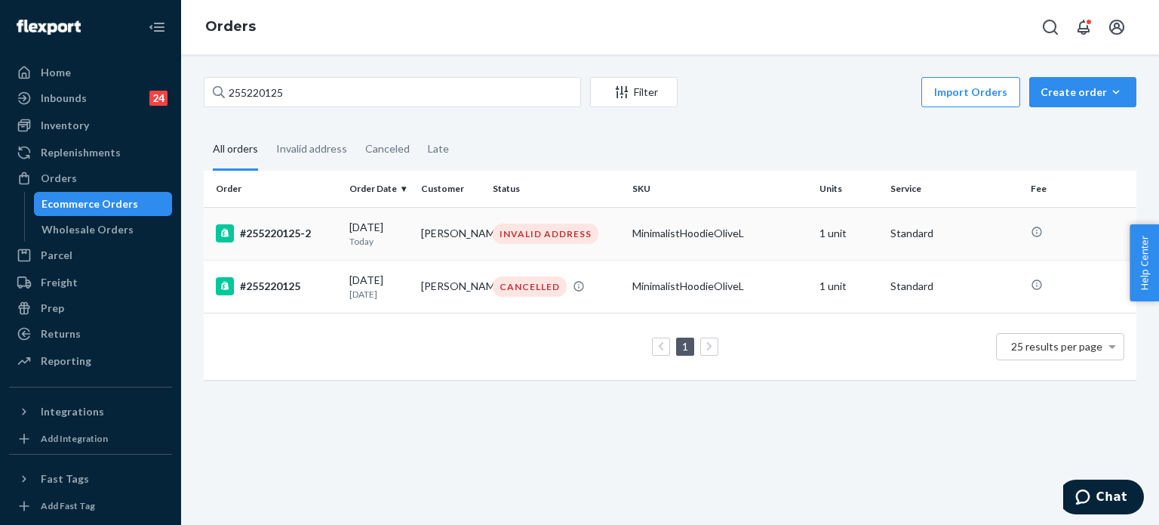
click at [334, 239] on div "#255220125-2" at bounding box center [277, 233] width 122 height 18
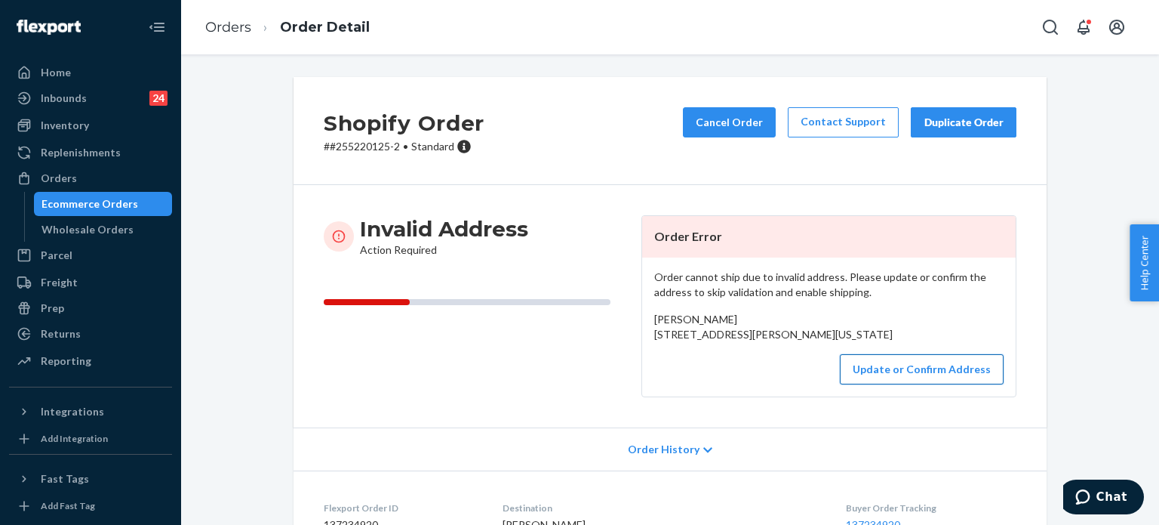
click at [879, 384] on button "Update or Confirm Address" at bounding box center [922, 369] width 164 height 30
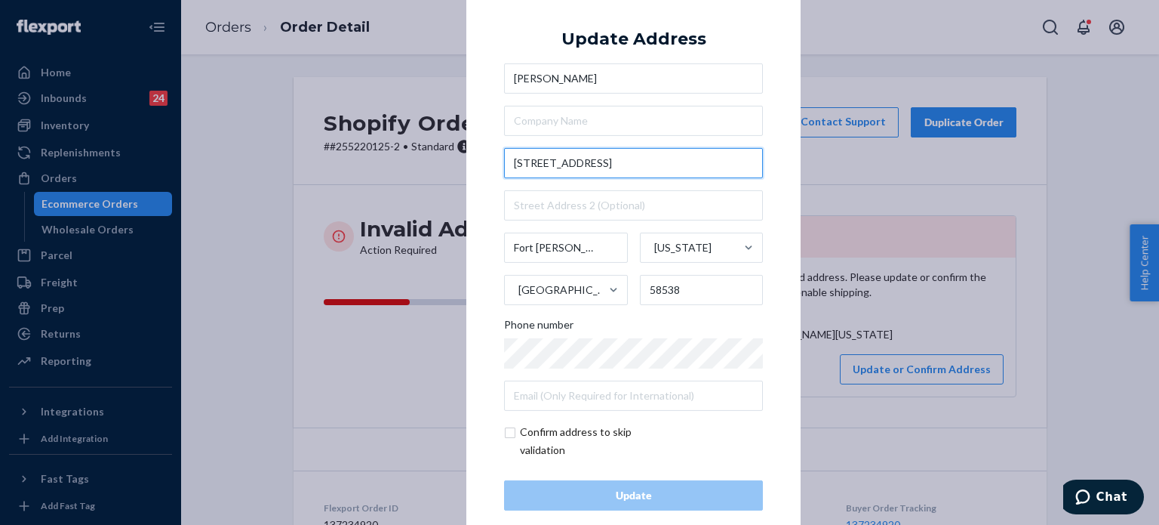
click at [583, 170] on input "641 Warrior Street" at bounding box center [633, 163] width 259 height 30
click at [583, 169] on input "641 Warrior Street" at bounding box center [633, 163] width 259 height 30
paste input "Fort Yates ND 58538 United States"
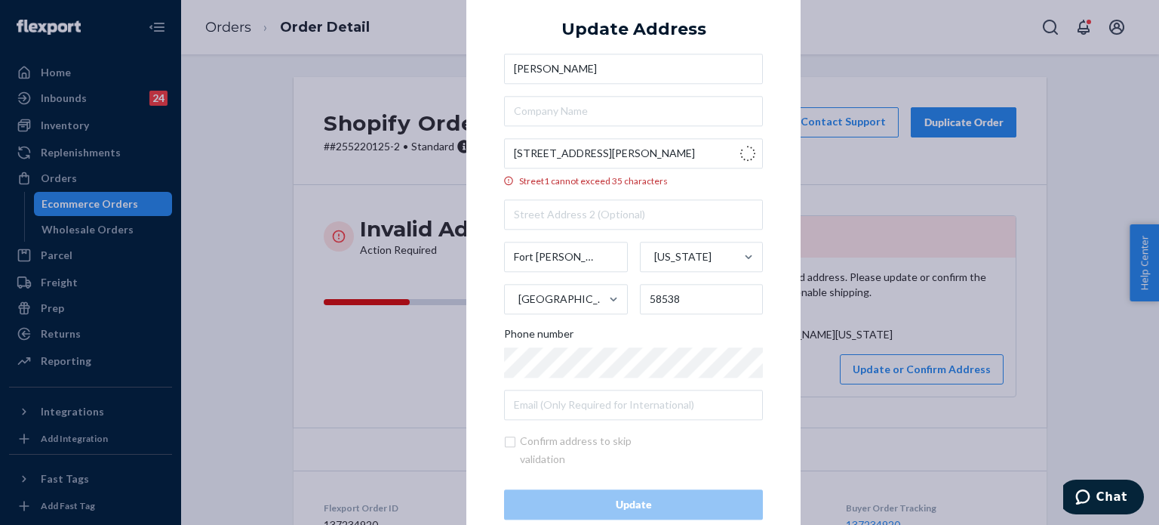
type input "Warrior St"
type input "North Dakota"
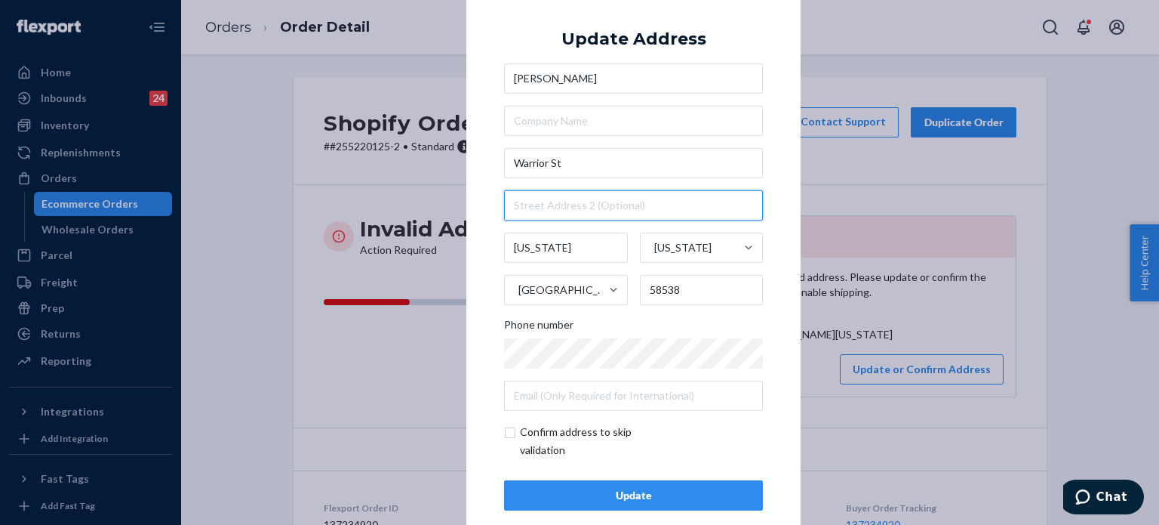
click at [554, 214] on input "text" at bounding box center [633, 205] width 259 height 30
type input "641"
click at [235, 188] on div "× Update Address Tiana GoodHouse Warrior St 641 North Dakota North Dakota Unite…" at bounding box center [579, 262] width 1159 height 525
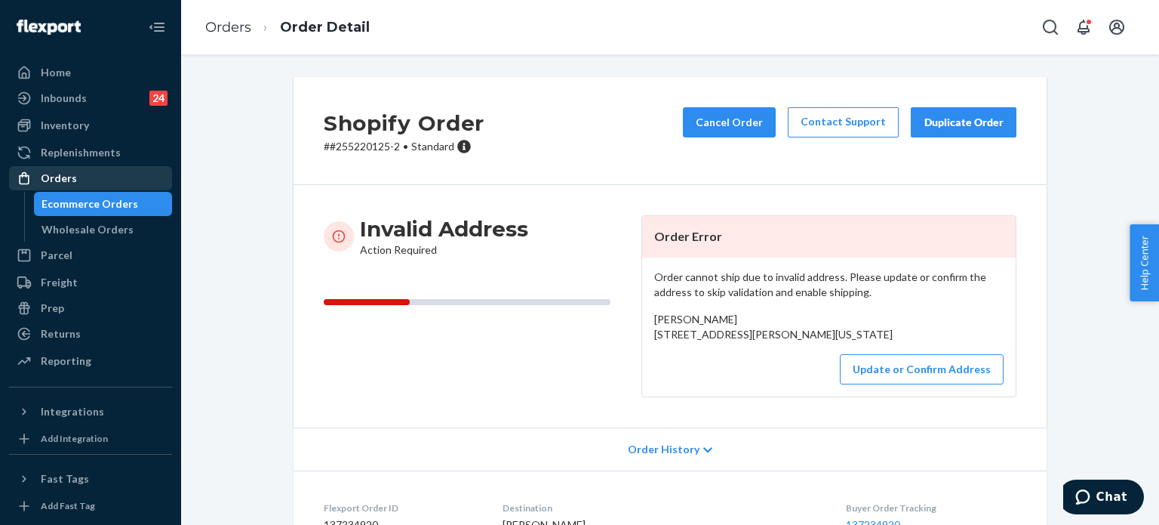
click at [115, 174] on div "Orders" at bounding box center [91, 178] width 160 height 21
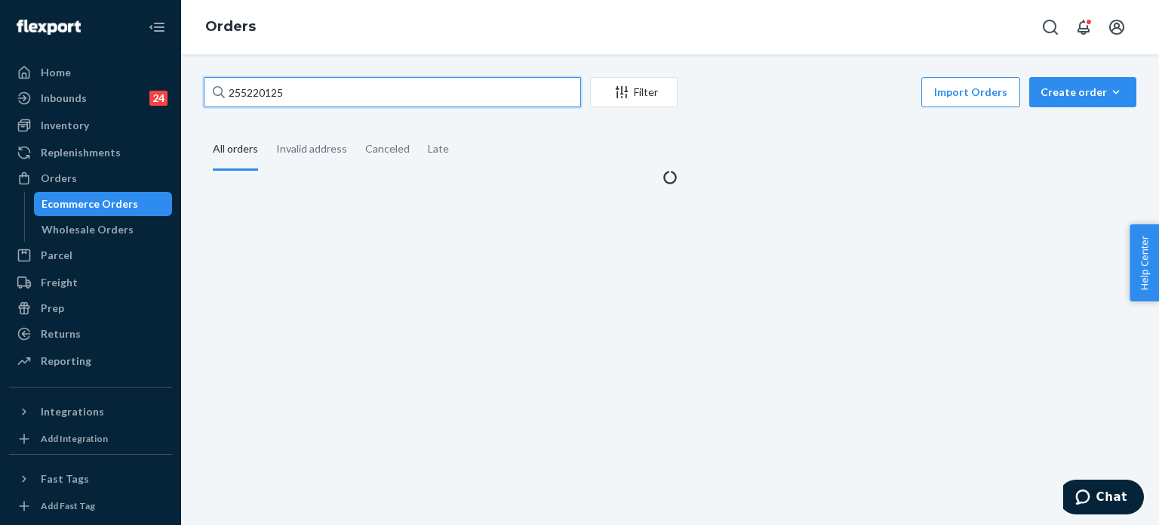
click at [323, 91] on input "255220125" at bounding box center [392, 92] width 377 height 30
paste input "697"
type input "255220697"
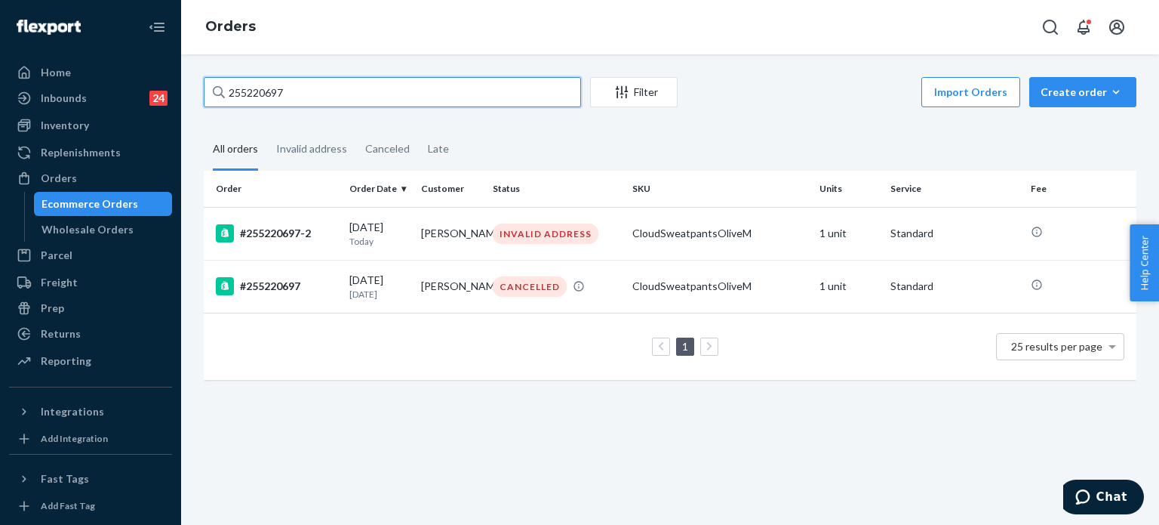
click at [323, 91] on input "255220697" at bounding box center [392, 92] width 377 height 30
click at [323, 90] on input "255220697" at bounding box center [392, 92] width 377 height 30
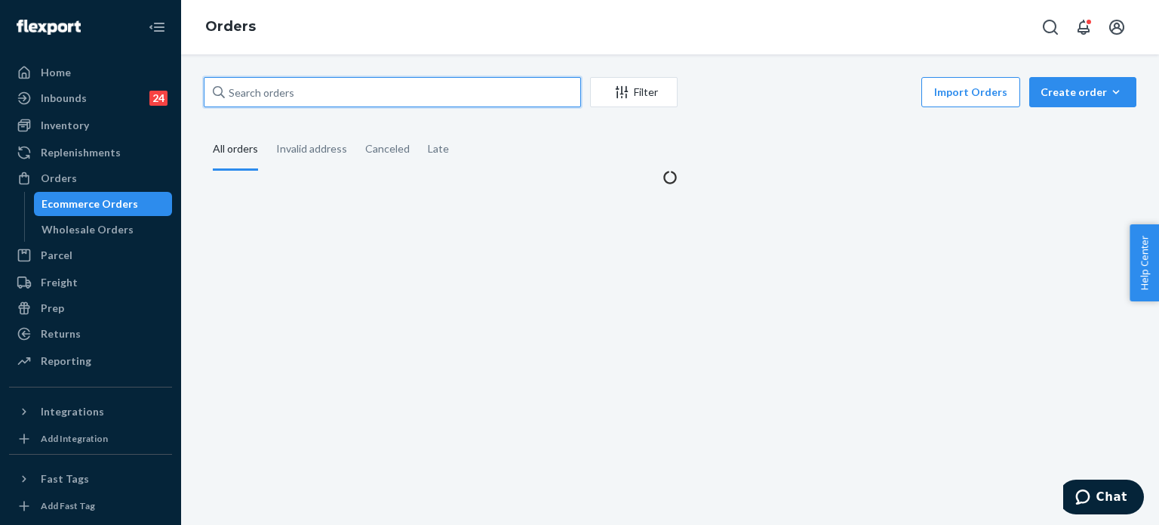
paste input "255220697"
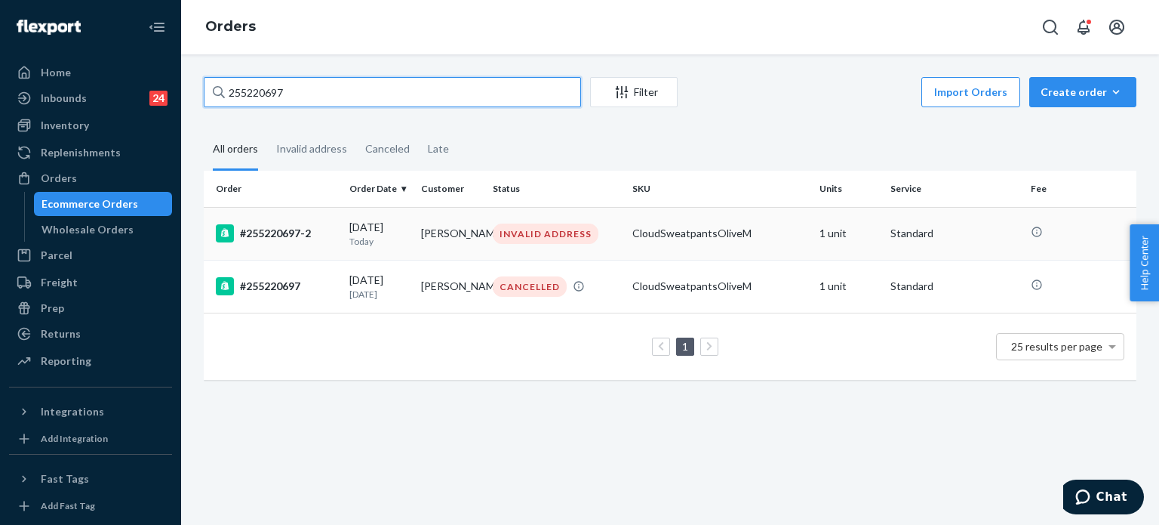
type input "255220697"
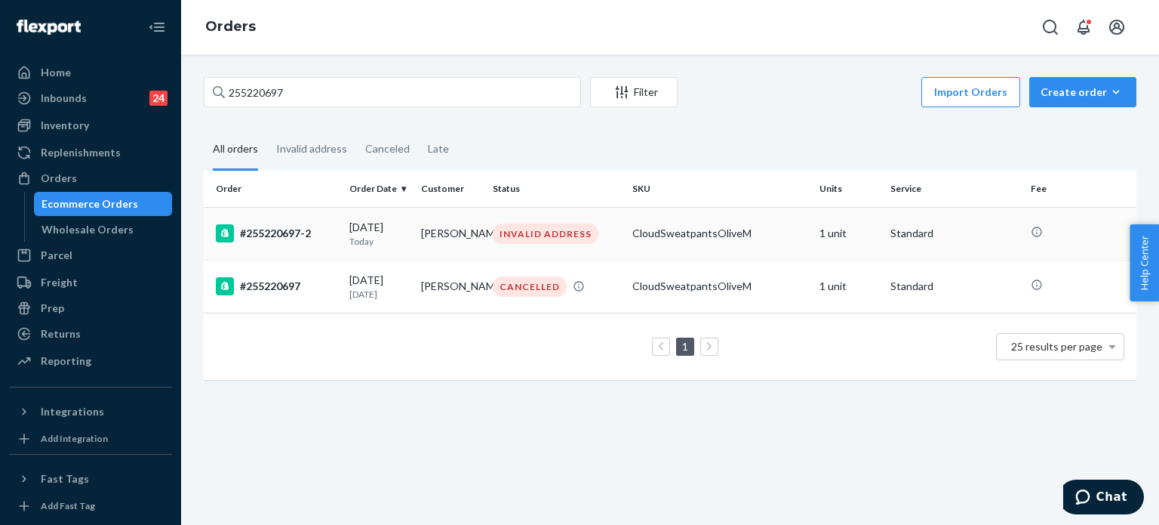
click at [318, 234] on div "#255220697-2" at bounding box center [277, 233] width 122 height 18
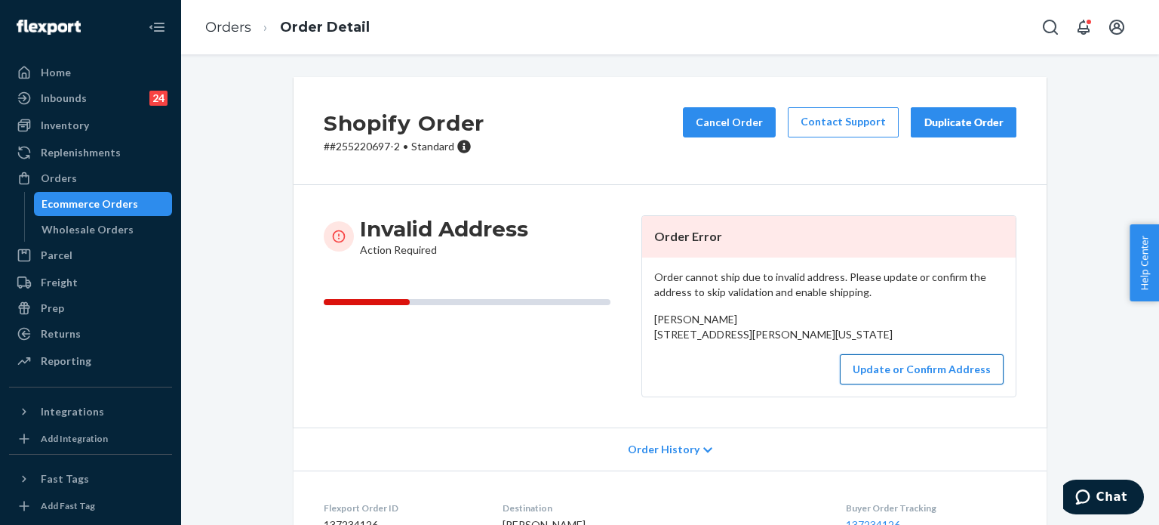
click at [861, 384] on button "Update or Confirm Address" at bounding box center [922, 369] width 164 height 30
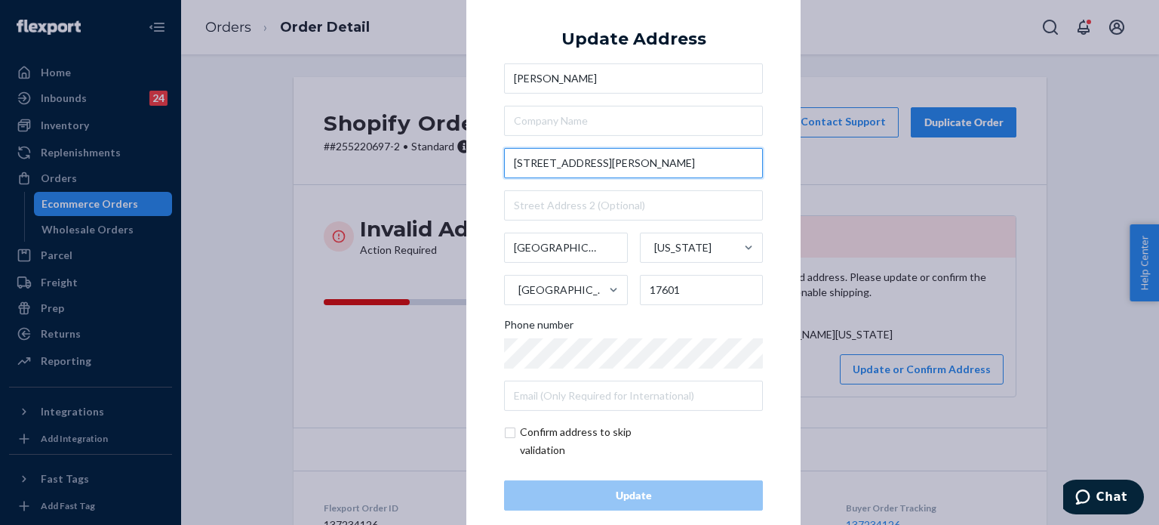
click at [611, 172] on input "238 Old Leacock Rd" at bounding box center [633, 163] width 259 height 30
paste input "Lancaster PA 17601 United States"
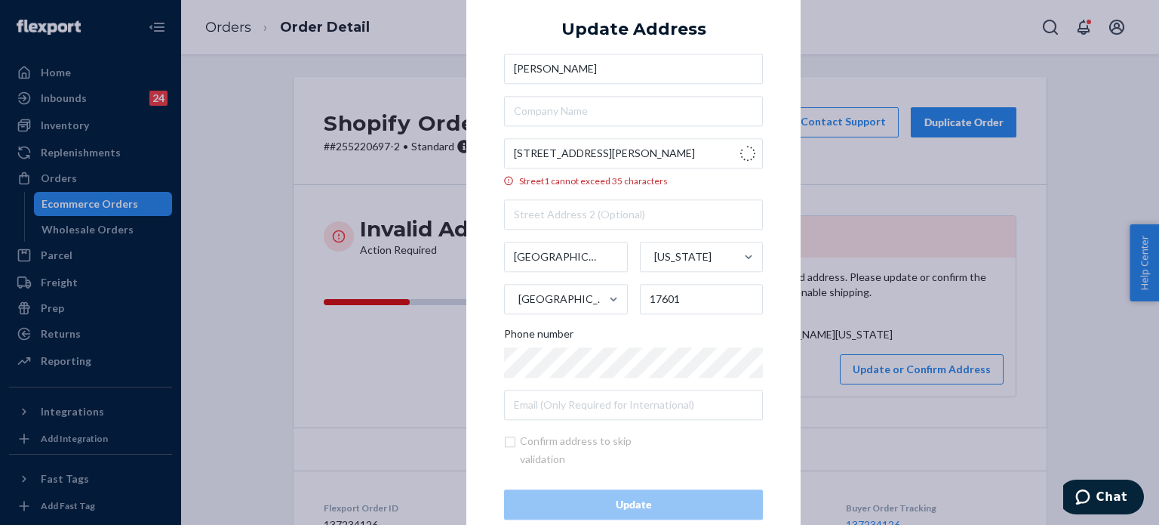
type input "238 Old Leacock Rd"
type input "Gordonville"
type input "17529"
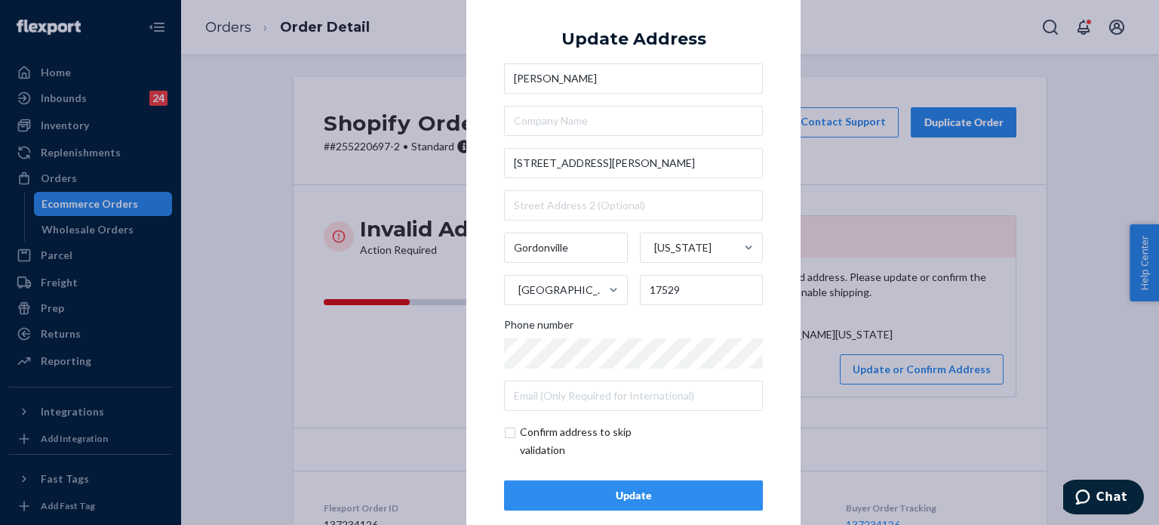
click at [373, 58] on div "× Update Address Joyce Beiler 238 Old Leacock Rd Gordonville Pennsylvania Unite…" at bounding box center [579, 262] width 1159 height 525
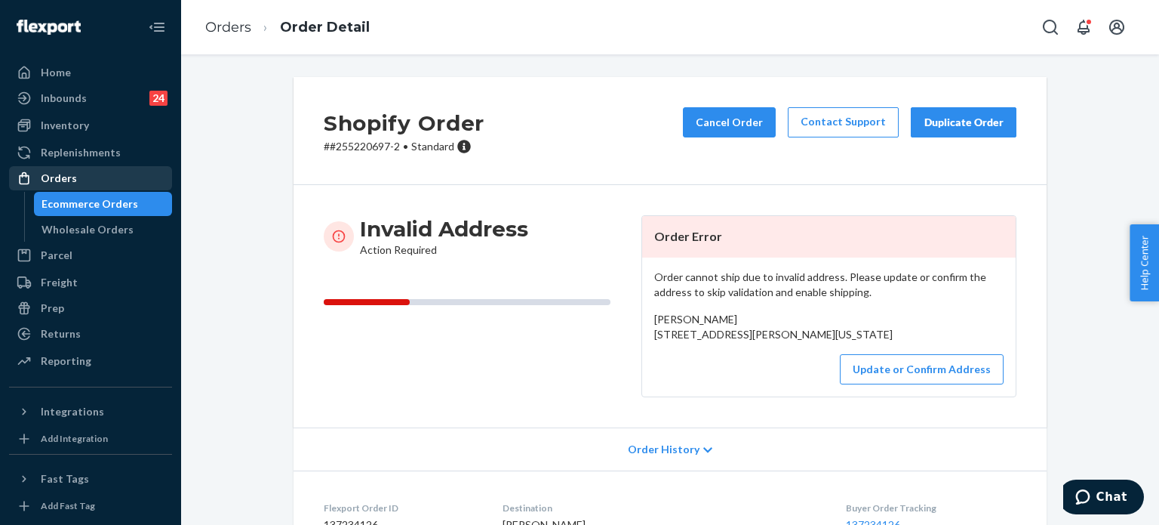
click at [133, 180] on div "Orders" at bounding box center [91, 178] width 160 height 21
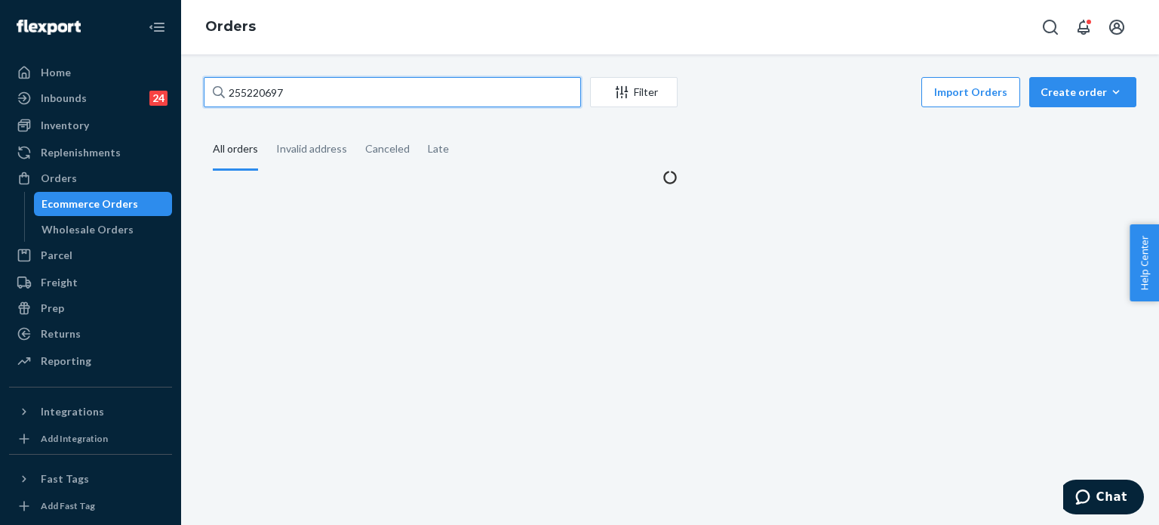
click at [353, 100] on input "255220697" at bounding box center [392, 92] width 377 height 30
paste input "19203"
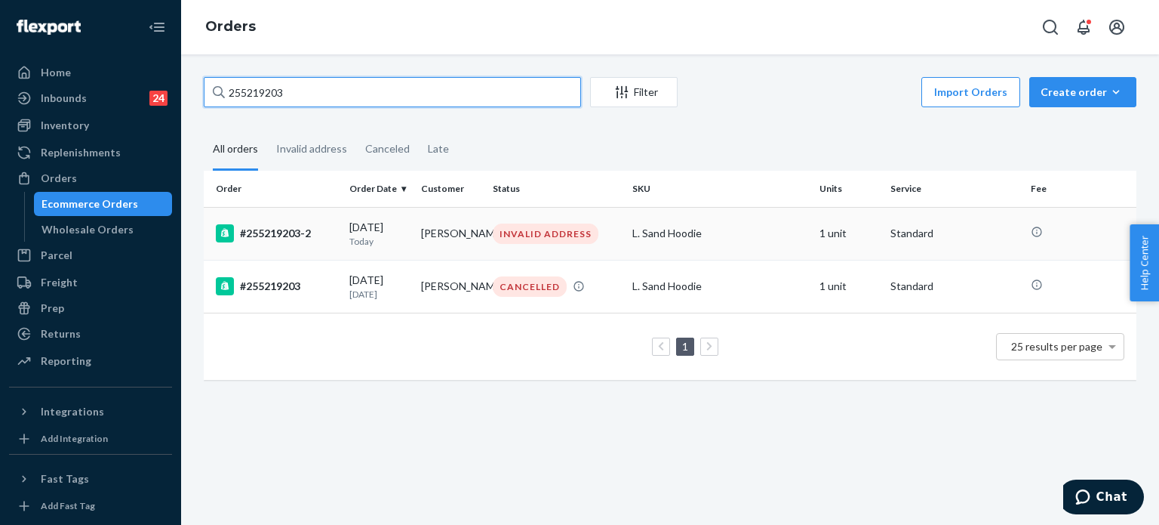
type input "255219203"
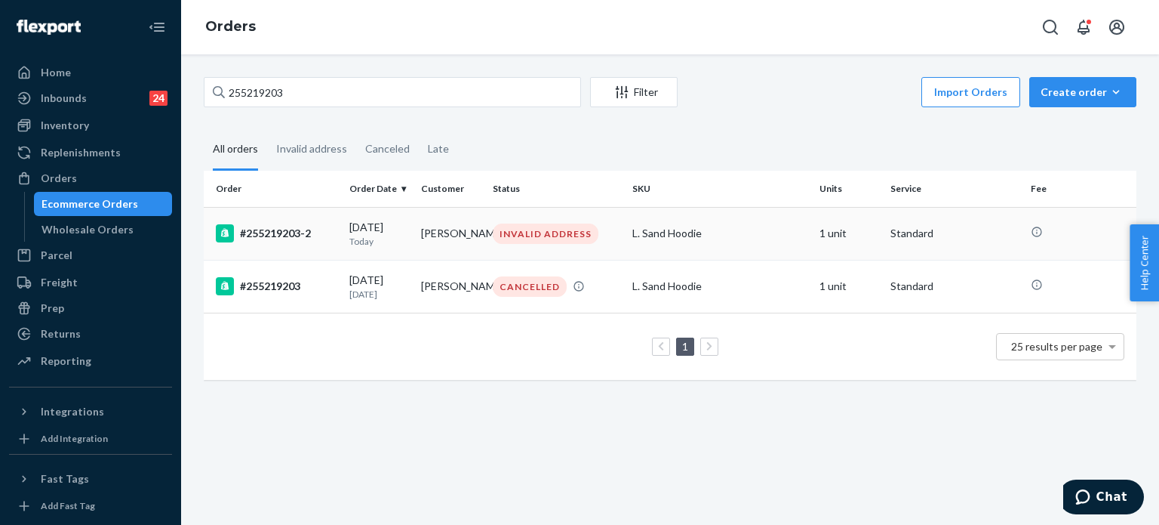
click at [330, 239] on div "#255219203-2" at bounding box center [277, 233] width 122 height 18
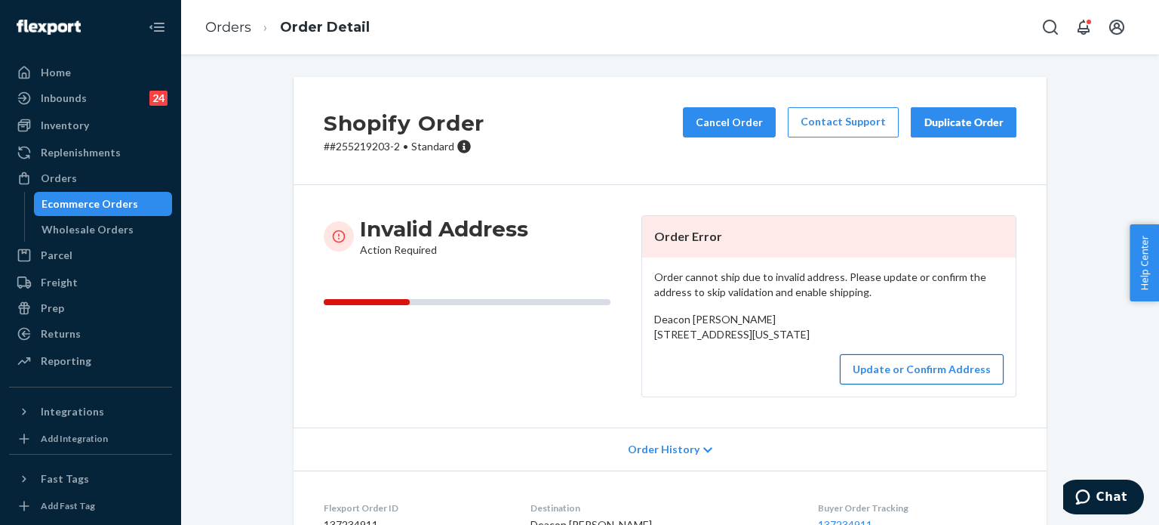
click at [886, 384] on button "Update or Confirm Address" at bounding box center [922, 369] width 164 height 30
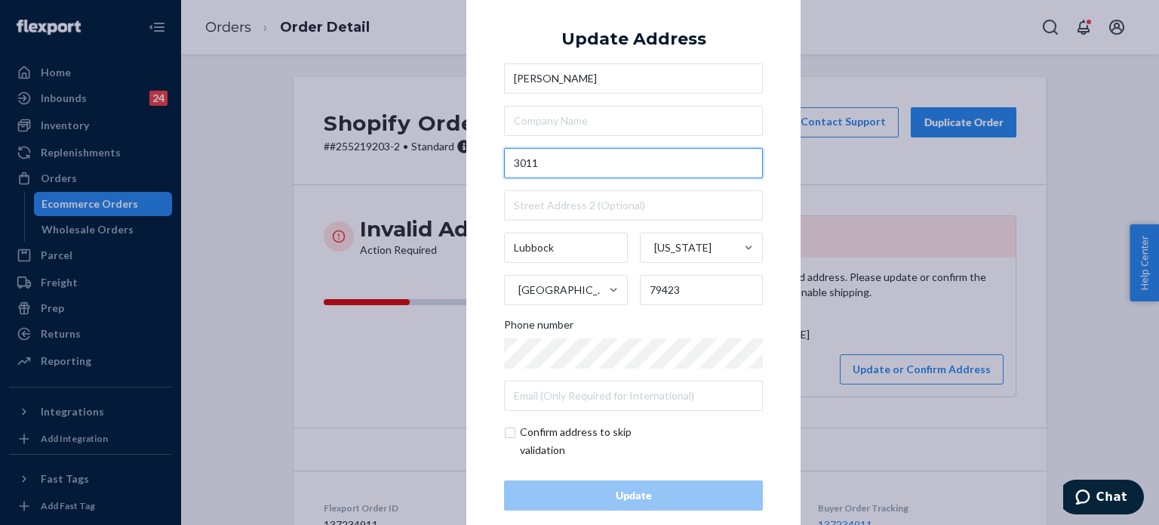
click at [553, 164] on input "3011" at bounding box center [633, 163] width 259 height 30
paste input "Lubbock TX 79423 United States"
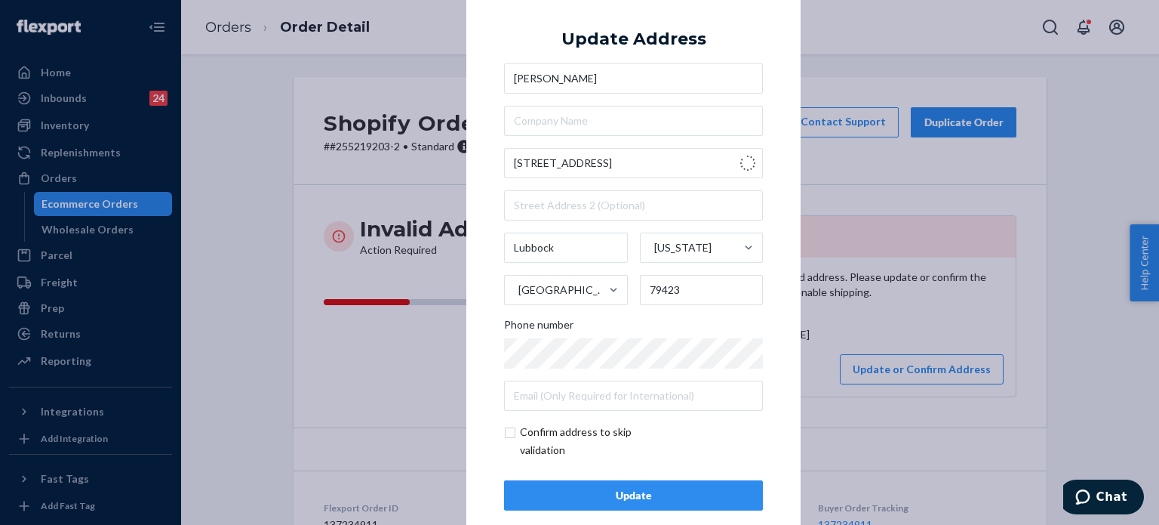
type input "3011 Lubbock Ave"
type input "Fort Worth"
type input "76109"
click at [190, 239] on div "× Update Address Deacon Highley 3011 Lubbock Ave Fort Worth Texas United States…" at bounding box center [579, 262] width 1159 height 525
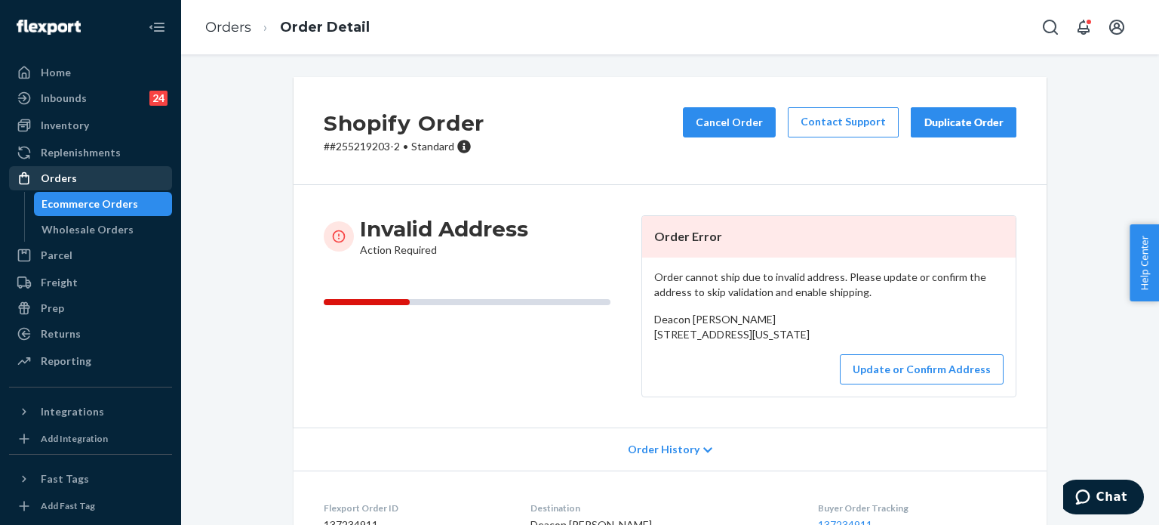
click at [117, 177] on div "Orders" at bounding box center [91, 178] width 160 height 21
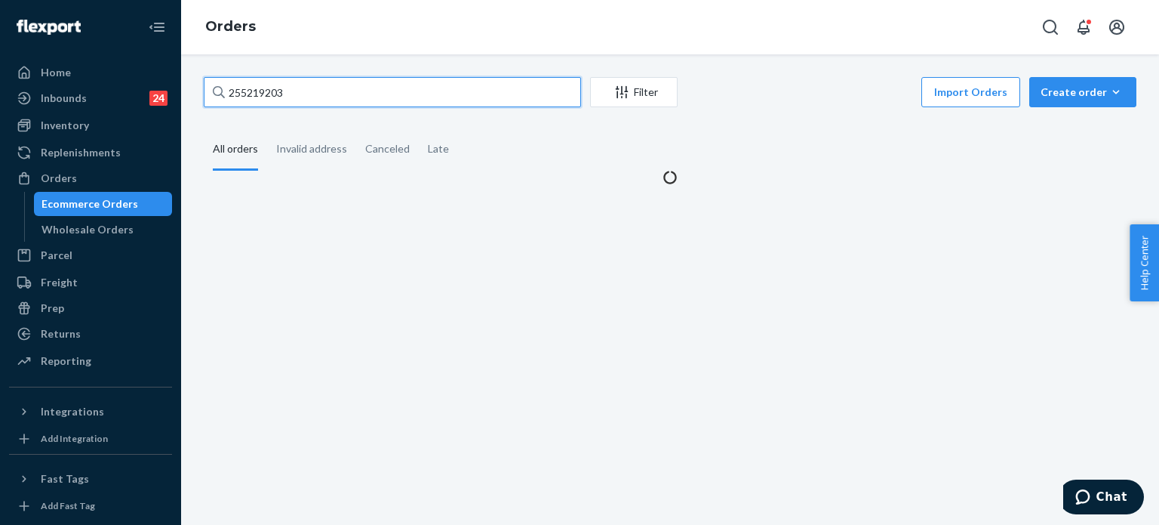
click at [317, 97] on input "255219203" at bounding box center [392, 92] width 377 height 30
paste input "838"
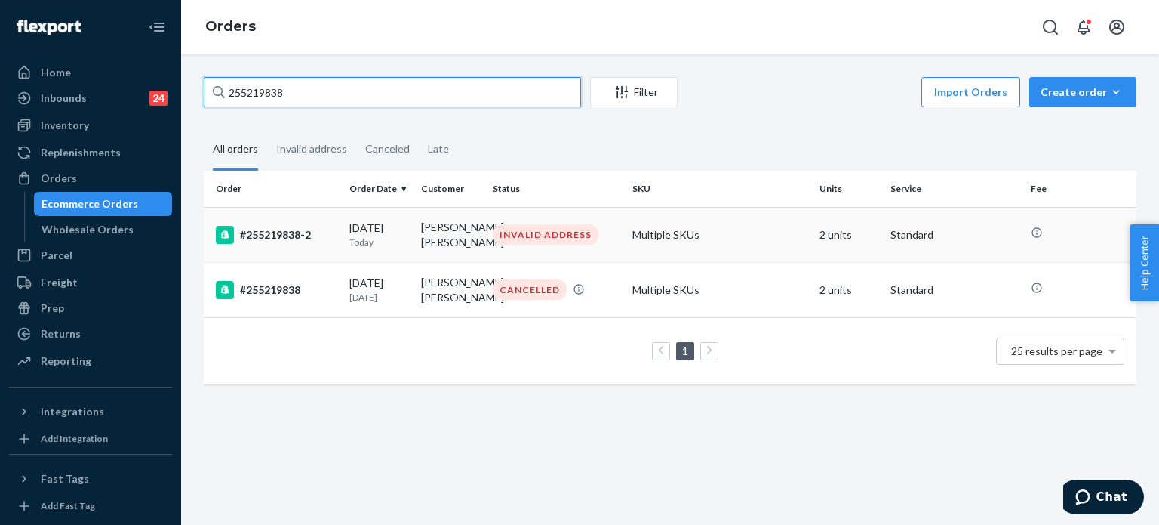
type input "255219838"
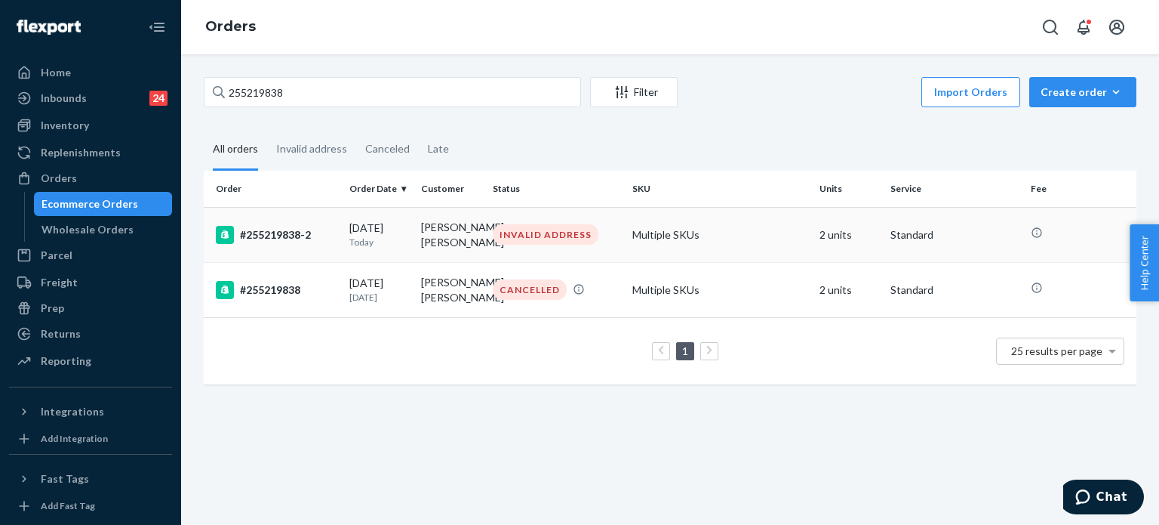
click at [319, 235] on div "#255219838-2" at bounding box center [277, 235] width 122 height 18
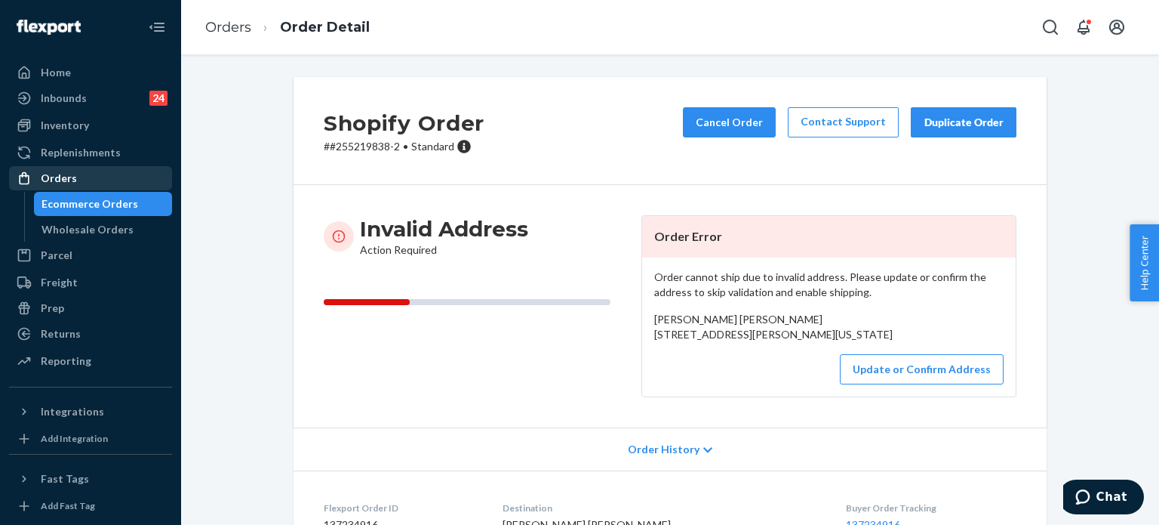
click at [97, 177] on div "Orders" at bounding box center [91, 178] width 160 height 21
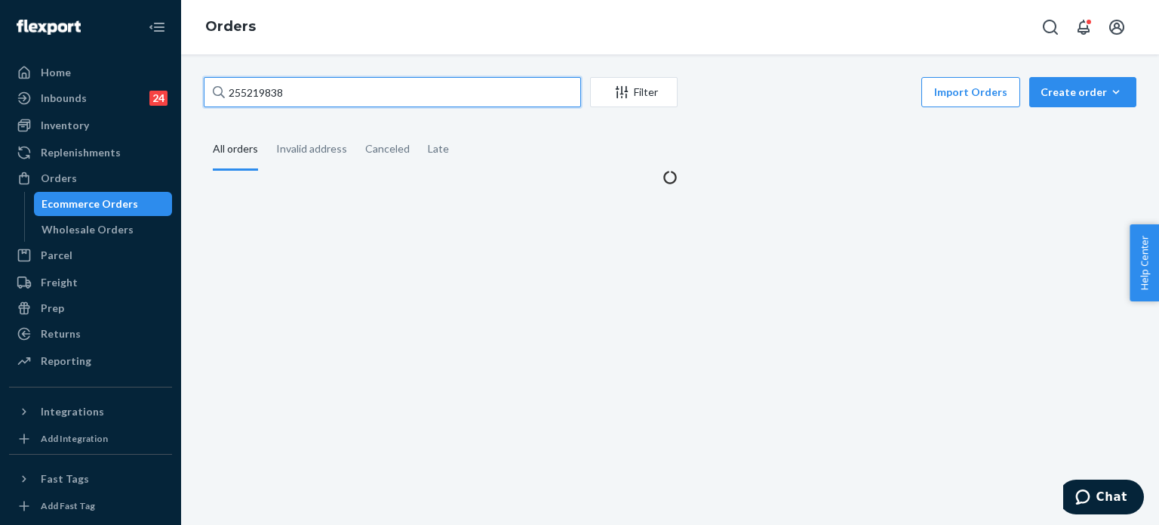
click at [297, 85] on input "255219838" at bounding box center [392, 92] width 377 height 30
paste input "7186"
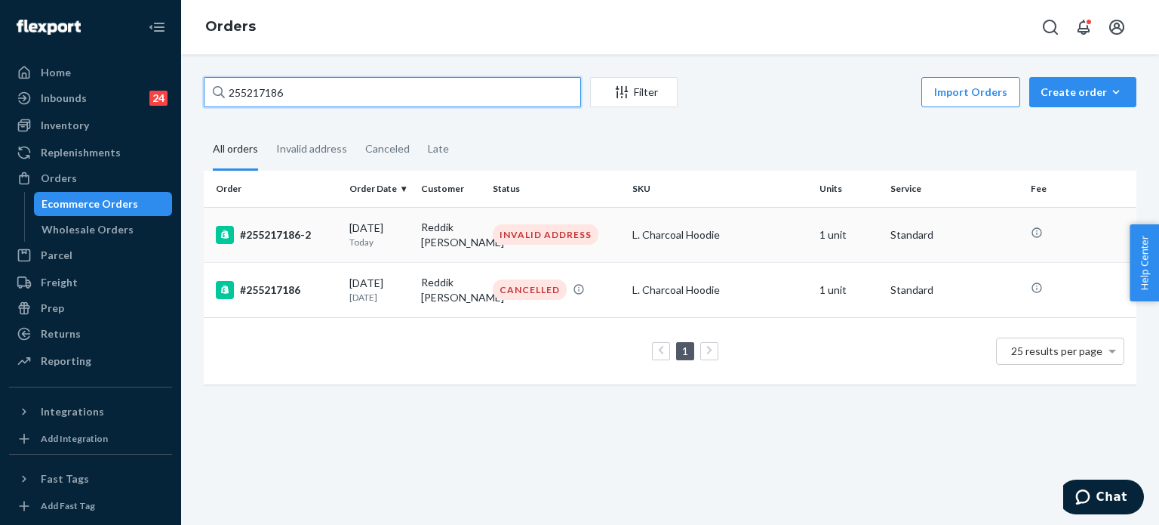
type input "255217186"
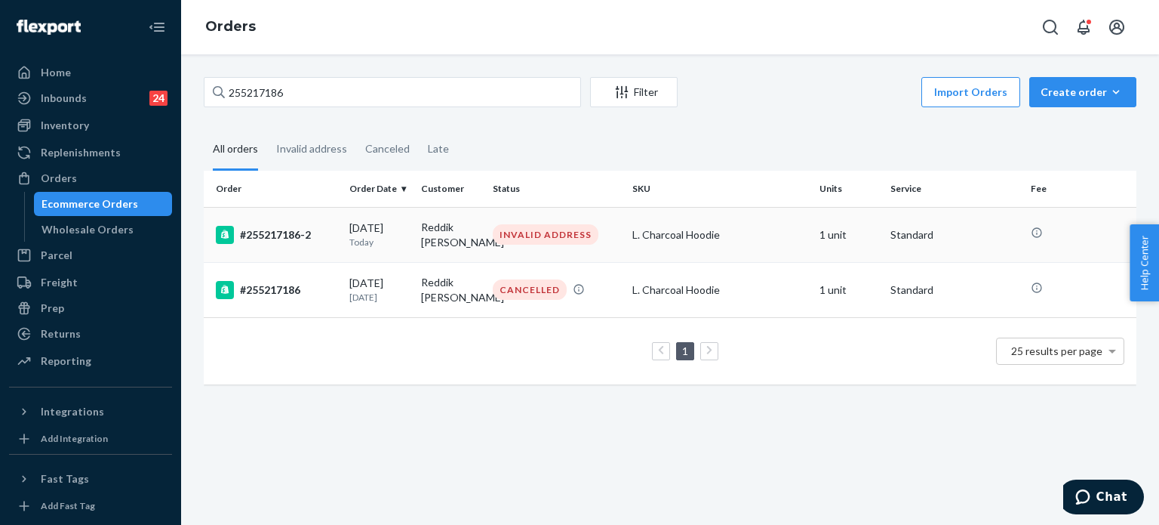
click at [528, 231] on div "INVALID ADDRESS" at bounding box center [546, 234] width 106 height 20
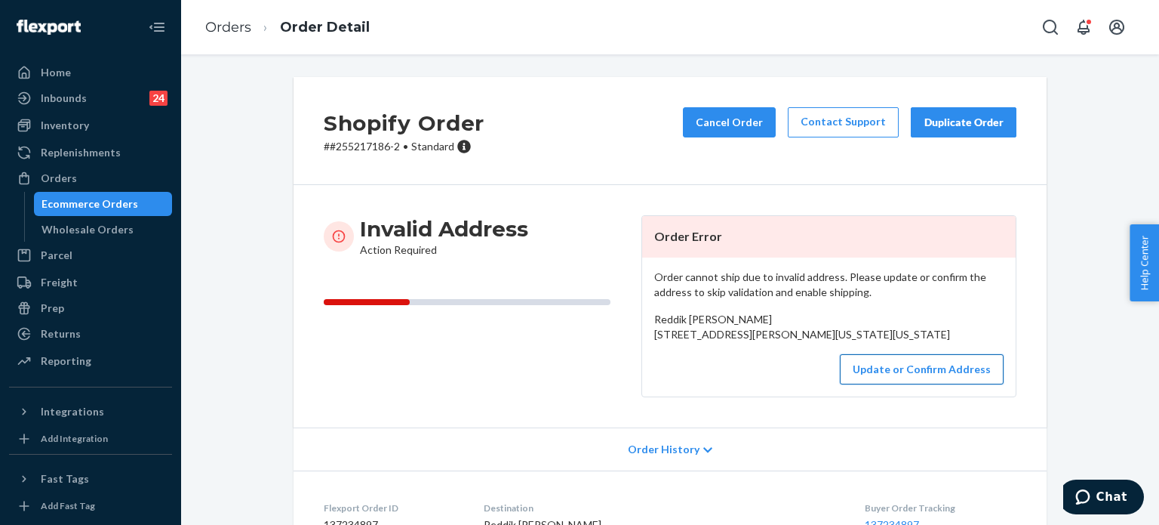
click at [871, 384] on button "Update or Confirm Address" at bounding box center [922, 369] width 164 height 30
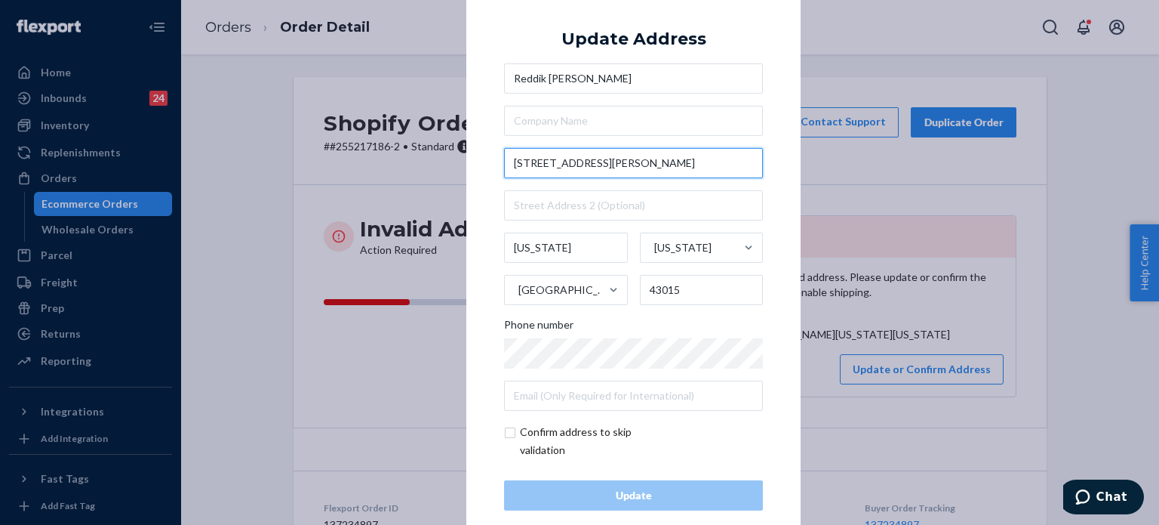
click at [586, 166] on input "2027 Rowland Avenue" at bounding box center [633, 163] width 259 height 30
paste input "Delaware OH 43015 United States"
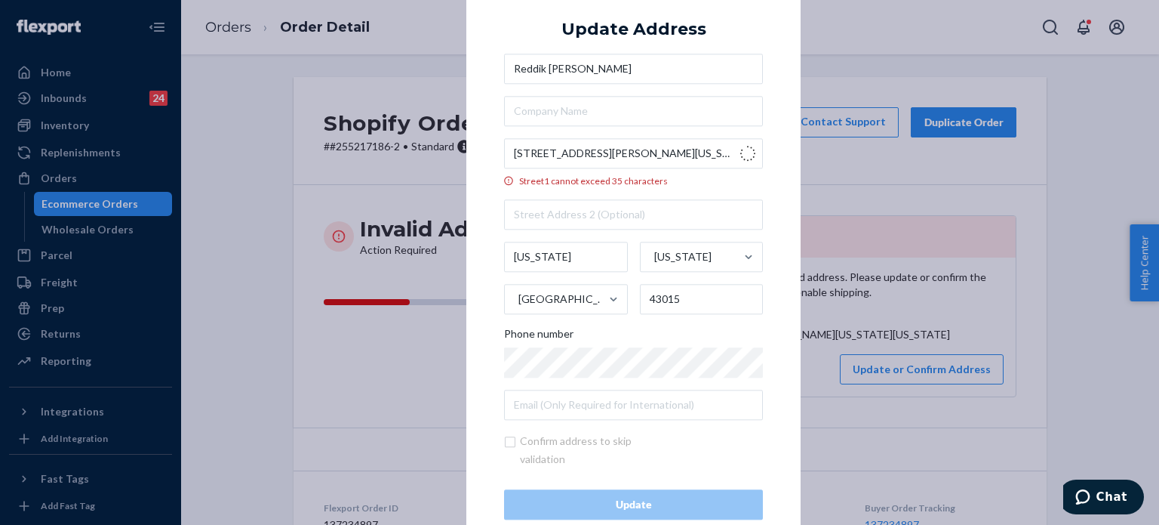
type input "Rowland Avenue"
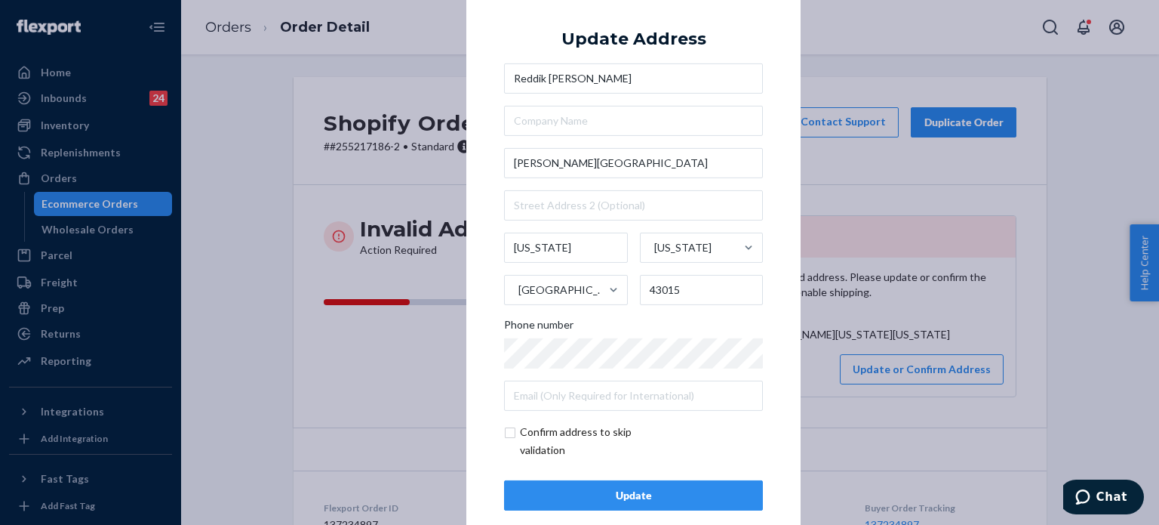
click at [257, 123] on div "× Update Address Reddik Pillarelli Rowland Avenue Delaware Ohio United States 4…" at bounding box center [579, 262] width 1159 height 525
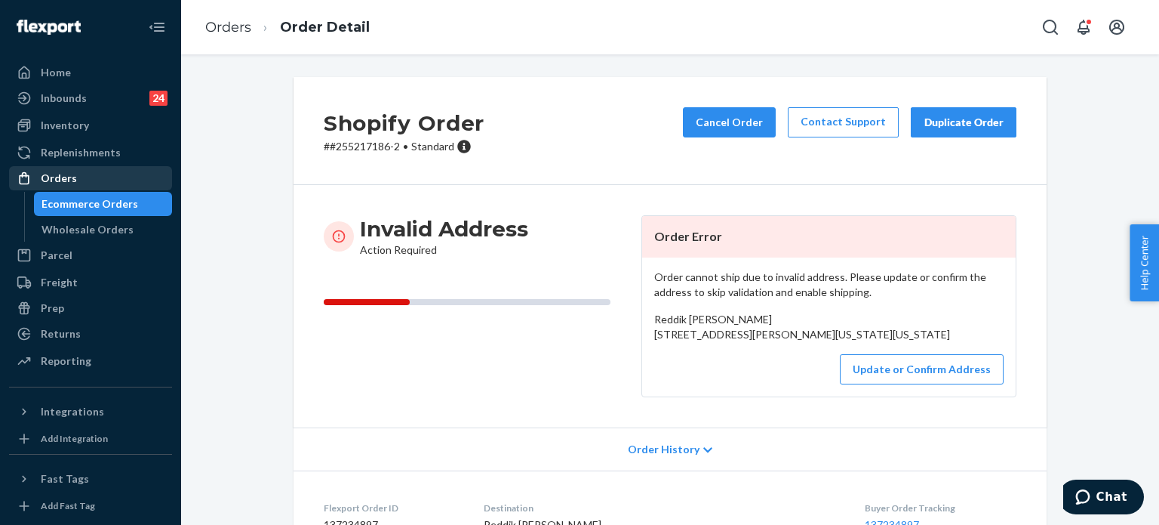
click at [98, 172] on div "Orders" at bounding box center [91, 178] width 160 height 21
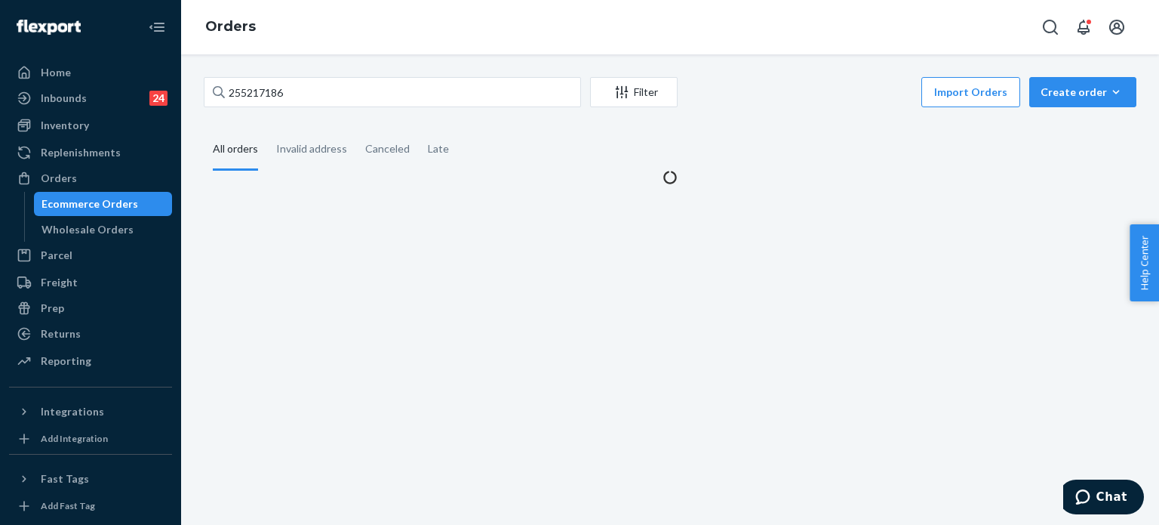
drag, startPoint x: 324, startPoint y: 60, endPoint x: 320, endPoint y: 75, distance: 16.3
click at [324, 60] on div "255217186 Filter Import Orders Create order Ecommerce order Removal order All o…" at bounding box center [670, 289] width 978 height 470
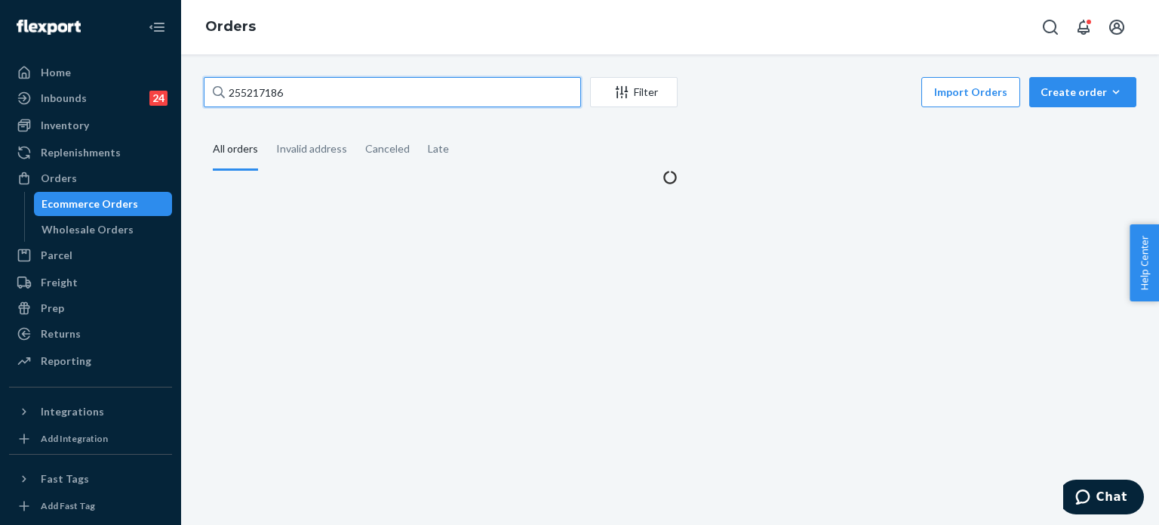
click at [317, 83] on input "255217186" at bounding box center [392, 92] width 377 height 30
paste input "6717"
type input "255216717"
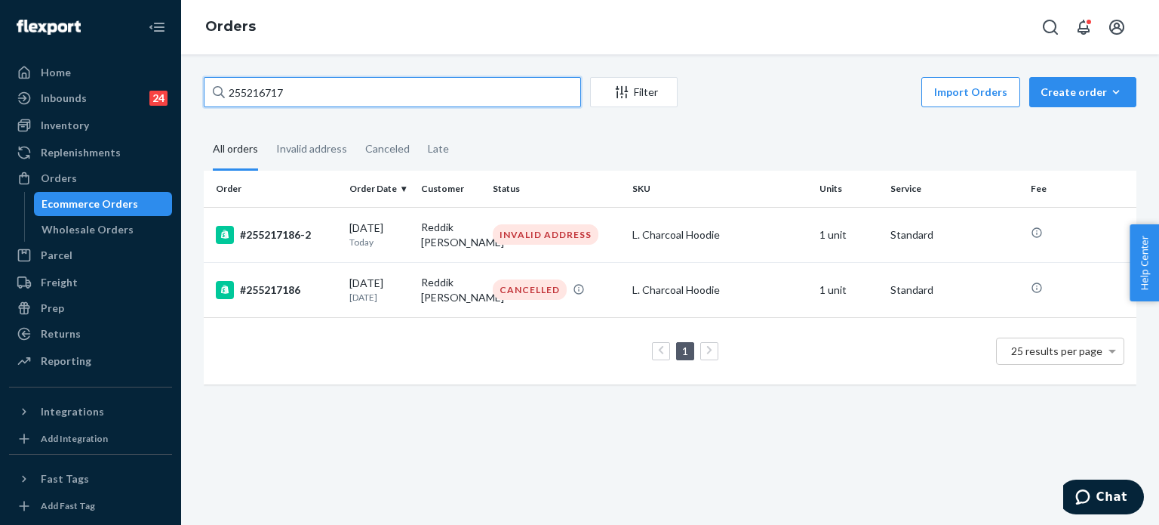
click at [317, 83] on input "255216717" at bounding box center [392, 92] width 377 height 30
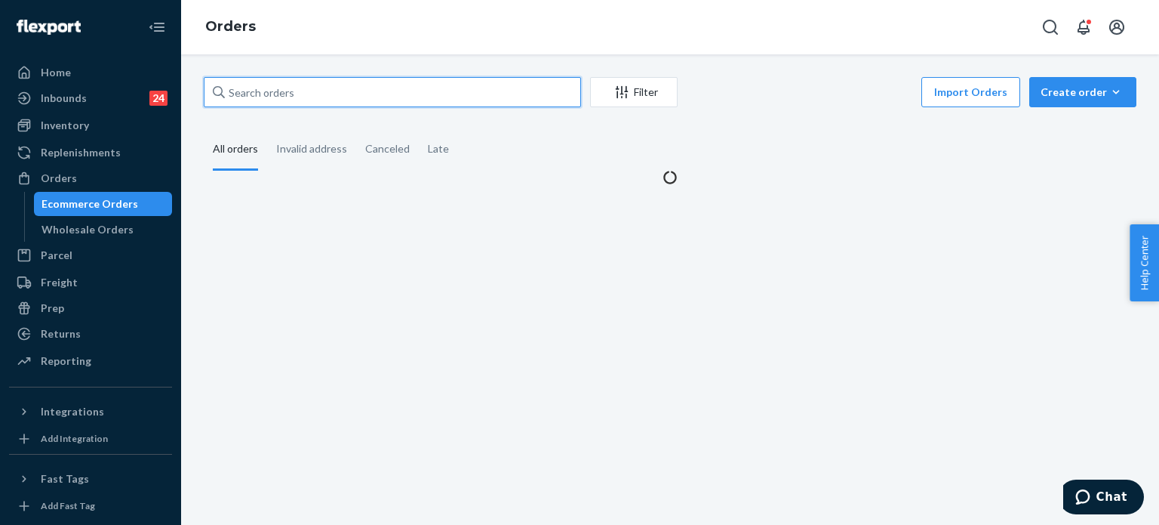
paste input "255216717"
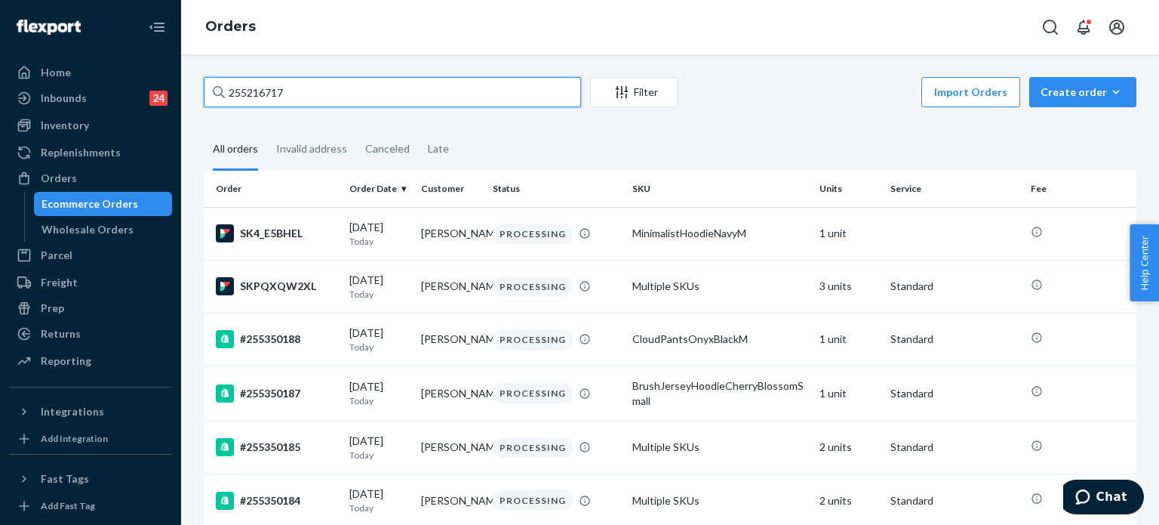
type input "255216717"
click at [399, 88] on input "255216717" at bounding box center [392, 92] width 377 height 30
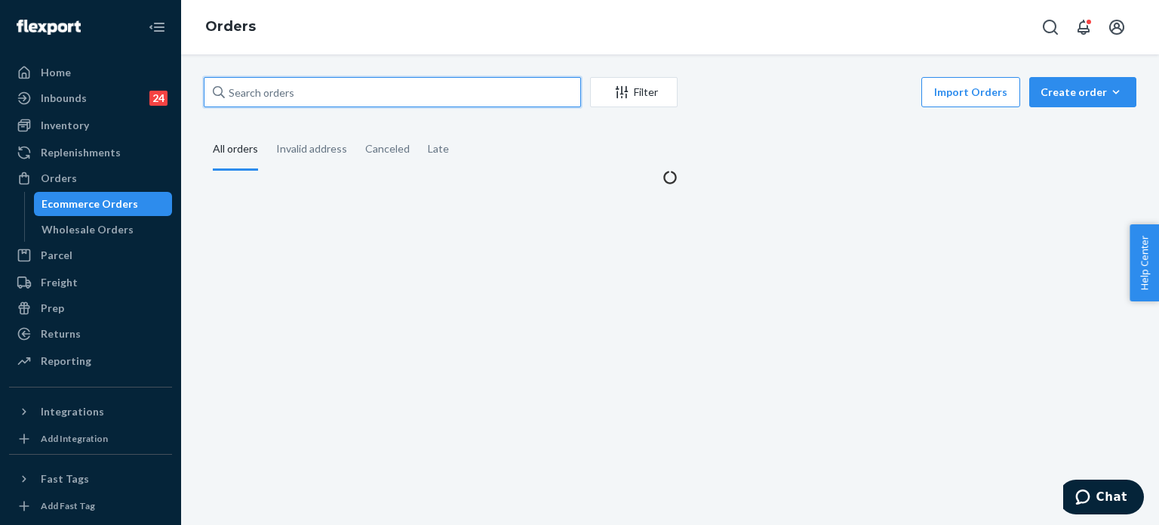
paste input "255216717"
type input "255216717"
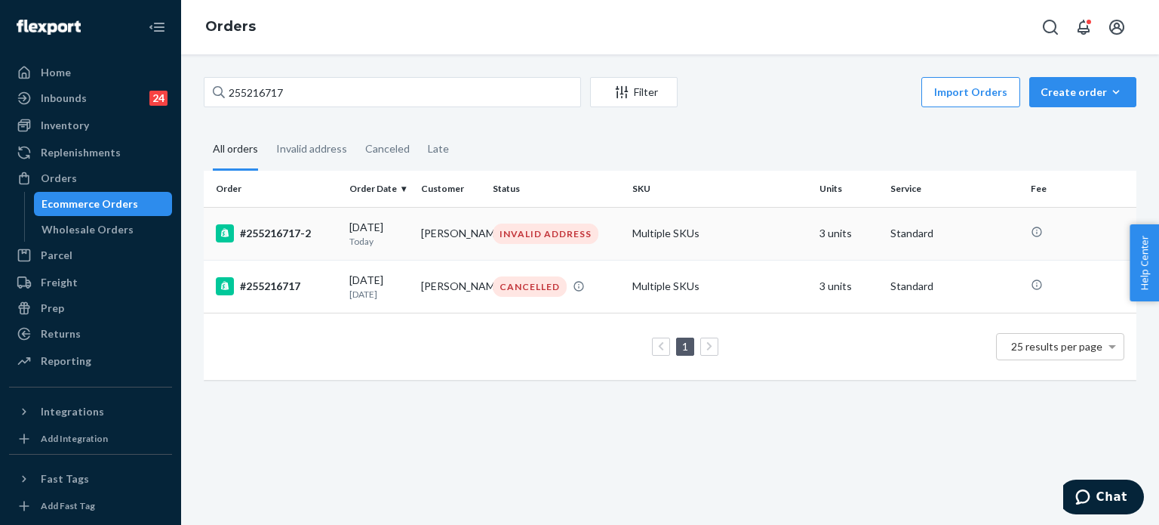
click at [317, 229] on div "#255216717-2" at bounding box center [277, 233] width 122 height 18
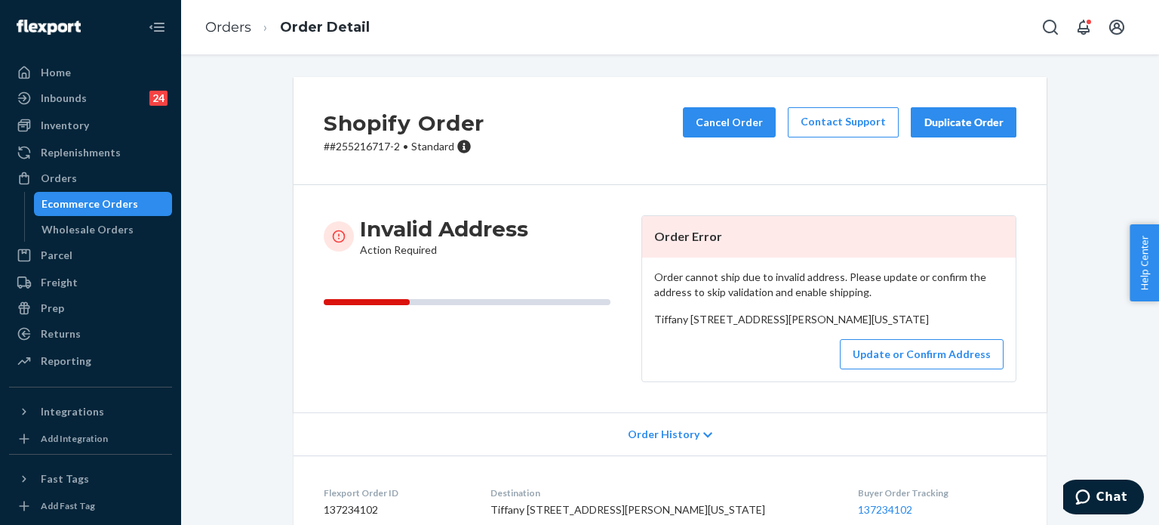
click at [876, 21] on div "Orders Order Detail" at bounding box center [670, 27] width 978 height 54
click at [916, 369] on button "Update or Confirm Address" at bounding box center [922, 354] width 164 height 30
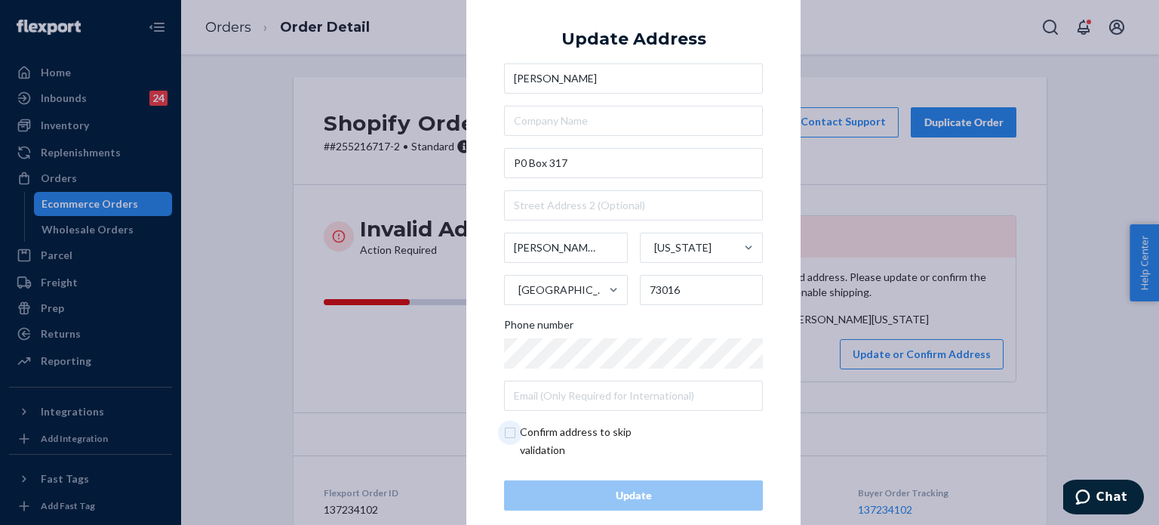
click at [558, 434] on input "checkbox" at bounding box center [591, 441] width 175 height 36
checkbox input "true"
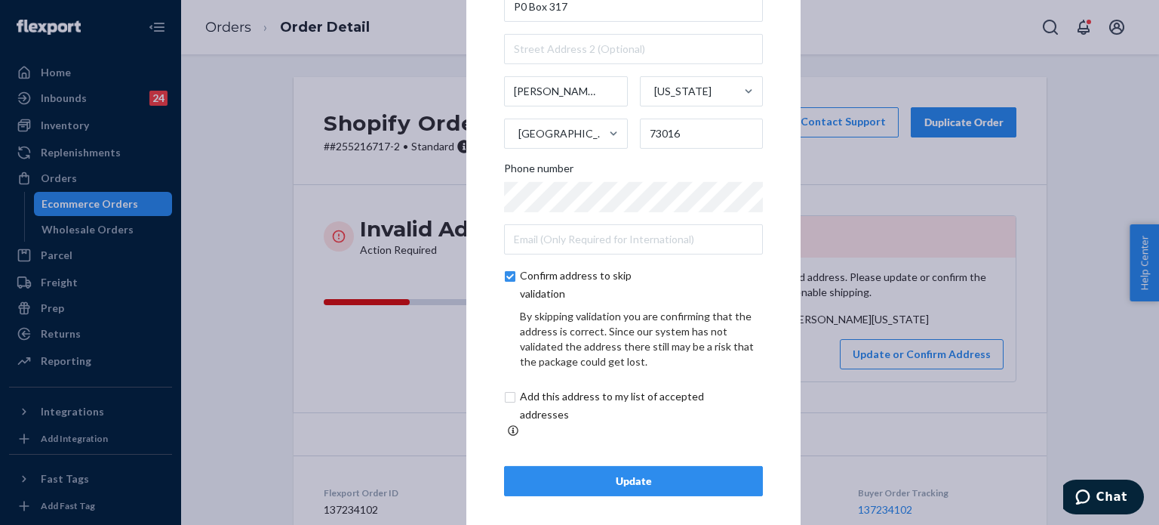
scroll to position [86, 0]
click at [596, 465] on button "Update" at bounding box center [633, 480] width 259 height 30
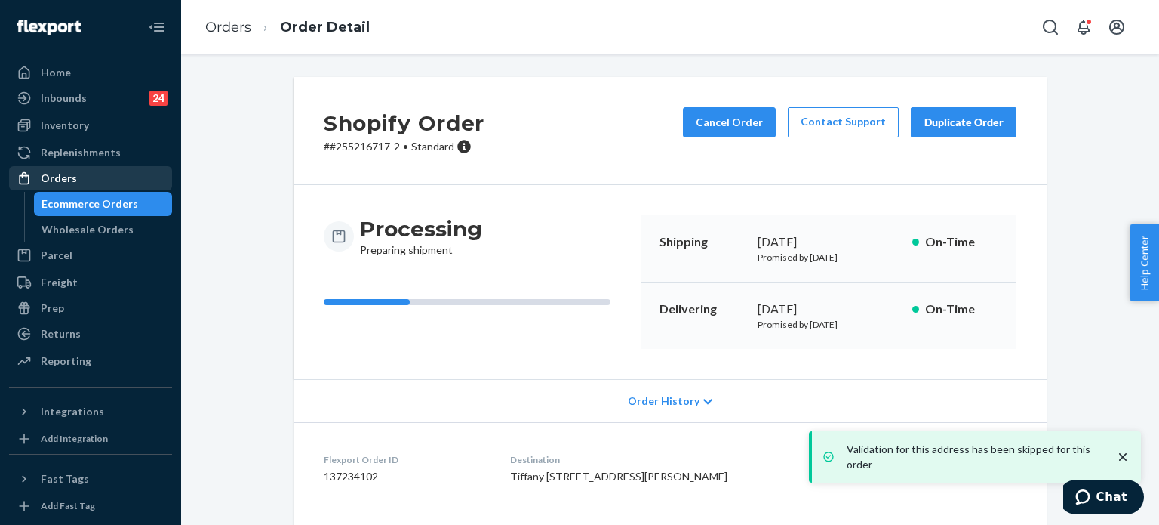
click at [146, 183] on div "Orders" at bounding box center [91, 178] width 160 height 21
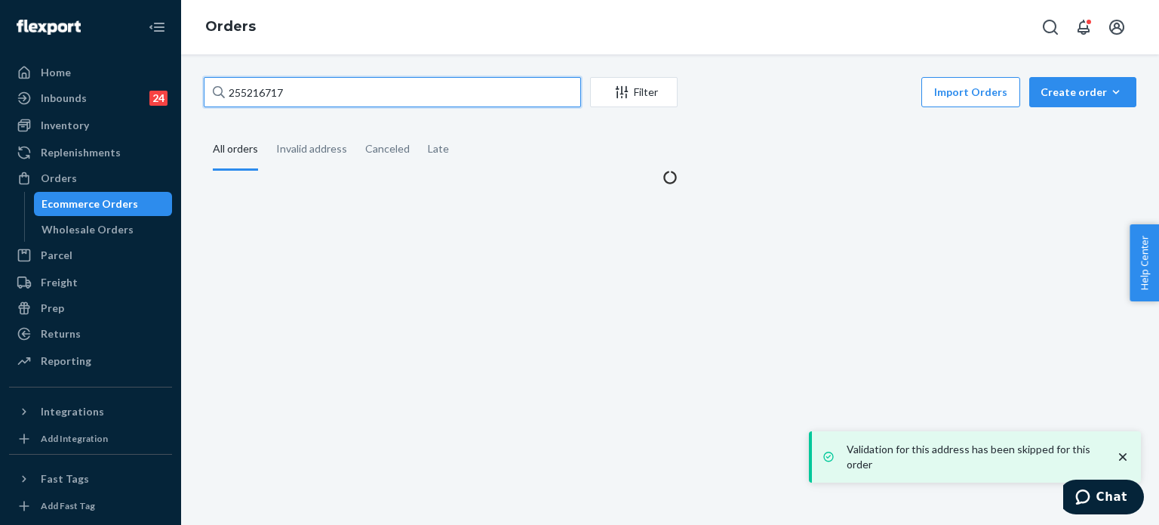
click at [276, 102] on input "255216717" at bounding box center [392, 92] width 377 height 30
paste input "7374"
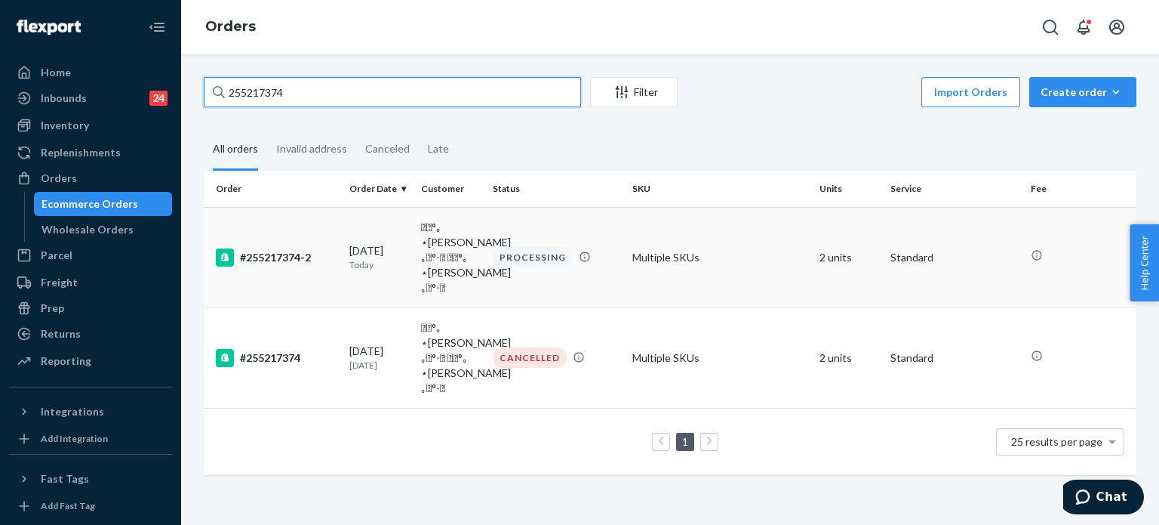
type input "255217374"
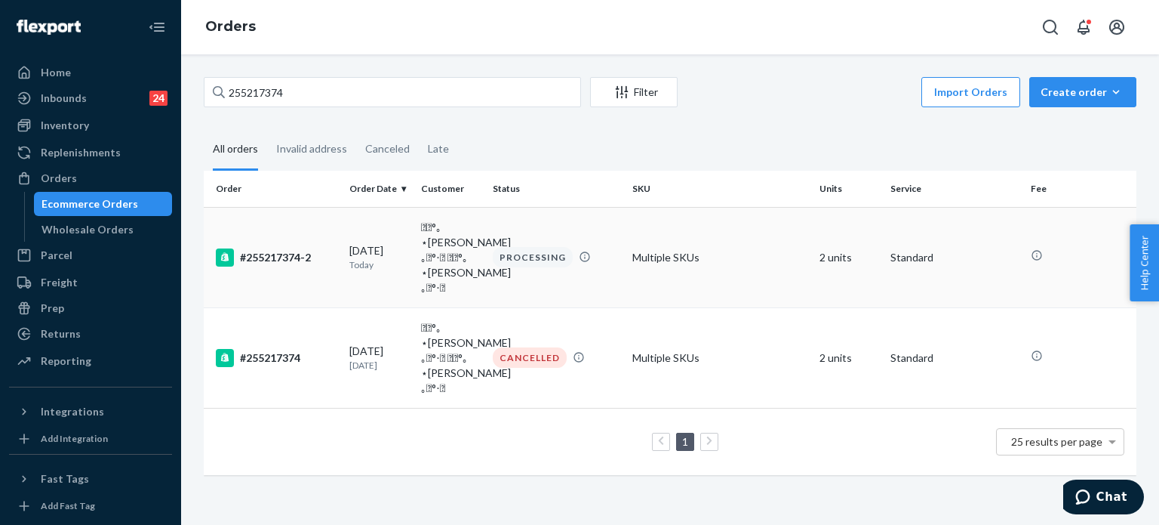
click at [335, 234] on td "#255217374-2" at bounding box center [274, 257] width 140 height 100
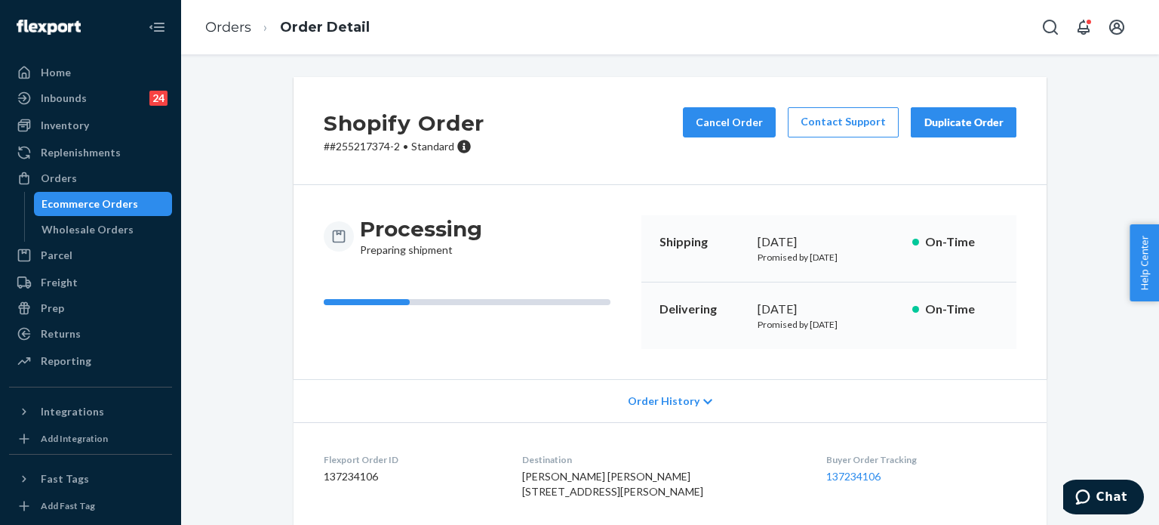
drag, startPoint x: 94, startPoint y: 174, endPoint x: 168, endPoint y: 156, distance: 76.9
click at [93, 174] on div "Orders" at bounding box center [91, 178] width 160 height 21
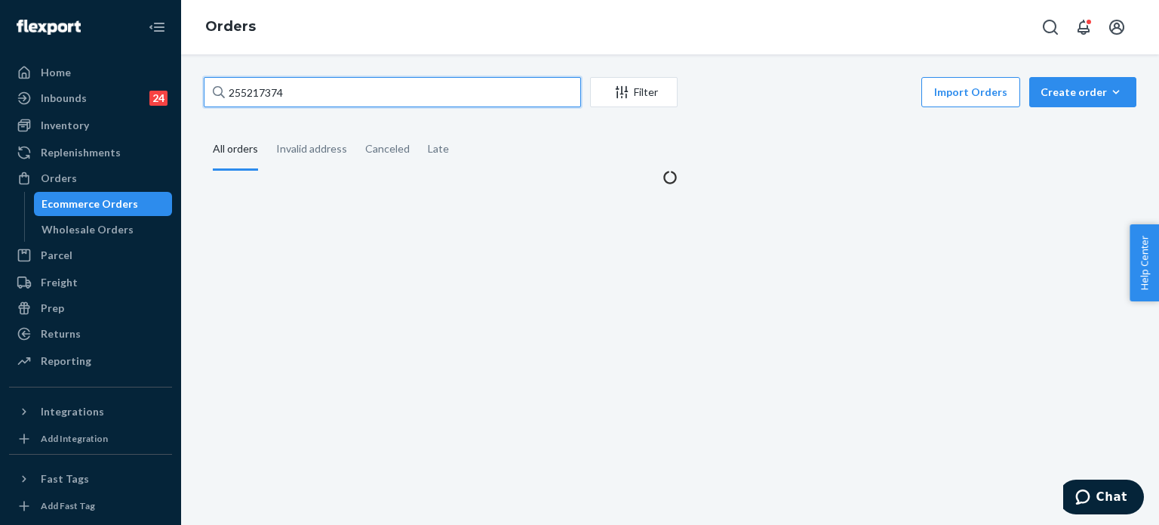
click at [278, 97] on input "255217374" at bounding box center [392, 92] width 377 height 30
click at [278, 96] on input "255217374" at bounding box center [392, 92] width 377 height 30
paste input "6538"
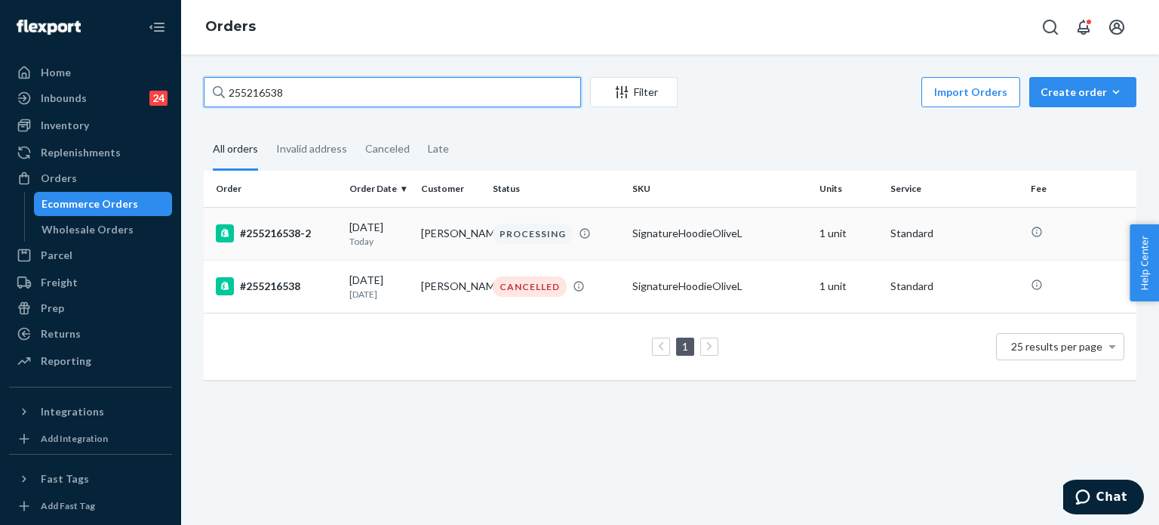
type input "255216538"
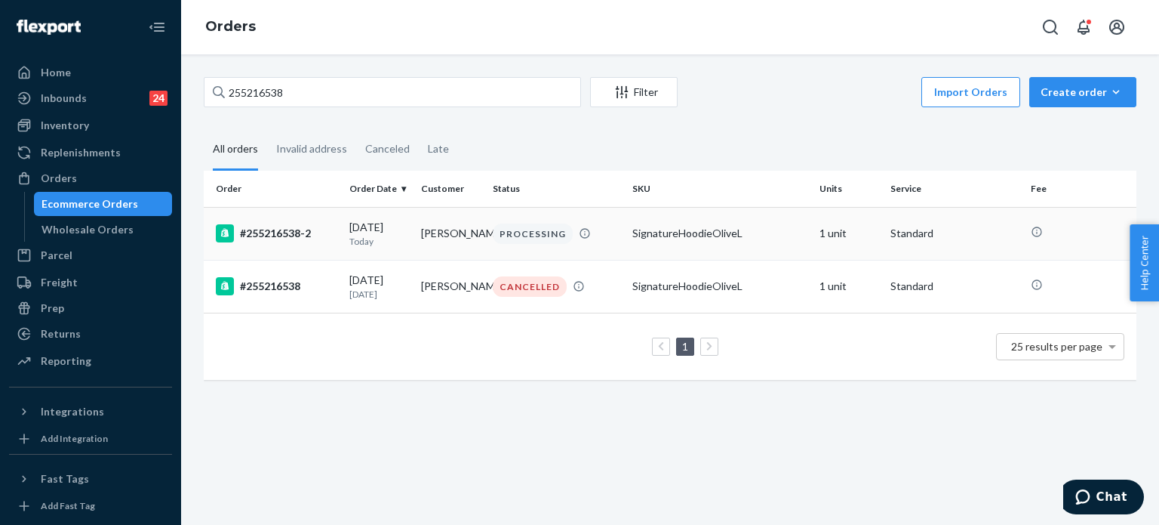
click at [290, 223] on td "#255216538-2" at bounding box center [274, 233] width 140 height 53
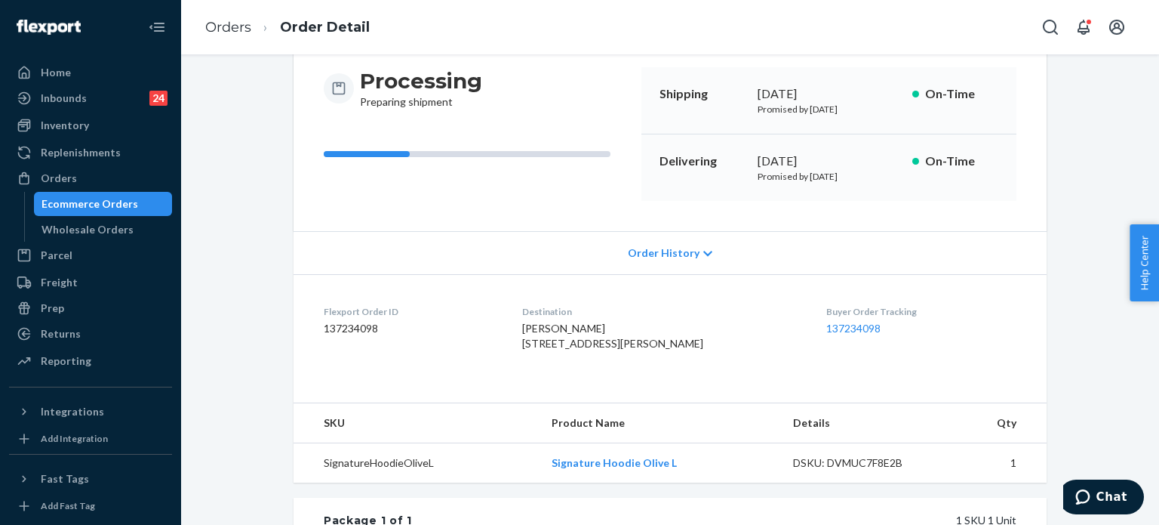
scroll to position [151, 0]
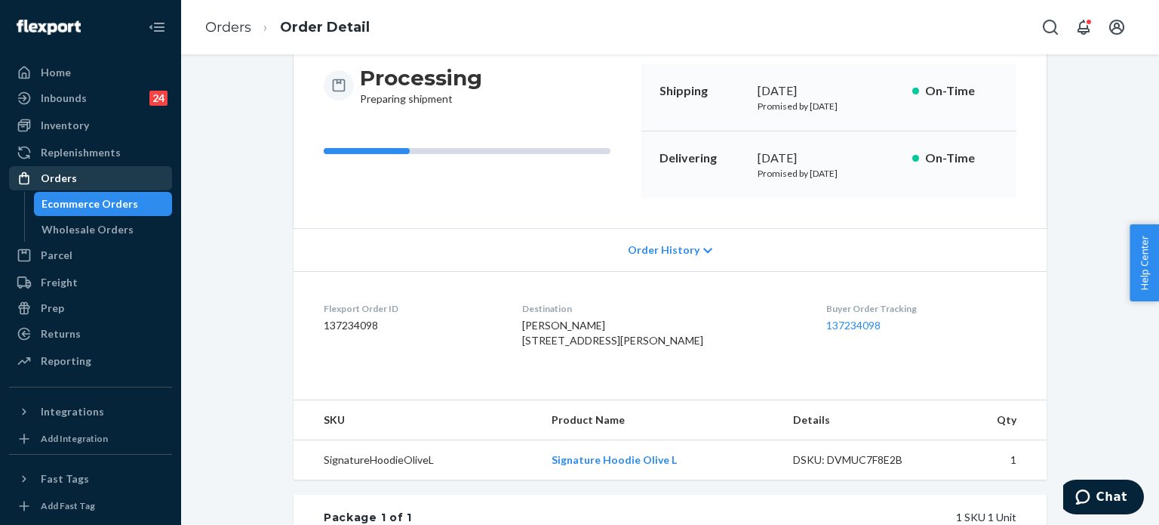
click at [115, 177] on div "Orders" at bounding box center [91, 178] width 160 height 21
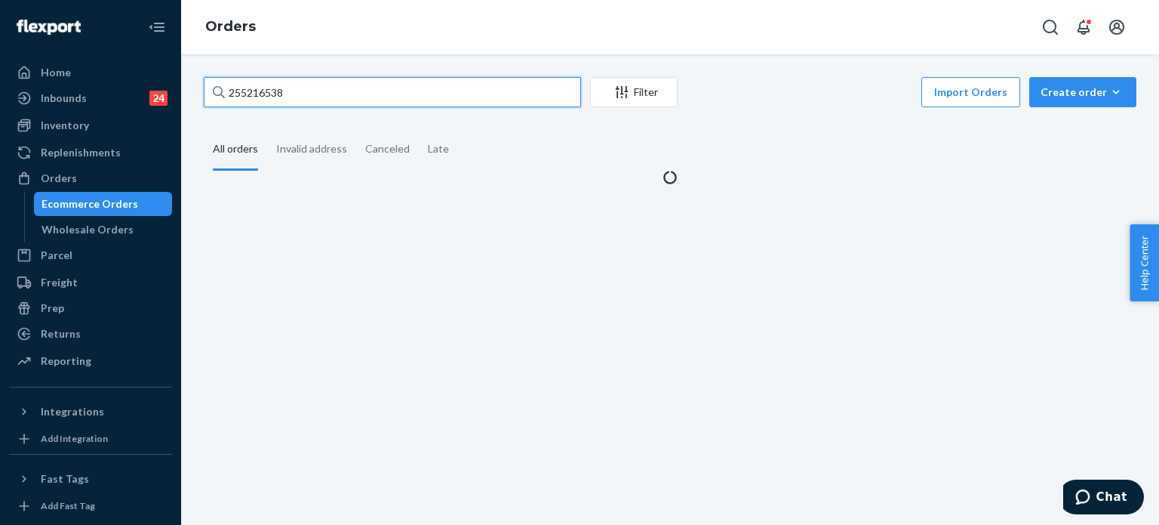
click at [267, 99] on input "255216538" at bounding box center [392, 92] width 377 height 30
paste input "5797"
type input "255215797"
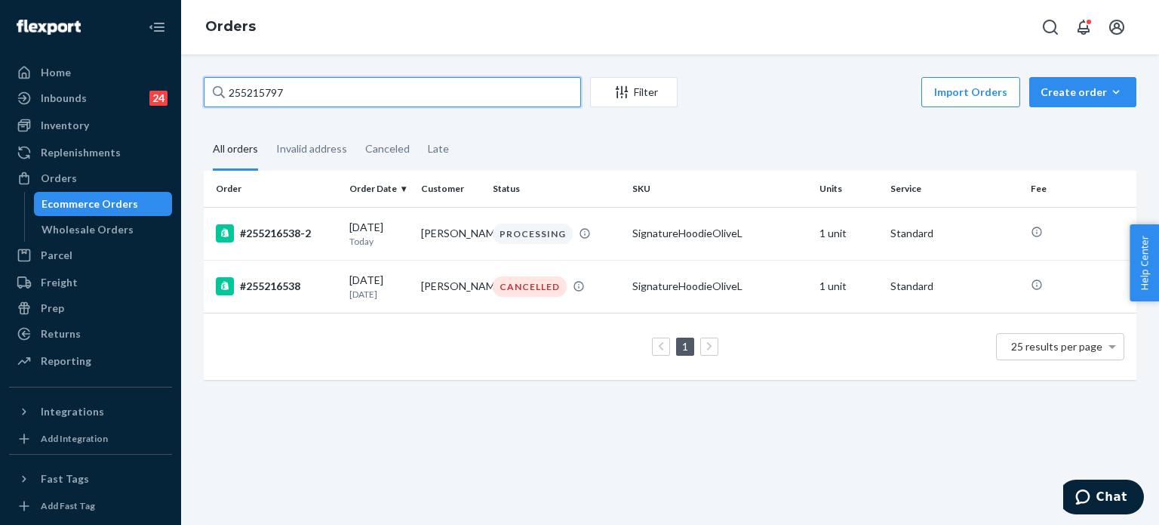
click at [374, 85] on input "255215797" at bounding box center [392, 92] width 377 height 30
paste input "text"
click at [374, 85] on input "255215797" at bounding box center [392, 92] width 377 height 30
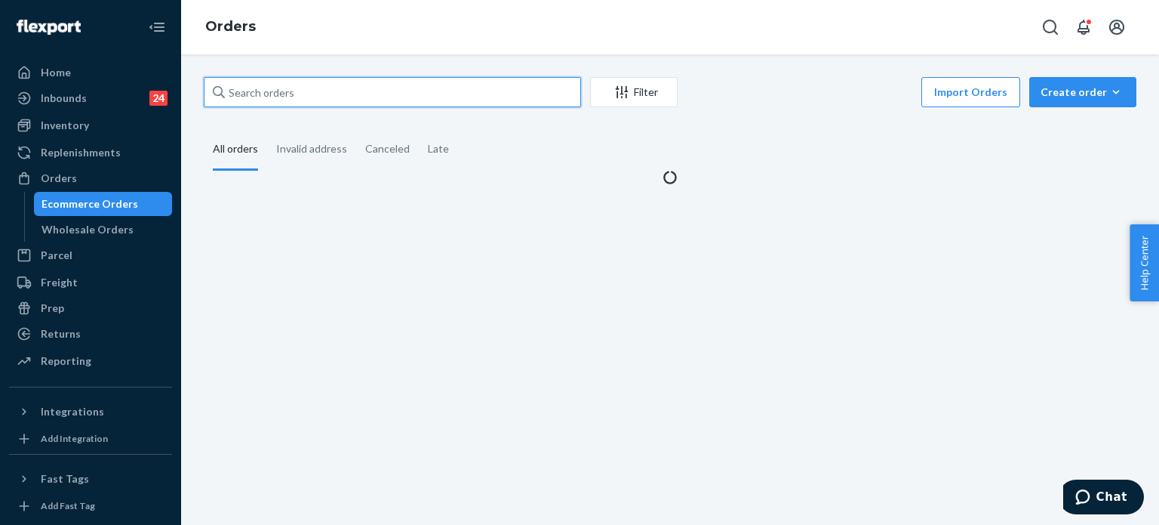
paste input "255215797"
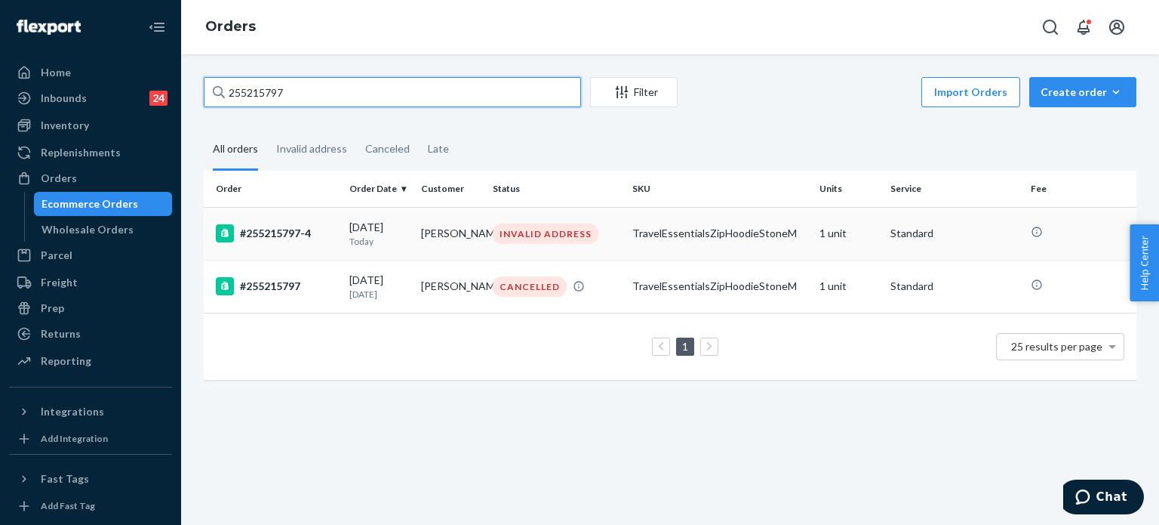
type input "255215797"
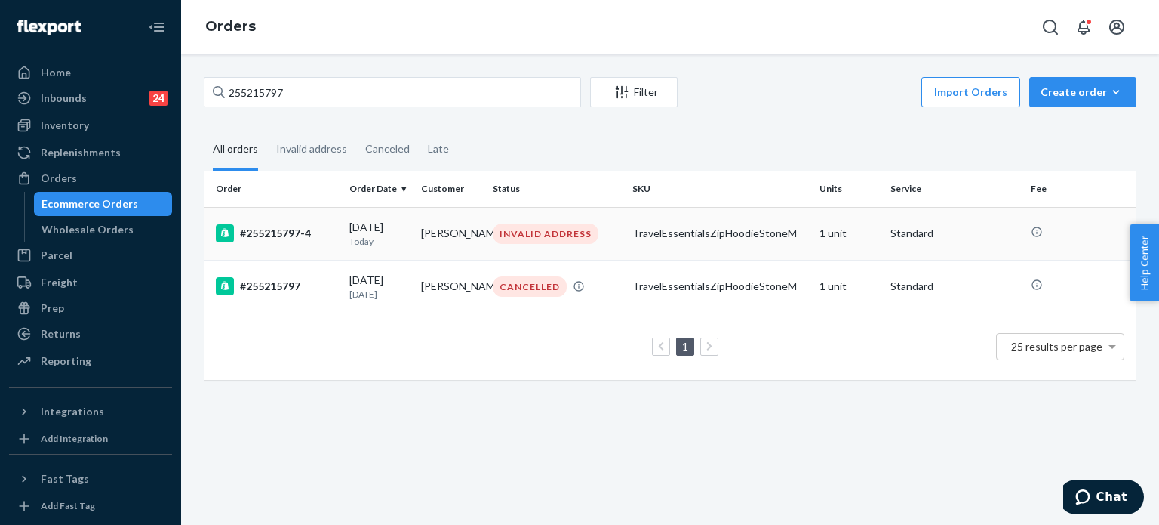
click at [420, 244] on td "[PERSON_NAME]" at bounding box center [451, 233] width 72 height 53
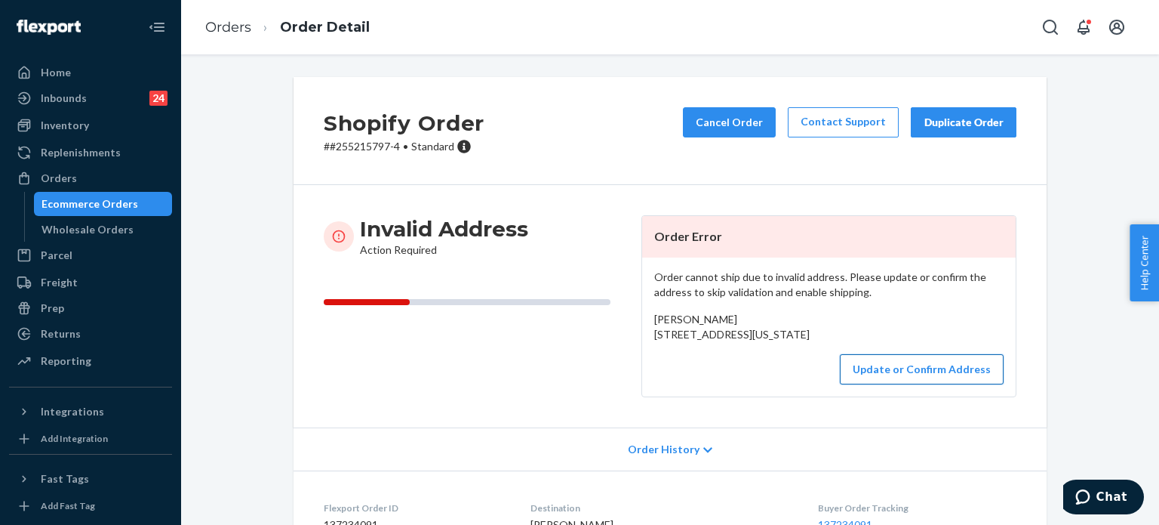
click at [890, 384] on button "Update or Confirm Address" at bounding box center [922, 369] width 164 height 30
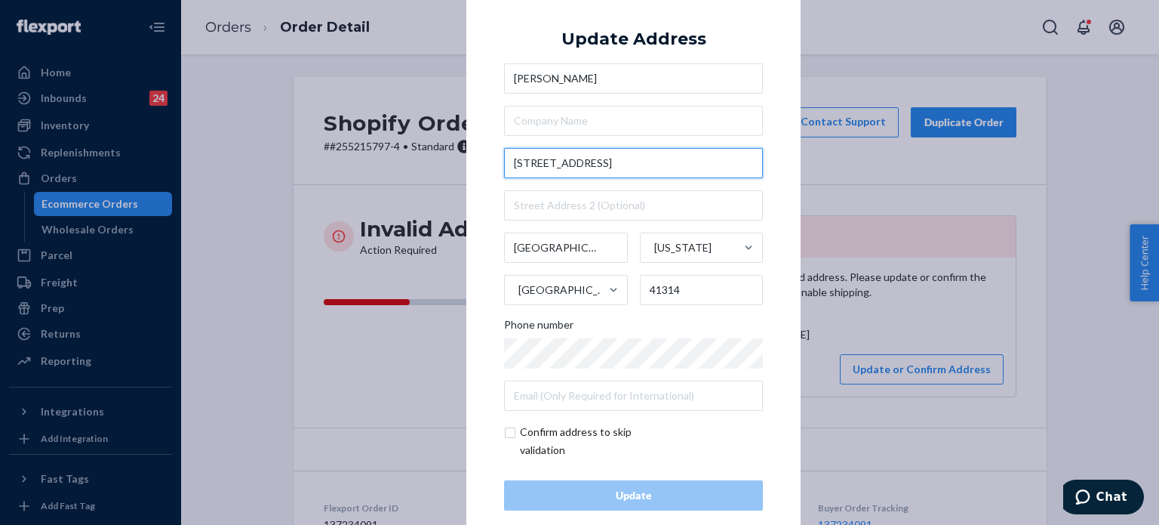
click at [642, 171] on input "[STREET_ADDRESS]" at bounding box center [633, 163] width 259 height 30
paste input "Booneville KY 41314 United States"
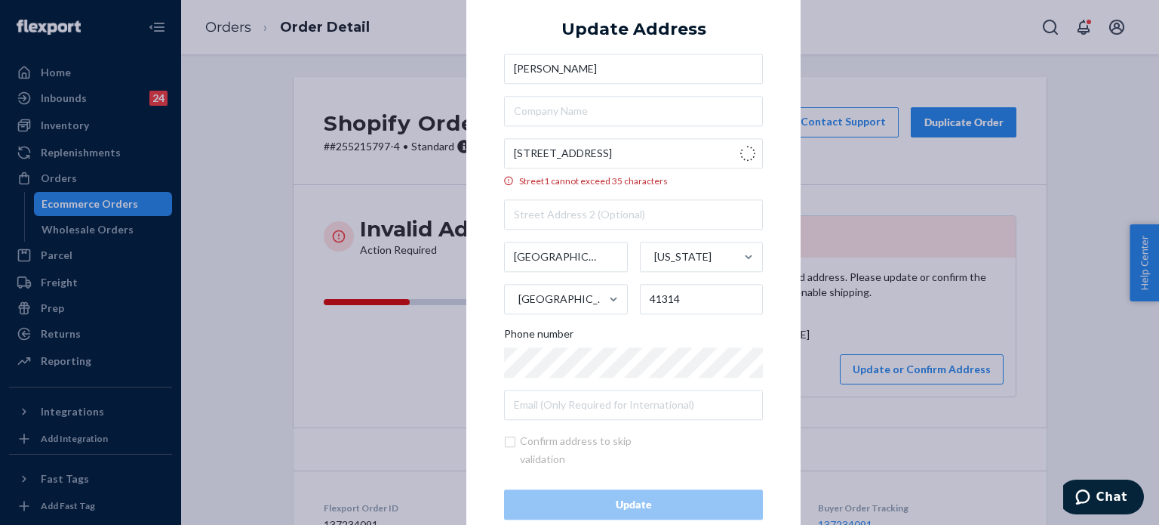
type input "498 State Hwy 2152"
type input "Elkatawa"
type input "41339"
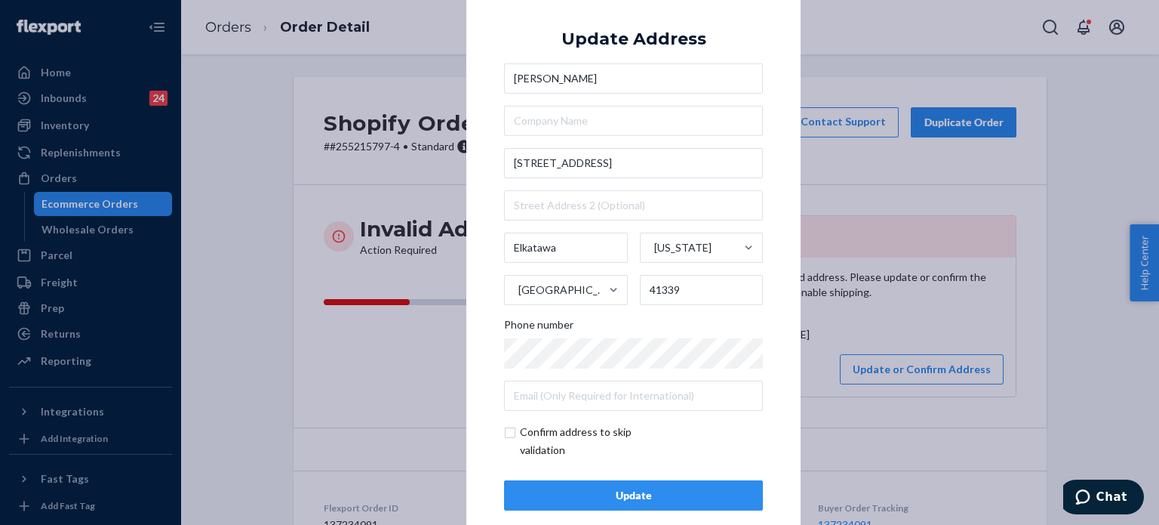
click at [406, 72] on div "× Update Address Janice Hall 498 State Hwy 2152 Elkatawa Kentucky United States…" at bounding box center [579, 262] width 1159 height 525
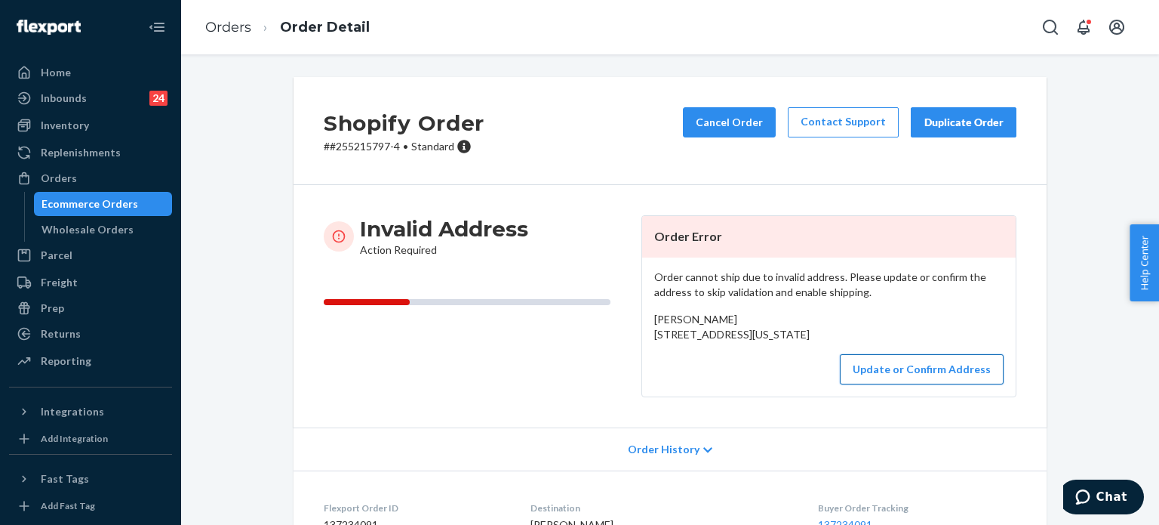
click at [940, 384] on button "Update or Confirm Address" at bounding box center [922, 369] width 164 height 30
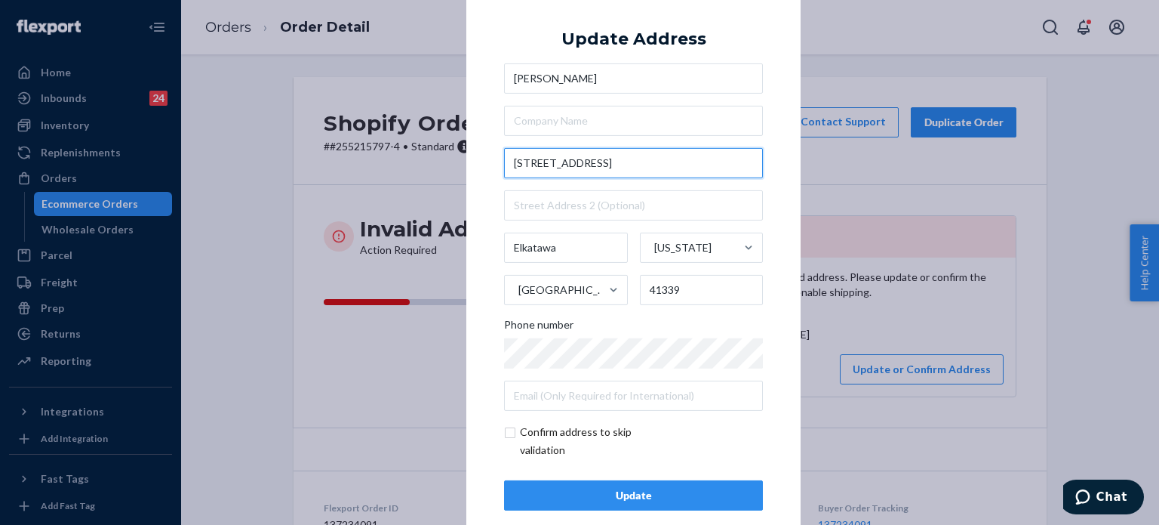
click at [572, 155] on input "498 State Hwy 2152" at bounding box center [633, 163] width 259 height 30
paste input "Ky 2152 Booneville, KY 41314"
type input "State Hwy 2152"
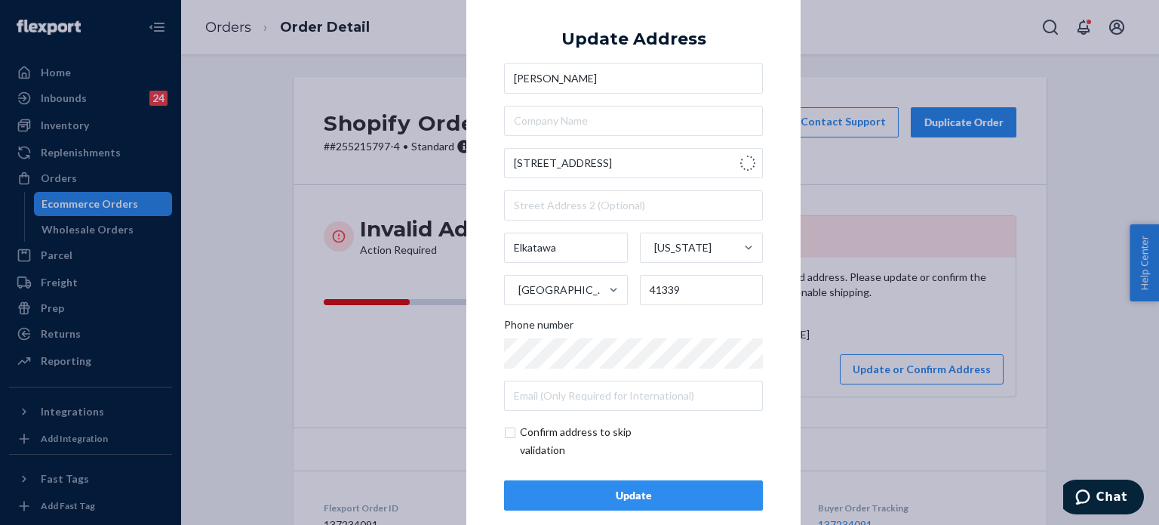
type input "[US_STATE]"
type input "41314"
click at [586, 165] on input "State Hwy 2152" at bounding box center [633, 163] width 259 height 30
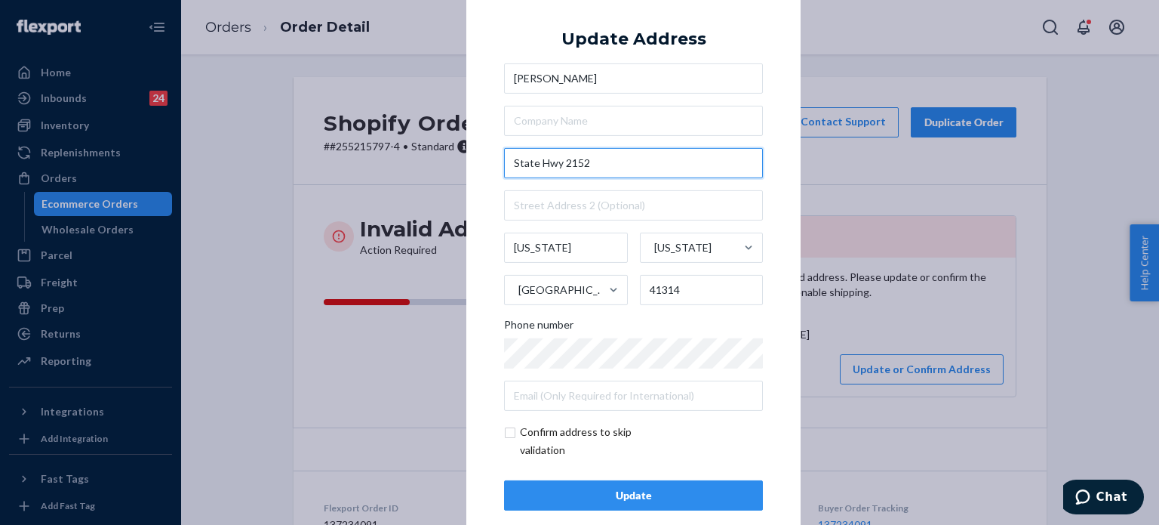
click at [586, 165] on input "State Hwy 2152" at bounding box center [633, 163] width 259 height 30
paste input "498 Ky 2152 Booneville, KY 41314"
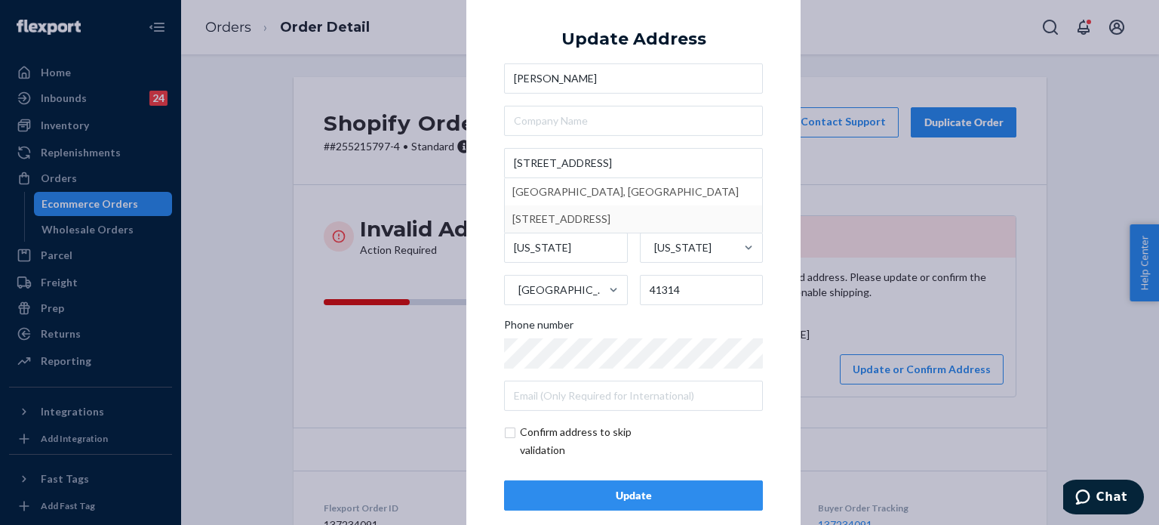
type input "498 State Hwy 2152"
type input "Elkatawa"
type input "41339"
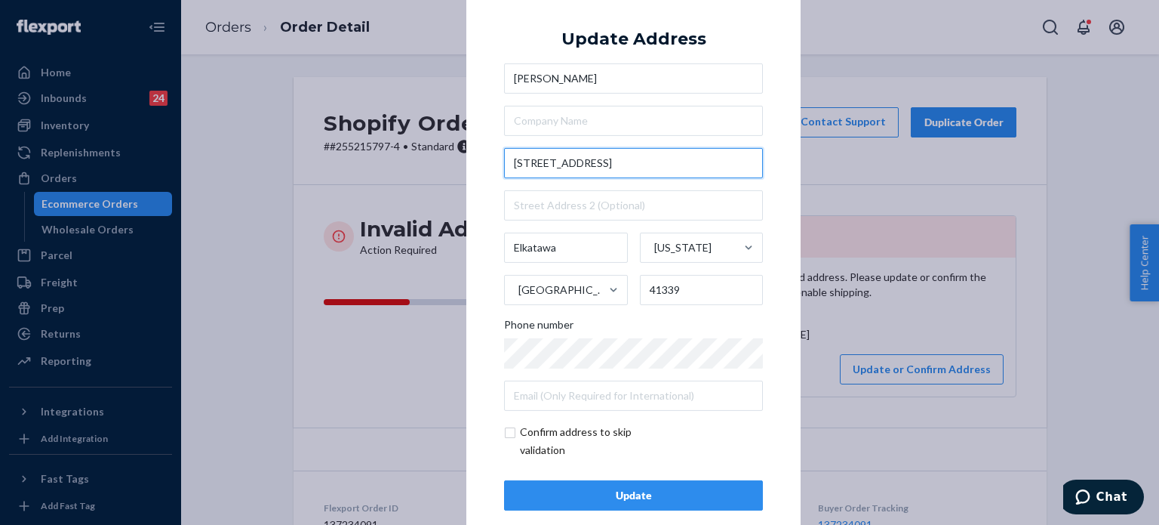
click at [587, 167] on input "498 State Hwy 2152" at bounding box center [633, 163] width 259 height 30
paste input "Ky 2152 Booneville, KY 41314"
type input "State Hwy 2152"
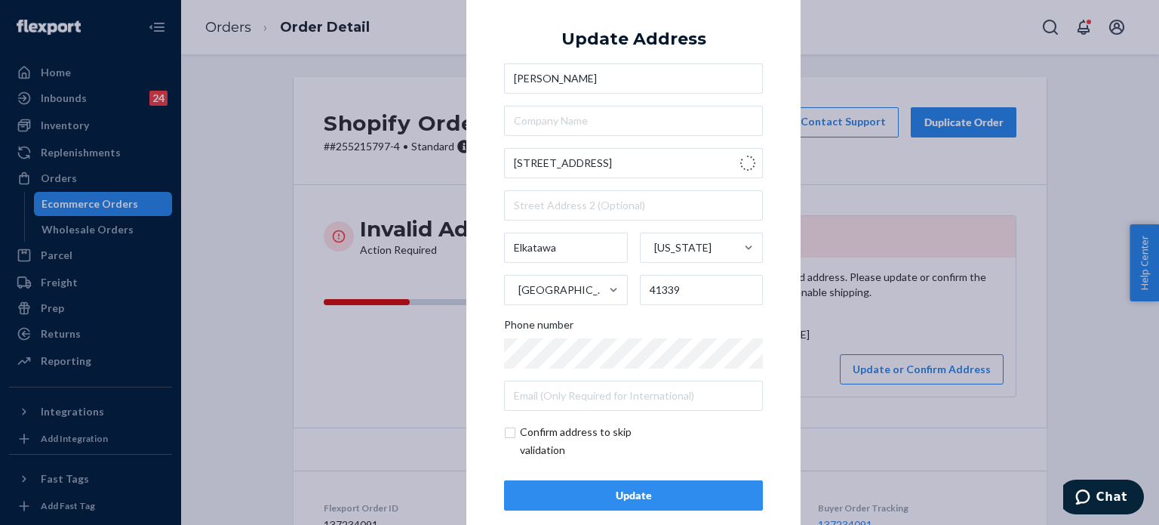
type input "[US_STATE]"
type input "41314"
click at [372, 291] on div "× Update Address Janice Hall State Hwy 2152 Kentucky Kentucky United States 413…" at bounding box center [579, 262] width 1159 height 525
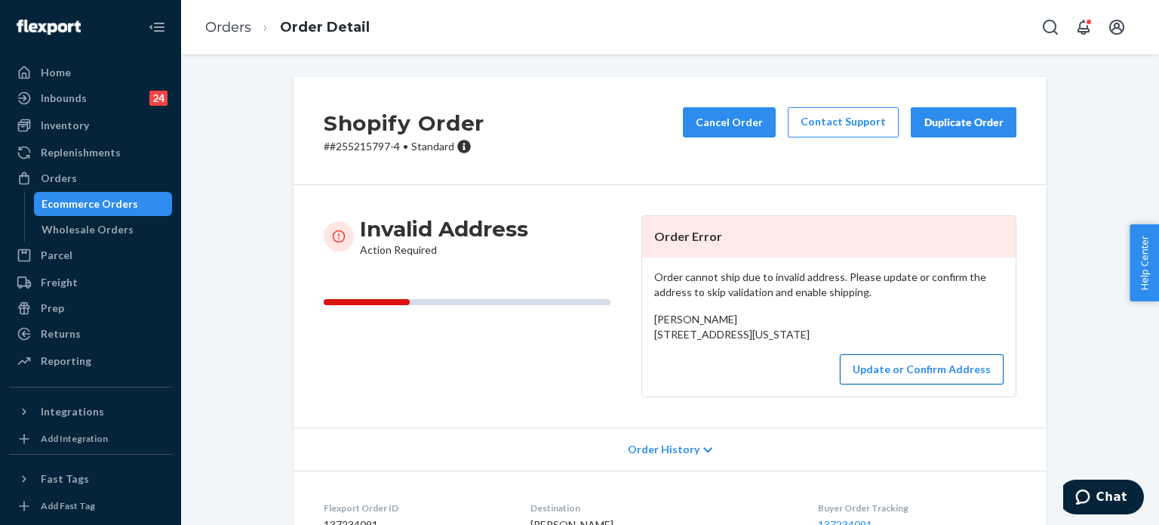
click at [941, 384] on button "Update or Confirm Address" at bounding box center [922, 369] width 164 height 30
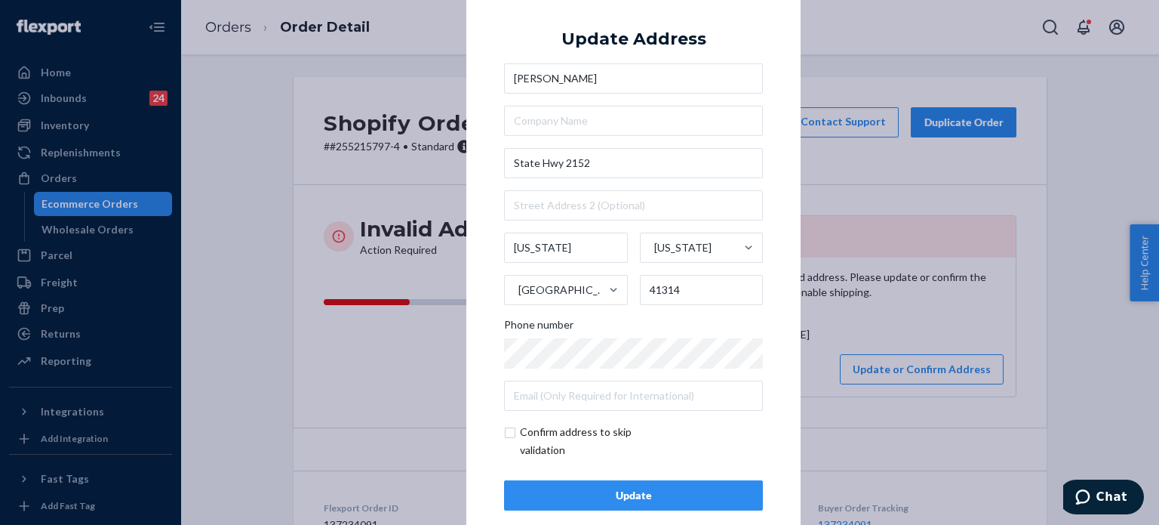
drag, startPoint x: 265, startPoint y: 110, endPoint x: 248, endPoint y: 100, distance: 20.3
click at [264, 110] on div "× Update Address Janice Hall State Hwy 2152 Kentucky Kentucky United States 413…" at bounding box center [579, 262] width 1159 height 525
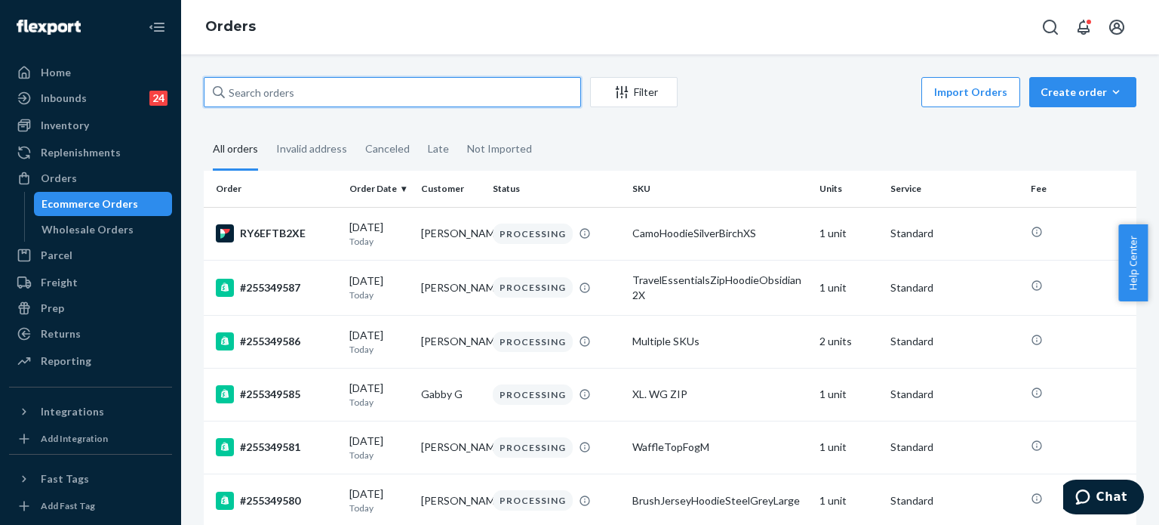
click at [269, 94] on input "text" at bounding box center [392, 92] width 377 height 30
paste input "253908940"
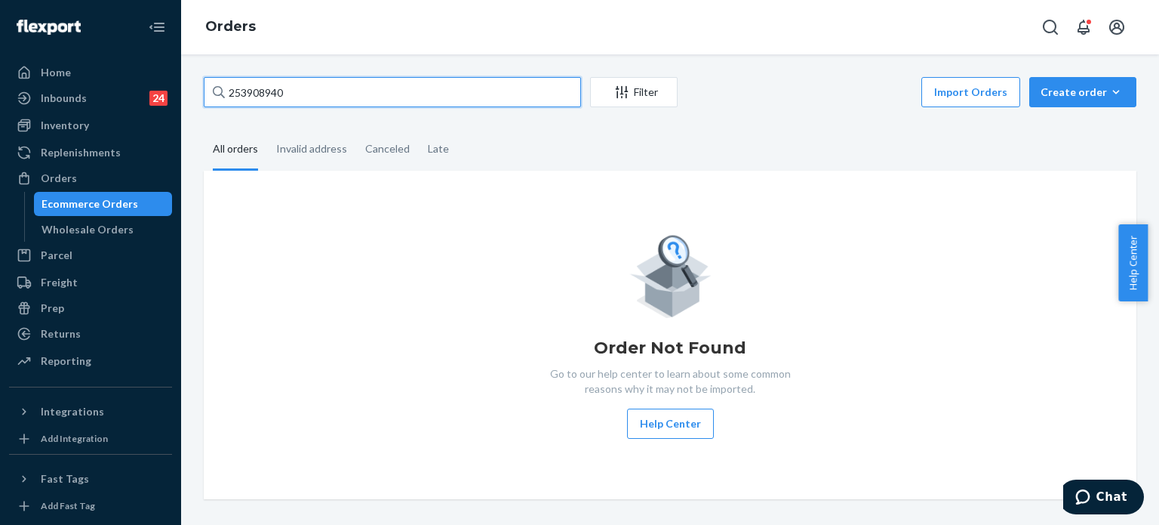
type input "253908940"
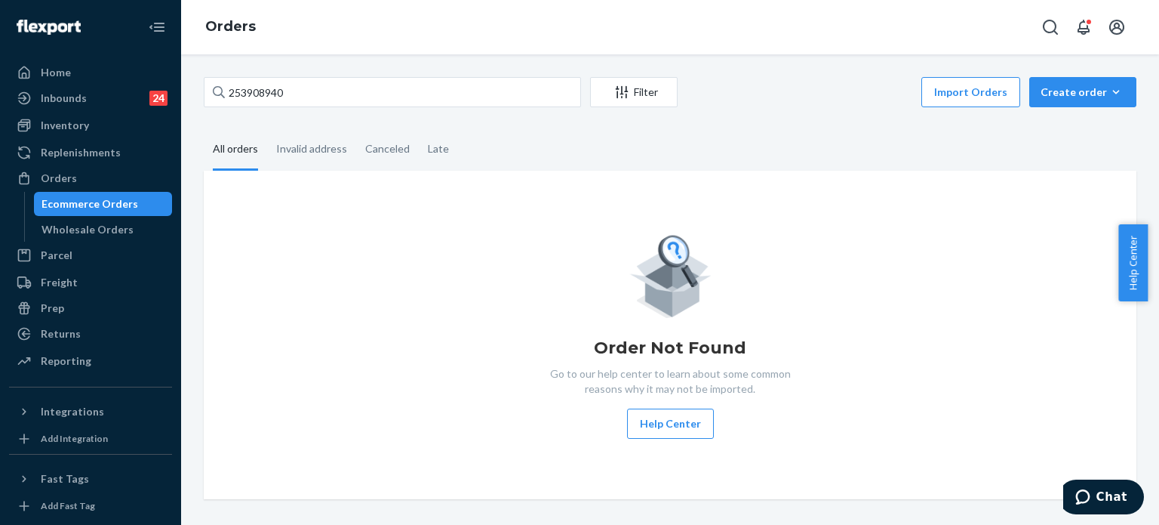
click at [275, 94] on input "253908940" at bounding box center [392, 92] width 377 height 30
type input "254941216"
click at [342, 83] on input "254941216" at bounding box center [392, 92] width 377 height 30
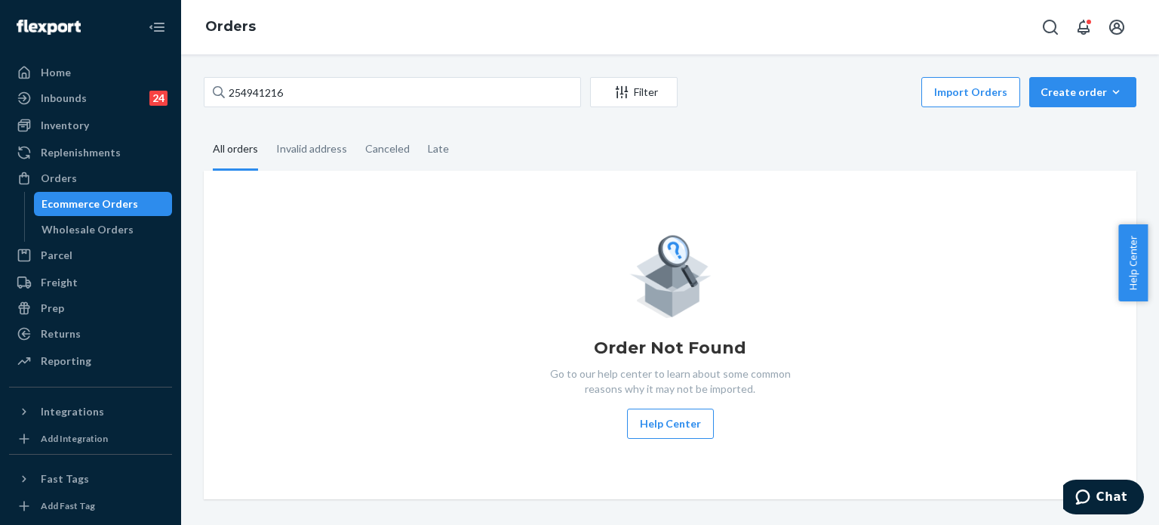
click at [88, 193] on div "Ecommerce Orders" at bounding box center [103, 203] width 136 height 21
click at [93, 126] on div "Inventory" at bounding box center [91, 125] width 160 height 21
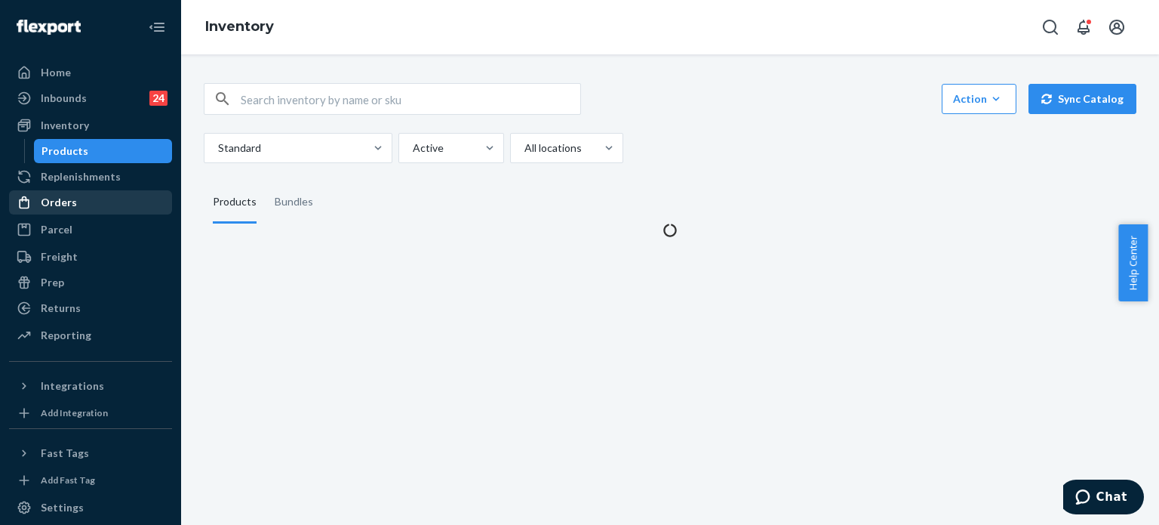
click at [78, 196] on div "Orders" at bounding box center [91, 202] width 160 height 21
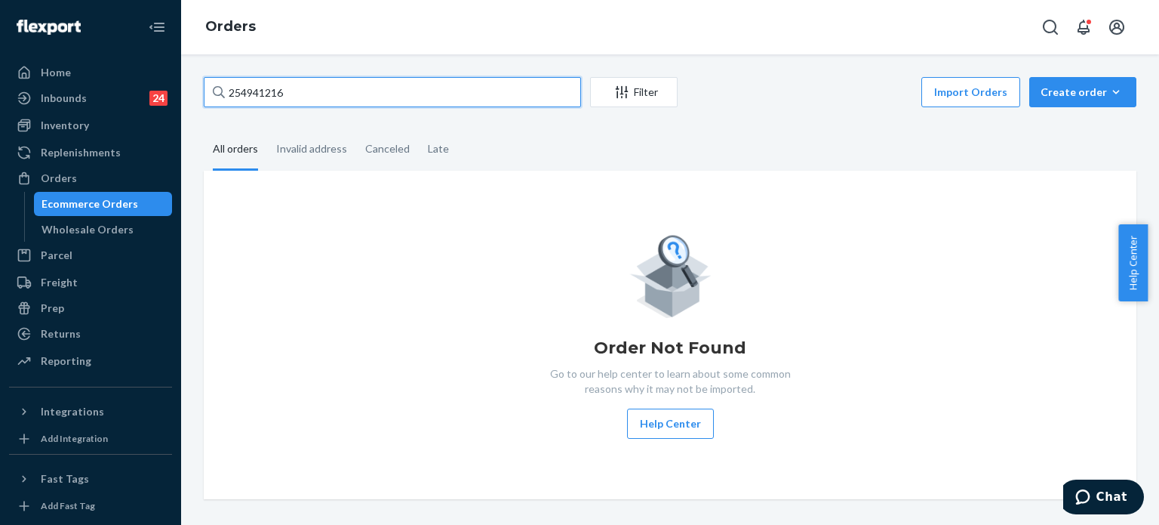
click at [274, 94] on input "254941216" at bounding box center [392, 92] width 377 height 30
paste input "text"
click at [274, 94] on input "254941216" at bounding box center [392, 92] width 377 height 30
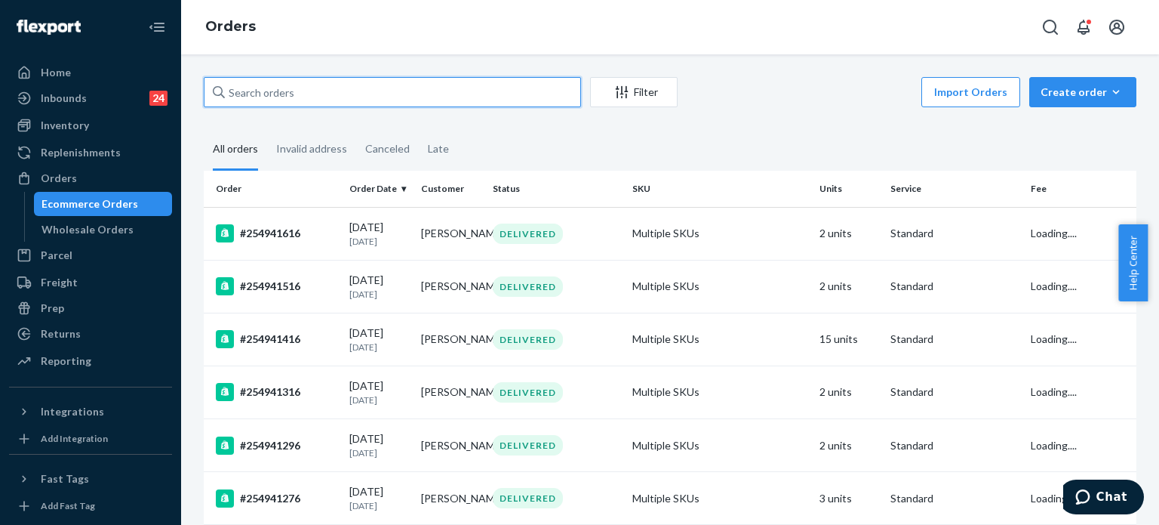
paste input "254941216"
type input "254941216"
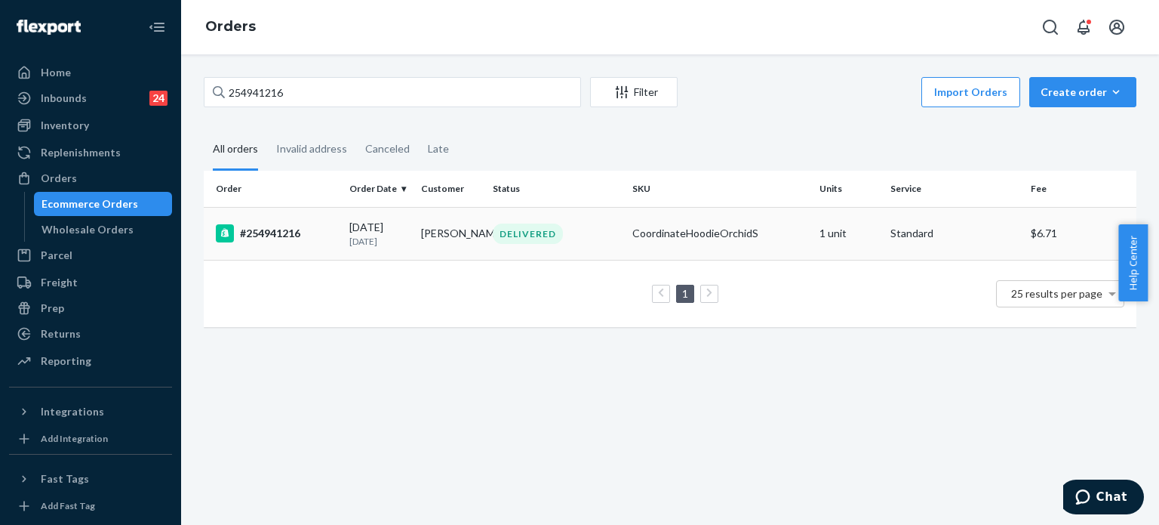
click at [554, 235] on div "DELIVERED" at bounding box center [528, 233] width 70 height 20
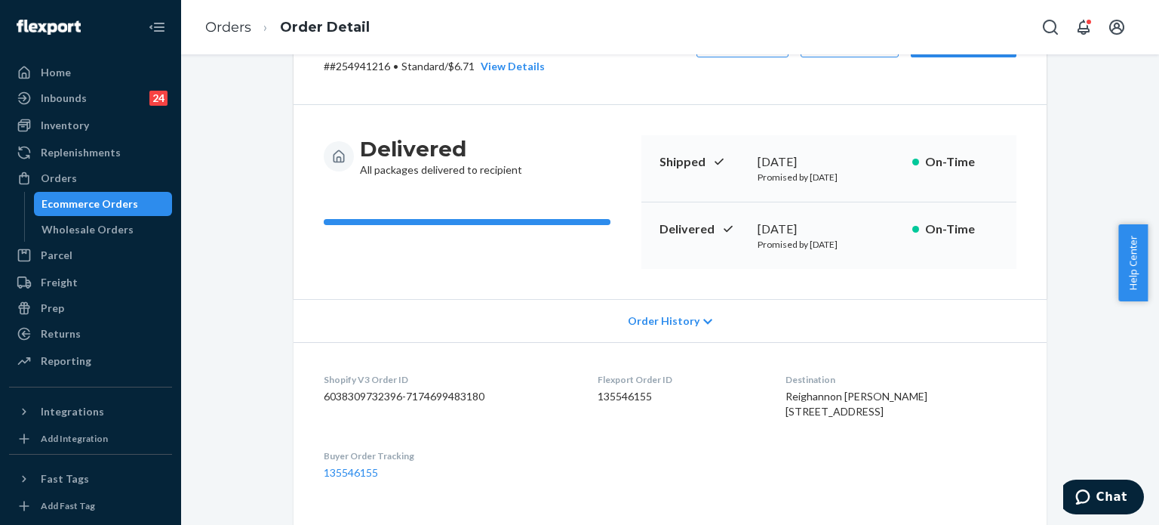
scroll to position [125, 0]
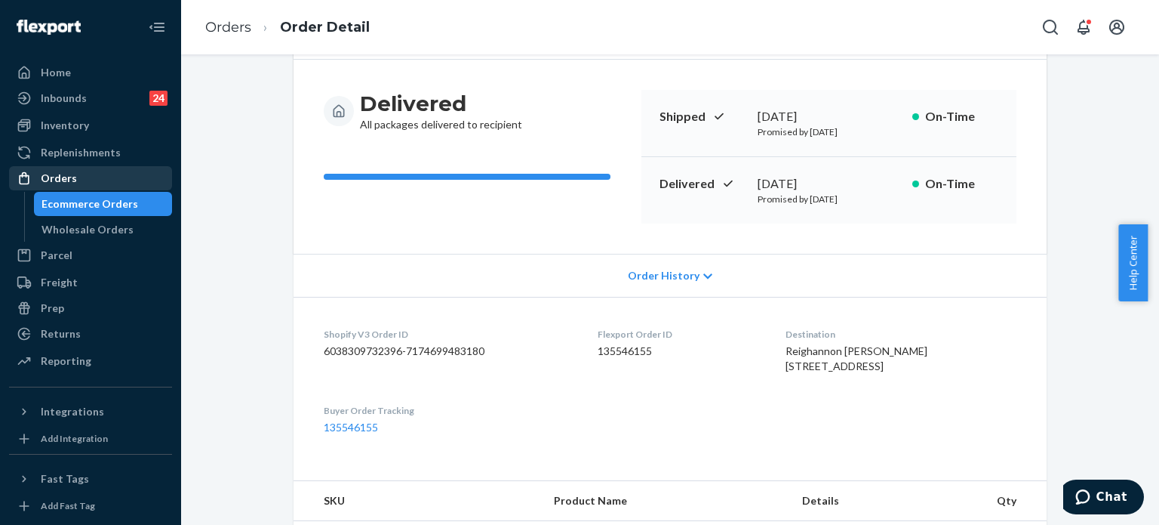
click at [119, 175] on div "Orders" at bounding box center [91, 178] width 160 height 21
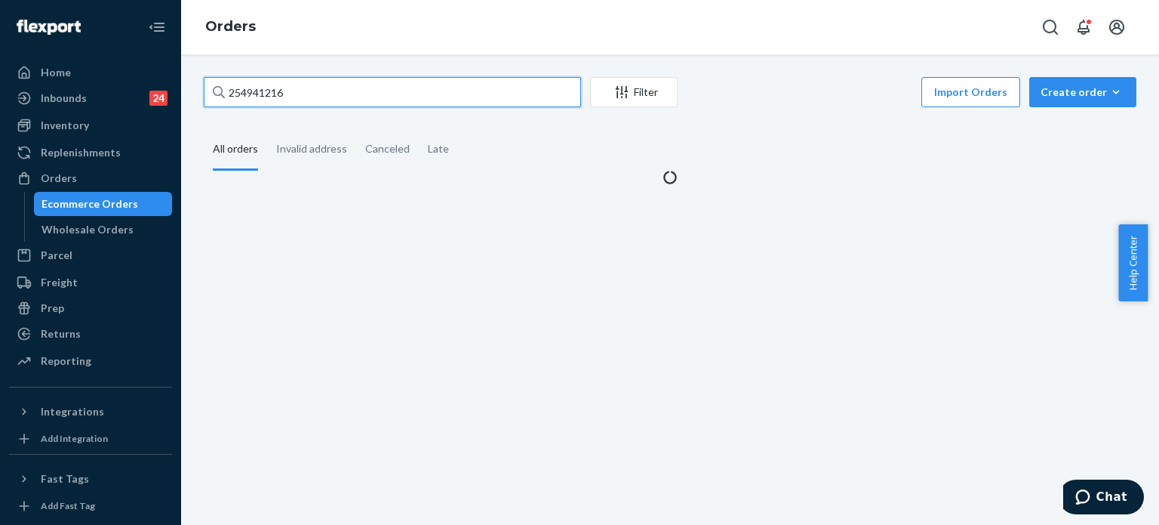
click at [281, 96] on input "254941216" at bounding box center [392, 92] width 377 height 30
paste input "2934645"
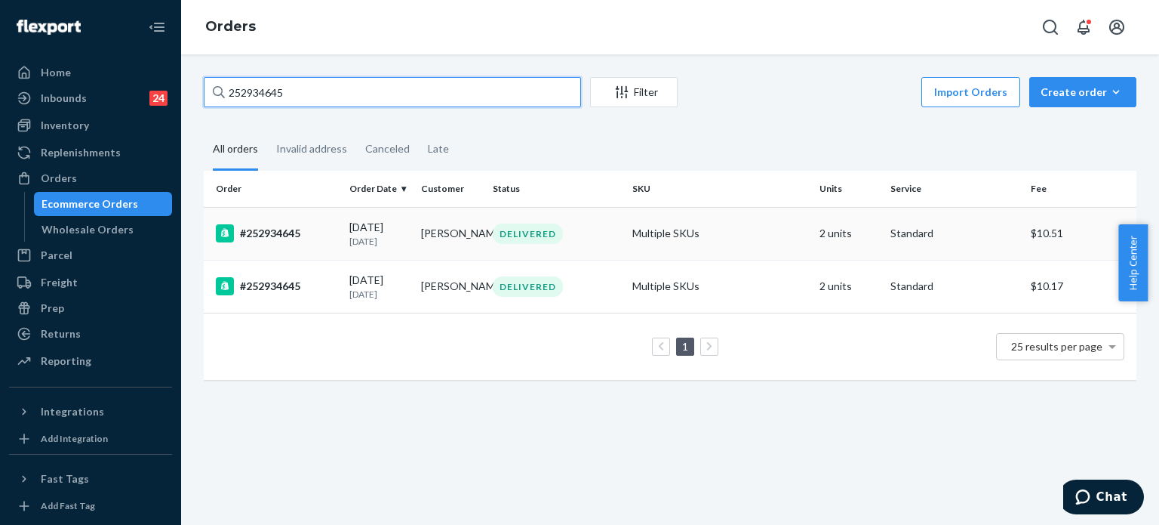
type input "252934645"
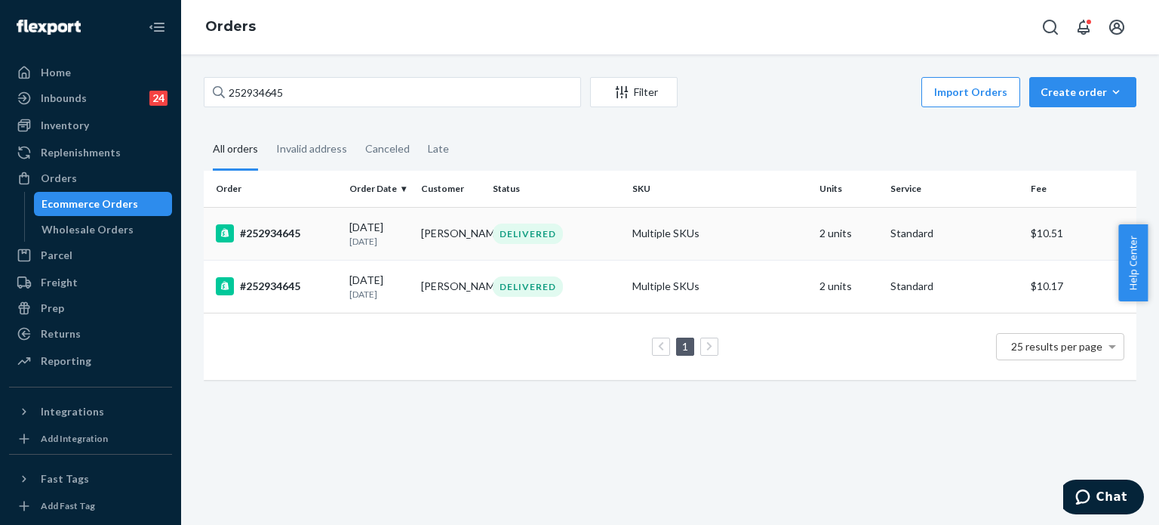
click at [331, 224] on div "#252934645" at bounding box center [277, 233] width 122 height 18
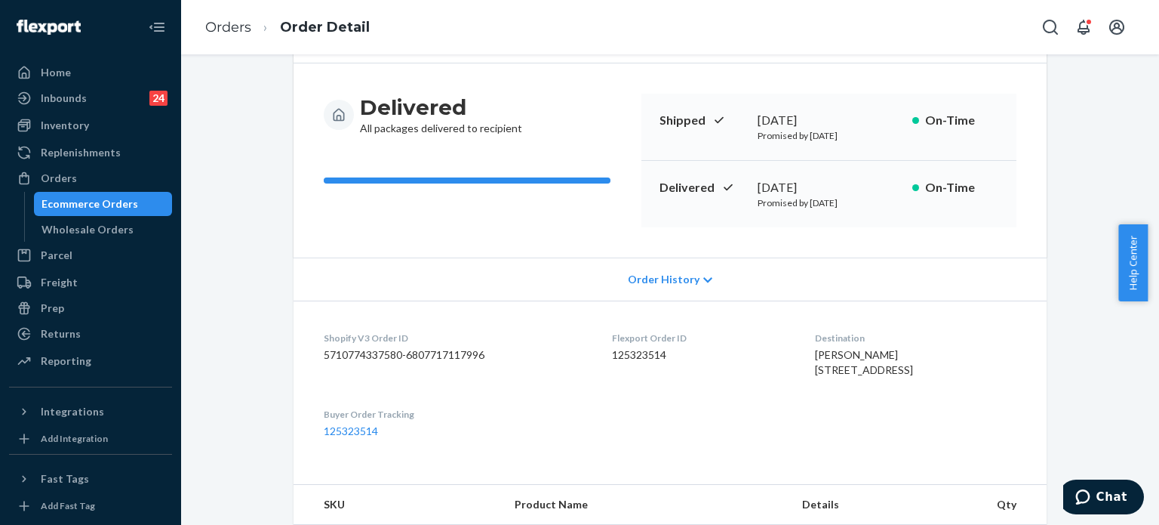
scroll to position [125, 0]
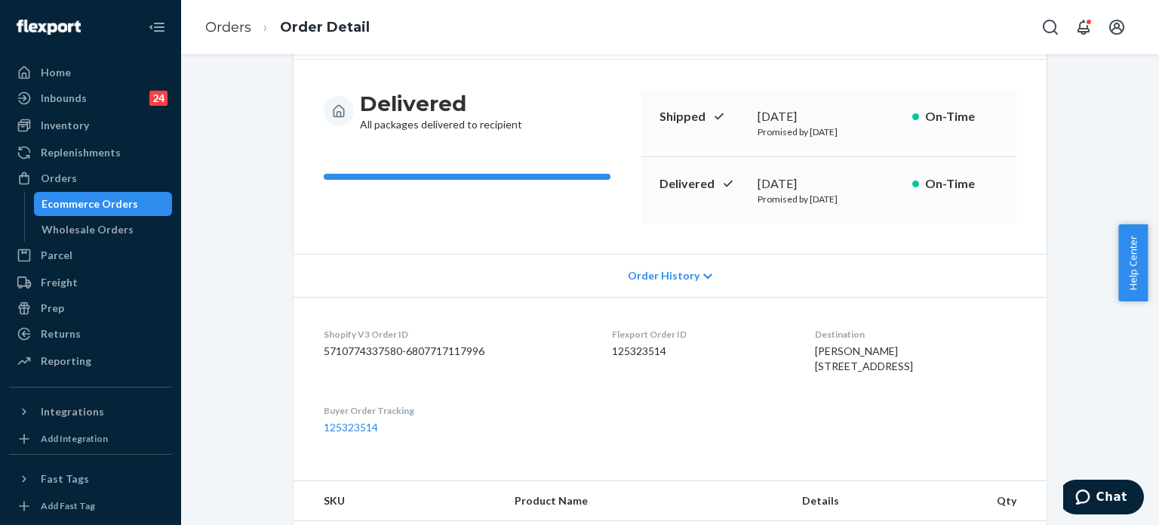
drag, startPoint x: 808, startPoint y: 368, endPoint x: 914, endPoint y: 377, distance: 106.8
click at [914, 374] on div "[PERSON_NAME] [STREET_ADDRESS]" at bounding box center [916, 358] width 202 height 30
copy span "[STREET_ADDRESS]"
drag, startPoint x: 846, startPoint y: 393, endPoint x: 867, endPoint y: 384, distance: 22.0
click at [846, 374] on div "[PERSON_NAME] [STREET_ADDRESS]" at bounding box center [916, 358] width 202 height 30
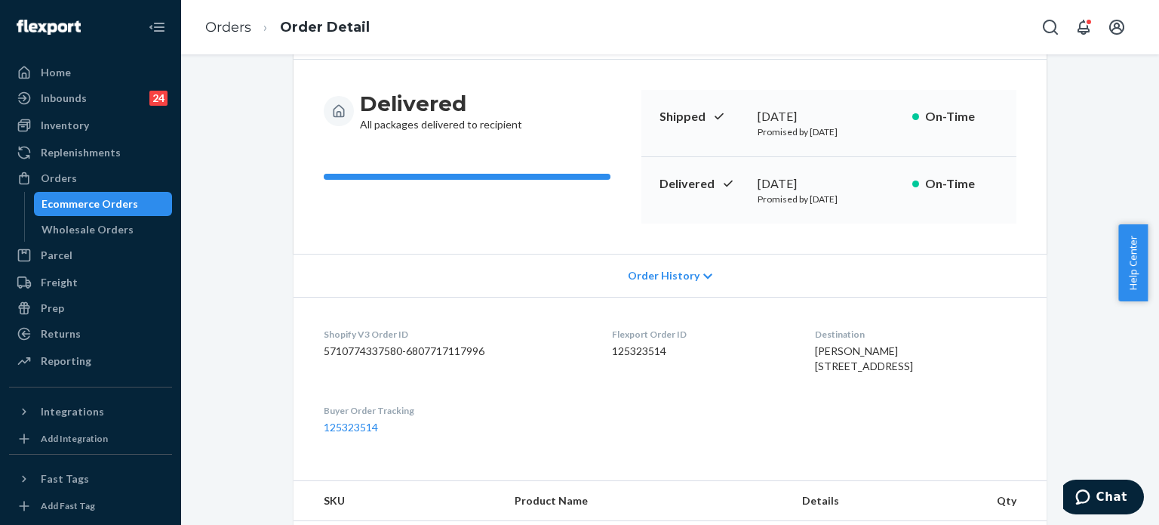
drag, startPoint x: 916, startPoint y: 379, endPoint x: 809, endPoint y: 367, distance: 107.9
click at [815, 367] on div "[PERSON_NAME] [STREET_ADDRESS]" at bounding box center [916, 358] width 202 height 30
copy span "[STREET_ADDRESS]"
click at [780, 356] on dd "125323514" at bounding box center [701, 350] width 178 height 15
drag, startPoint x: 809, startPoint y: 365, endPoint x: 916, endPoint y: 374, distance: 107.5
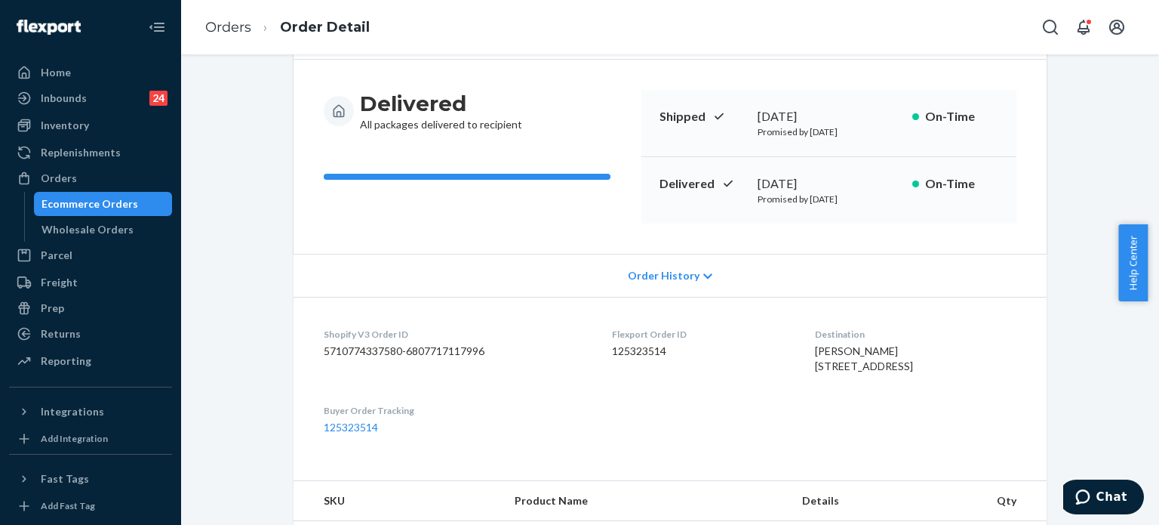
click at [917, 374] on div "[PERSON_NAME] [STREET_ADDRESS]" at bounding box center [916, 358] width 202 height 30
copy span "[STREET_ADDRESS]"
click at [119, 172] on div "Orders" at bounding box center [91, 178] width 160 height 21
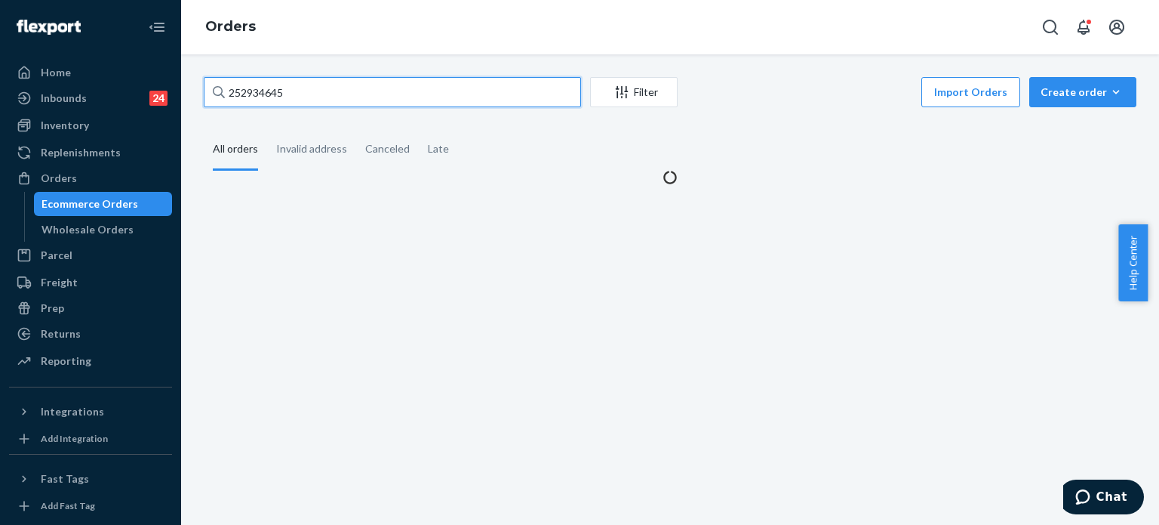
click at [337, 80] on input "252934645" at bounding box center [392, 92] width 377 height 30
paste input "5072630"
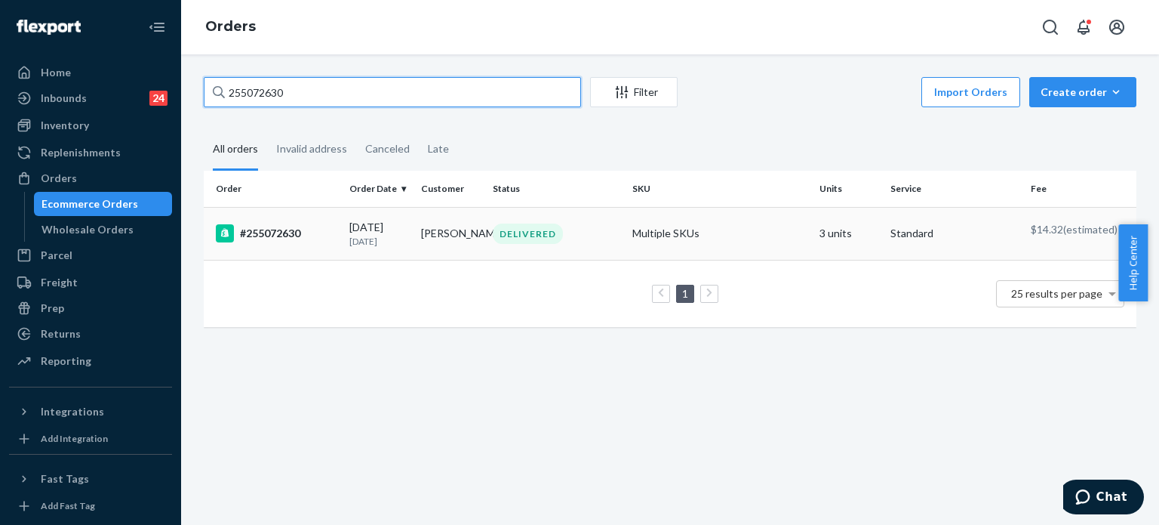
type input "255072630"
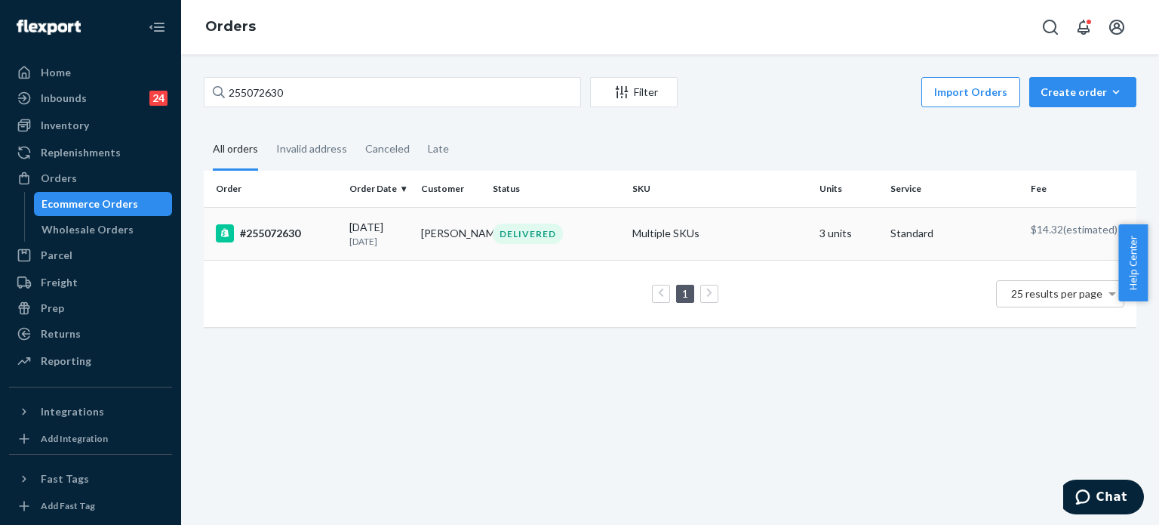
click at [545, 224] on div "DELIVERED" at bounding box center [528, 233] width 70 height 20
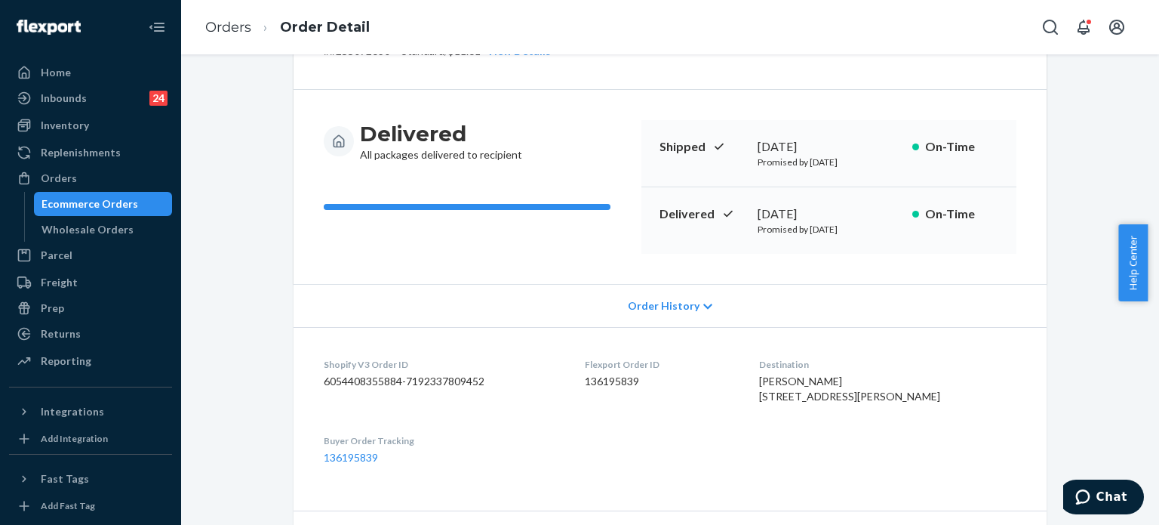
scroll to position [100, 0]
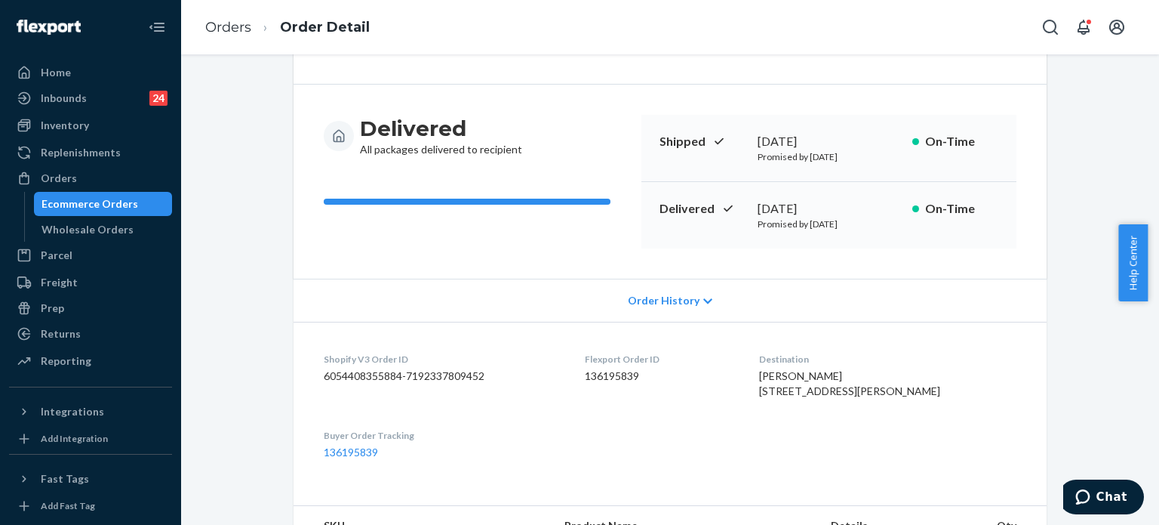
drag, startPoint x: 781, startPoint y: 389, endPoint x: 893, endPoint y: 405, distance: 112.9
click at [893, 405] on dl "Shopify V3 Order ID 6054408355884-7192337809452 Flexport Order ID 136195839 Des…" at bounding box center [670, 406] width 753 height 168
copy span "[STREET_ADDRESS][PERSON_NAME]-"
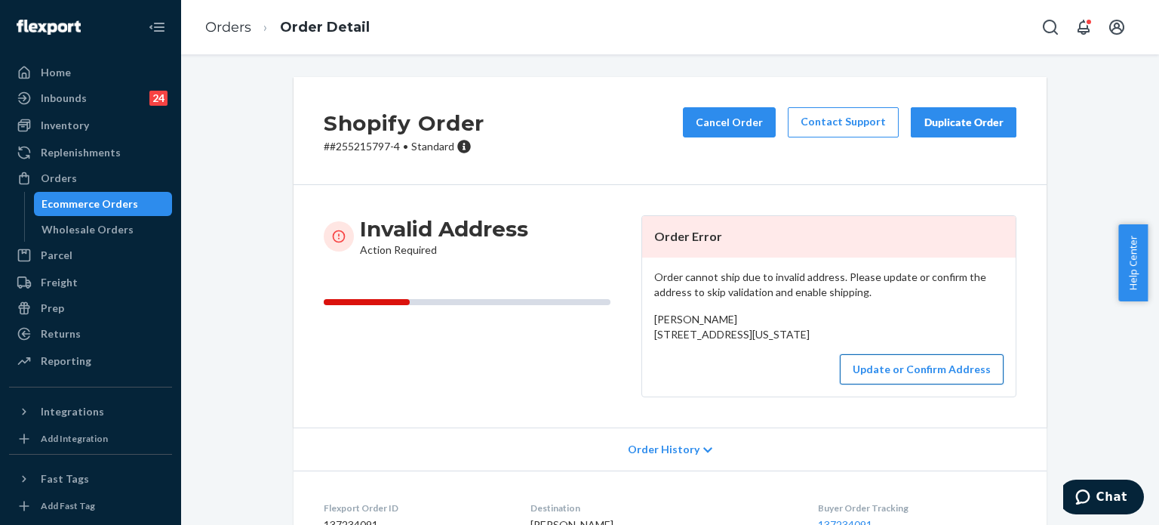
click at [907, 384] on button "Update or Confirm Address" at bounding box center [922, 369] width 164 height 30
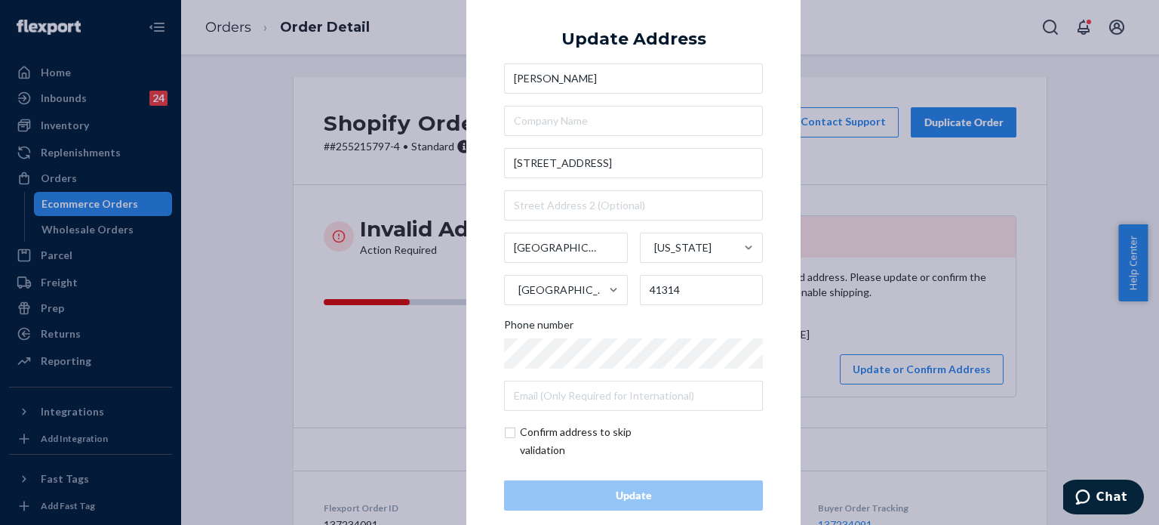
click at [552, 440] on input "checkbox" at bounding box center [591, 441] width 175 height 36
checkbox input "true"
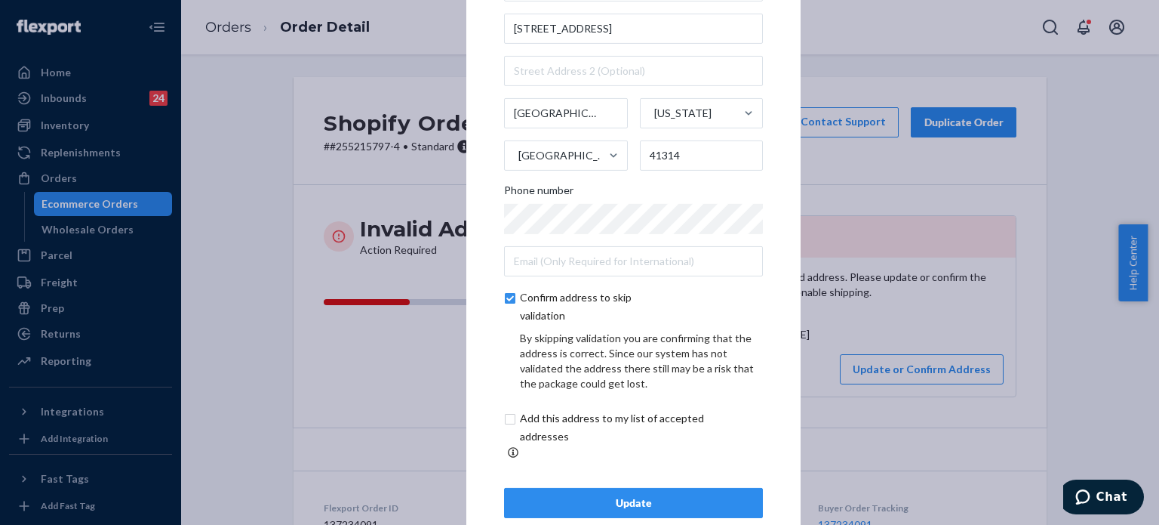
scroll to position [86, 0]
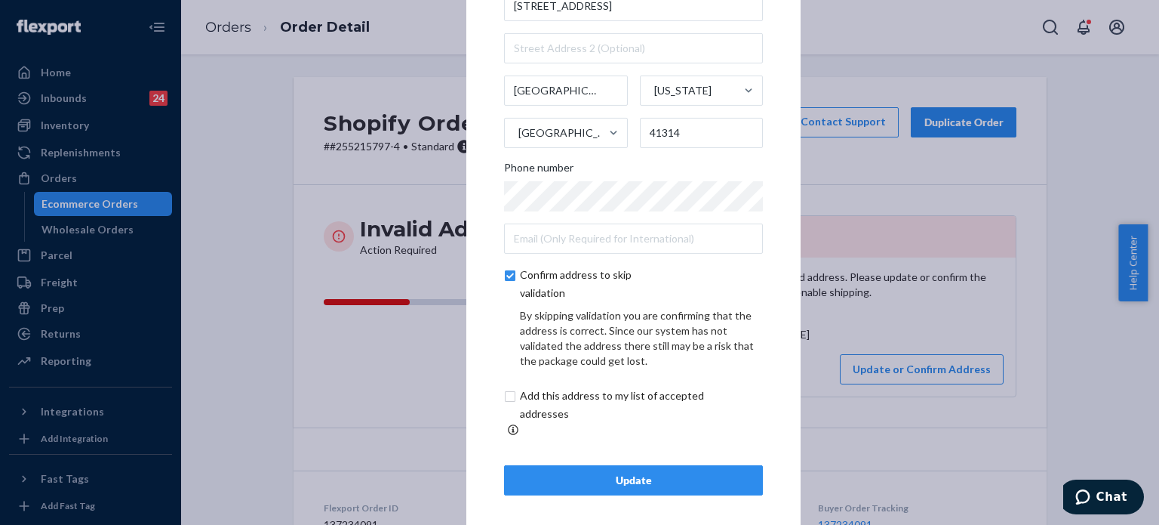
click at [590, 465] on button "Update" at bounding box center [633, 480] width 259 height 30
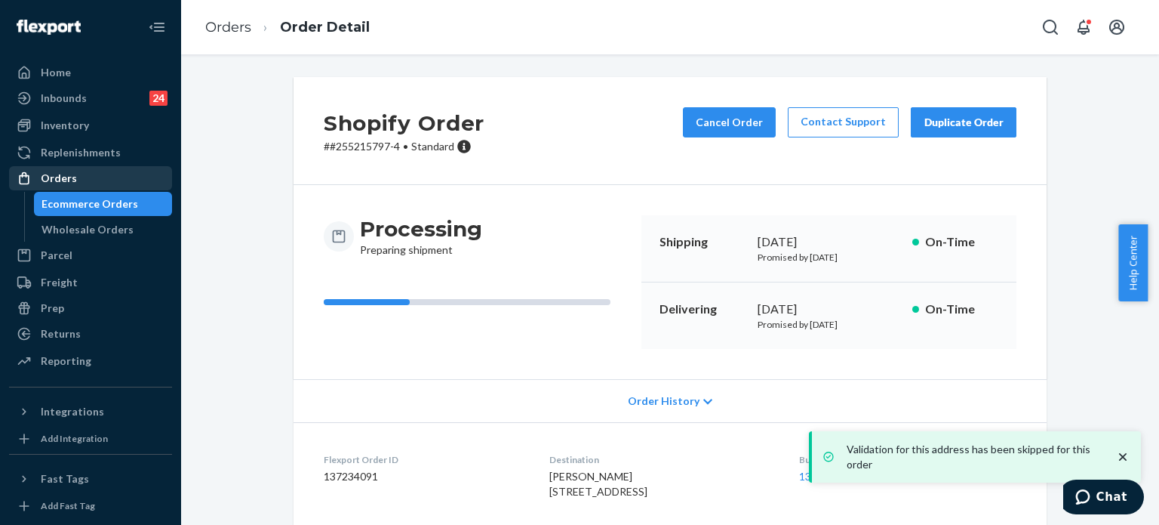
click at [123, 177] on div "Orders" at bounding box center [91, 178] width 160 height 21
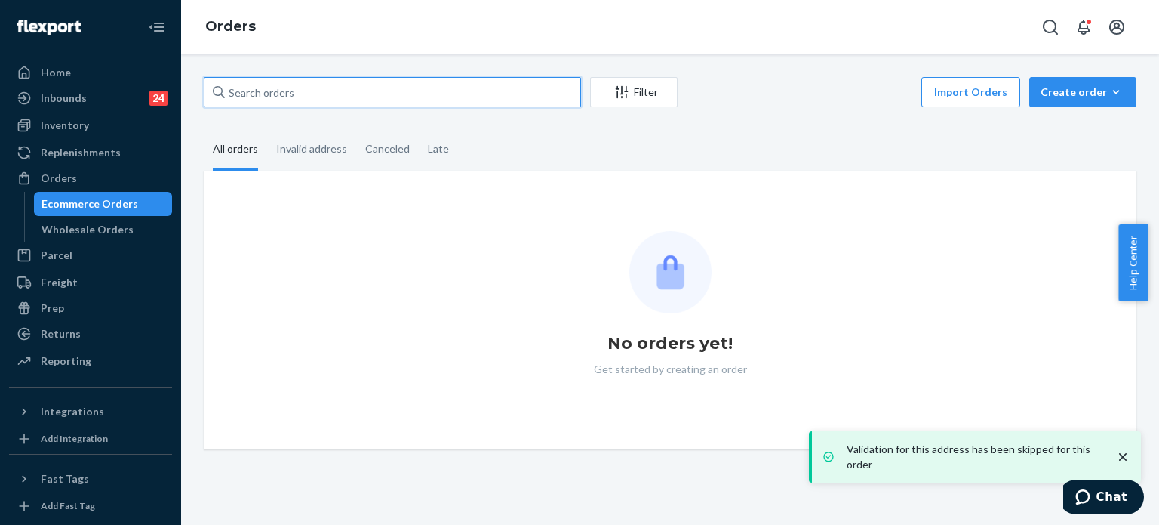
click at [262, 99] on input "text" at bounding box center [392, 92] width 377 height 30
paste input "255214587"
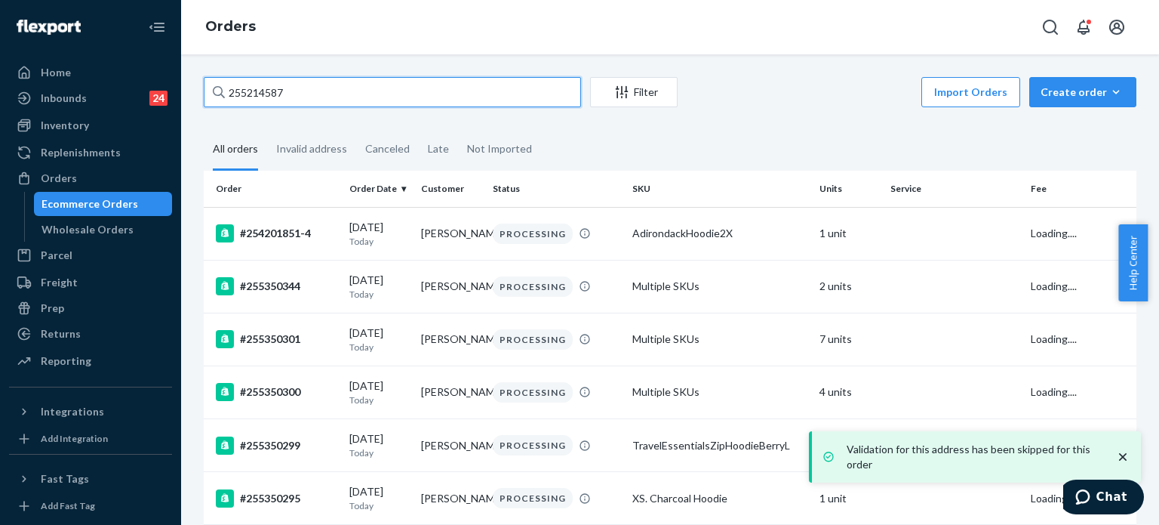
type input "255214587"
click at [262, 99] on input "255214587" at bounding box center [392, 92] width 377 height 30
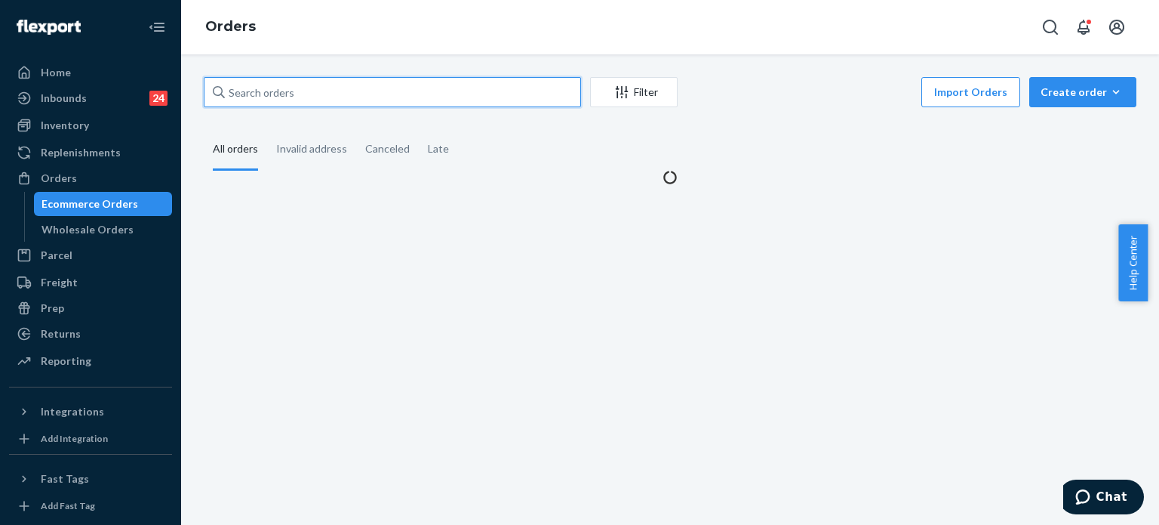
paste input "255214587"
type input "255214587"
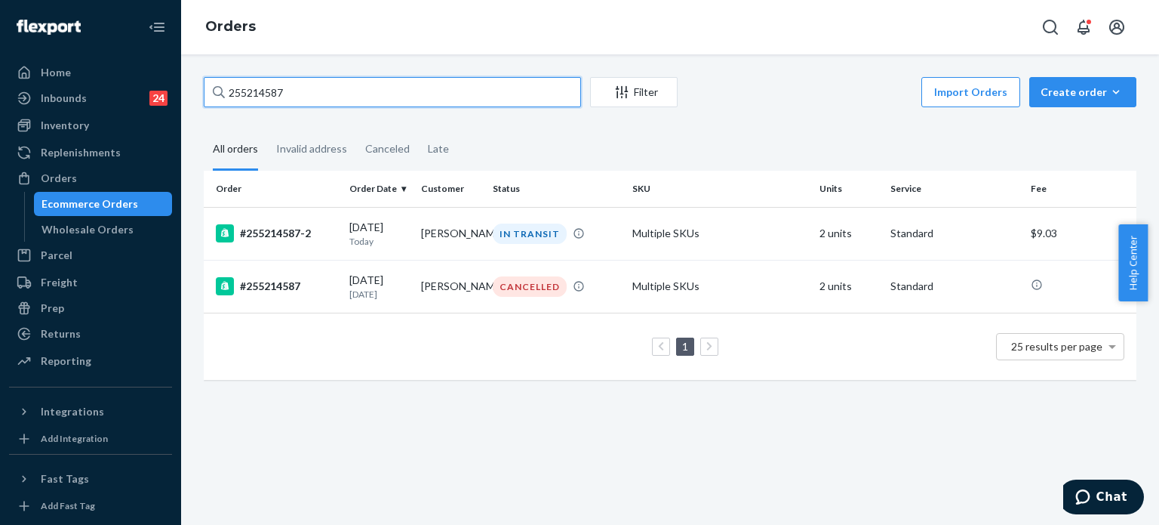
click at [275, 98] on input "255214587" at bounding box center [392, 92] width 377 height 30
click at [275, 97] on input "255214587" at bounding box center [392, 92] width 377 height 30
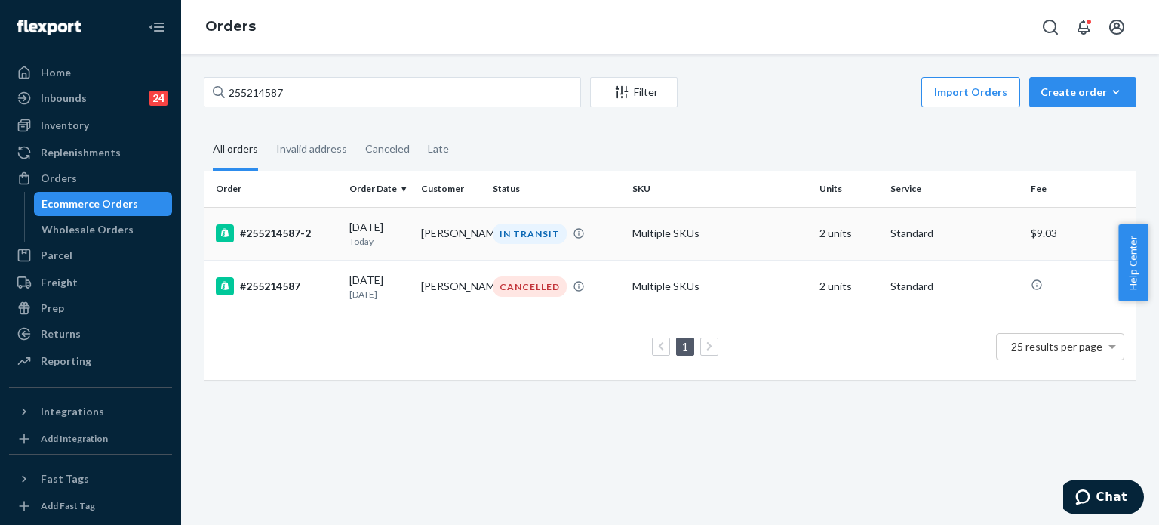
click at [710, 248] on td "Multiple SKUs" at bounding box center [720, 233] width 186 height 53
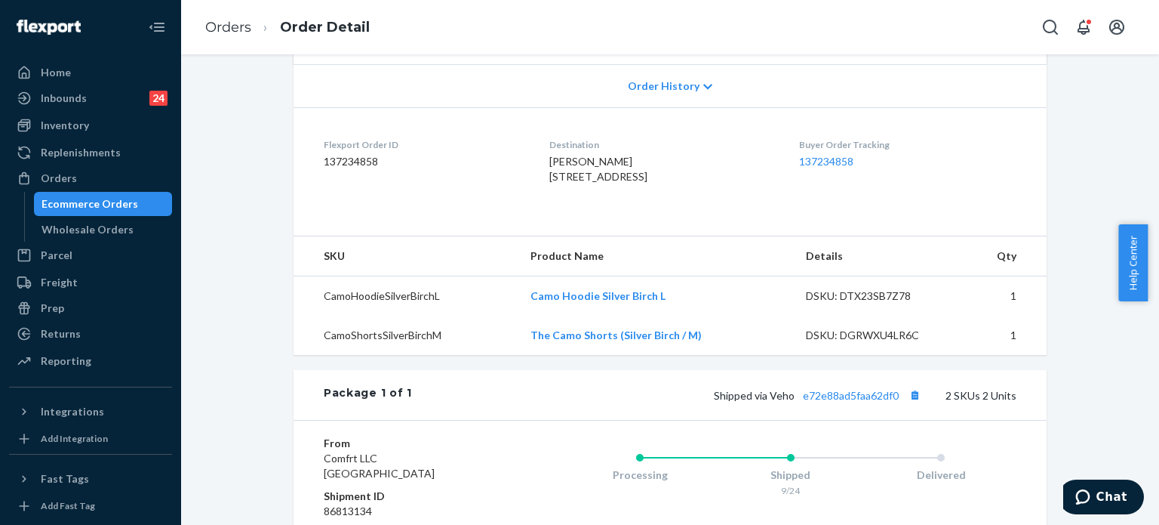
scroll to position [251, 0]
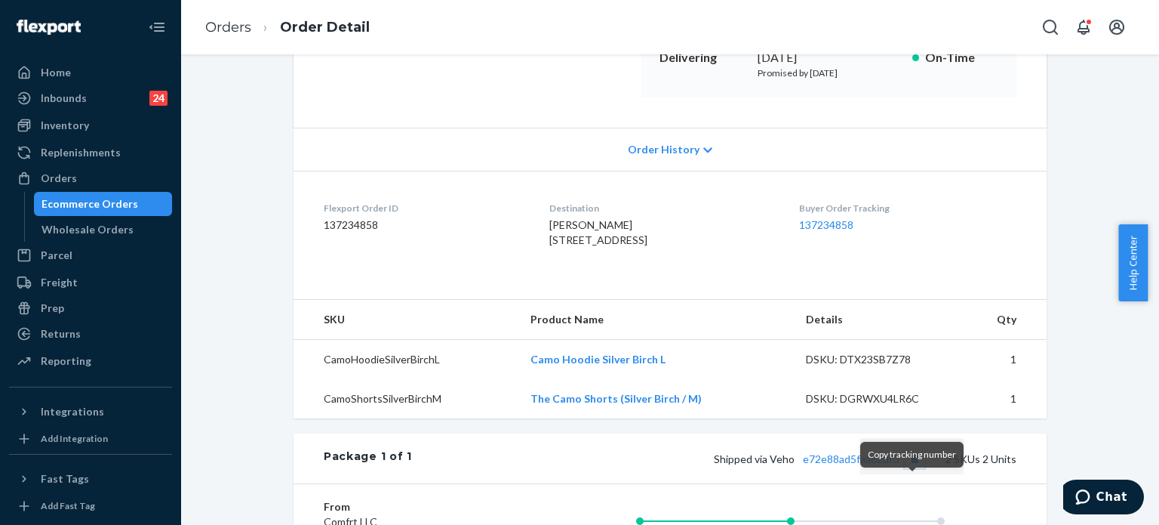
click at [906, 468] on button "Copy tracking number" at bounding box center [915, 458] width 20 height 20
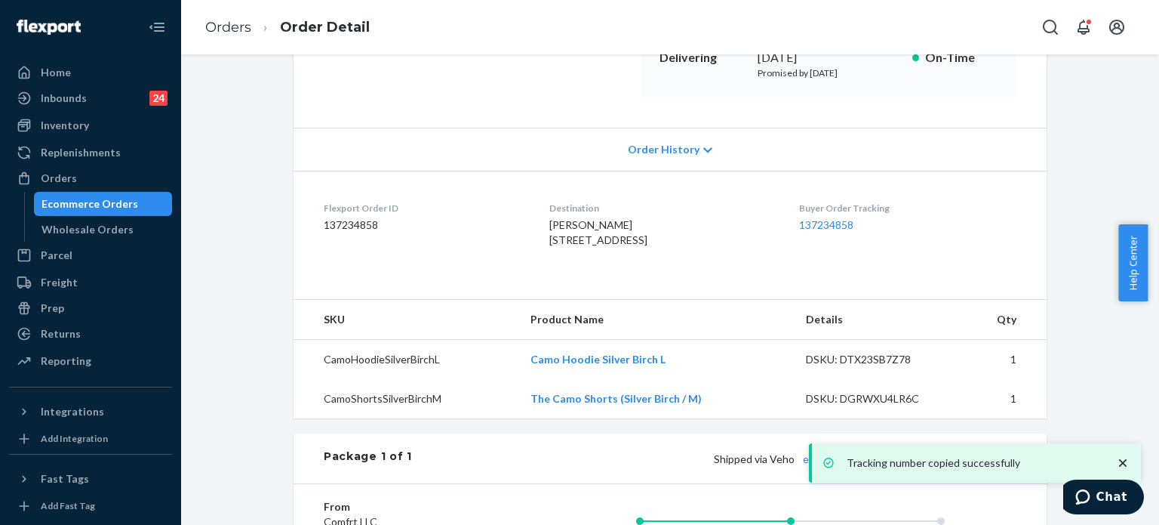
drag, startPoint x: 102, startPoint y: 188, endPoint x: 180, endPoint y: 135, distance: 94.0
click at [102, 188] on div "Orders" at bounding box center [91, 178] width 160 height 21
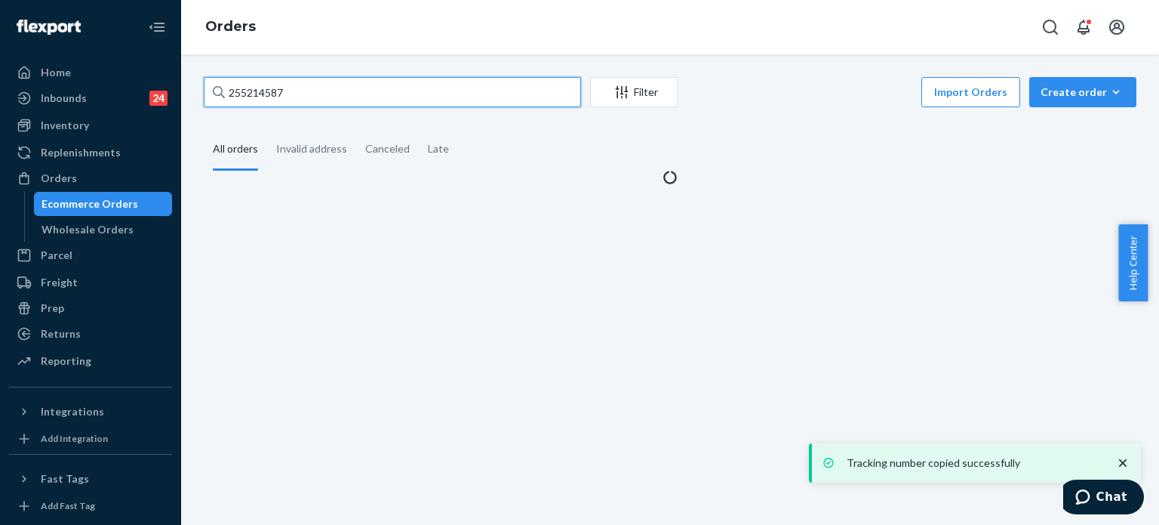
click at [296, 82] on input "255214587" at bounding box center [392, 92] width 377 height 30
paste input "5"
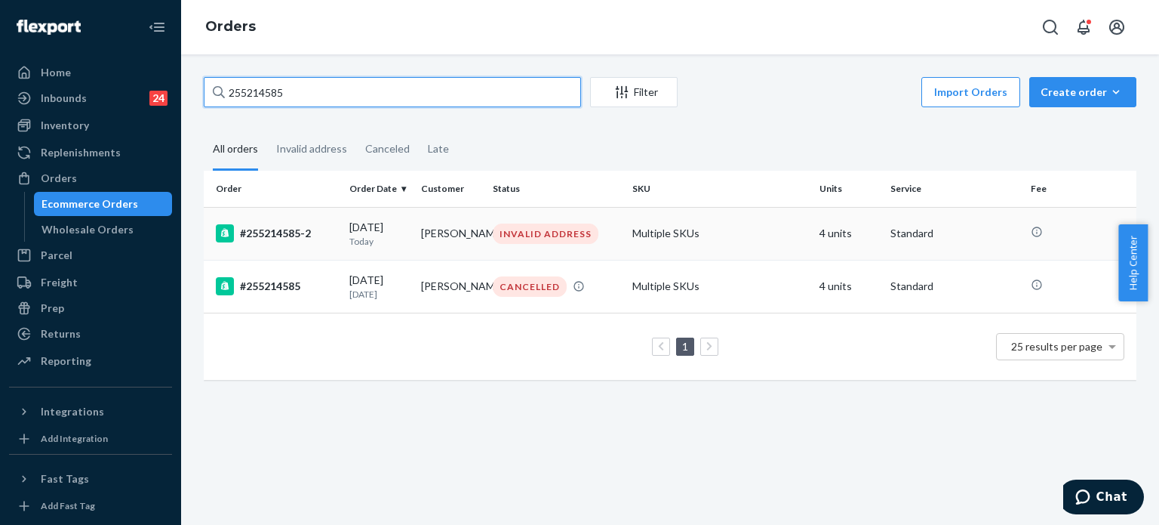
type input "255214585"
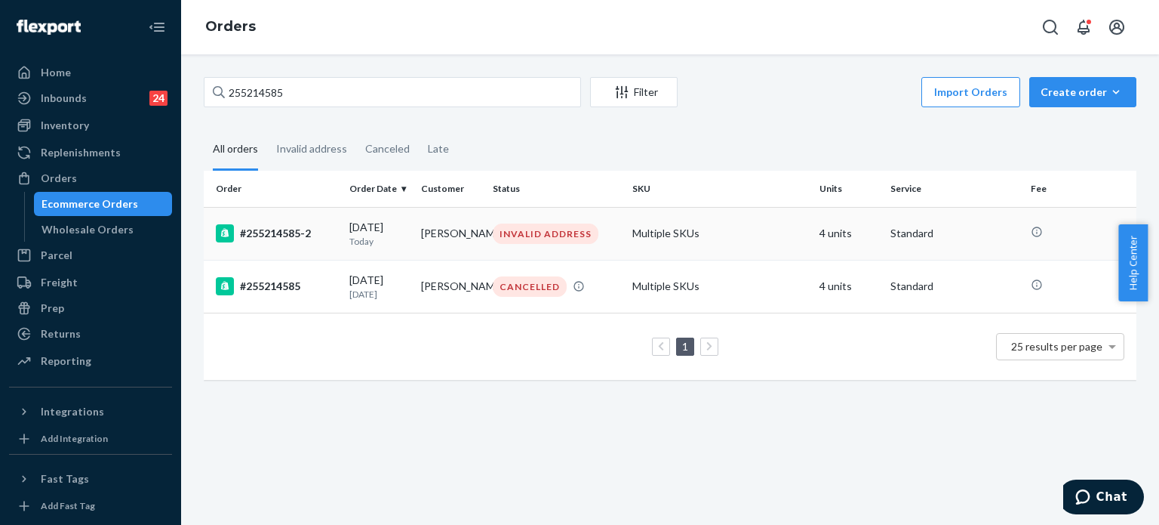
click at [316, 243] on td "#255214585-2" at bounding box center [274, 233] width 140 height 53
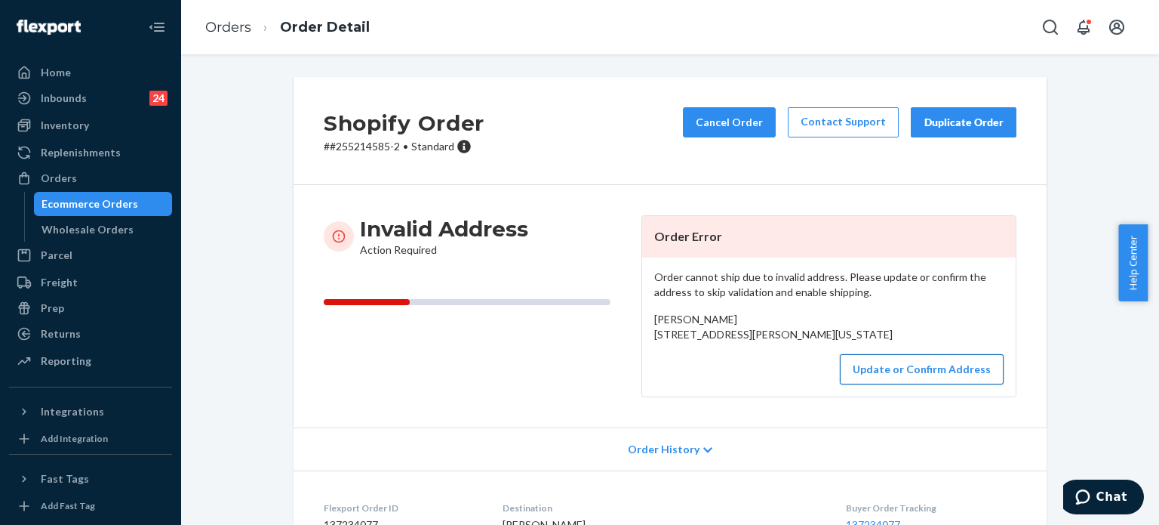
click at [963, 384] on button "Update or Confirm Address" at bounding box center [922, 369] width 164 height 30
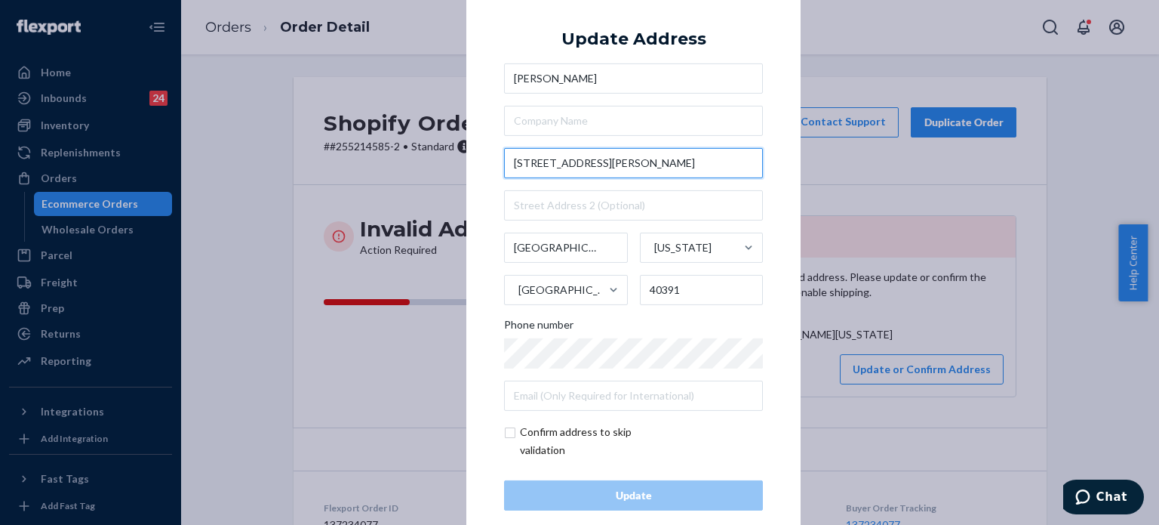
click at [648, 168] on input "[STREET_ADDRESS][PERSON_NAME]" at bounding box center [633, 163] width 259 height 30
click at [648, 167] on input "[STREET_ADDRESS][PERSON_NAME]" at bounding box center [633, 163] width 259 height 30
paste input "[GEOGRAPHIC_DATA], [GEOGRAPHIC_DATA] 40348-"
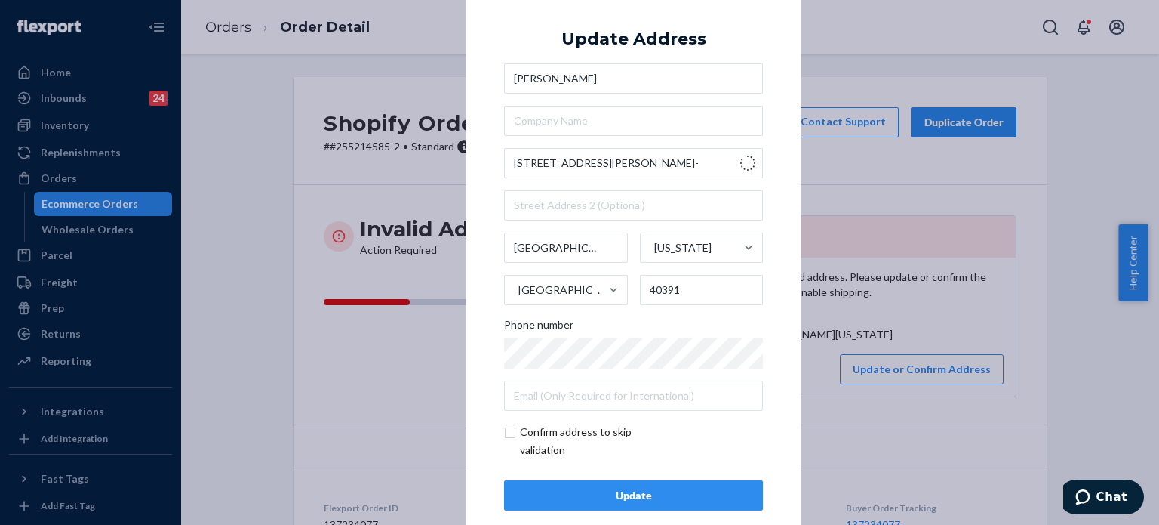
type input "[STREET_ADDRESS][PERSON_NAME]"
type input "[GEOGRAPHIC_DATA]"
type input "40348"
click at [684, 485] on button "Update" at bounding box center [633, 495] width 259 height 30
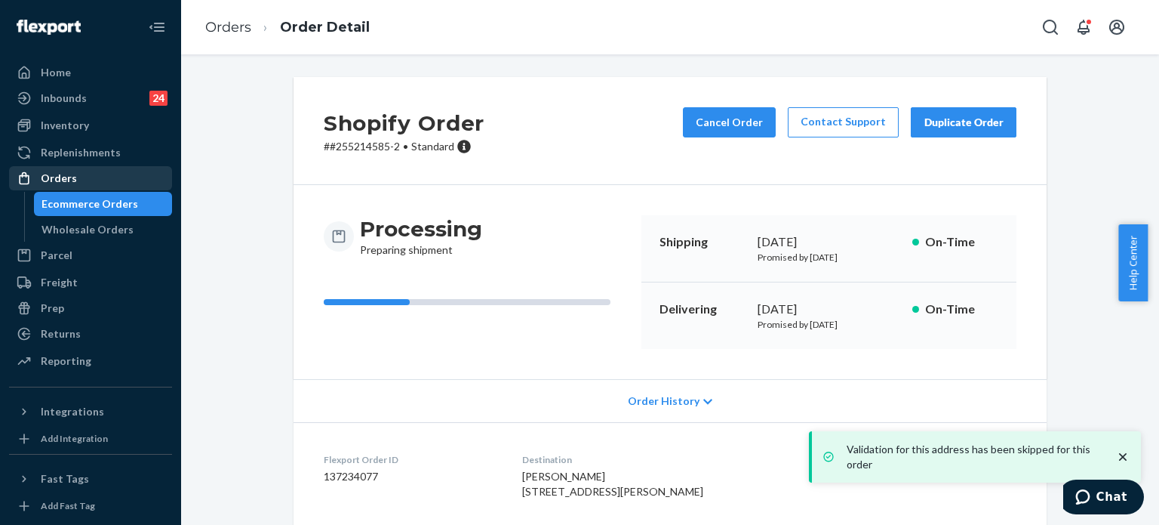
click at [137, 177] on div "Orders" at bounding box center [91, 178] width 160 height 21
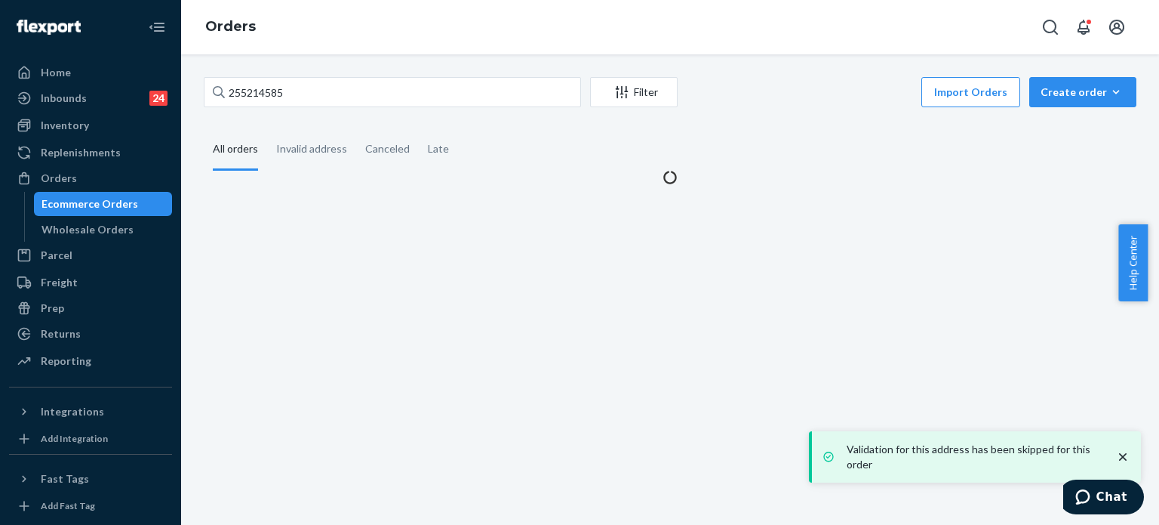
click at [335, 64] on div "255214585 Filter Import Orders Create order Ecommerce order Removal order All o…" at bounding box center [670, 289] width 978 height 470
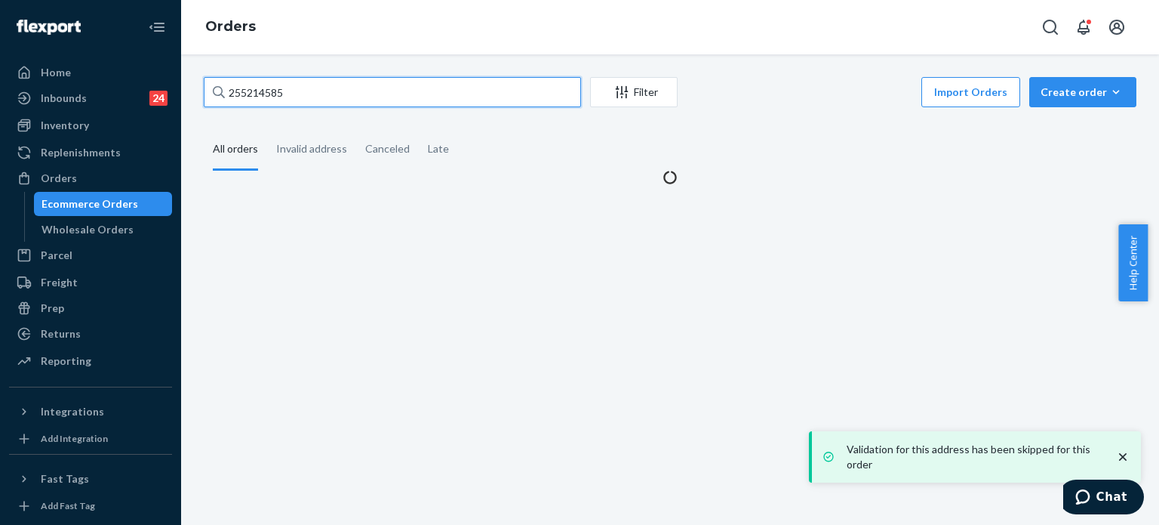
click at [332, 89] on input "255214585" at bounding box center [392, 92] width 377 height 30
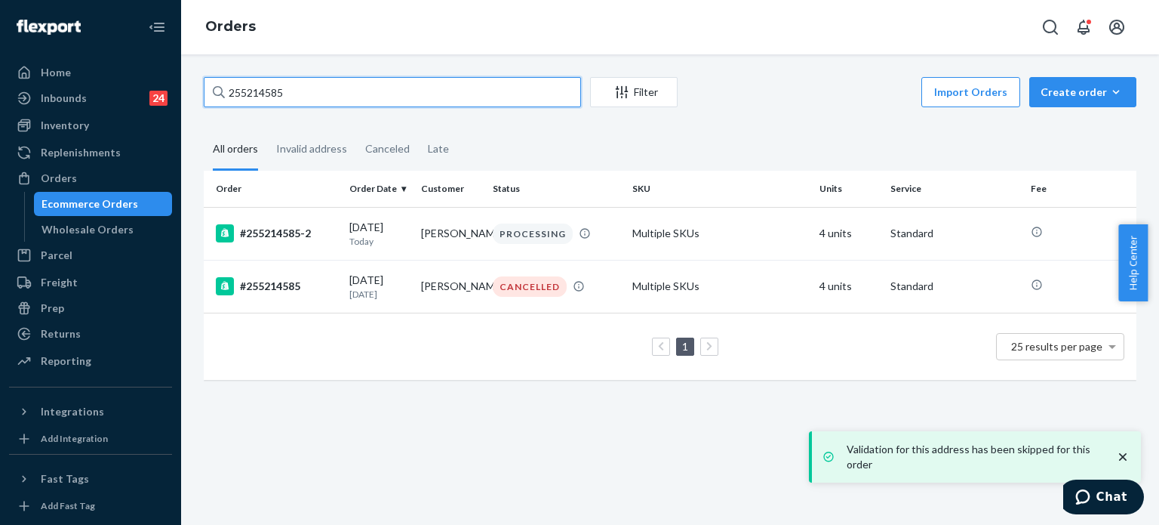
click at [332, 89] on input "255214585" at bounding box center [392, 92] width 377 height 30
paste input "5538"
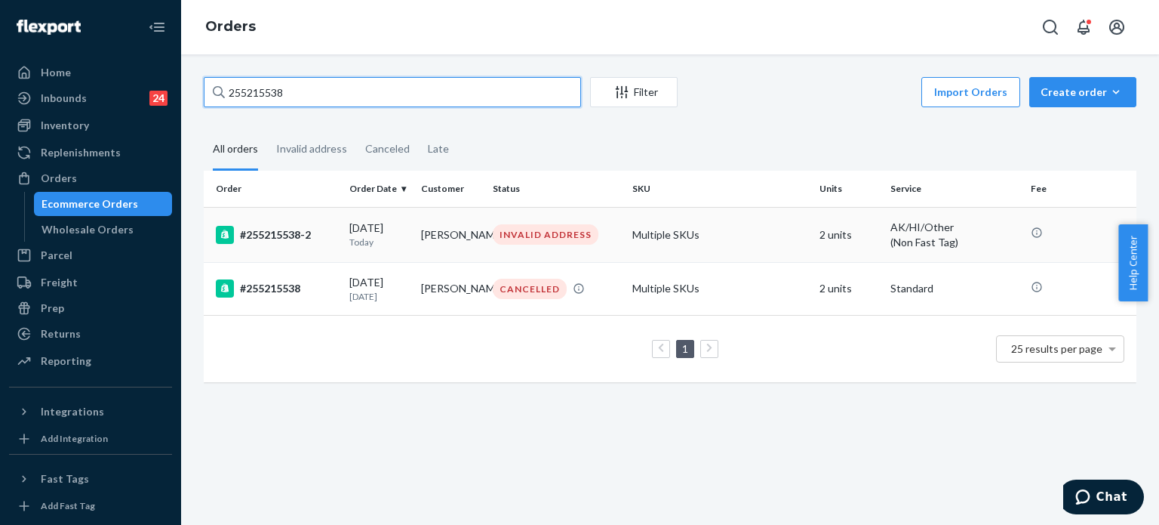
type input "255215538"
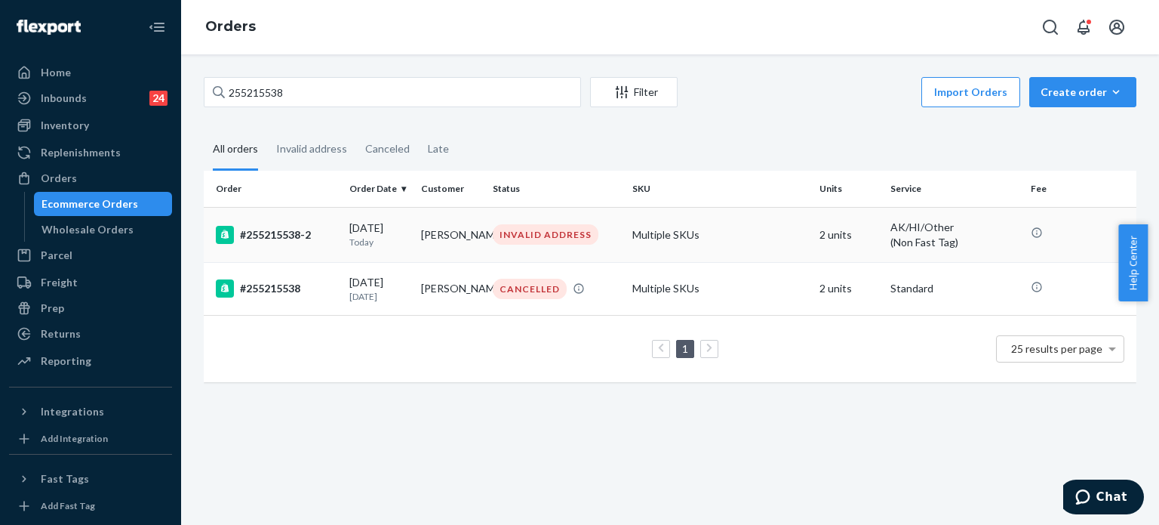
click at [383, 243] on p "Today" at bounding box center [379, 242] width 60 height 13
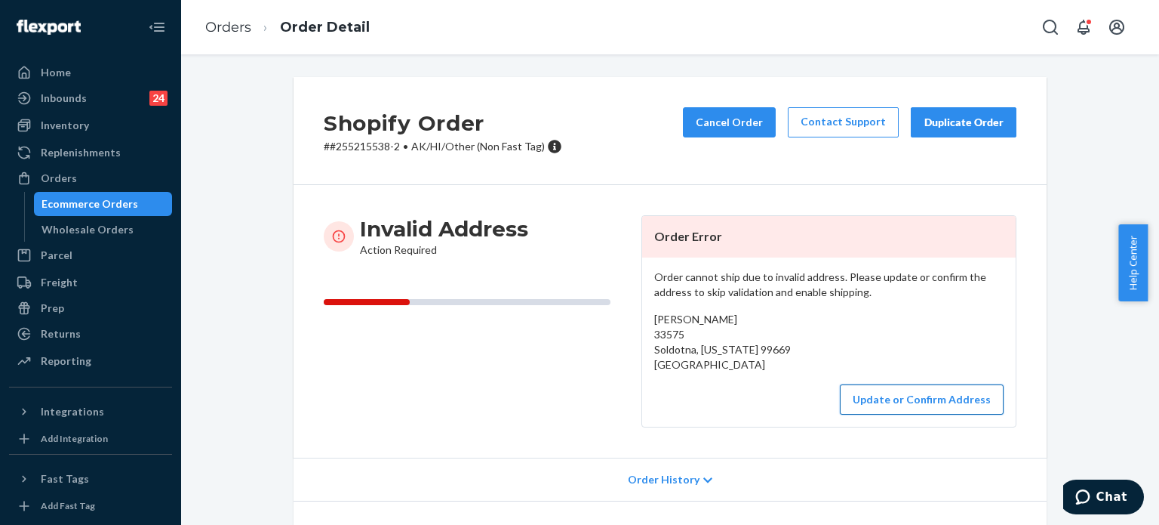
click at [879, 410] on button "Update or Confirm Address" at bounding box center [922, 399] width 164 height 30
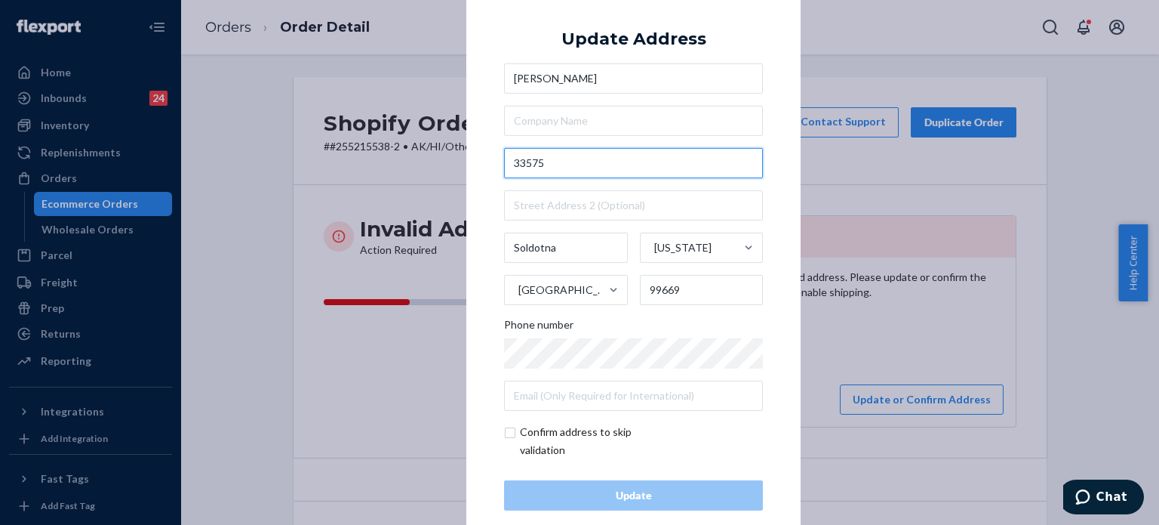
click at [652, 162] on input "33575" at bounding box center [633, 163] width 259 height 30
paste input "Soldotna AK 99669 [GEOGRAPHIC_DATA]"
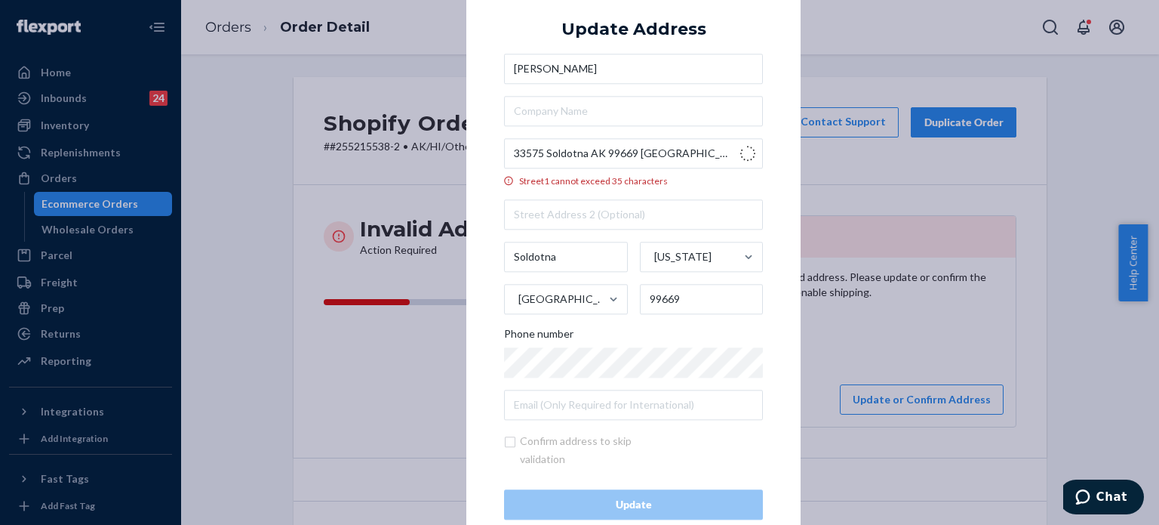
type input "N Soldotna Ave"
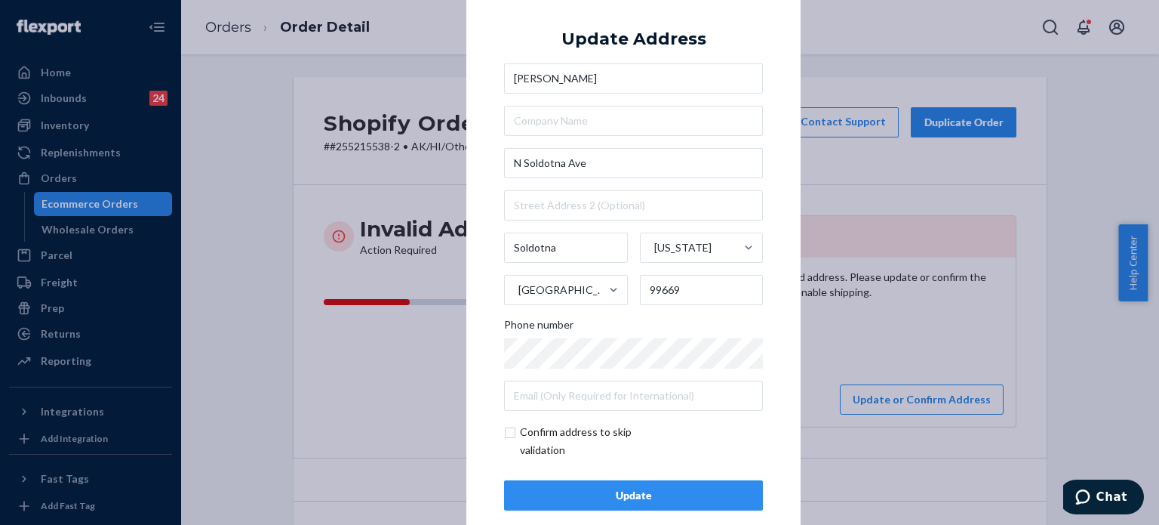
click at [297, 120] on div "× Update Address [PERSON_NAME] [STREET_ADDRESS][US_STATE] Phone number Confirm …" at bounding box center [579, 262] width 1159 height 525
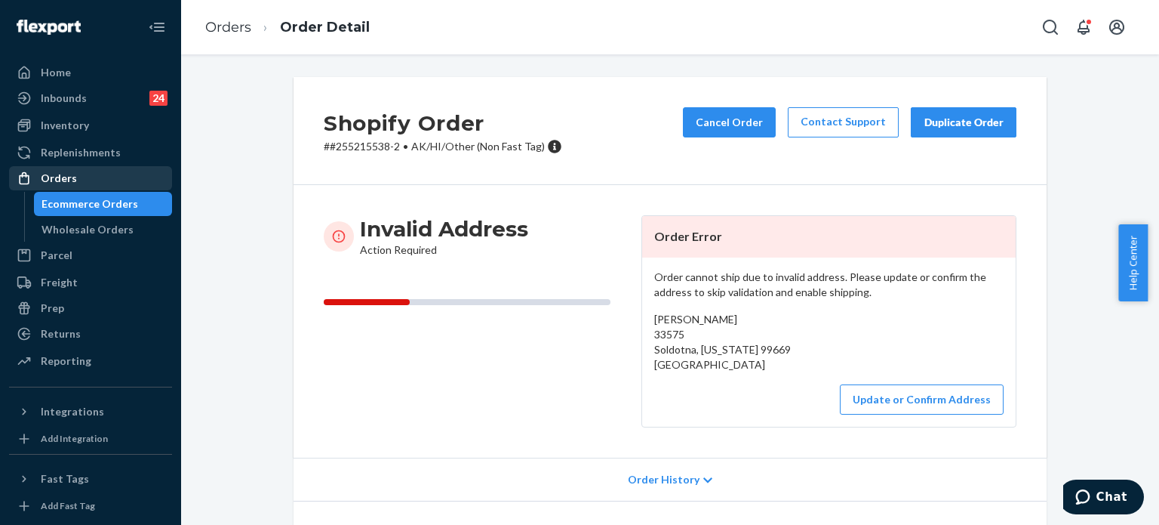
click at [112, 171] on div "Orders" at bounding box center [91, 178] width 160 height 21
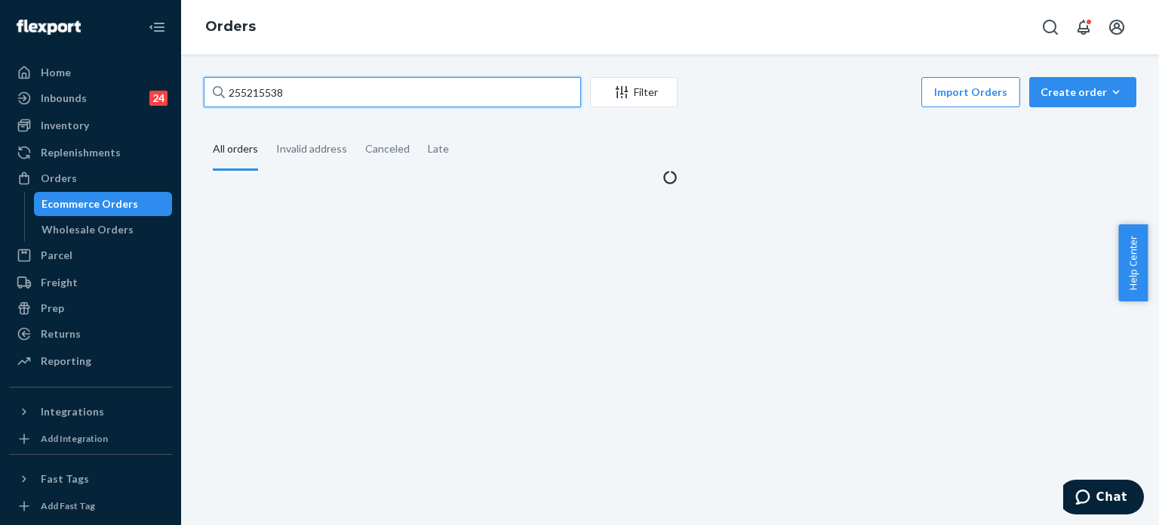
click at [251, 82] on input "255215538" at bounding box center [392, 92] width 377 height 30
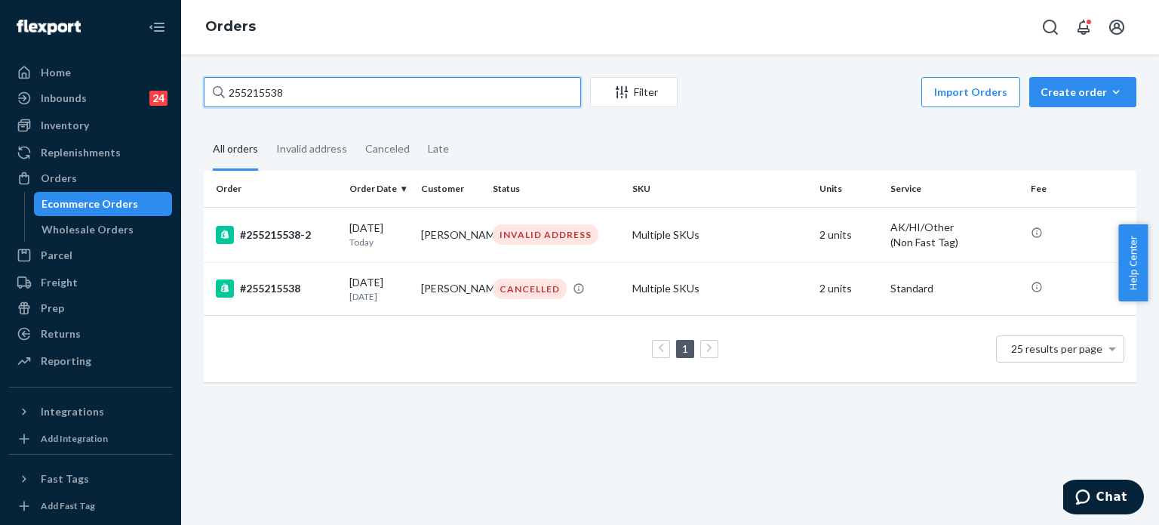
paste input "1080"
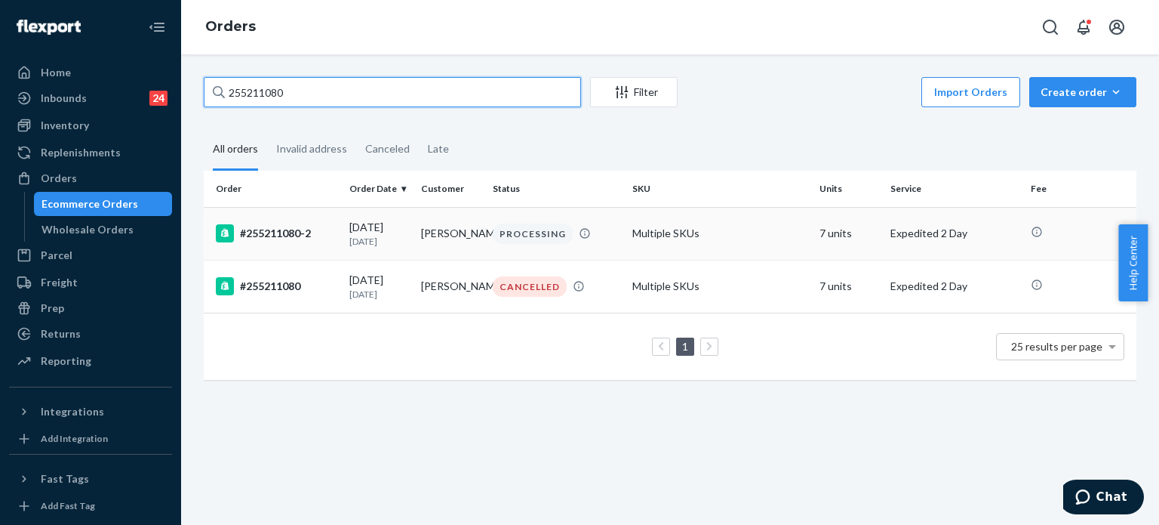
type input "255211080"
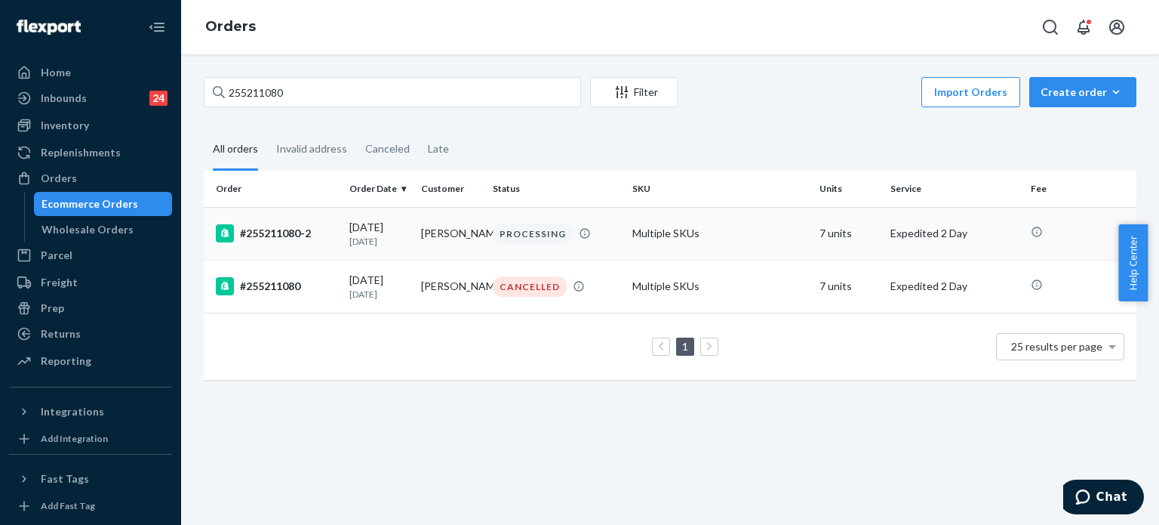
click at [383, 233] on div "[DATE] [DATE]" at bounding box center [379, 234] width 60 height 28
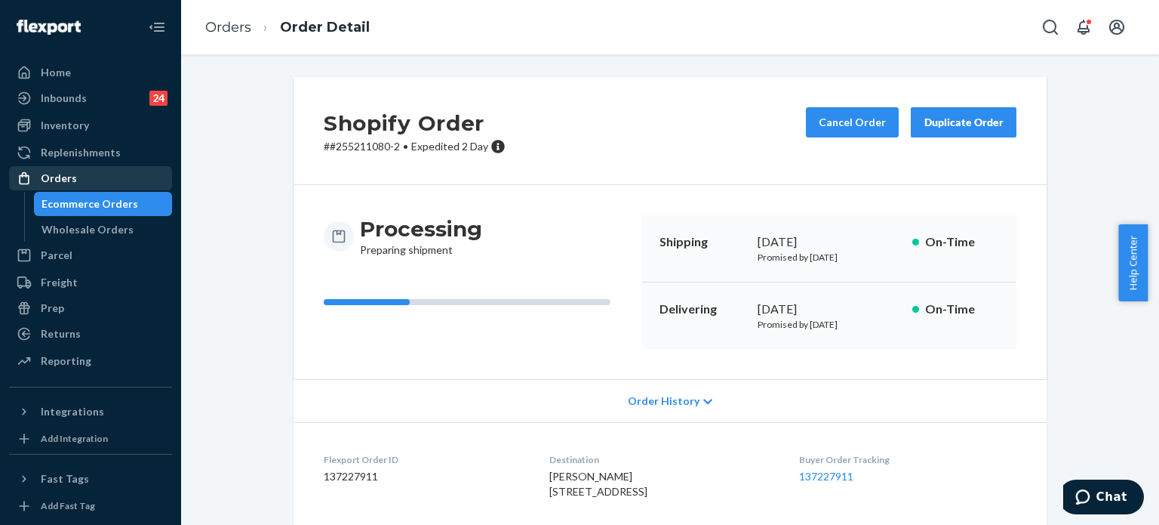
click at [118, 172] on div "Orders" at bounding box center [91, 178] width 160 height 21
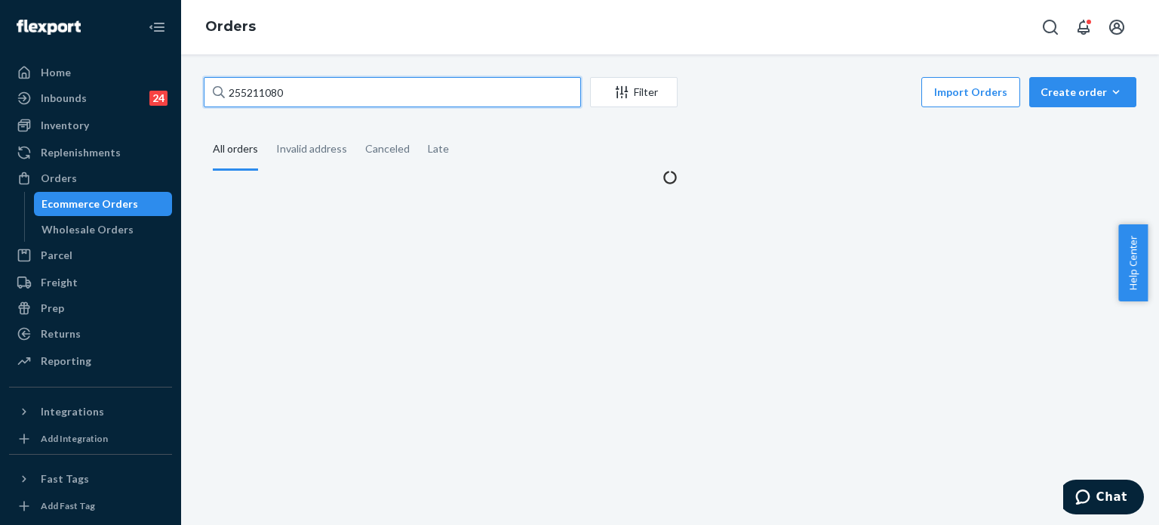
click at [265, 79] on input "255211080" at bounding box center [392, 92] width 377 height 30
paste input "09107"
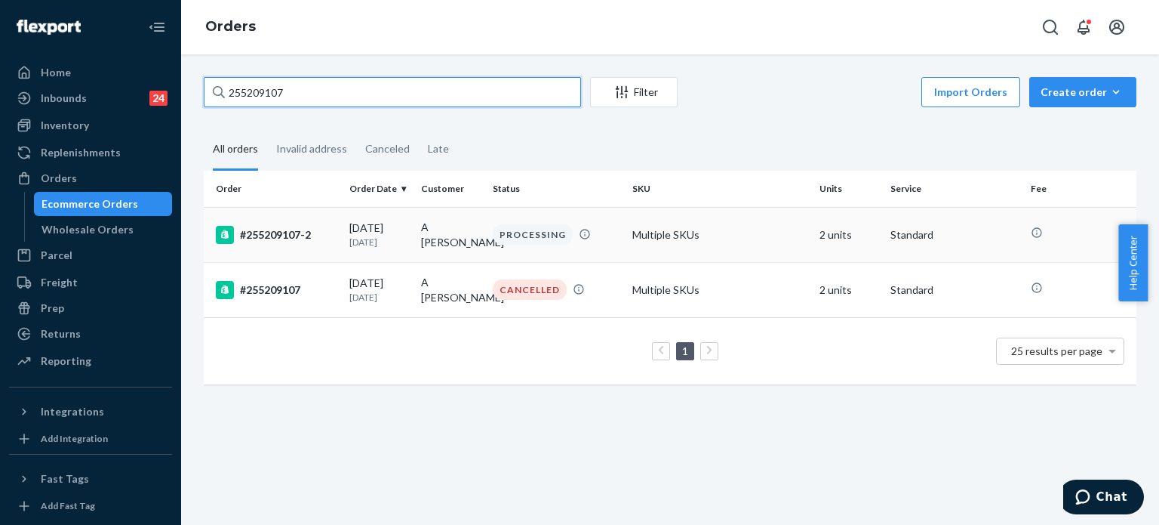
type input "255209107"
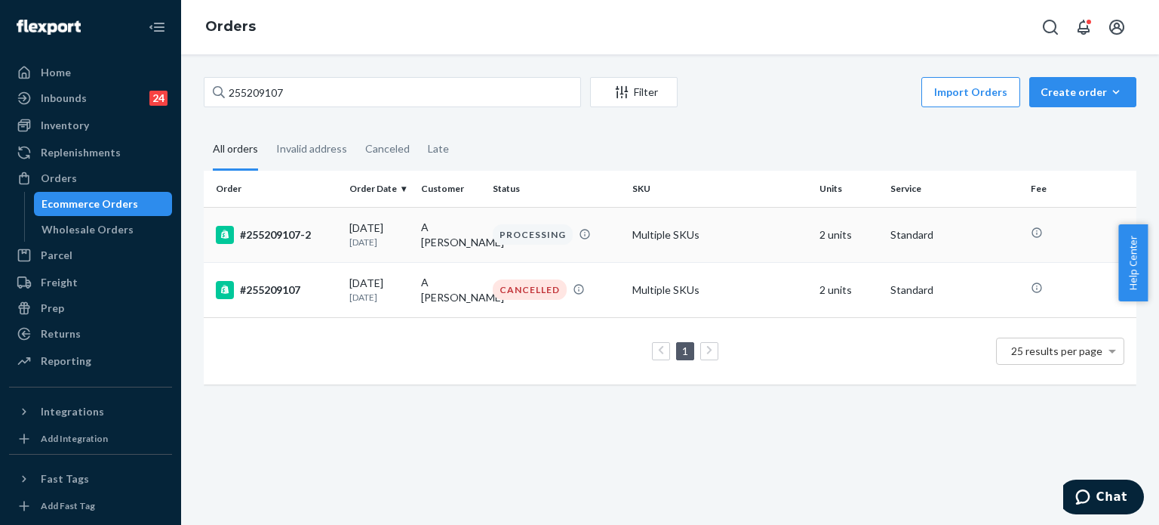
click at [379, 229] on div "[DATE] [DATE]" at bounding box center [379, 234] width 60 height 28
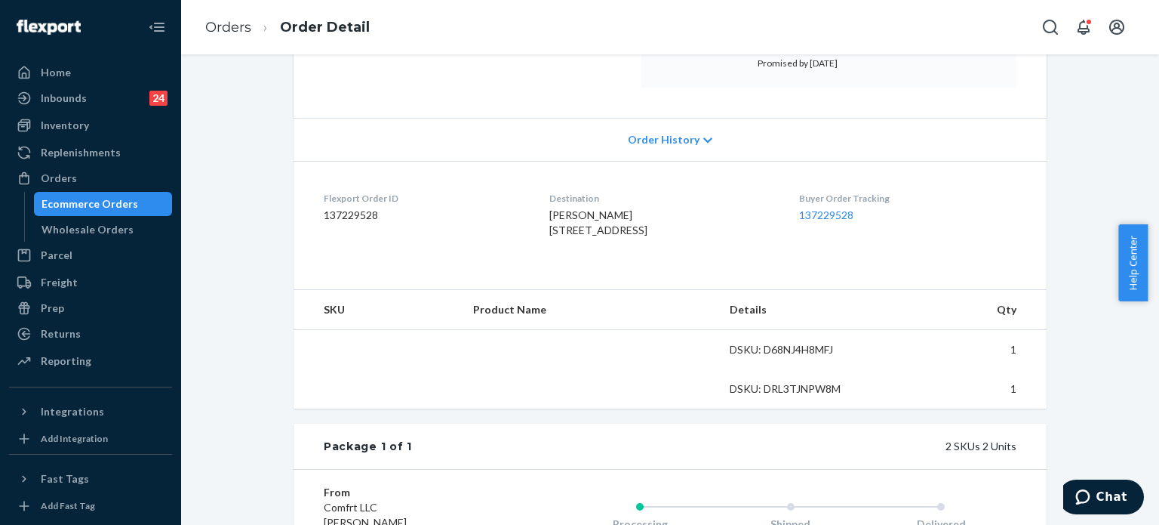
scroll to position [302, 0]
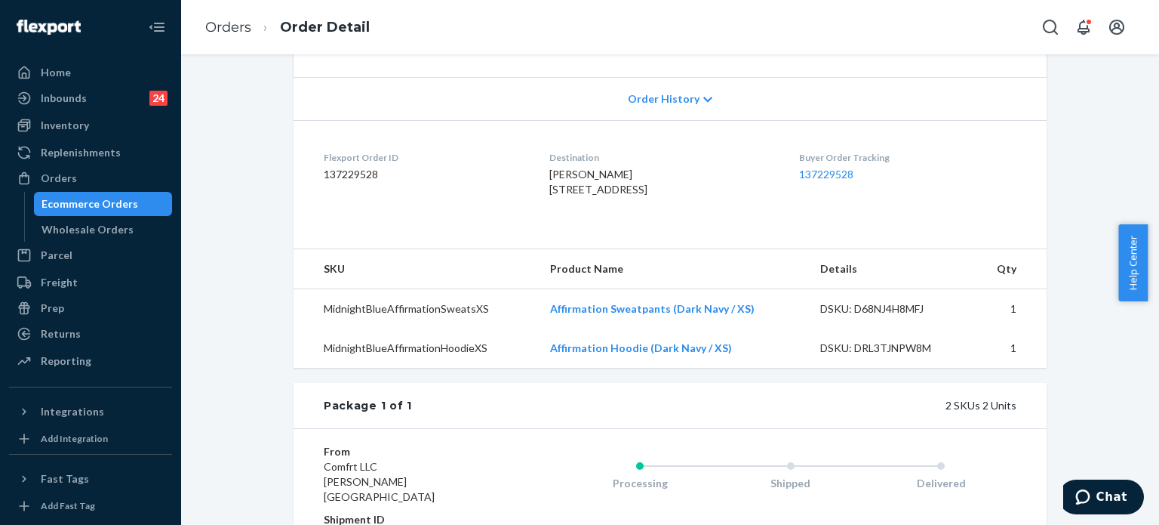
drag, startPoint x: 126, startPoint y: 186, endPoint x: 165, endPoint y: 161, distance: 46.3
click at [126, 186] on div "Orders" at bounding box center [91, 178] width 160 height 21
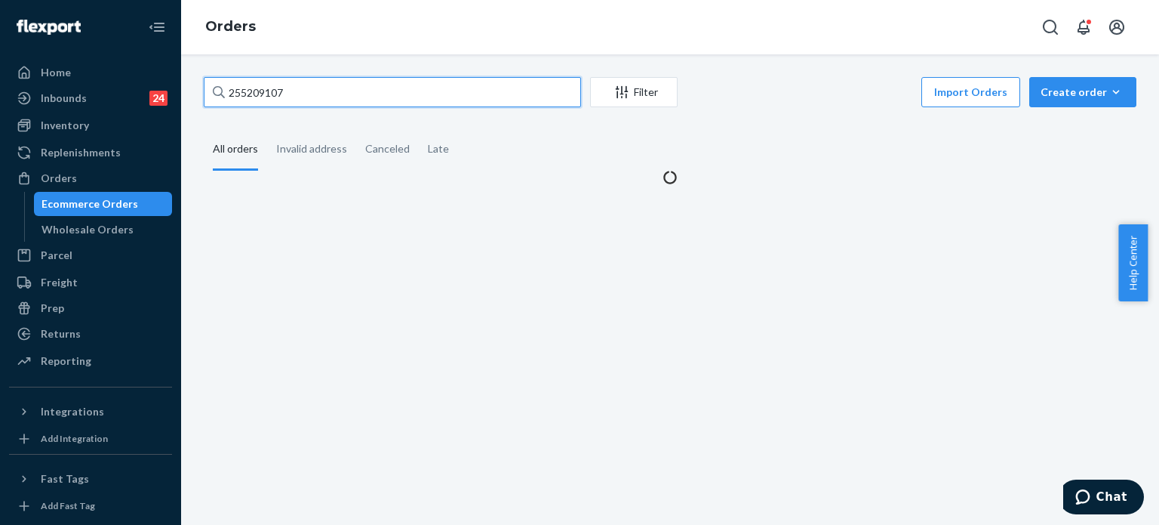
click at [280, 89] on input "255209107" at bounding box center [392, 92] width 377 height 30
click at [280, 88] on input "255209107" at bounding box center [392, 92] width 377 height 30
paste input "6772"
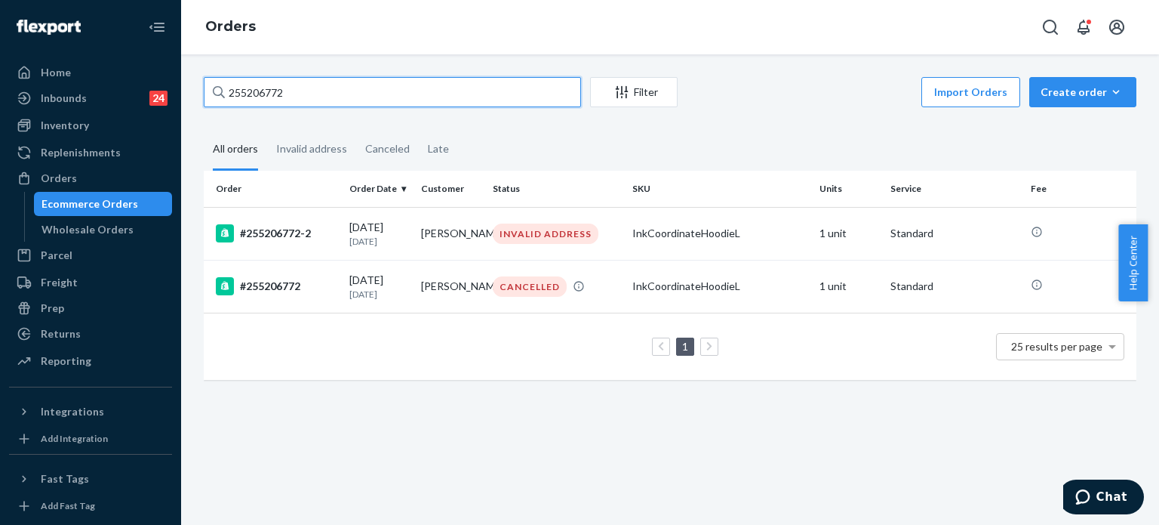
type input "255206772"
click at [294, 98] on input "255206772" at bounding box center [392, 92] width 377 height 30
paste input "text"
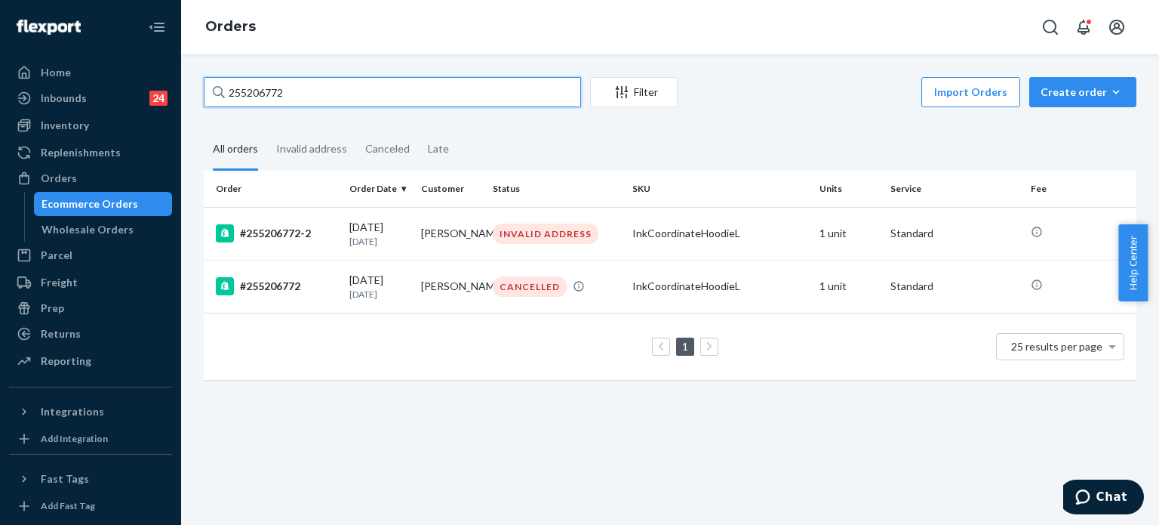
click at [294, 98] on input "255206772" at bounding box center [392, 92] width 377 height 30
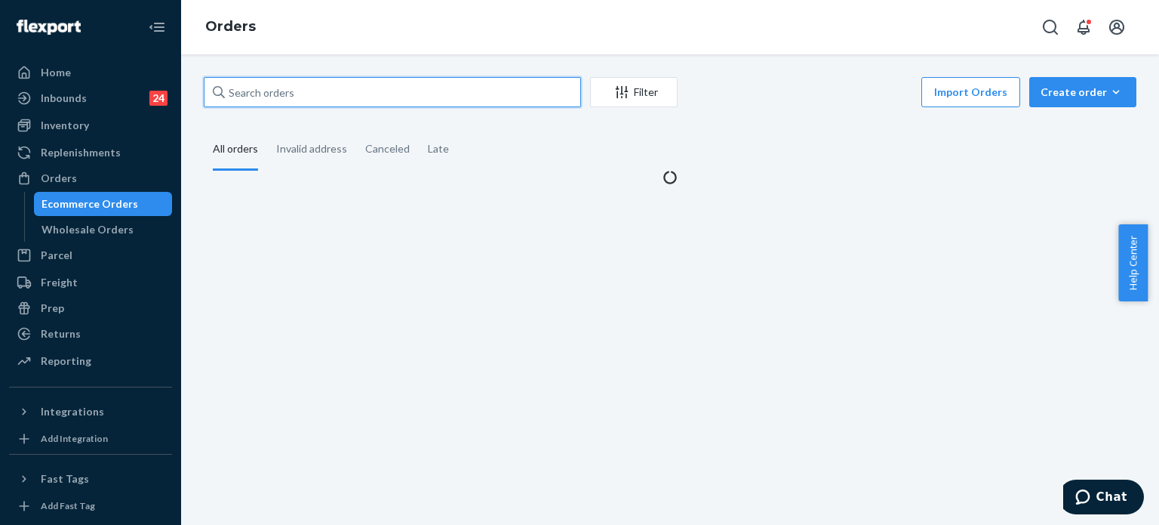
paste input "255206772"
type input "255206772"
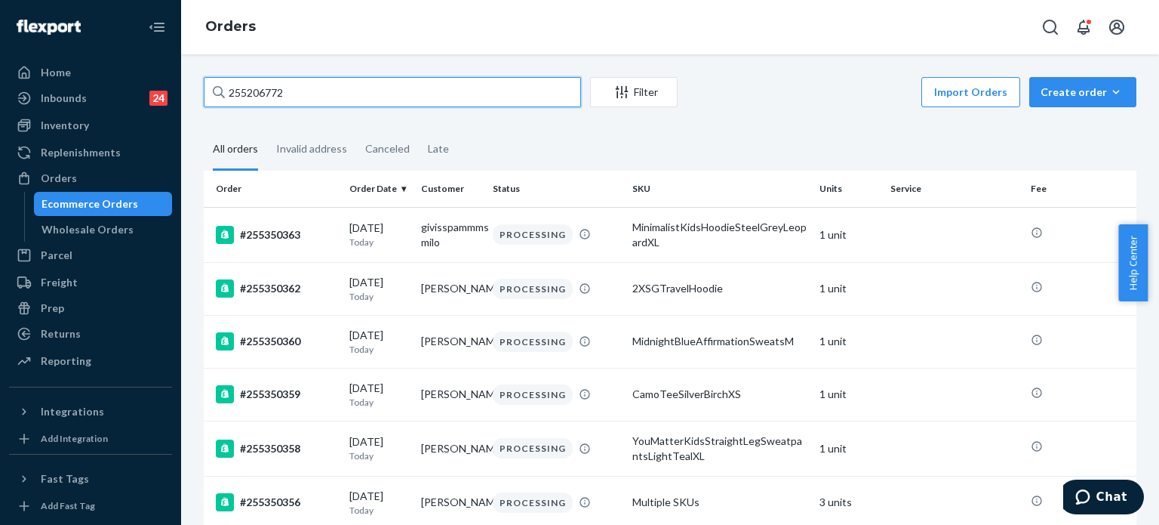
click at [294, 98] on input "255206772" at bounding box center [392, 92] width 377 height 30
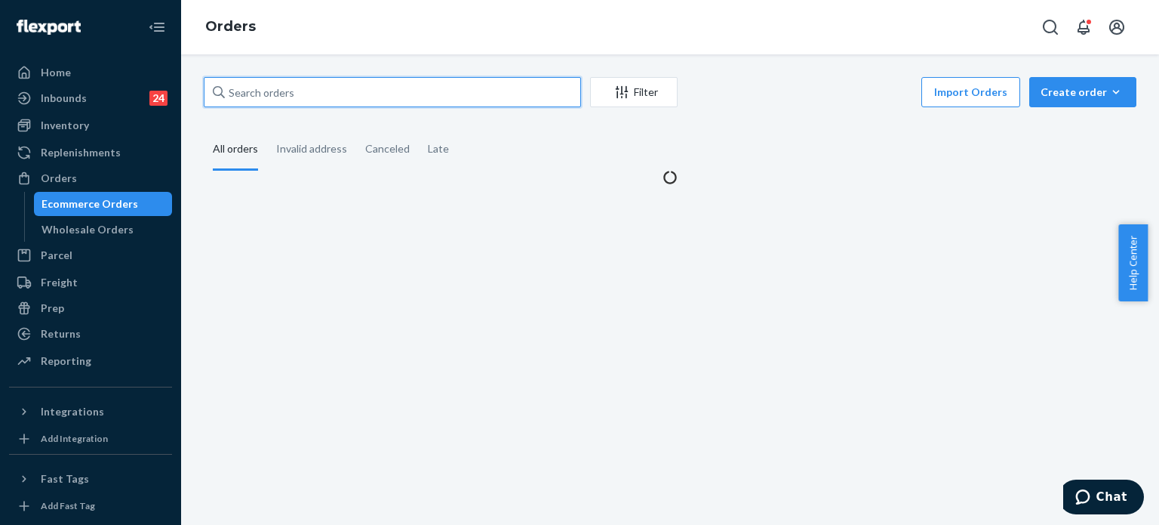
paste input "255206772"
type input "255206772"
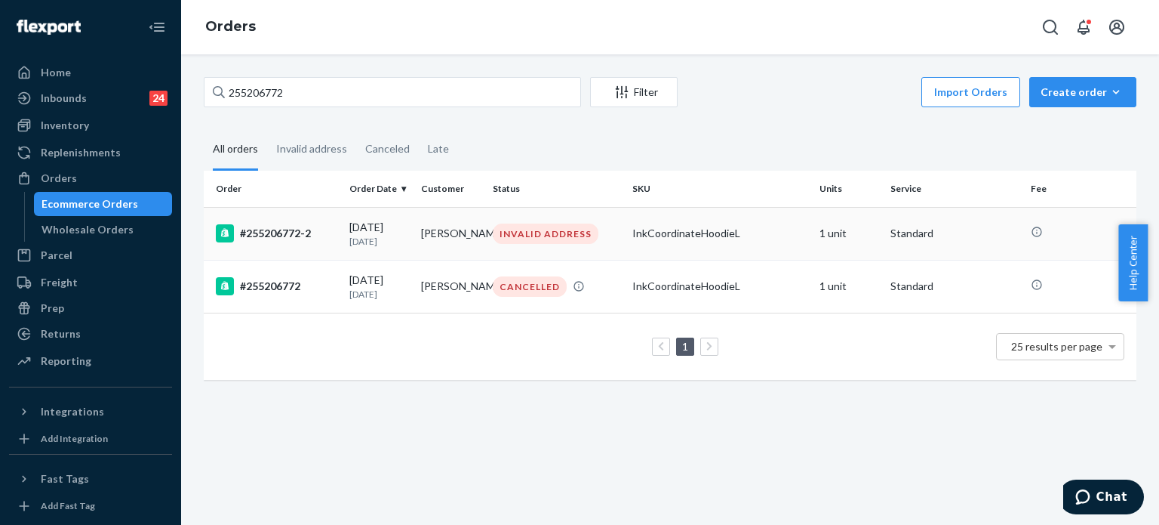
click at [316, 230] on div "#255206772-2" at bounding box center [277, 233] width 122 height 18
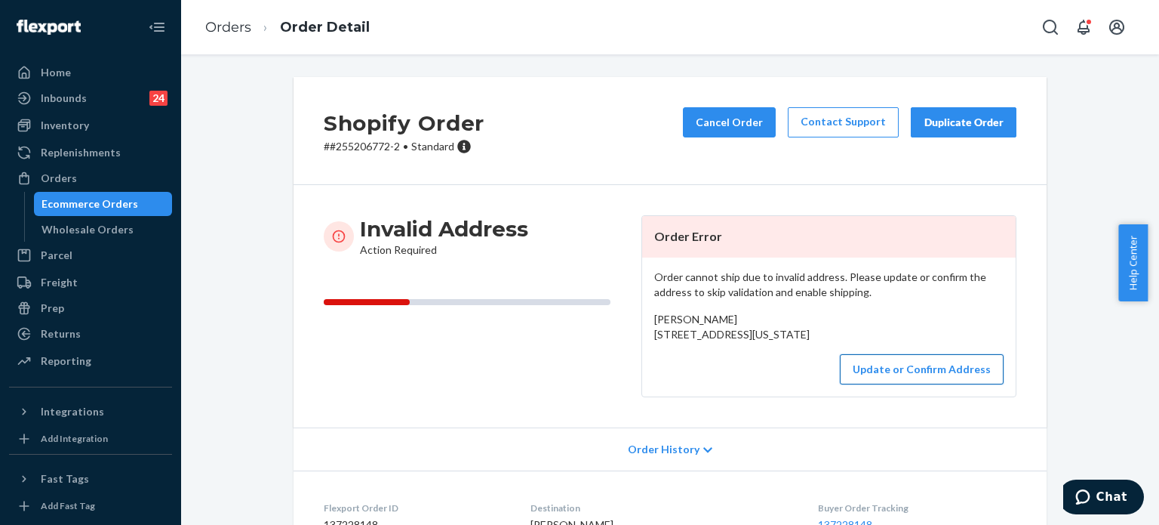
click at [925, 384] on button "Update or Confirm Address" at bounding box center [922, 369] width 164 height 30
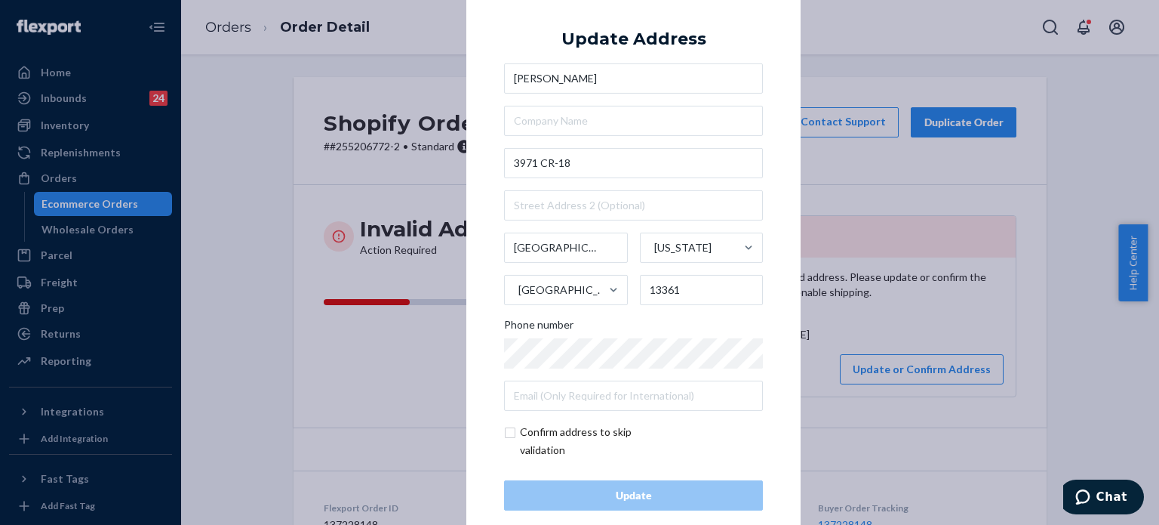
click at [371, 70] on div "× Update Address [GEOGRAPHIC_DATA][PERSON_NAME] [STREET_ADDRESS][US_STATE] Phon…" at bounding box center [579, 262] width 1159 height 525
